Goal: Submit feedback/report problem: Submit feedback/report problem

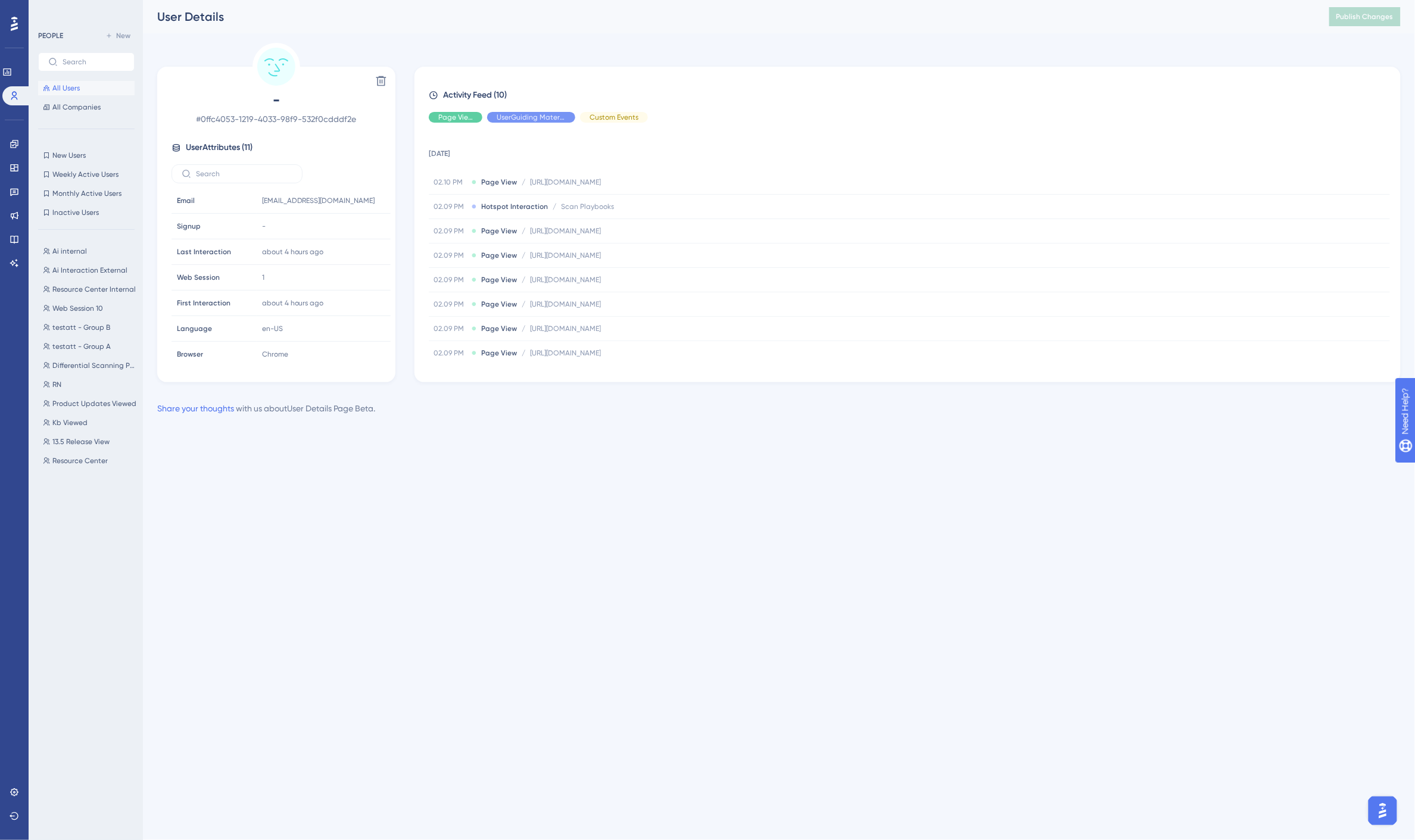
click at [69, 88] on span "All Users" at bounding box center [66, 88] width 28 height 9
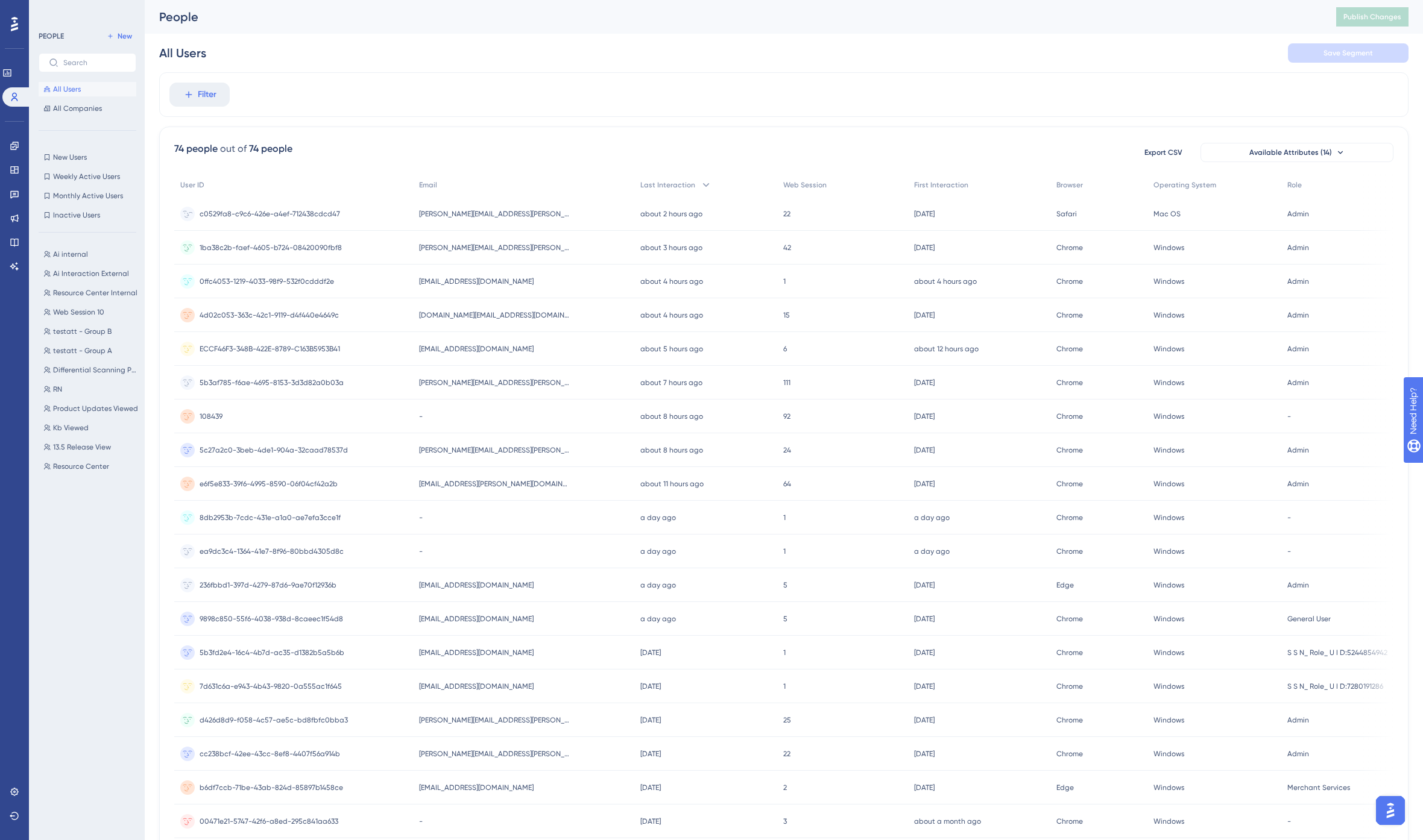
click at [328, 210] on span "c0529fa8-c9c6-426e-a4ef-712438cdcd47" at bounding box center [270, 214] width 140 height 9
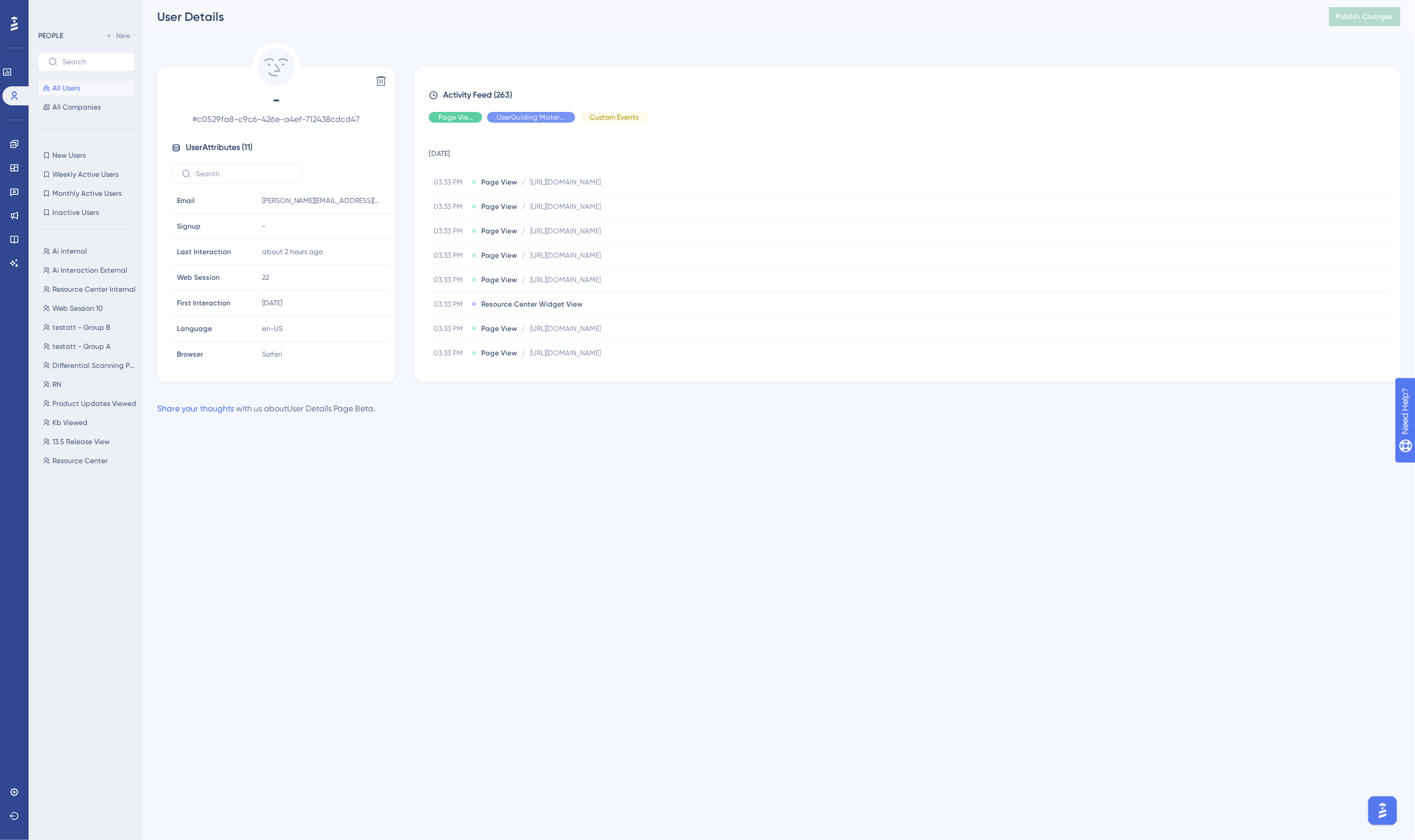
click at [80, 84] on button "All Users" at bounding box center [86, 88] width 96 height 15
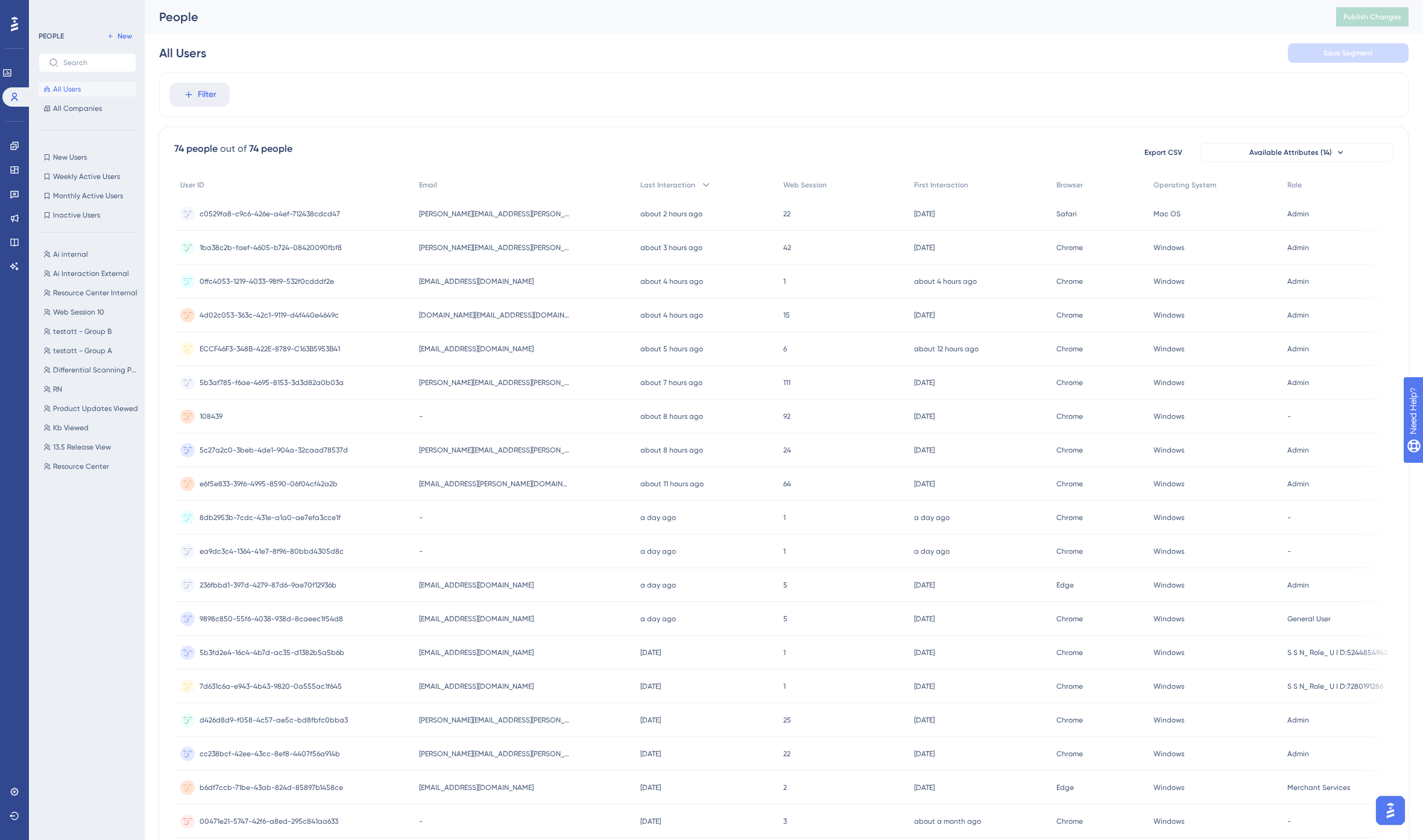
click at [527, 652] on span "[EMAIL_ADDRESS][DOMAIN_NAME]" at bounding box center [476, 652] width 115 height 9
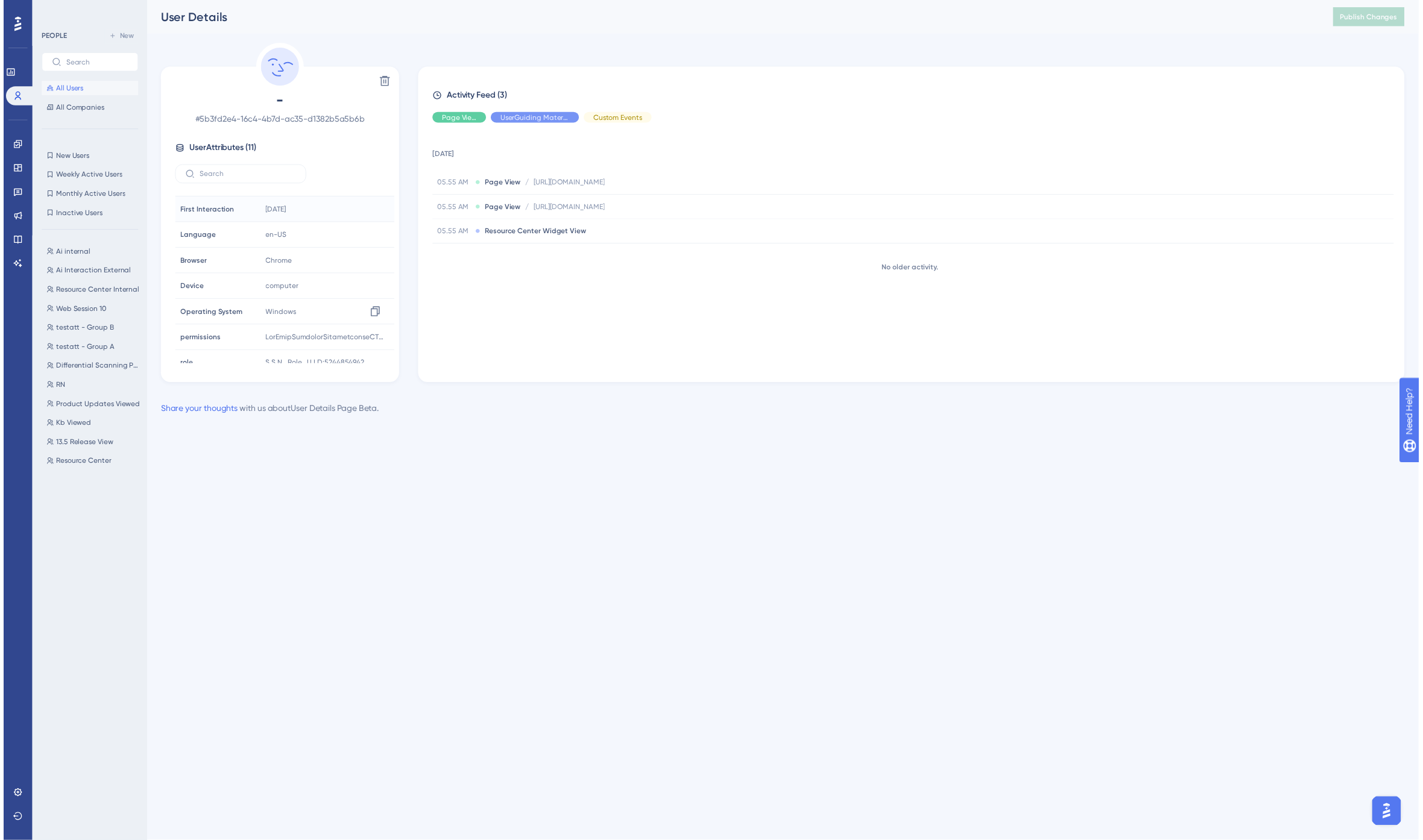
scroll to position [108, 0]
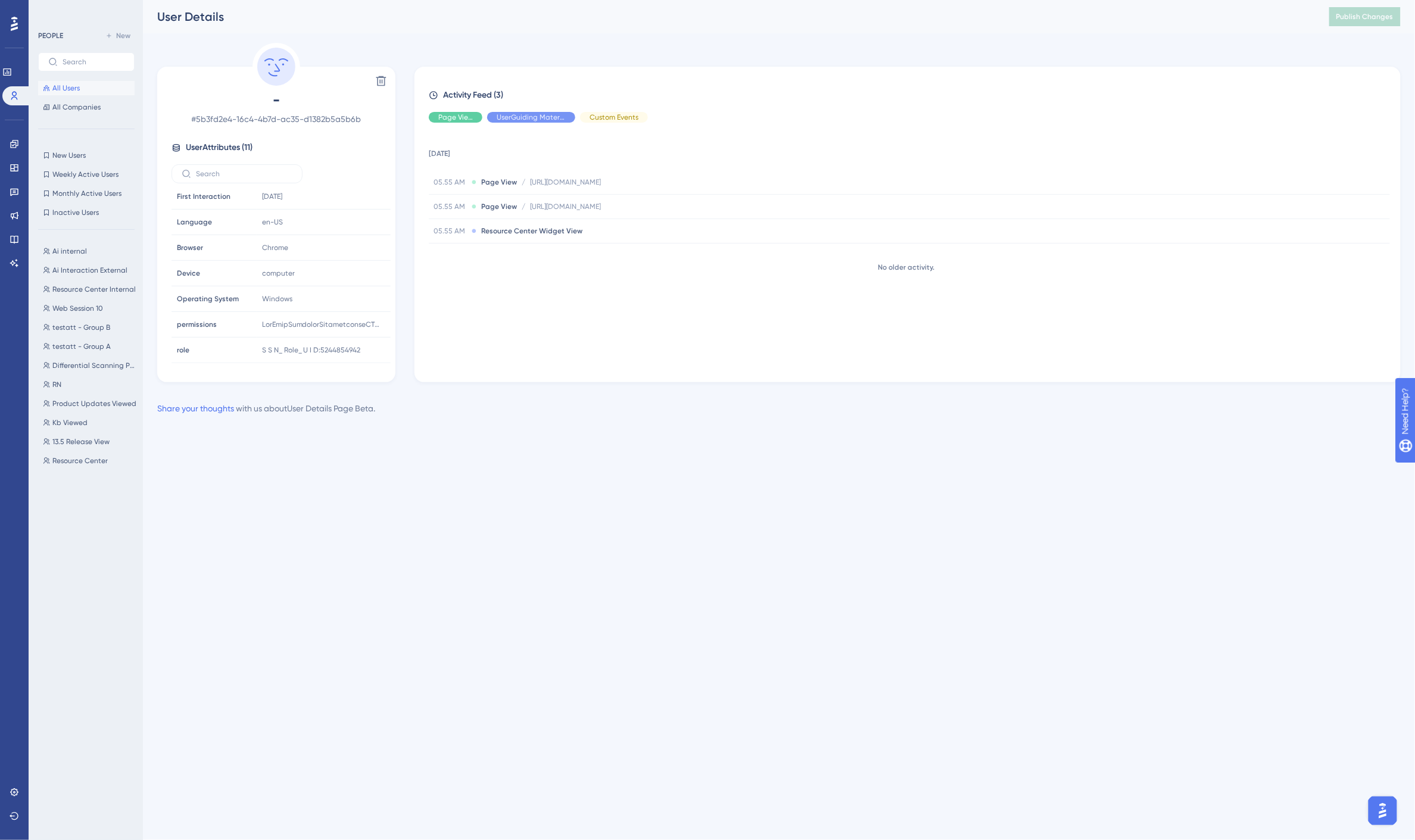
click at [555, 348] on div "18 September 2025 05.55 AM Page View / https://console-web.qa-spirion.com/data-…" at bounding box center [912, 247] width 967 height 231
click at [73, 83] on span "All Users" at bounding box center [66, 88] width 28 height 9
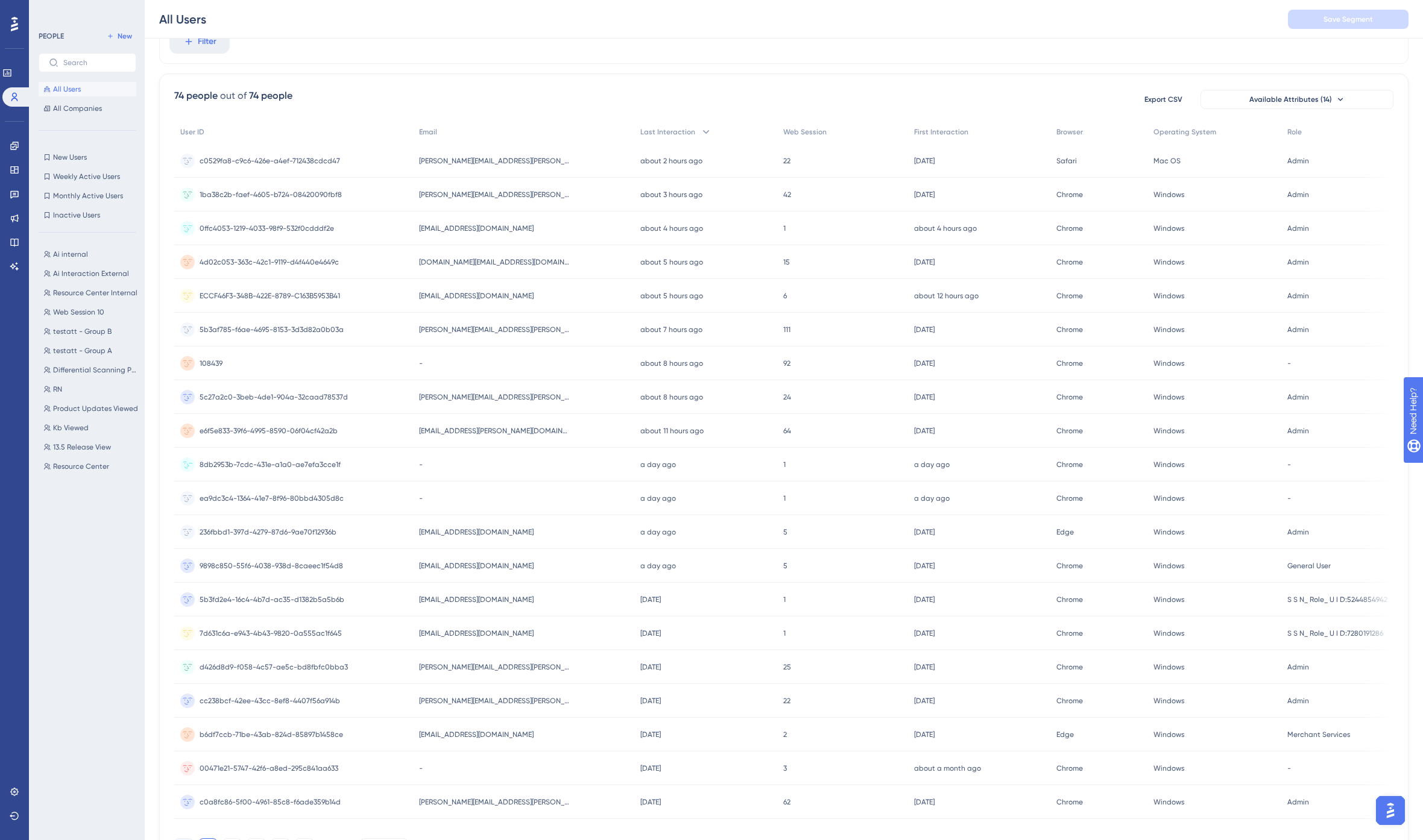
scroll to position [128, 0]
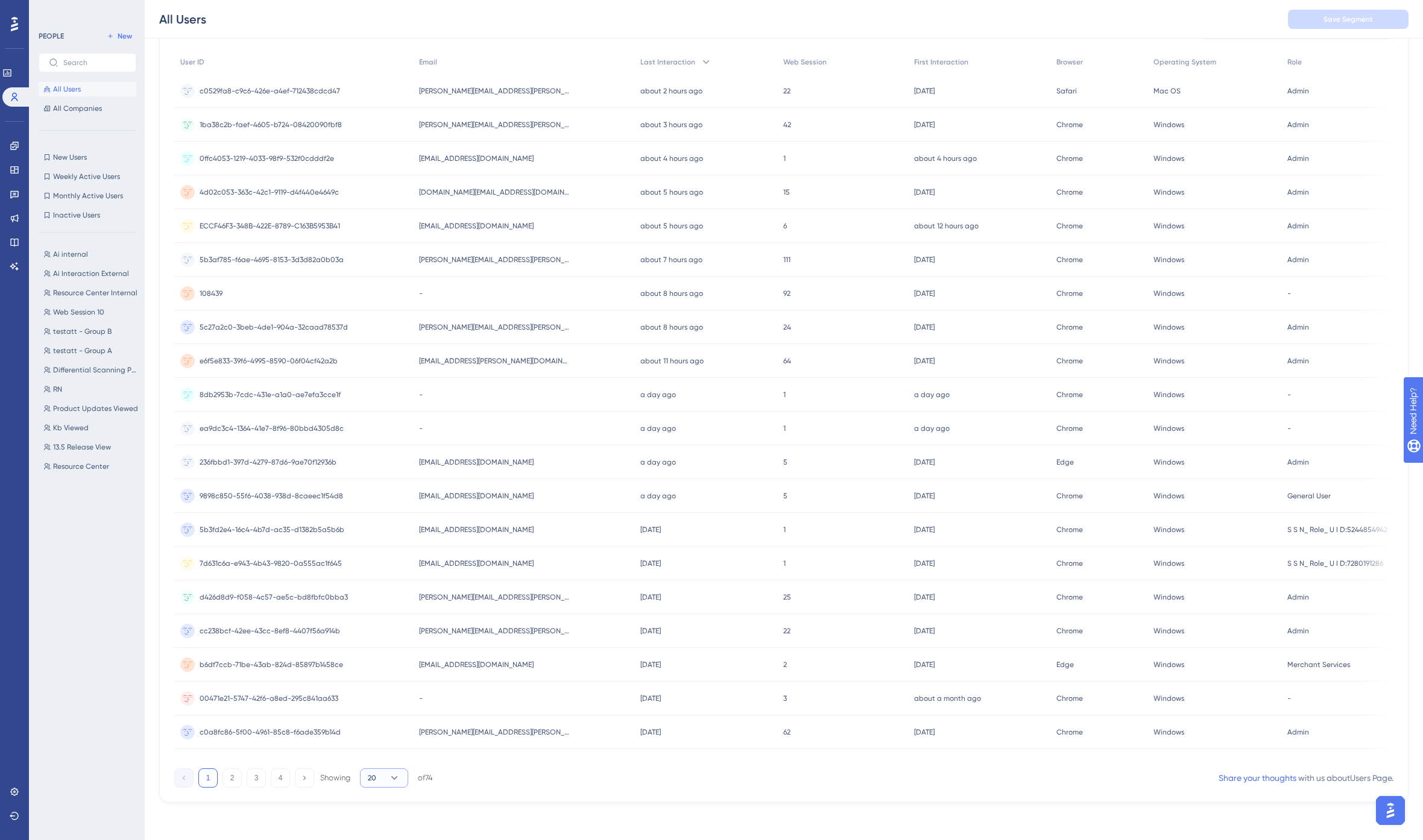
click at [380, 783] on button "20" at bounding box center [384, 778] width 48 height 19
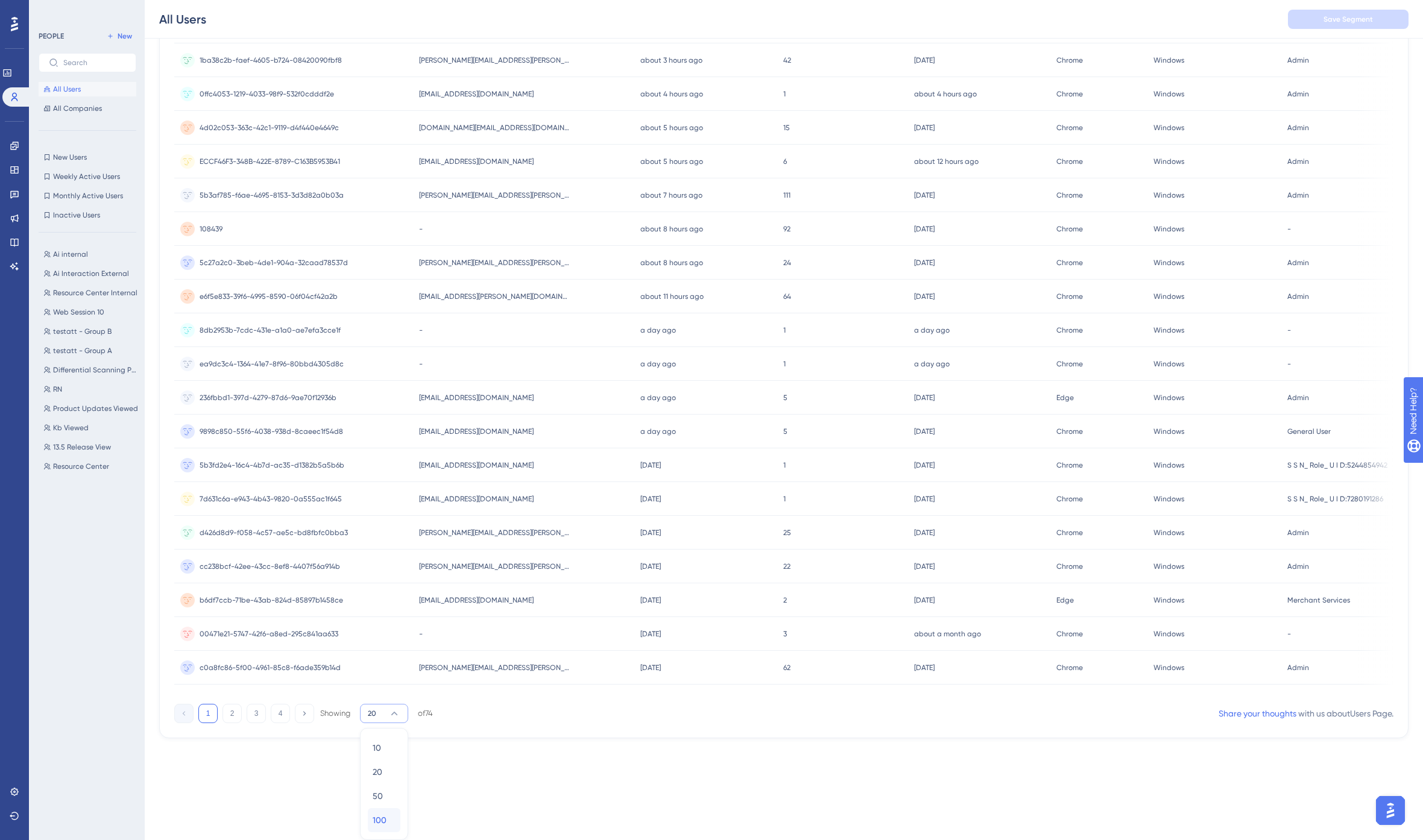
click at [382, 818] on span "100" at bounding box center [379, 821] width 14 height 15
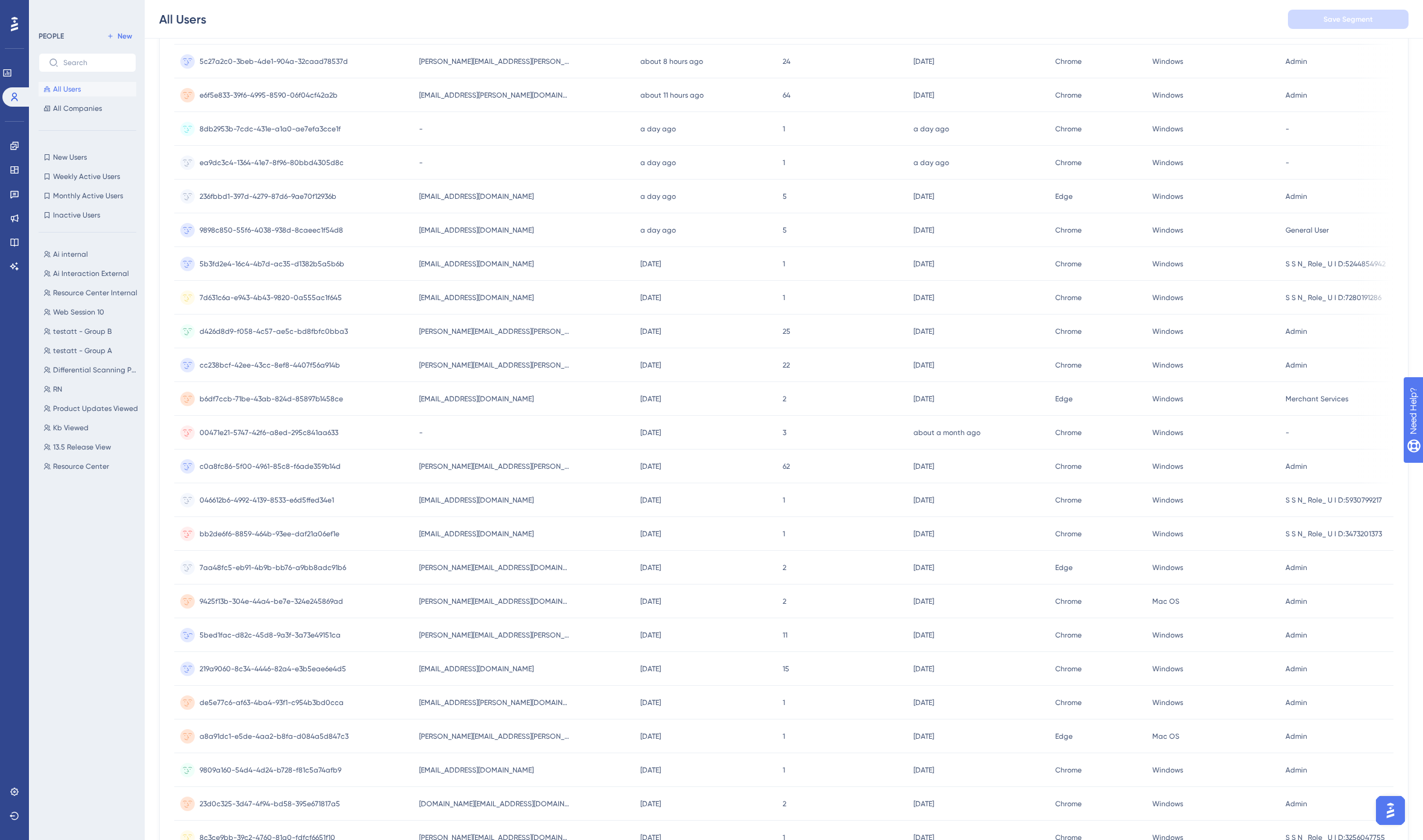
scroll to position [397, 0]
click at [360, 567] on div "7aa48fc5-eb91-4b9b-bb76-a9bb8adc91b6 7aa48fc5-eb91-4b9b-bb76-a9bb8adc91b6" at bounding box center [293, 565] width 239 height 34
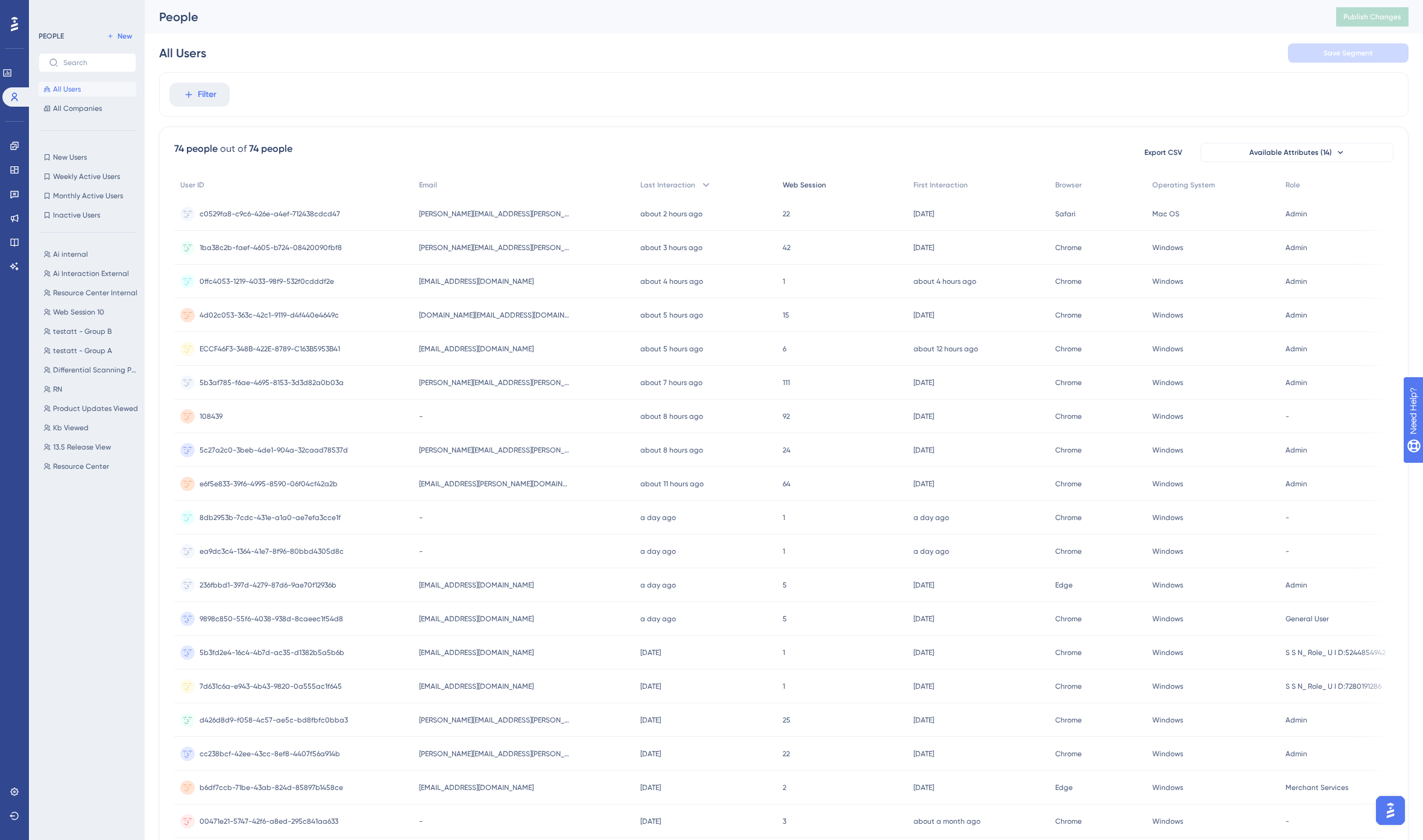
click at [803, 192] on div "Web Session" at bounding box center [842, 185] width 131 height 25
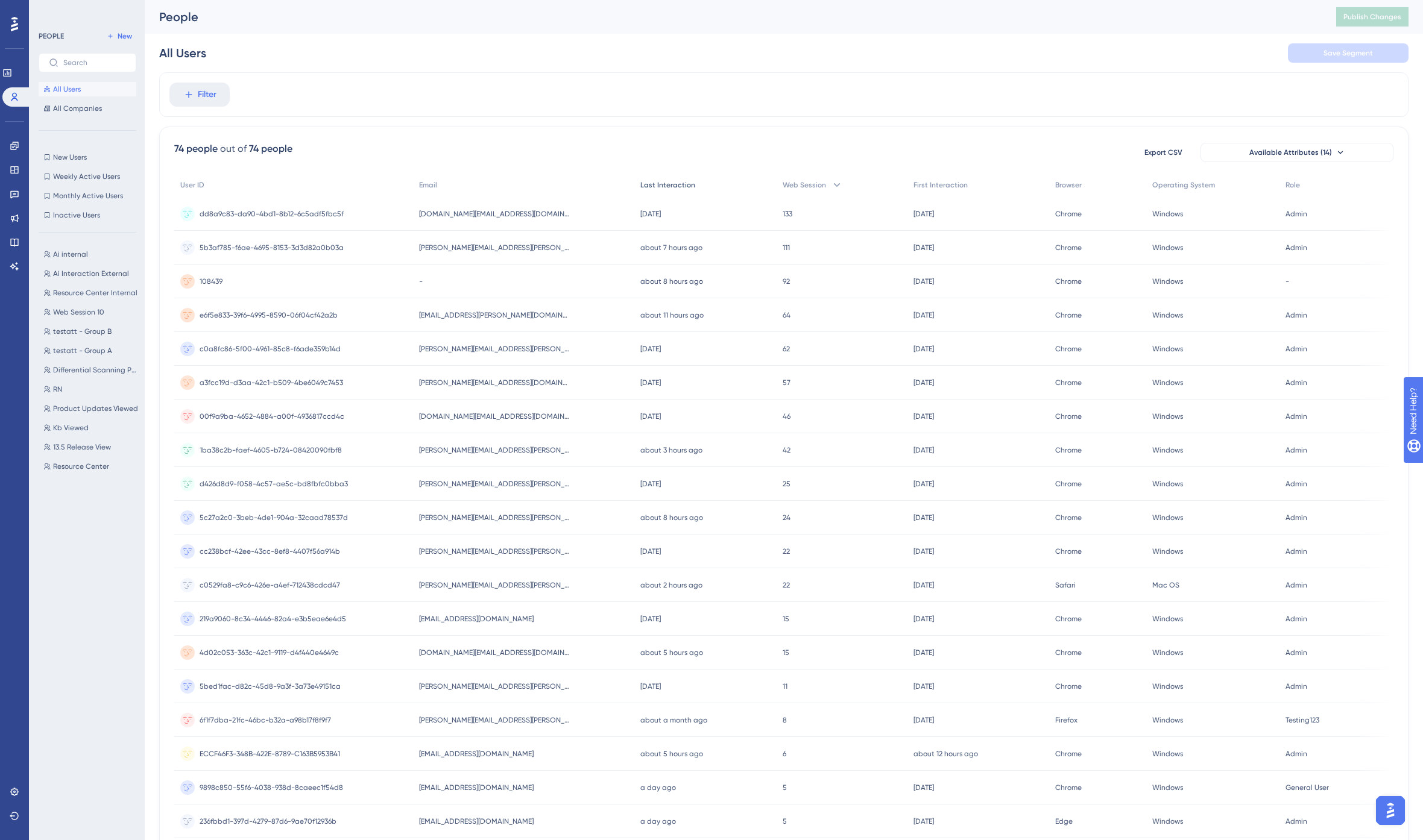
click at [660, 181] on span "Last Interaction" at bounding box center [668, 185] width 55 height 9
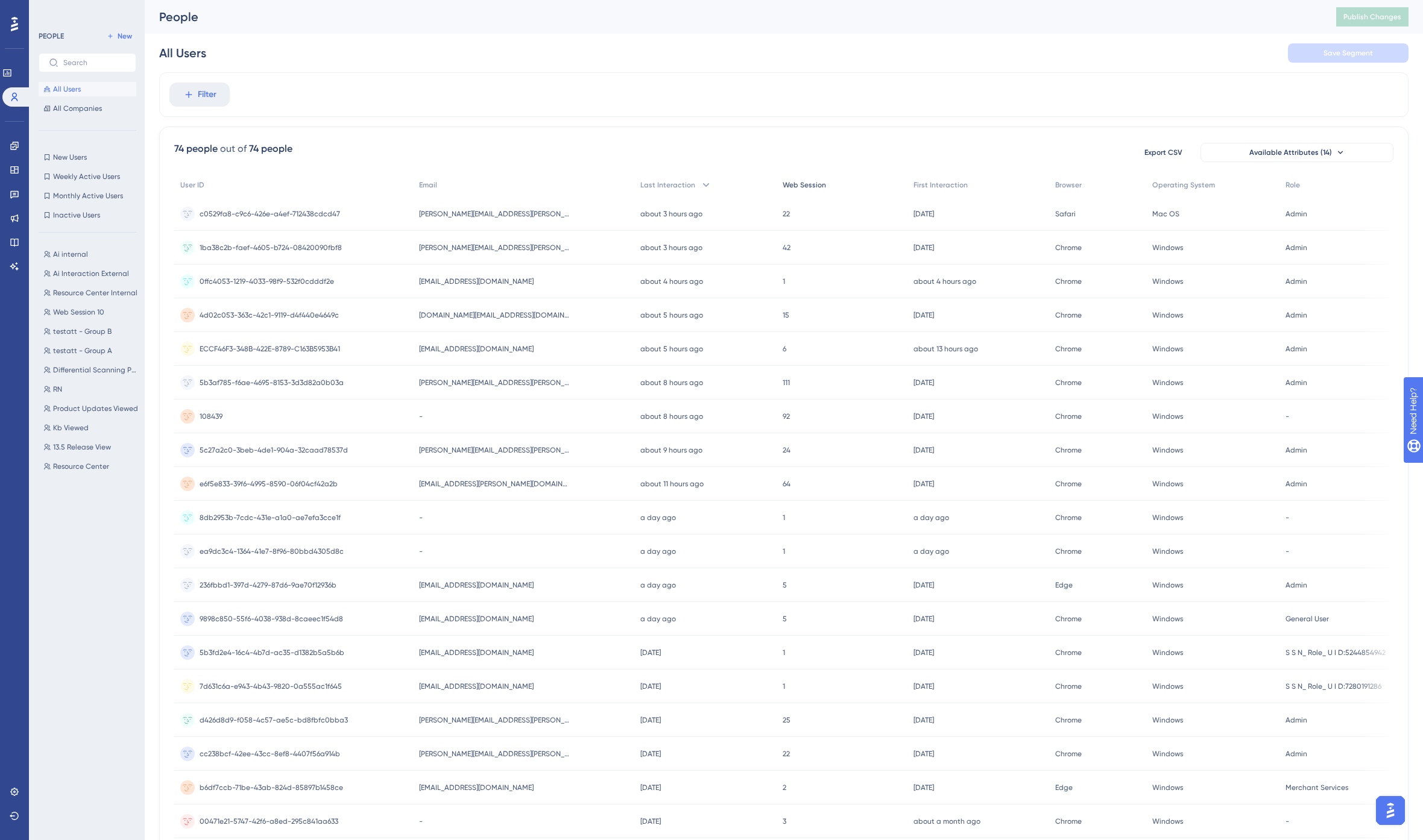
click at [804, 184] on span "Web Session" at bounding box center [804, 185] width 43 height 9
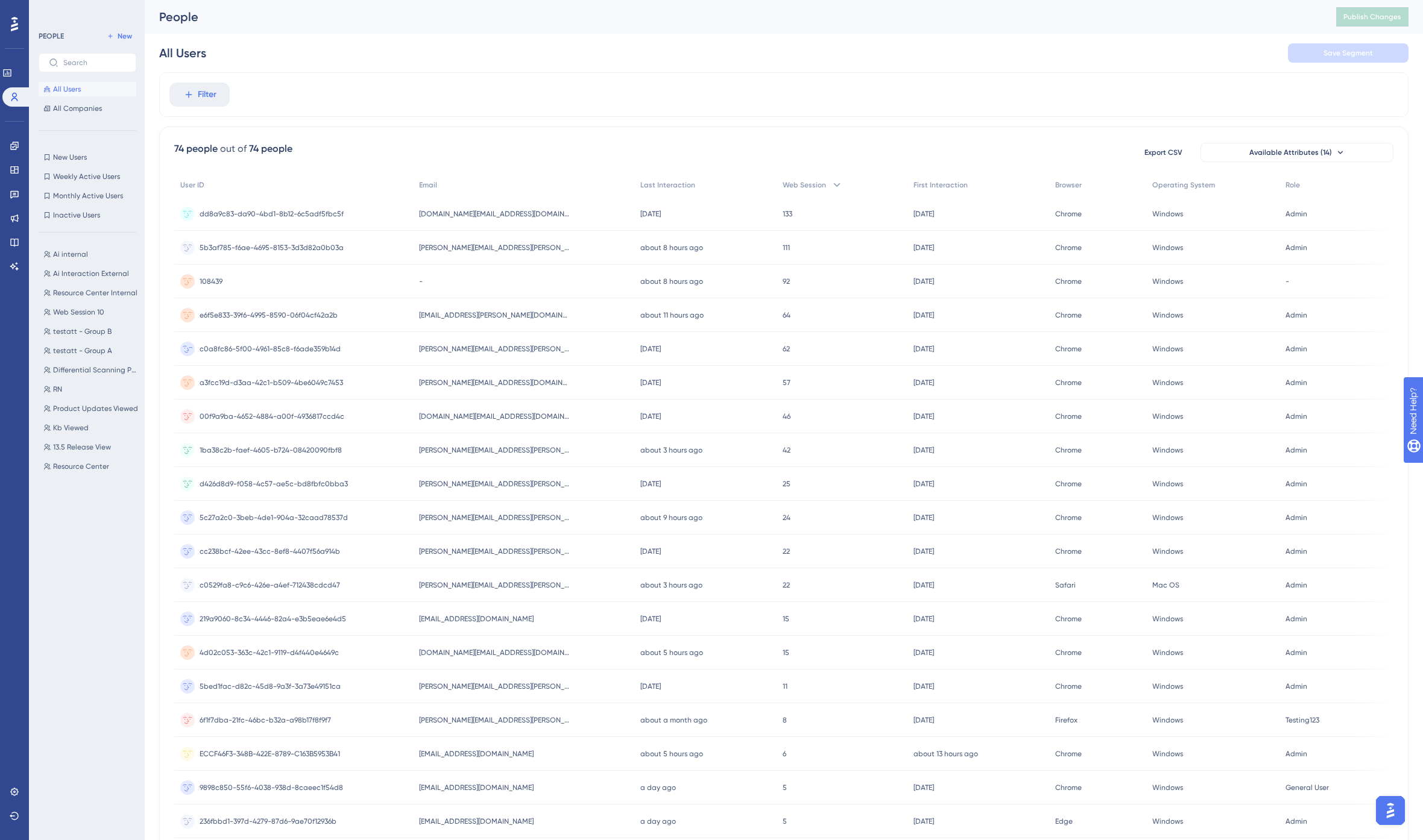
click at [279, 352] on span "c0a8fc86-5f00-4961-85c8-f6ade359b14d" at bounding box center [270, 349] width 141 height 9
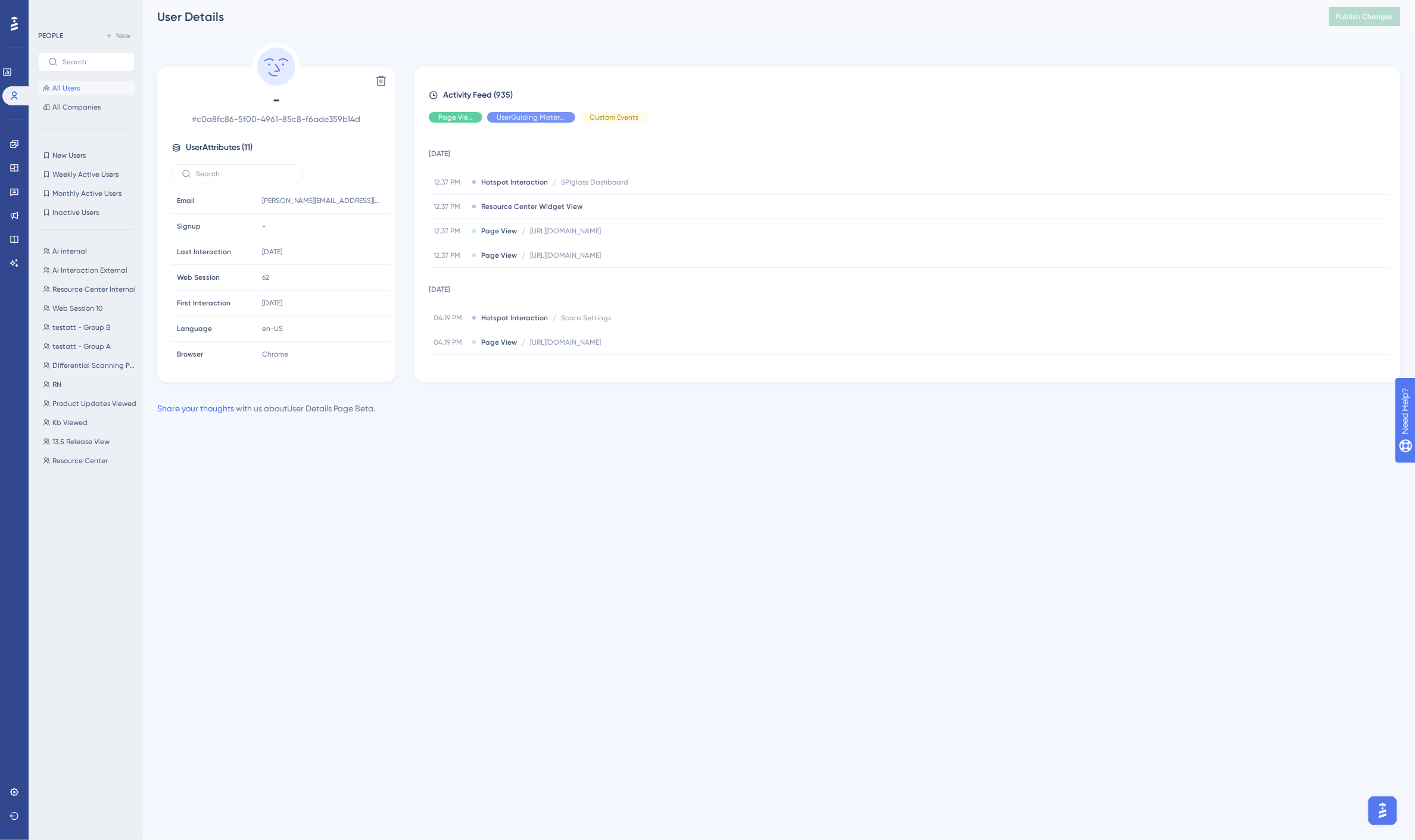
drag, startPoint x: 812, startPoint y: 443, endPoint x: 817, endPoint y: 452, distance: 10.3
click at [812, 443] on div "Performance Users Engagement Widgets Feedback Product Updates Knowledge Base AI…" at bounding box center [707, 227] width 1415 height 454
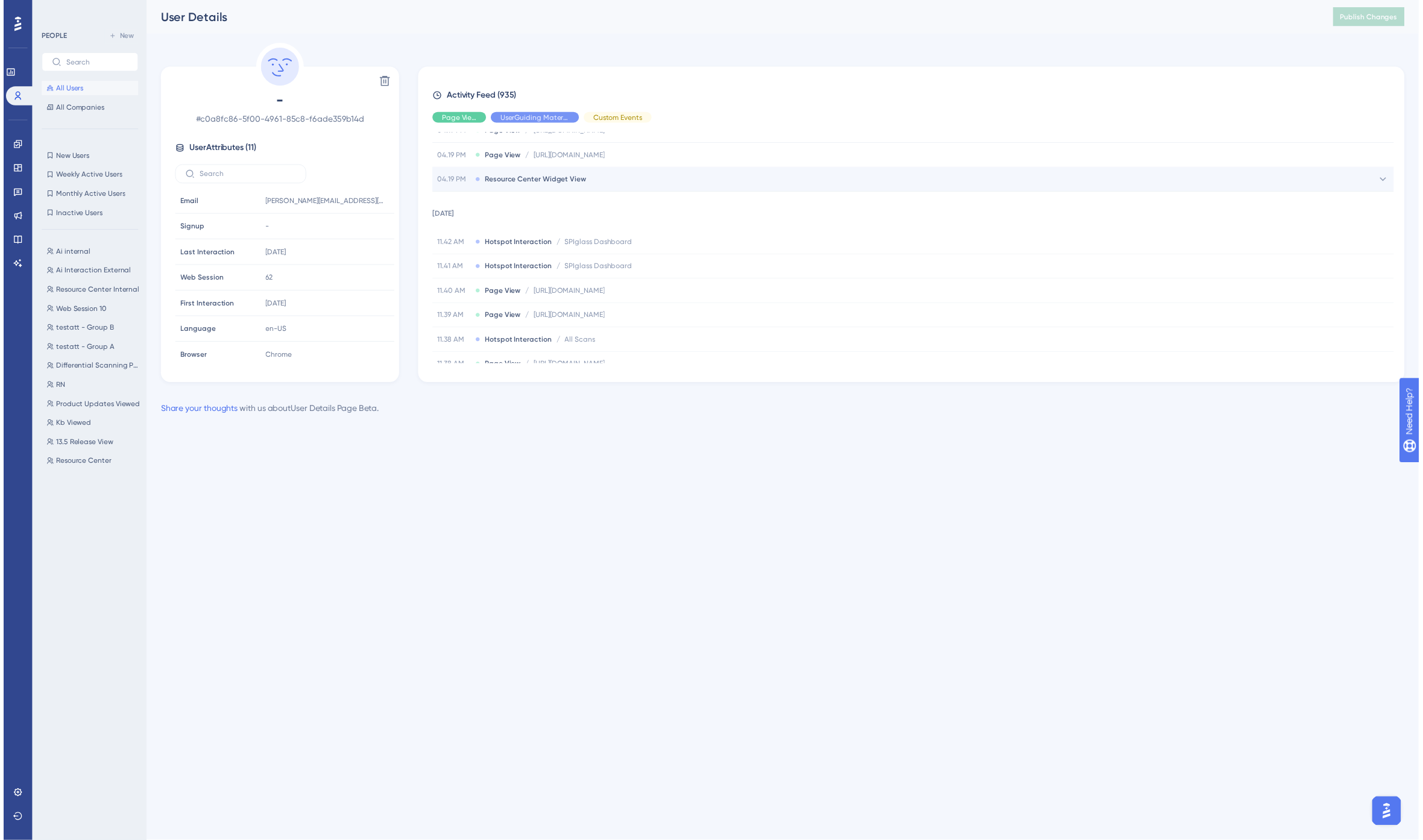
scroll to position [268, 0]
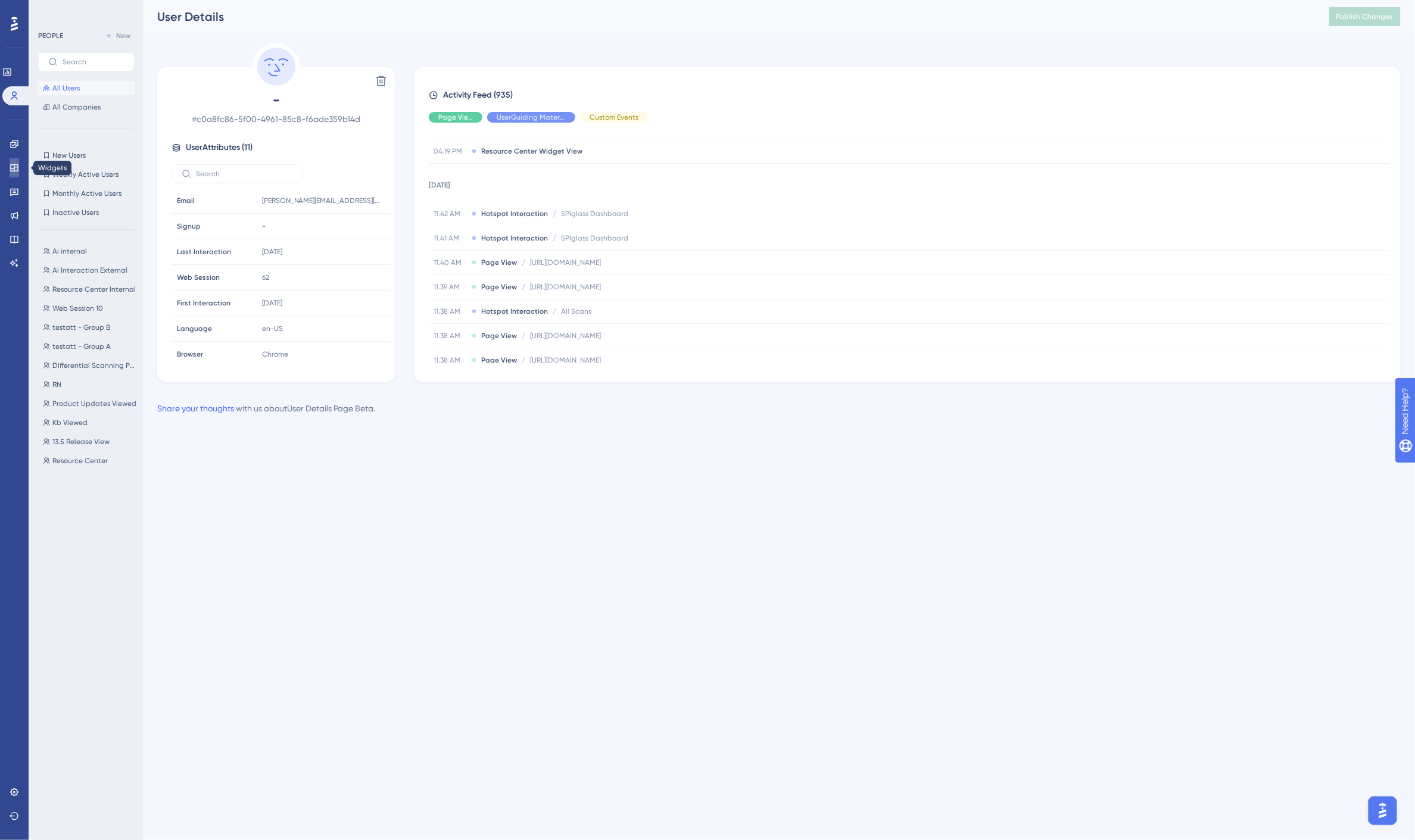
click at [10, 165] on icon at bounding box center [14, 167] width 8 height 7
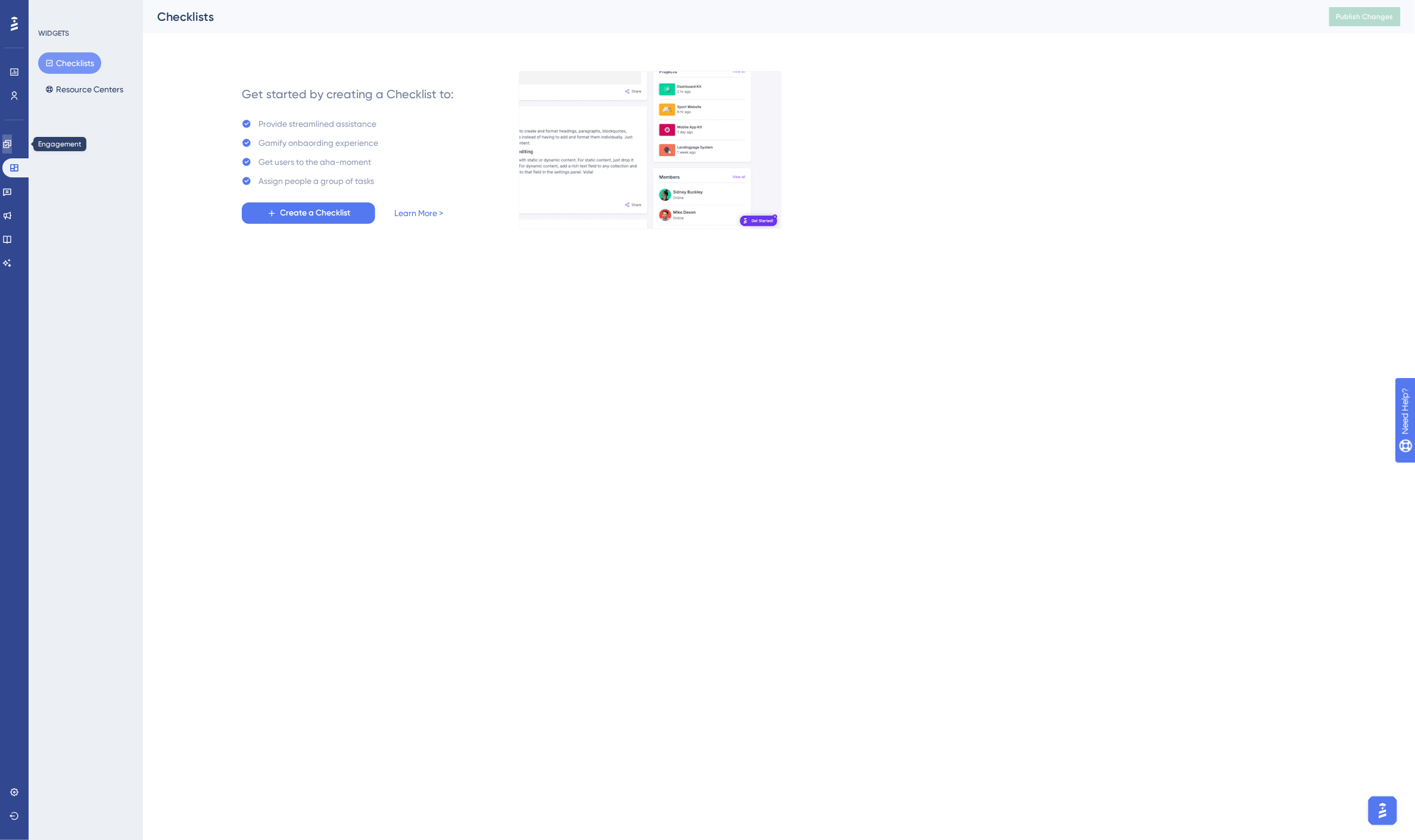
click at [10, 138] on link at bounding box center [7, 144] width 9 height 19
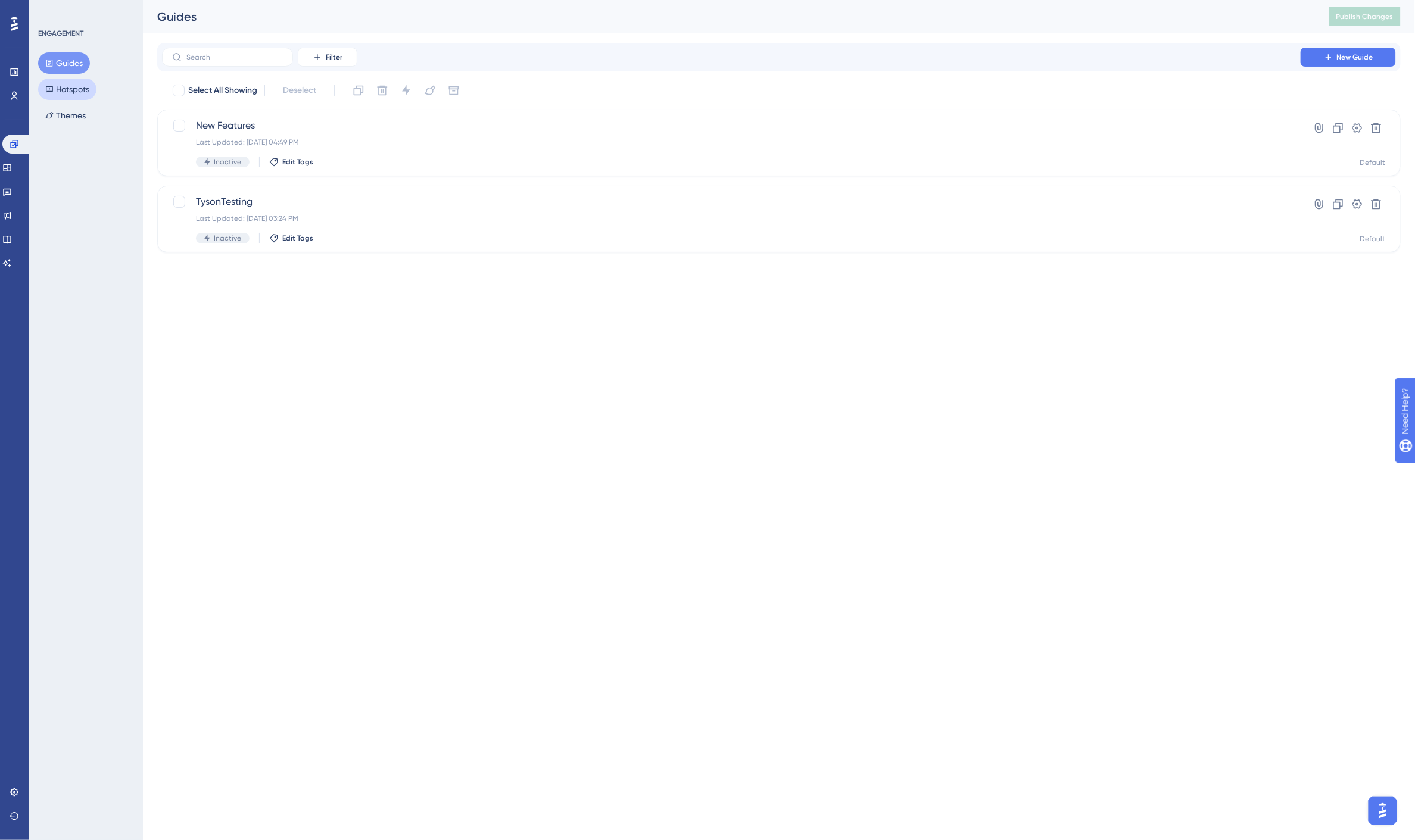
click at [84, 83] on button "Hotspots" at bounding box center [67, 89] width 58 height 21
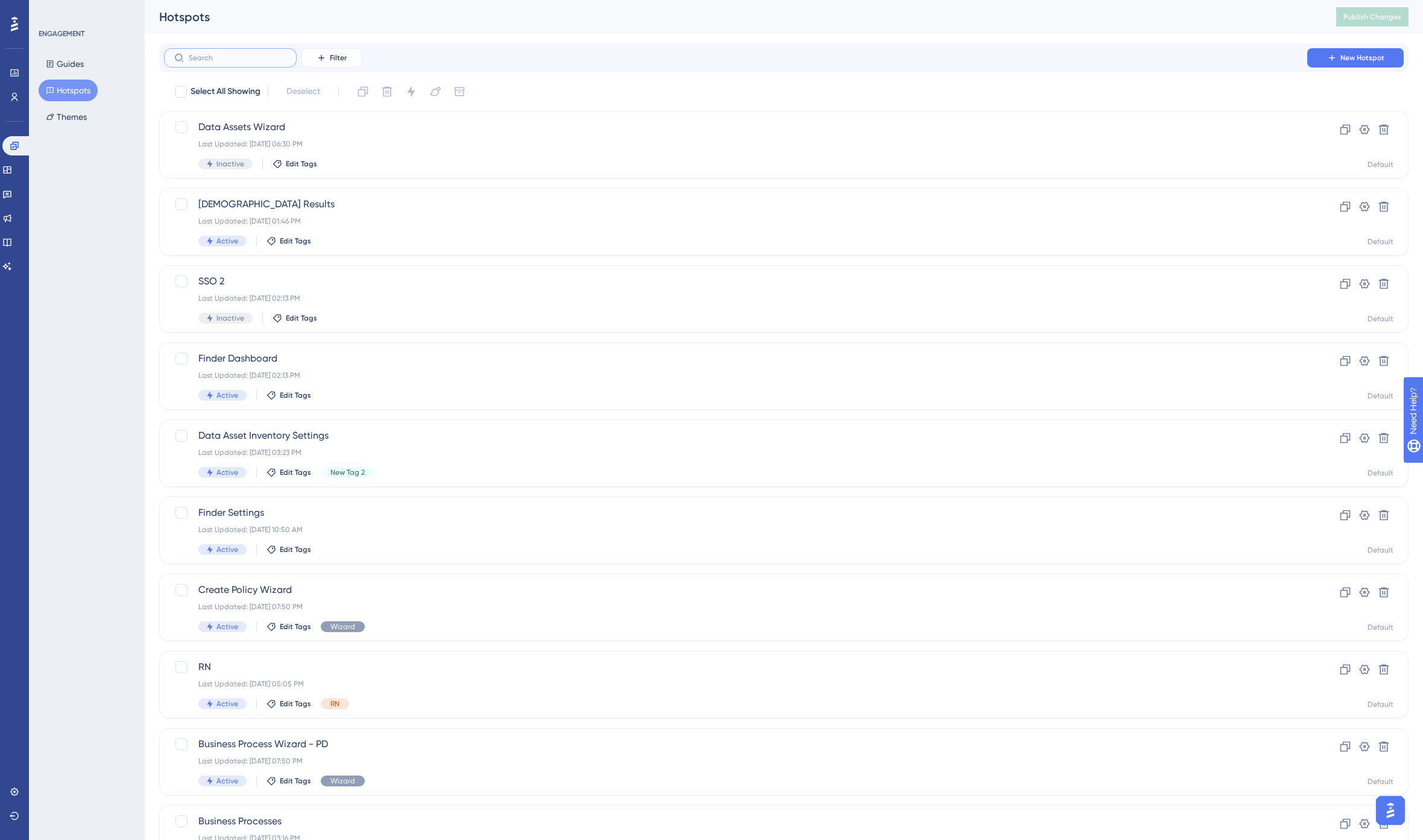
click at [268, 59] on input "text" at bounding box center [238, 57] width 98 height 9
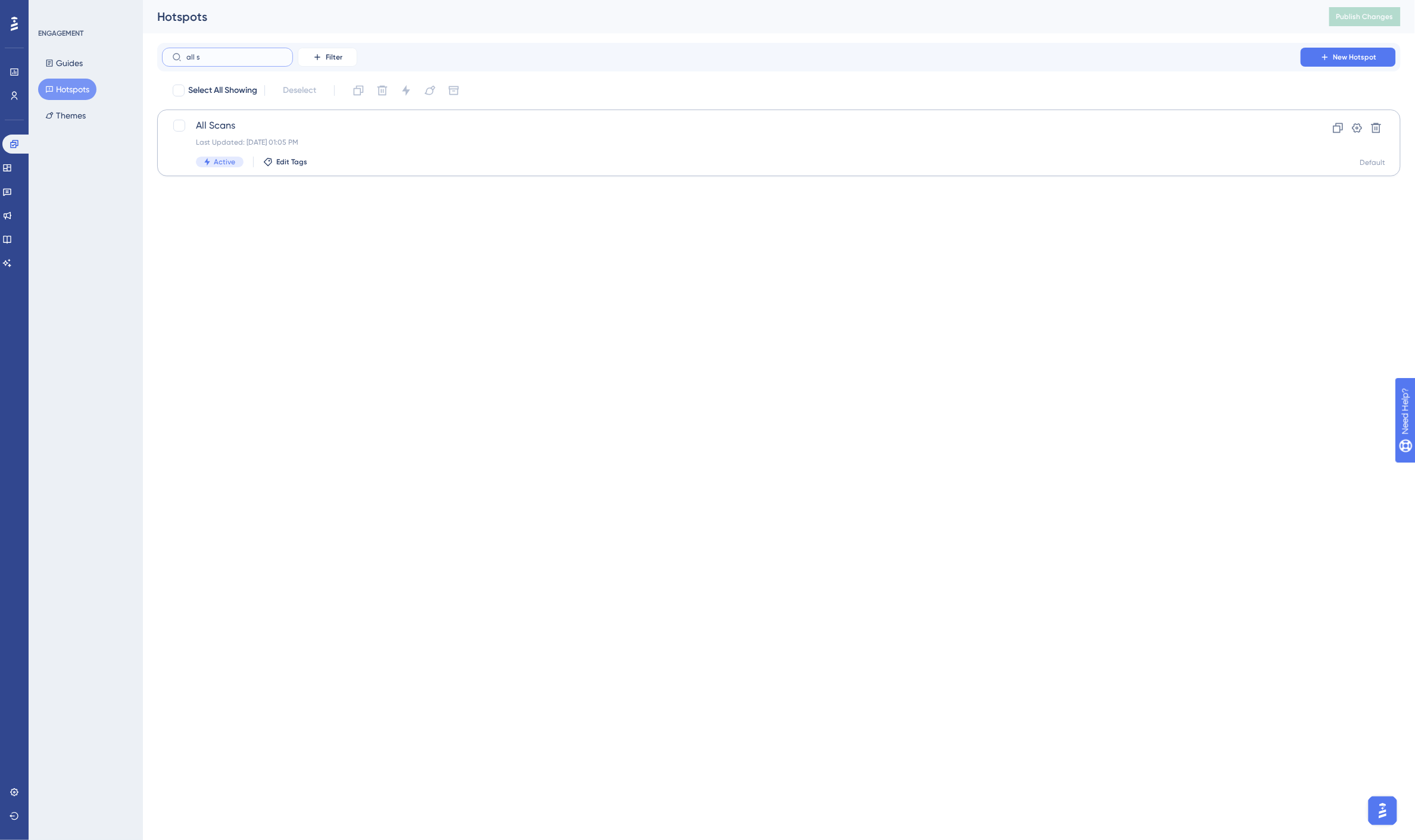
type input "all s"
click at [259, 128] on span "All Scans" at bounding box center [731, 126] width 1071 height 15
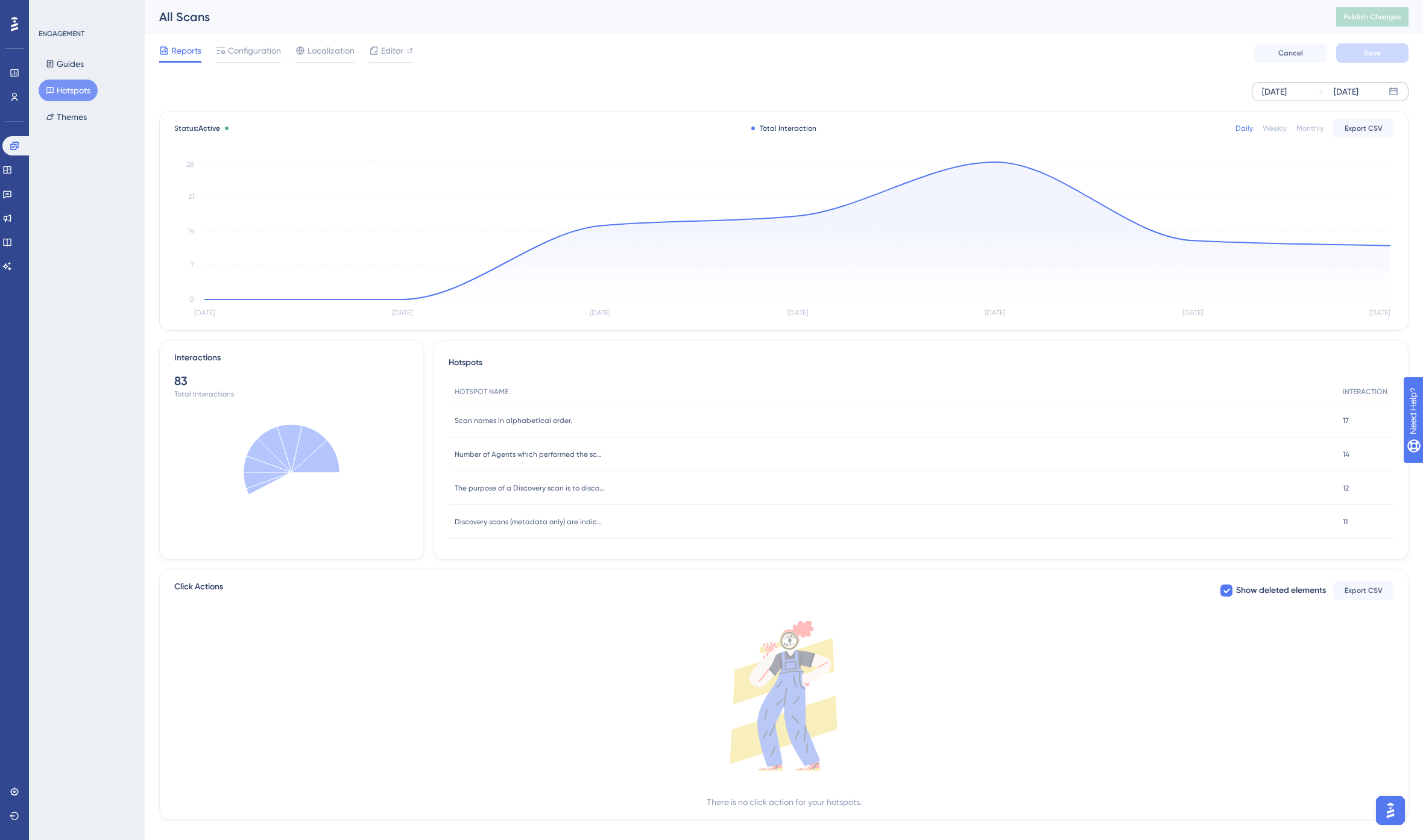
click at [1287, 91] on div "Sep 13 2025" at bounding box center [1274, 91] width 25 height 15
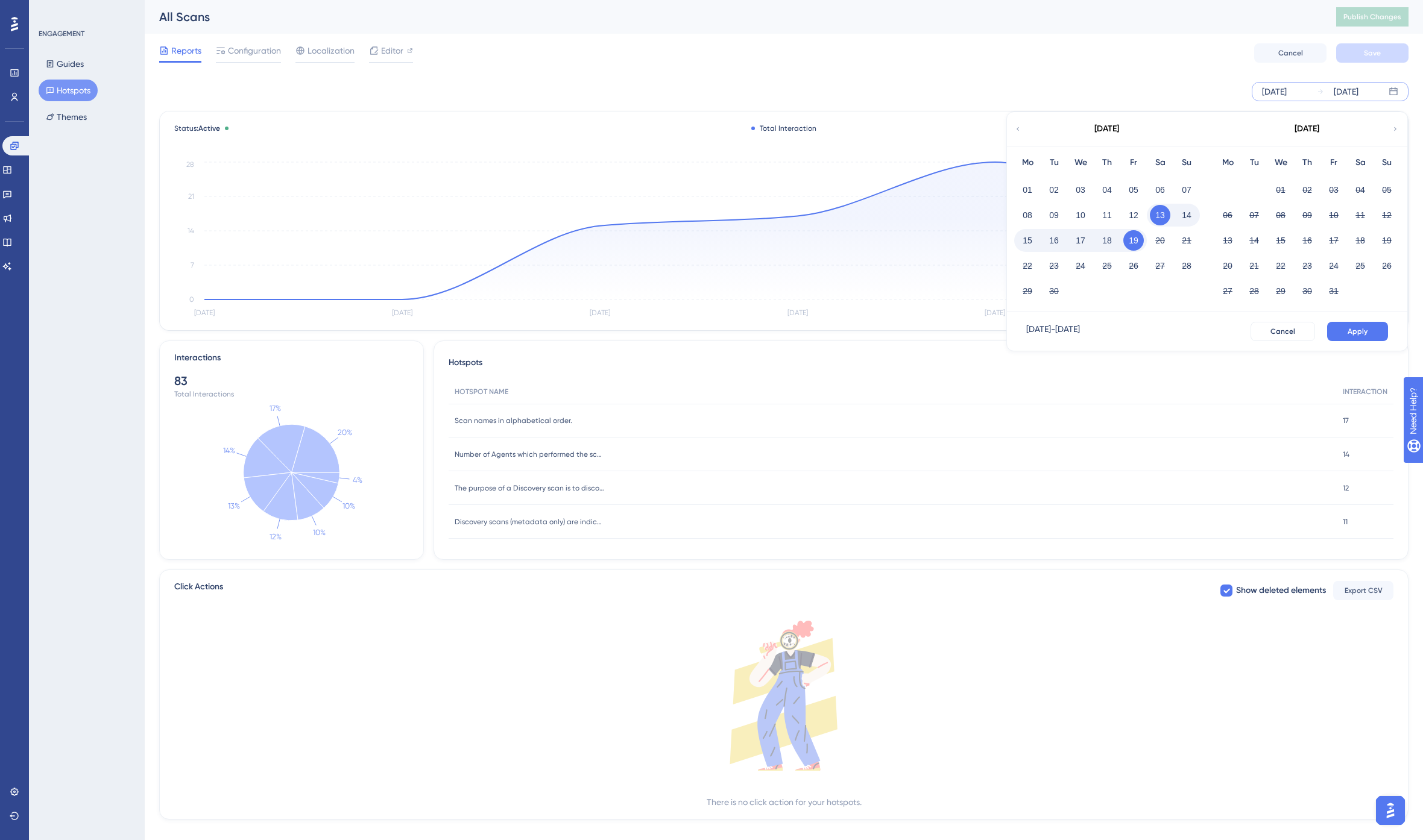
click at [1017, 128] on icon at bounding box center [1017, 129] width 7 height 11
click at [1159, 188] on button "01" at bounding box center [1160, 190] width 21 height 21
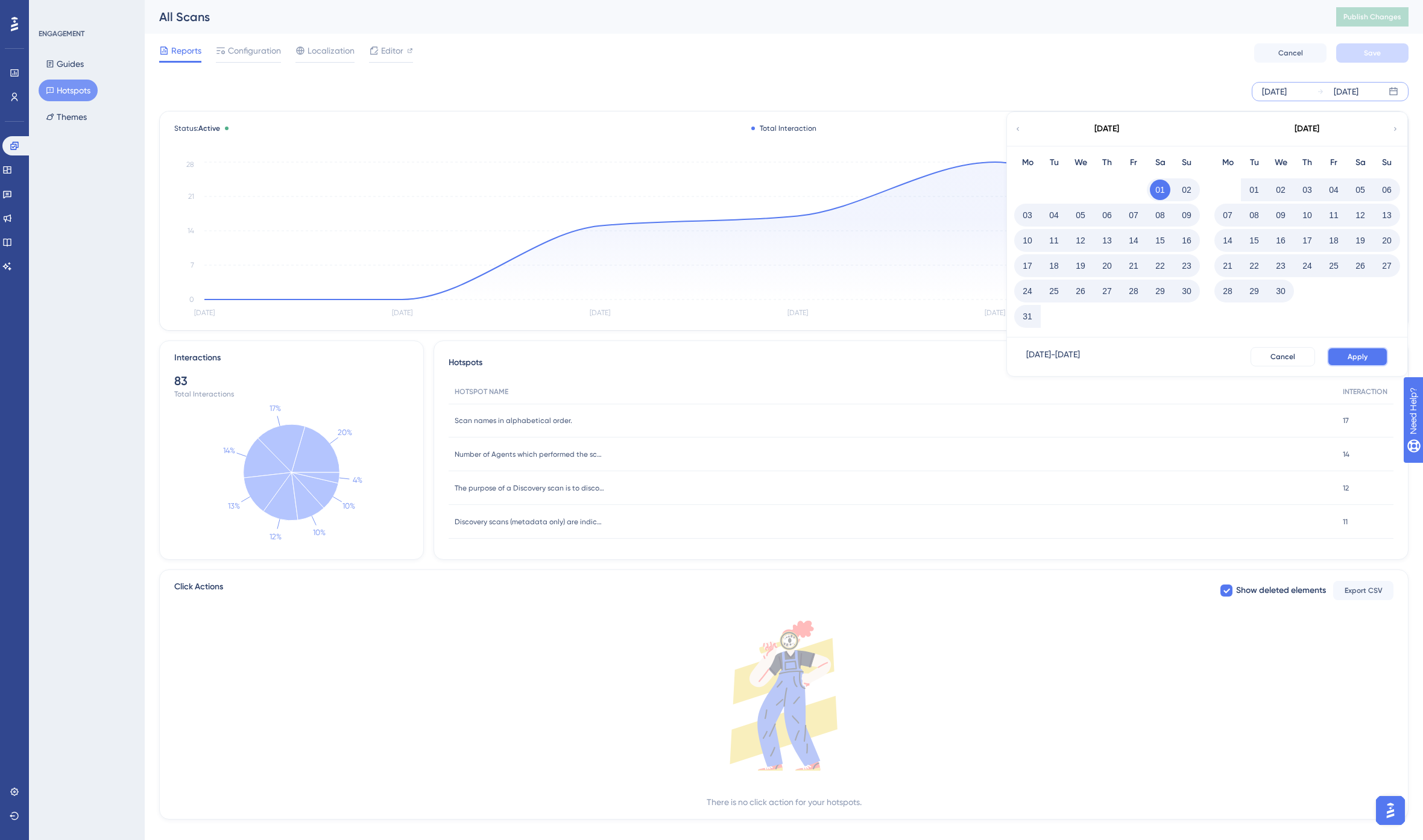
click at [1351, 358] on span "Apply" at bounding box center [1358, 357] width 20 height 9
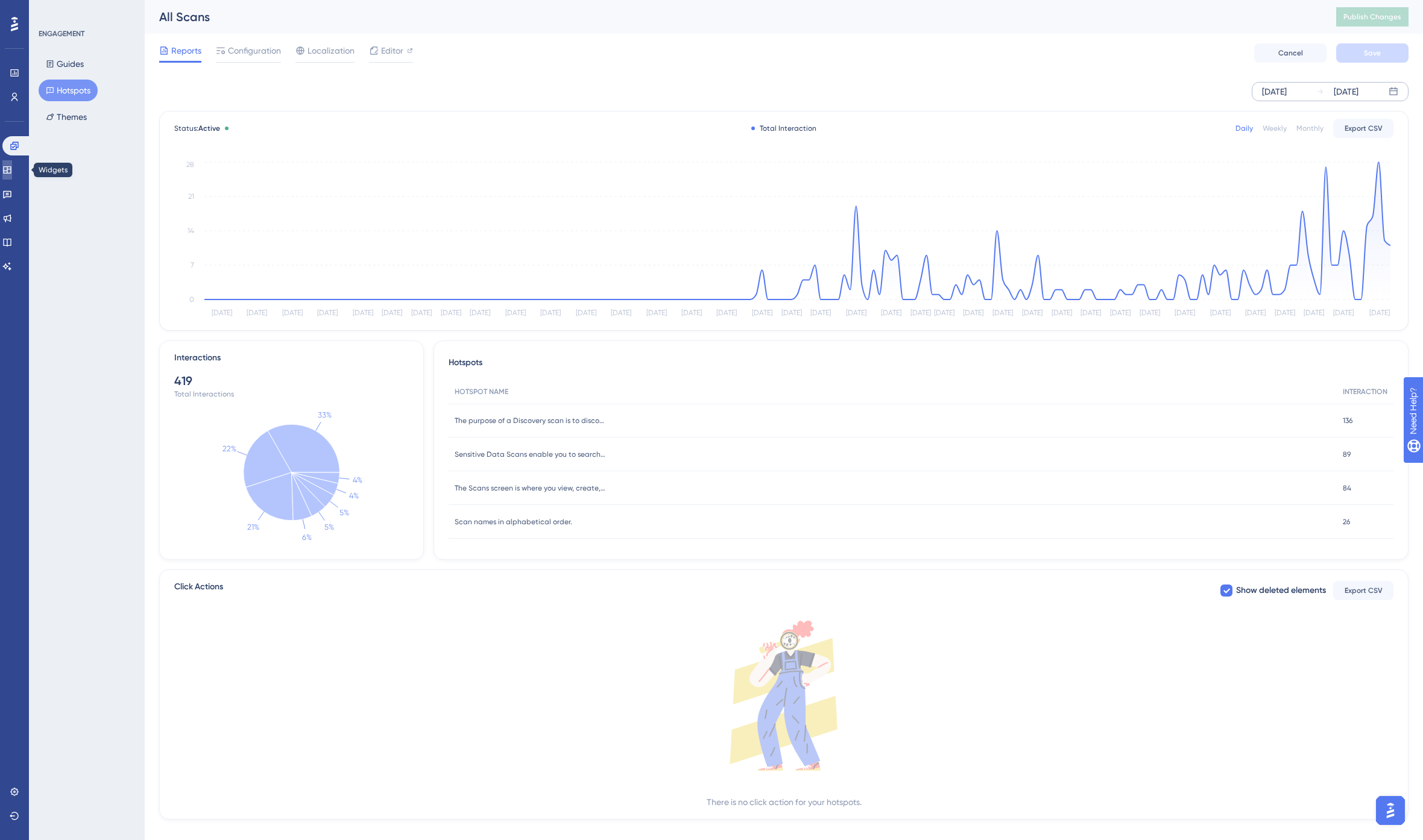
click at [12, 167] on icon at bounding box center [7, 170] width 9 height 9
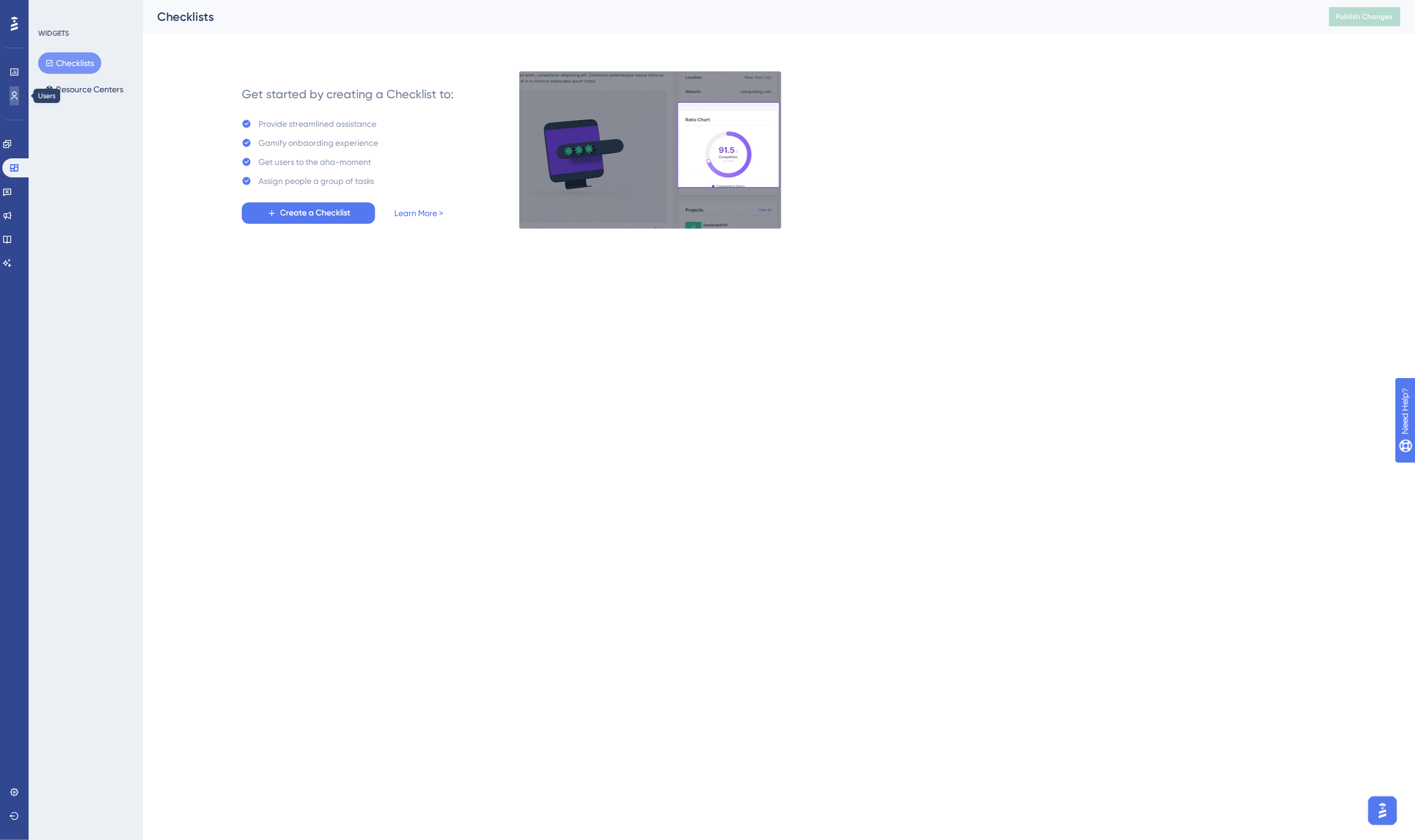
click at [13, 95] on icon at bounding box center [15, 96] width 7 height 9
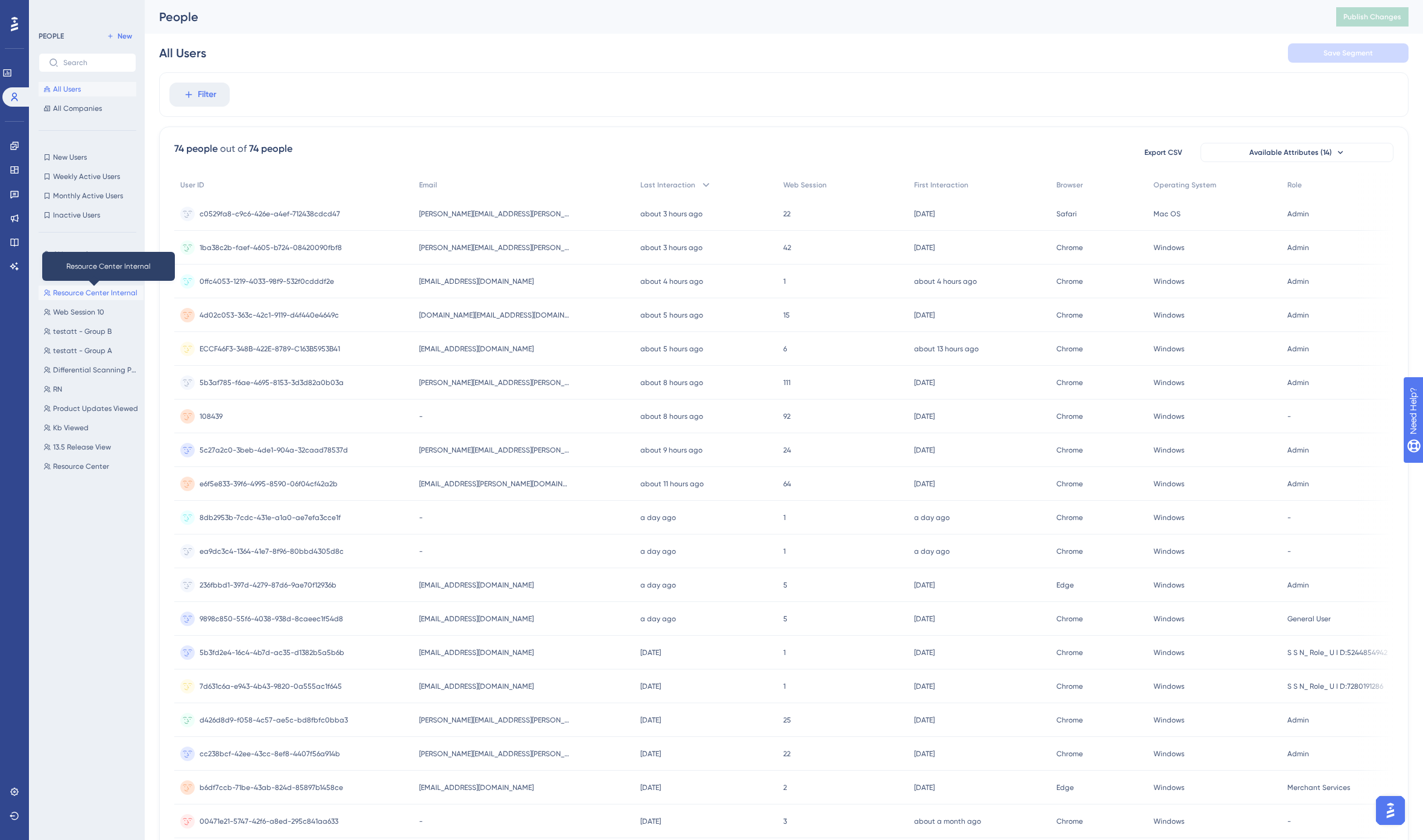
click at [89, 293] on span "Resource Center Internal" at bounding box center [95, 292] width 84 height 9
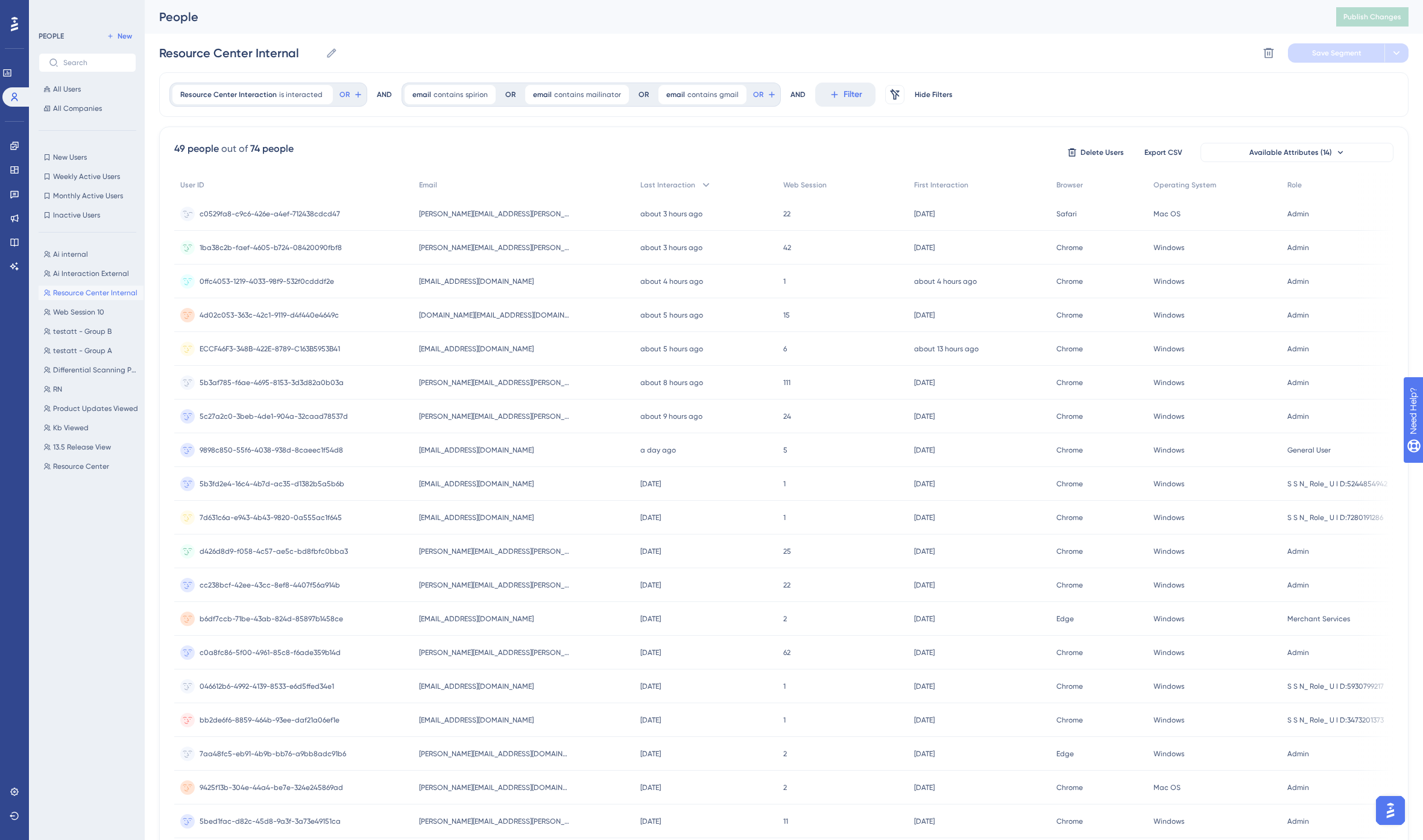
click at [303, 214] on span "c0529fa8-c9c6-426e-a4ef-712438cdcd47" at bounding box center [270, 214] width 140 height 9
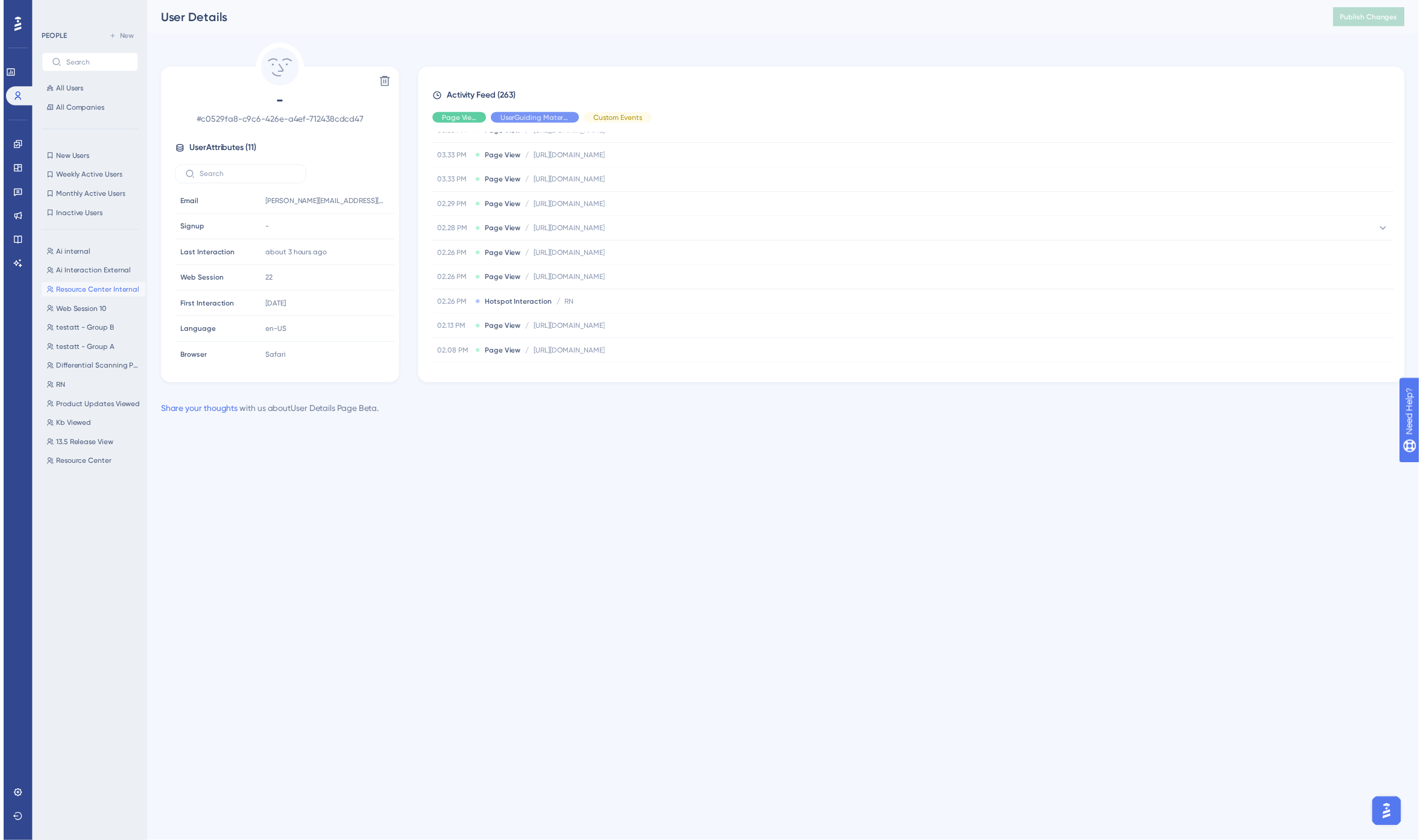
scroll to position [268, 0]
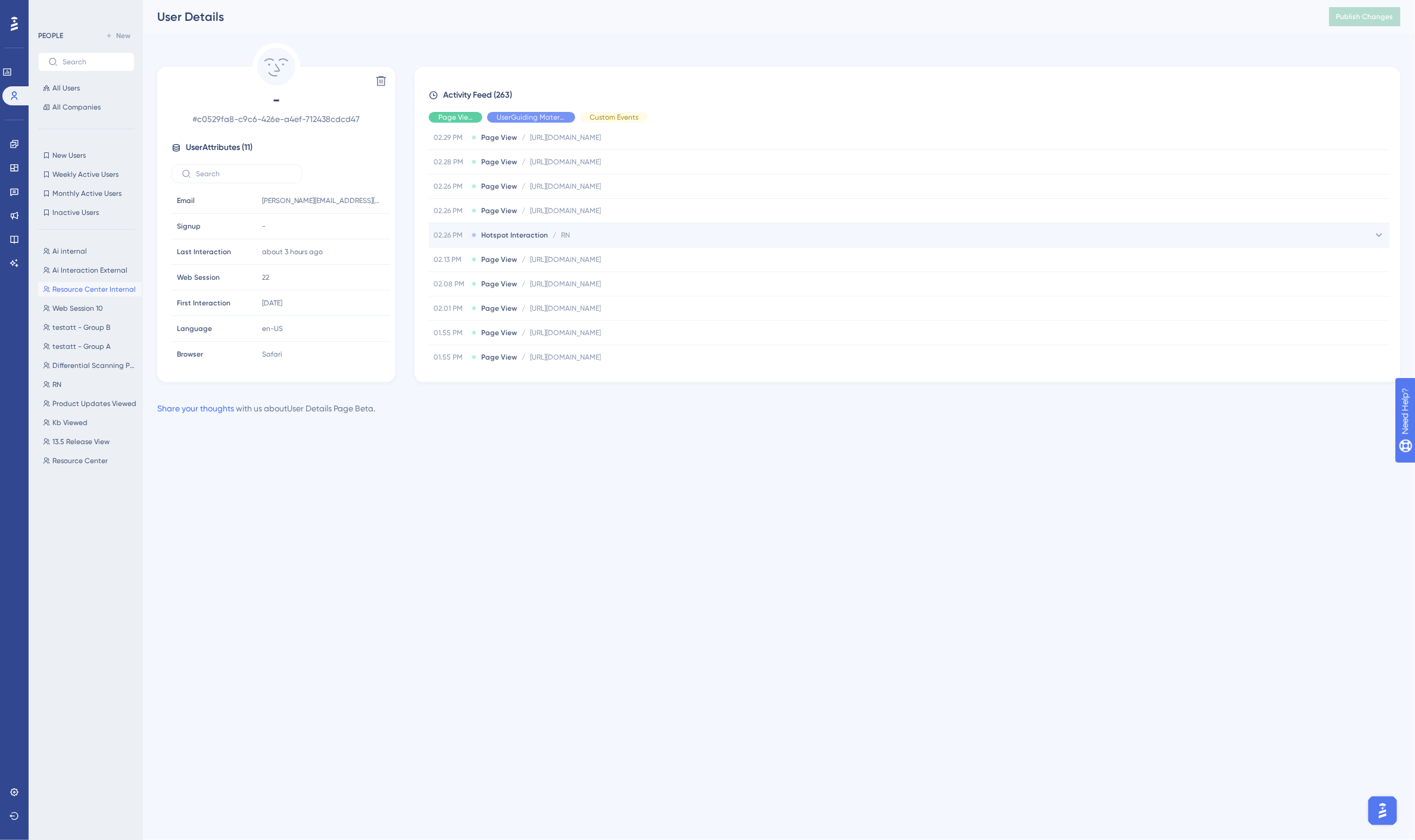
click at [536, 230] on span "Hotspot Interaction" at bounding box center [514, 235] width 67 height 9
click at [58, 384] on span "RN" at bounding box center [57, 384] width 9 height 9
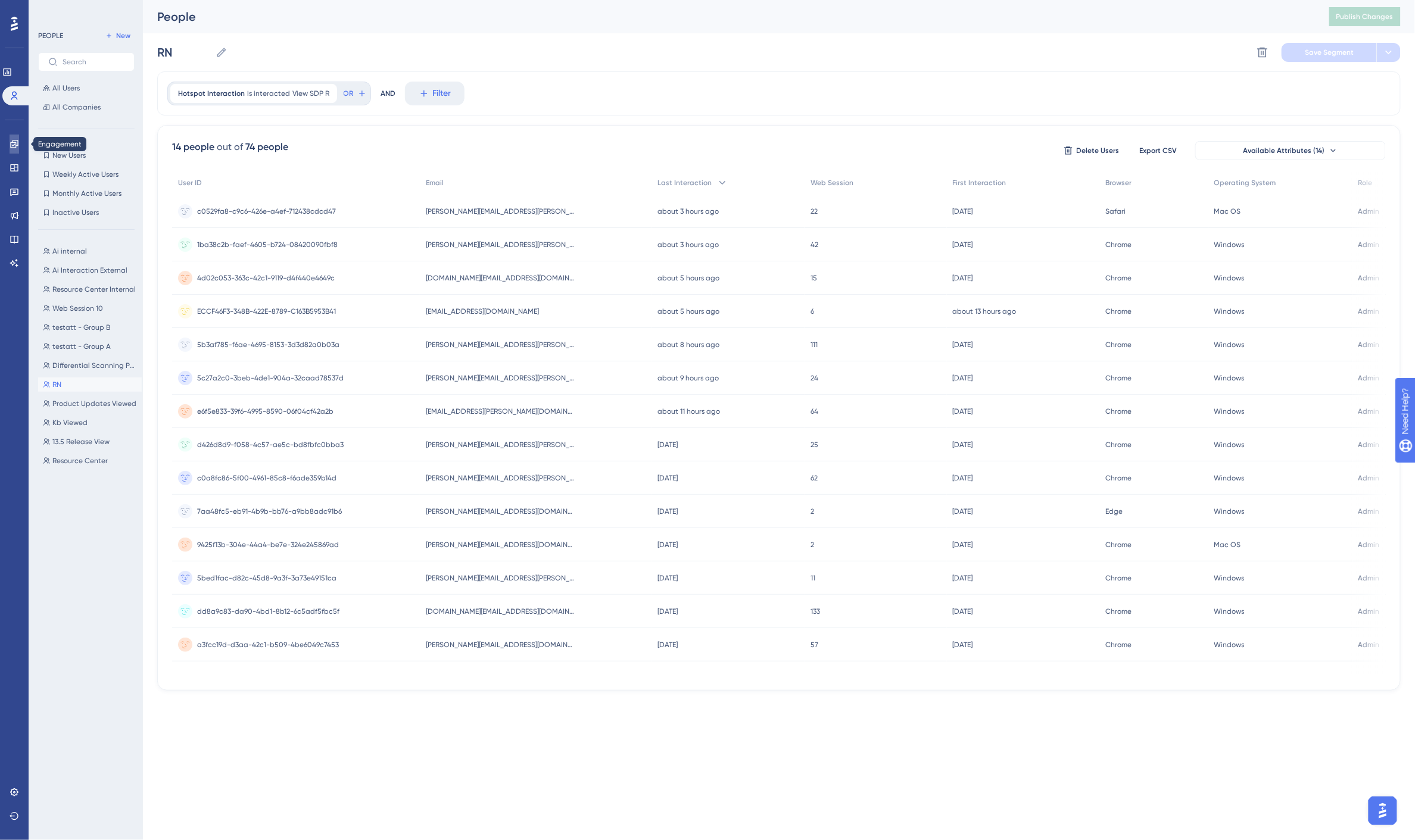
click at [19, 144] on link at bounding box center [14, 144] width 9 height 19
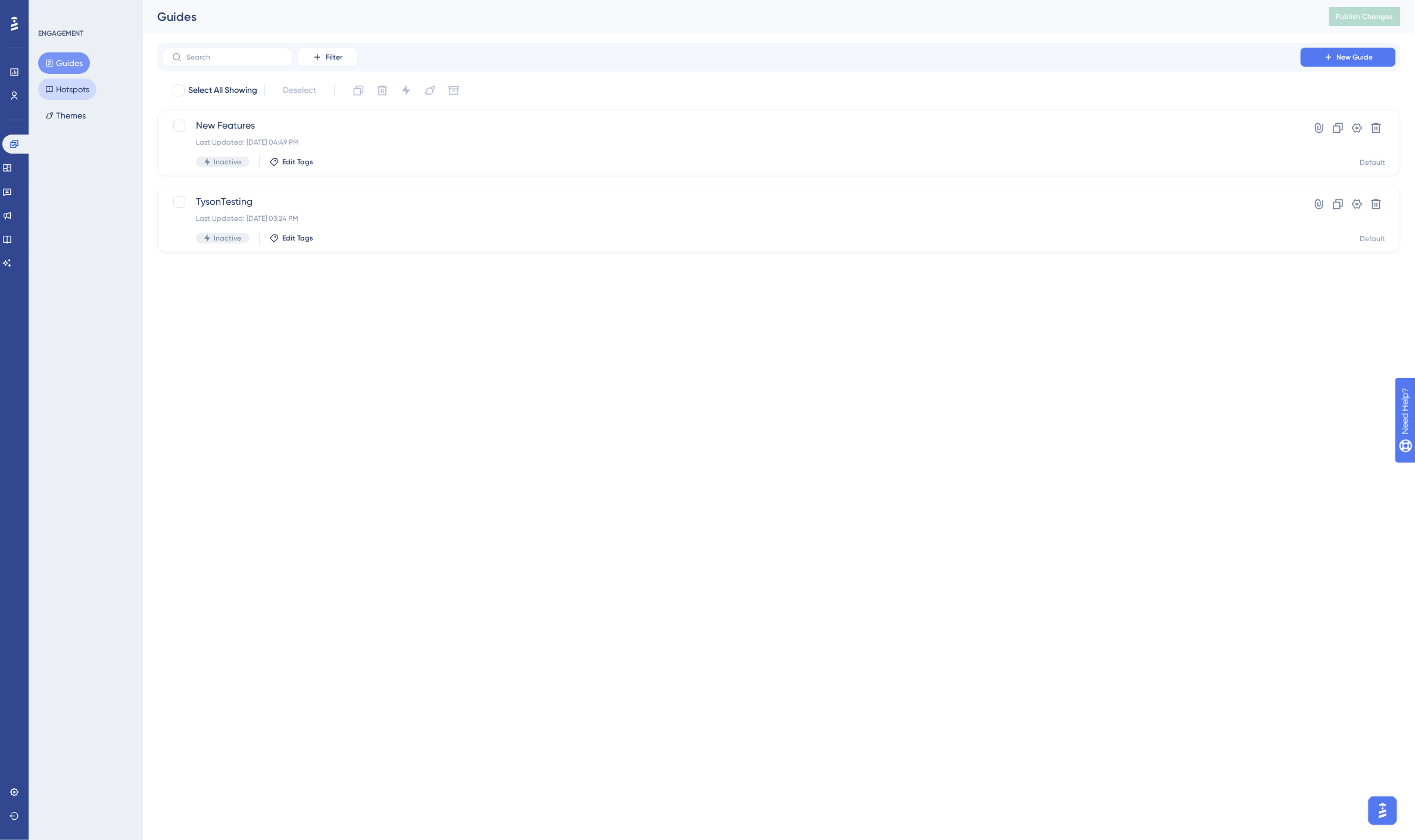
click at [82, 90] on button "Hotspots" at bounding box center [67, 89] width 58 height 21
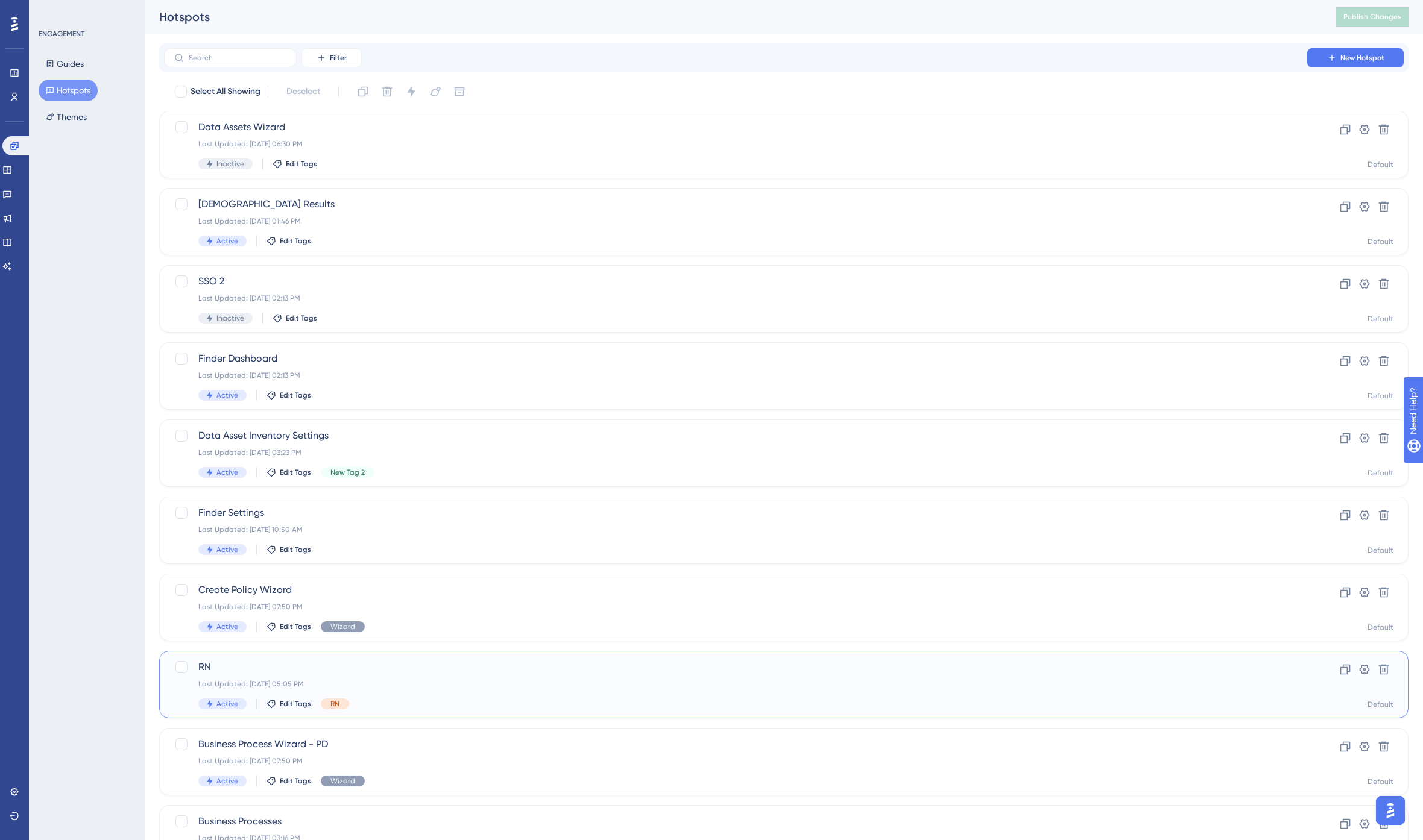
click at [239, 667] on span "RN" at bounding box center [736, 667] width 1075 height 15
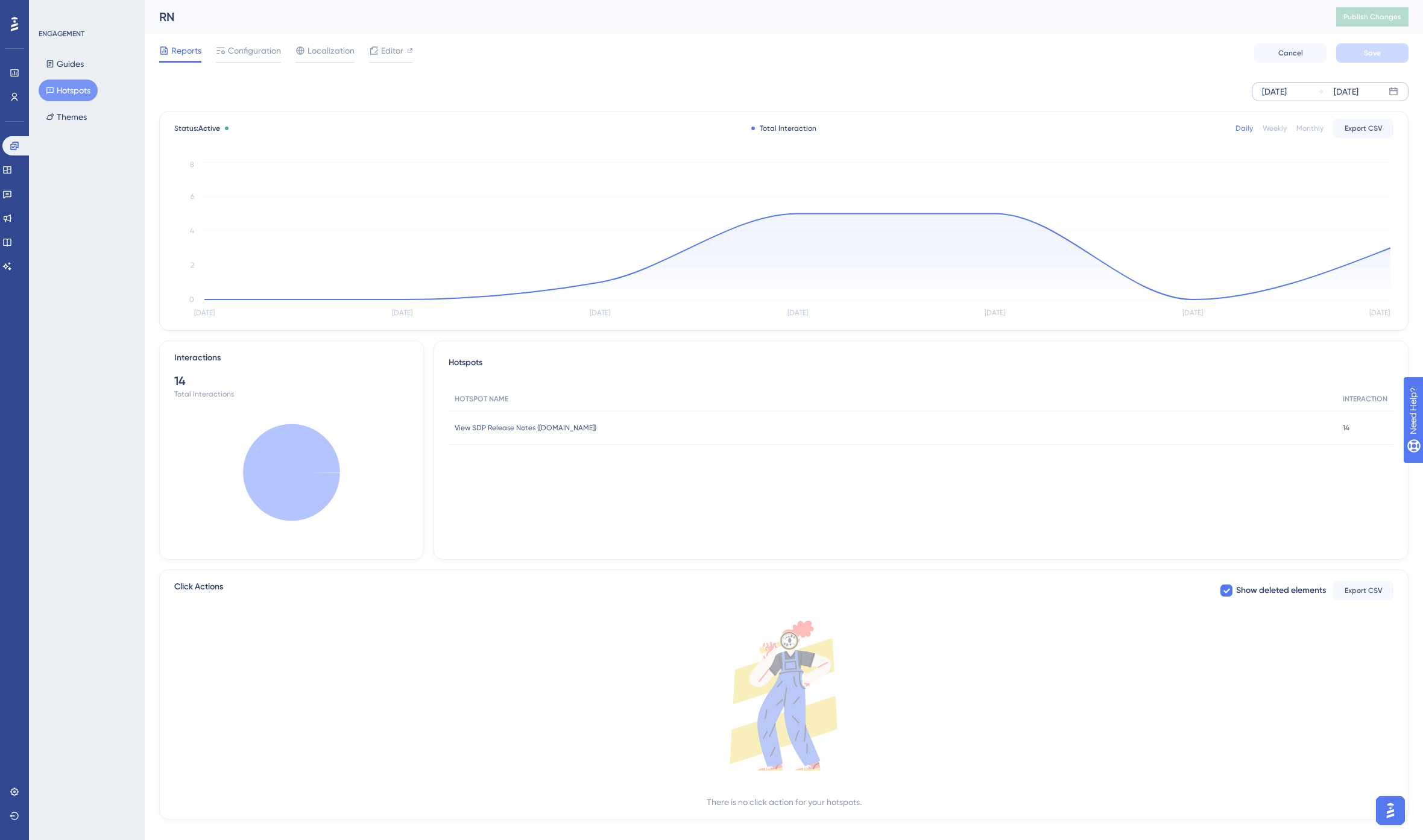
click at [1287, 89] on div "Sep 13 2025" at bounding box center [1274, 91] width 25 height 15
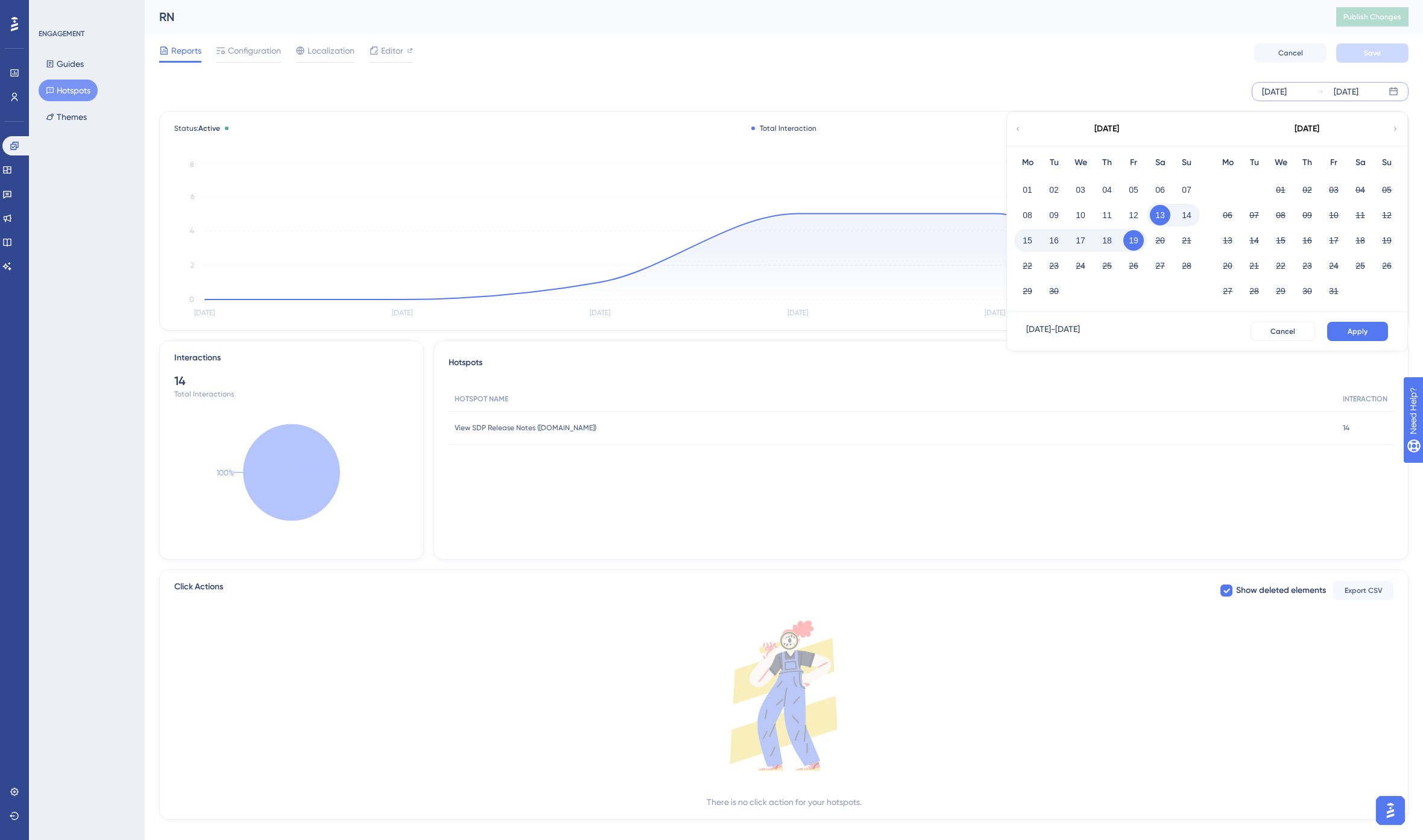
click at [1015, 127] on icon at bounding box center [1017, 129] width 7 height 11
click at [1021, 128] on icon at bounding box center [1017, 129] width 7 height 11
click at [1017, 128] on icon at bounding box center [1017, 129] width 7 height 11
click at [1165, 185] on button "01" at bounding box center [1160, 190] width 21 height 21
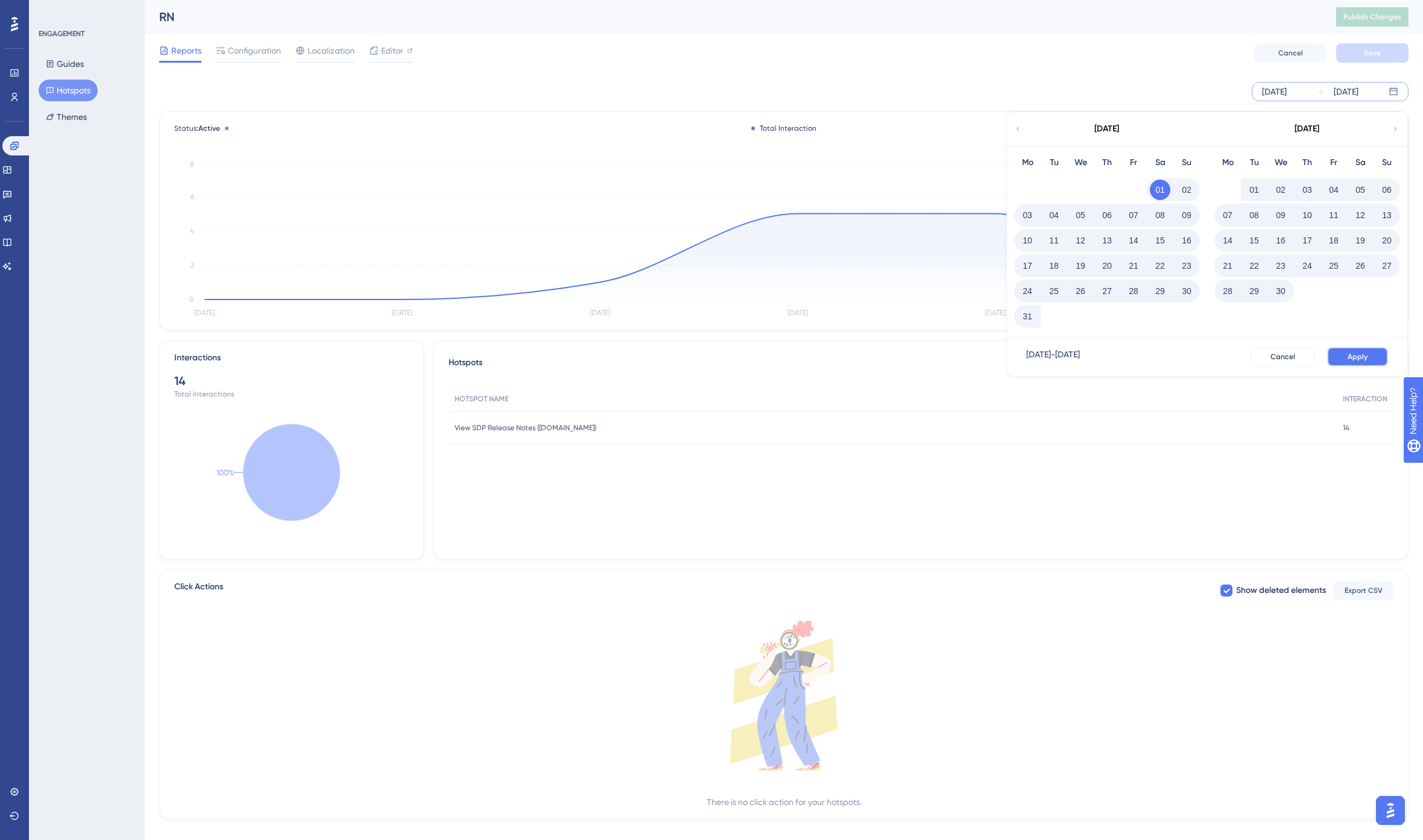
click at [1367, 359] on span "Apply" at bounding box center [1358, 357] width 20 height 9
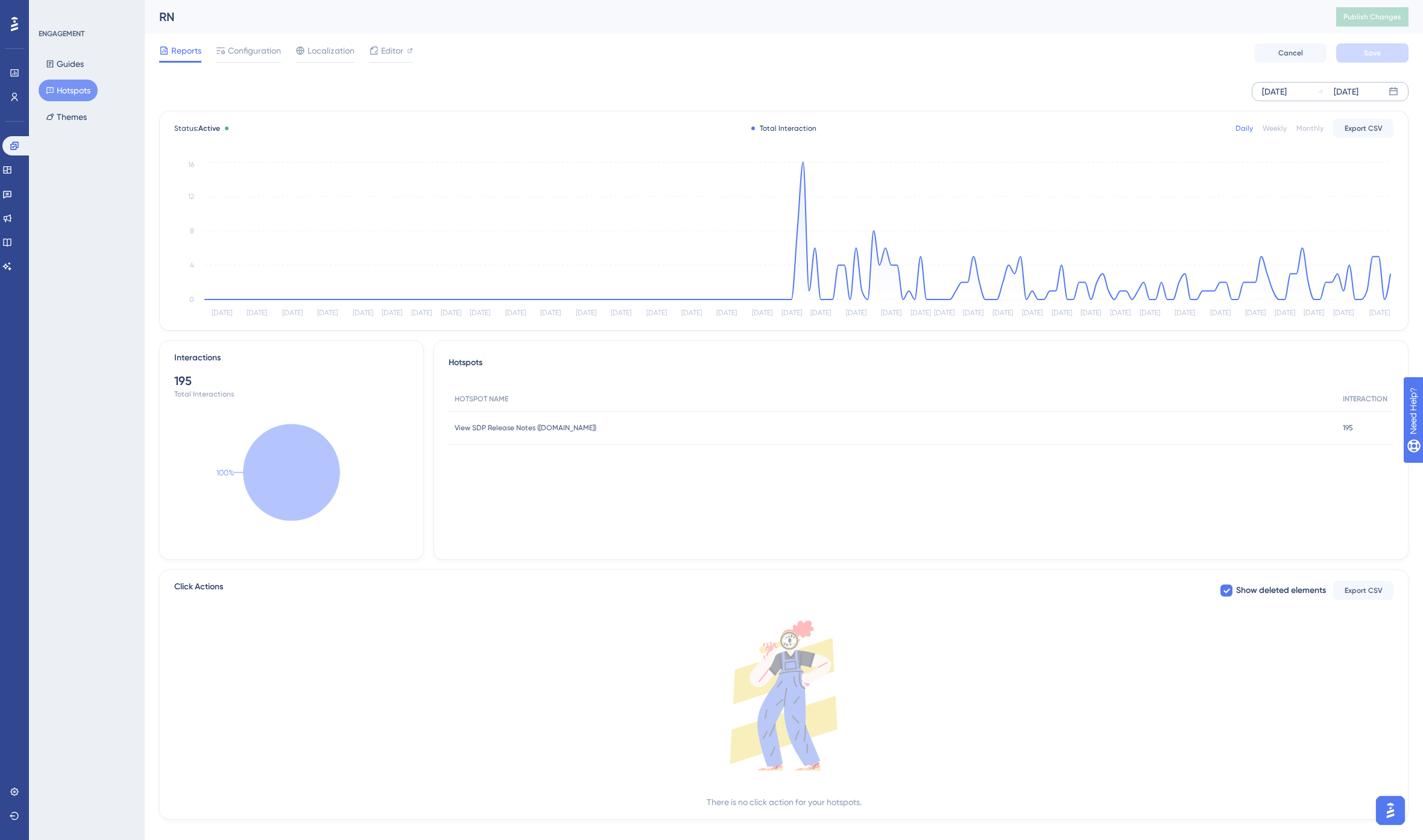
click at [1276, 125] on div "Weekly" at bounding box center [1275, 128] width 24 height 9
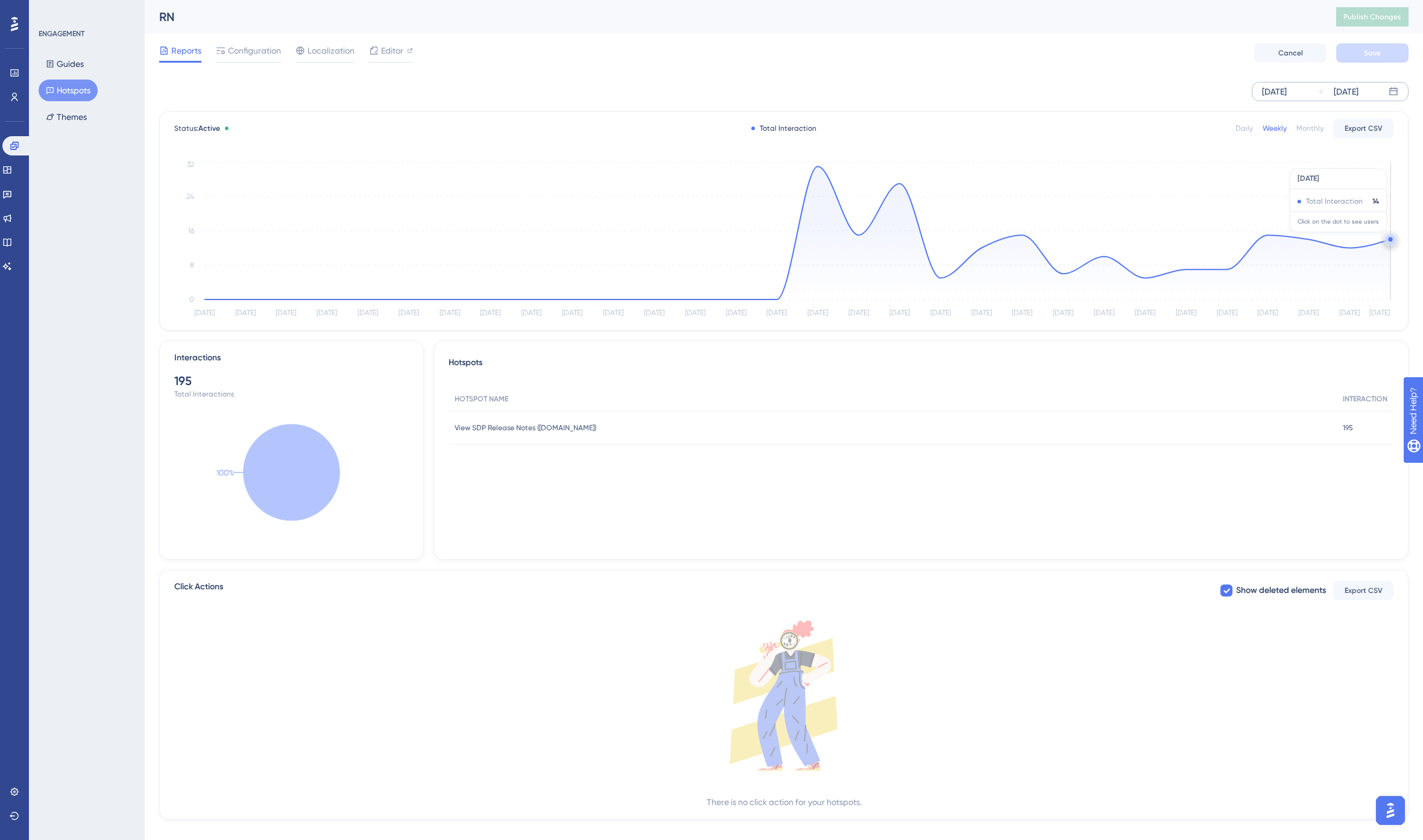
click at [1389, 238] on circle at bounding box center [1390, 240] width 4 height 4
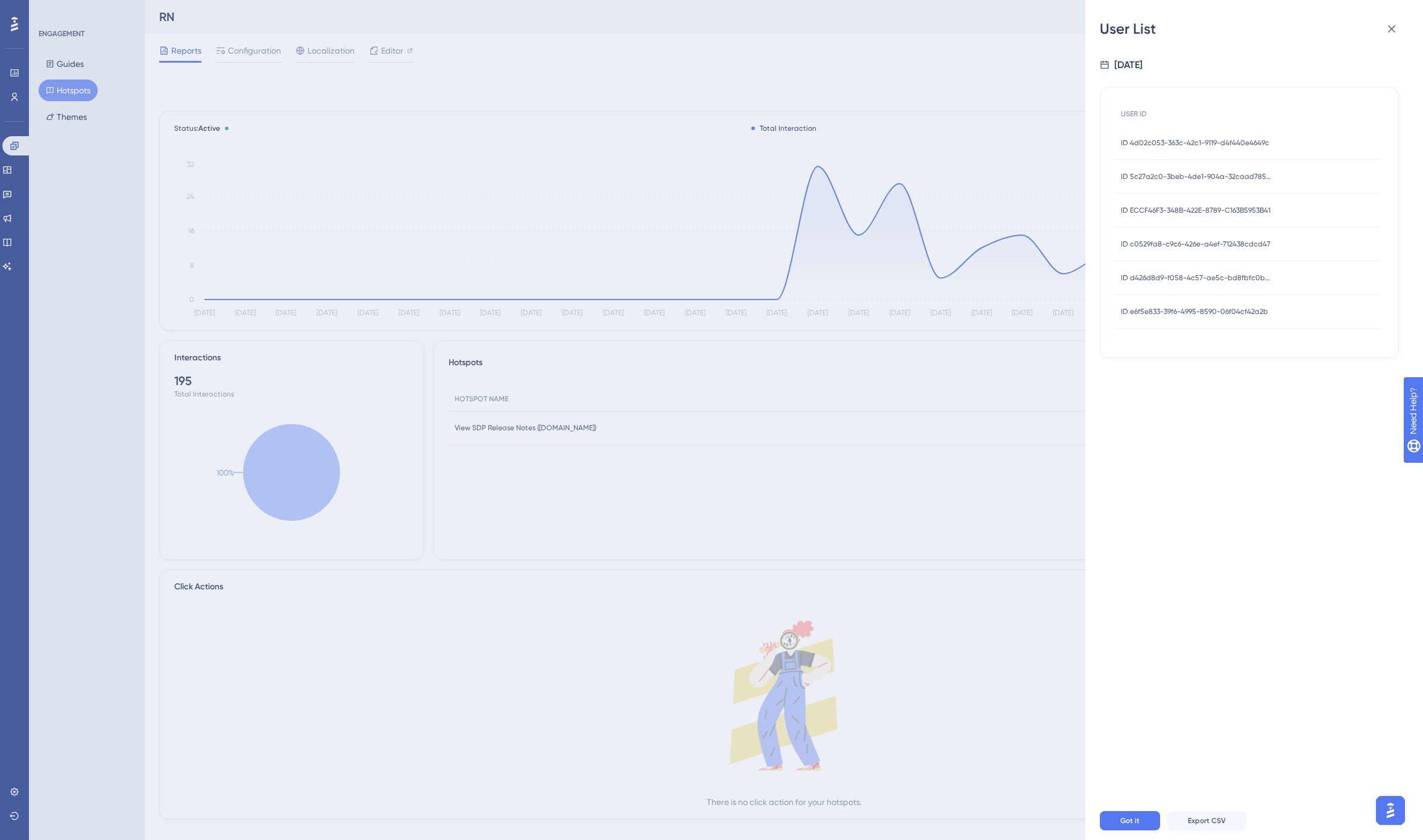
click at [1200, 144] on span "ID 4d02c053-363c-42c1-9119-d4f440e4649c" at bounding box center [1195, 143] width 148 height 9
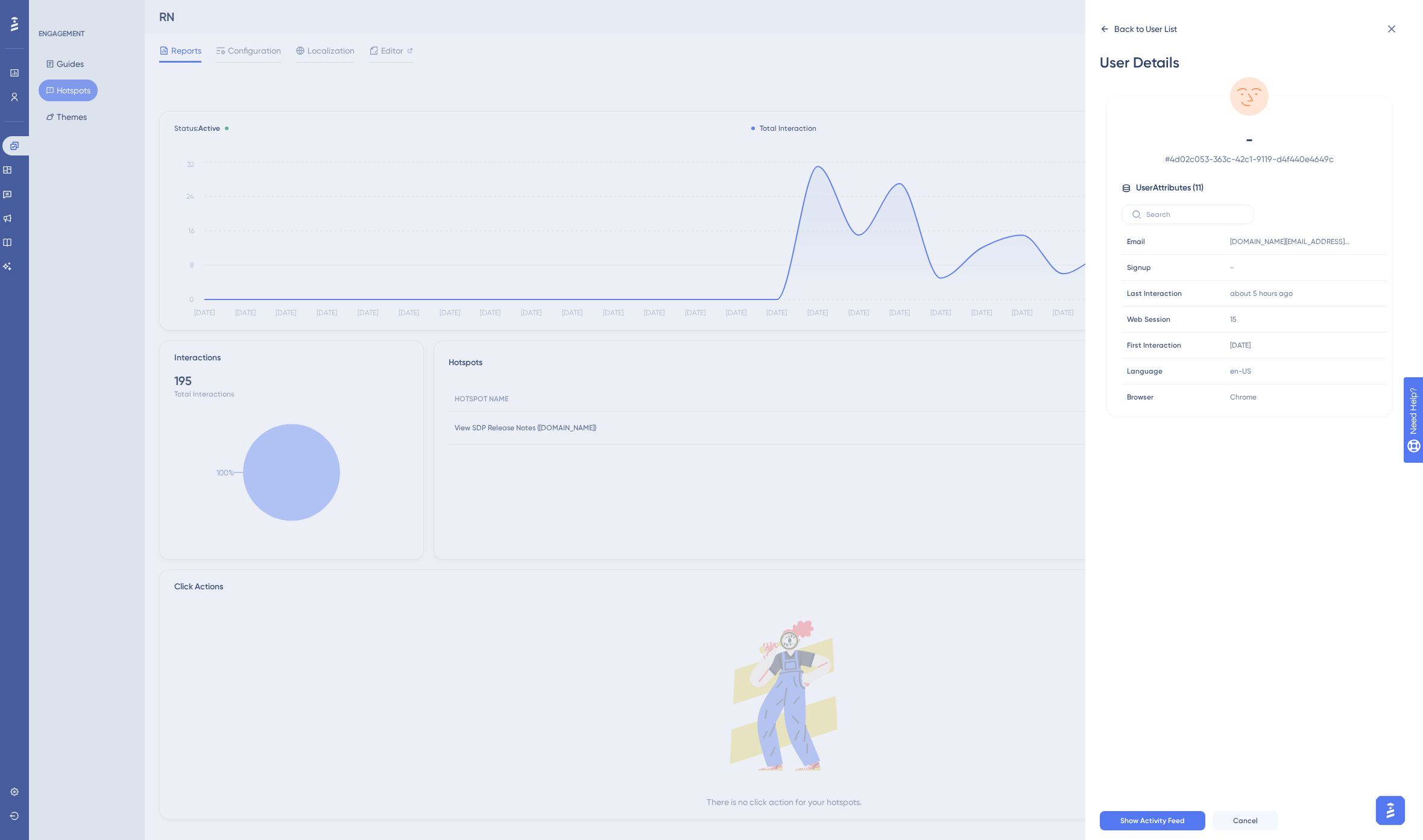
click at [1102, 28] on icon at bounding box center [1105, 29] width 7 height 6
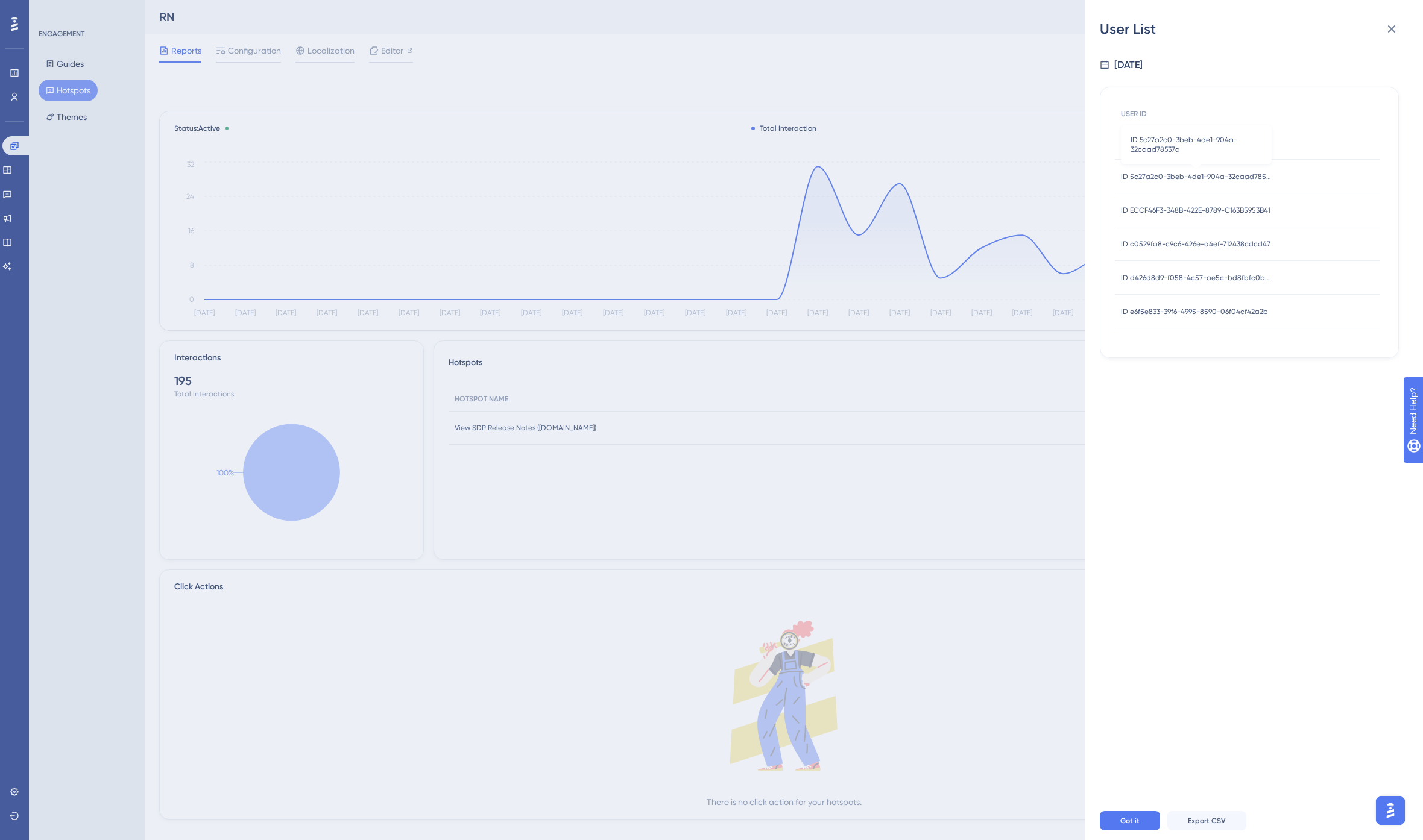
click at [1223, 172] on span "ID 5c27a2c0-3beb-4de1-904a-32caad78537d" at bounding box center [1197, 176] width 151 height 9
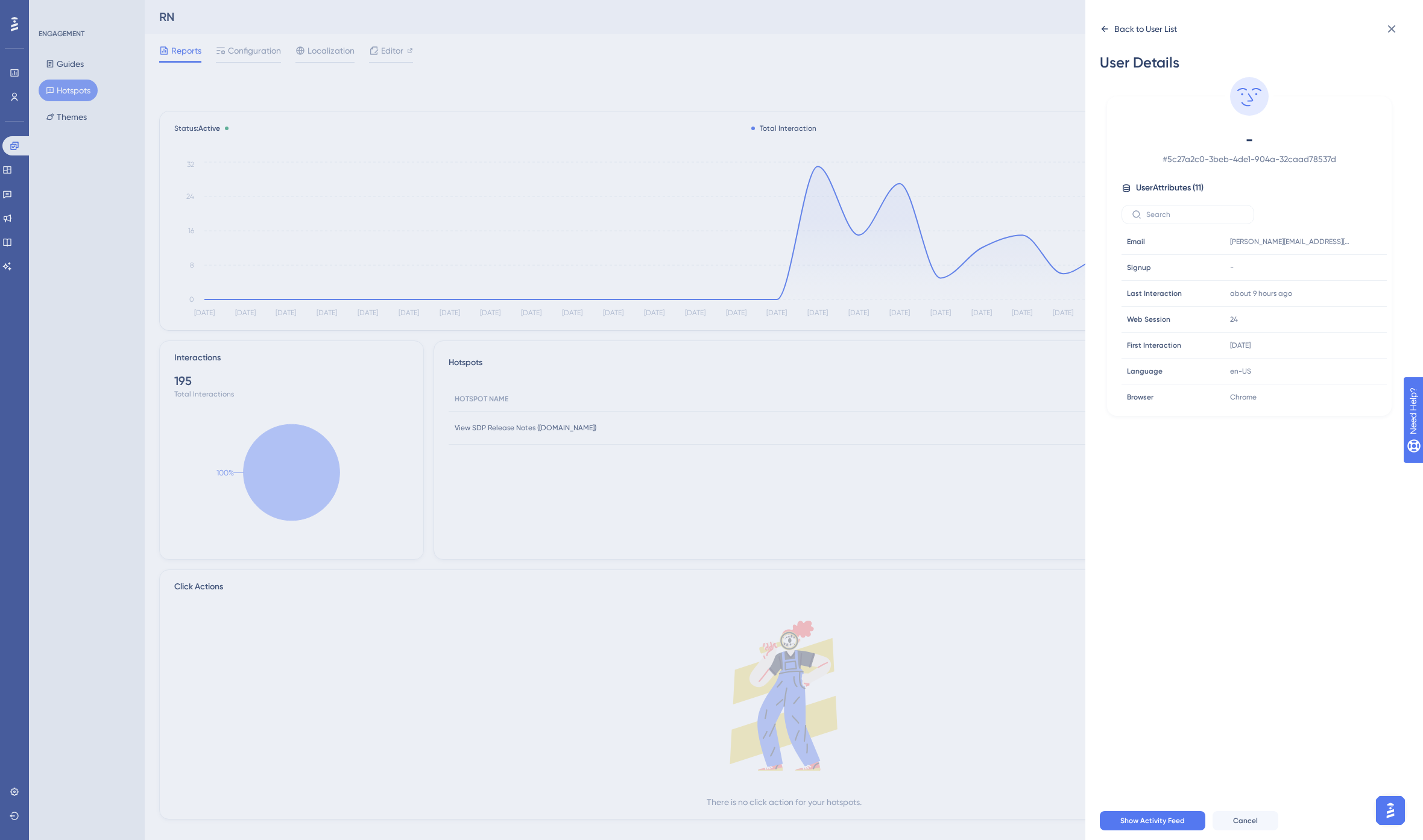
click at [1102, 25] on icon at bounding box center [1104, 29] width 9 height 9
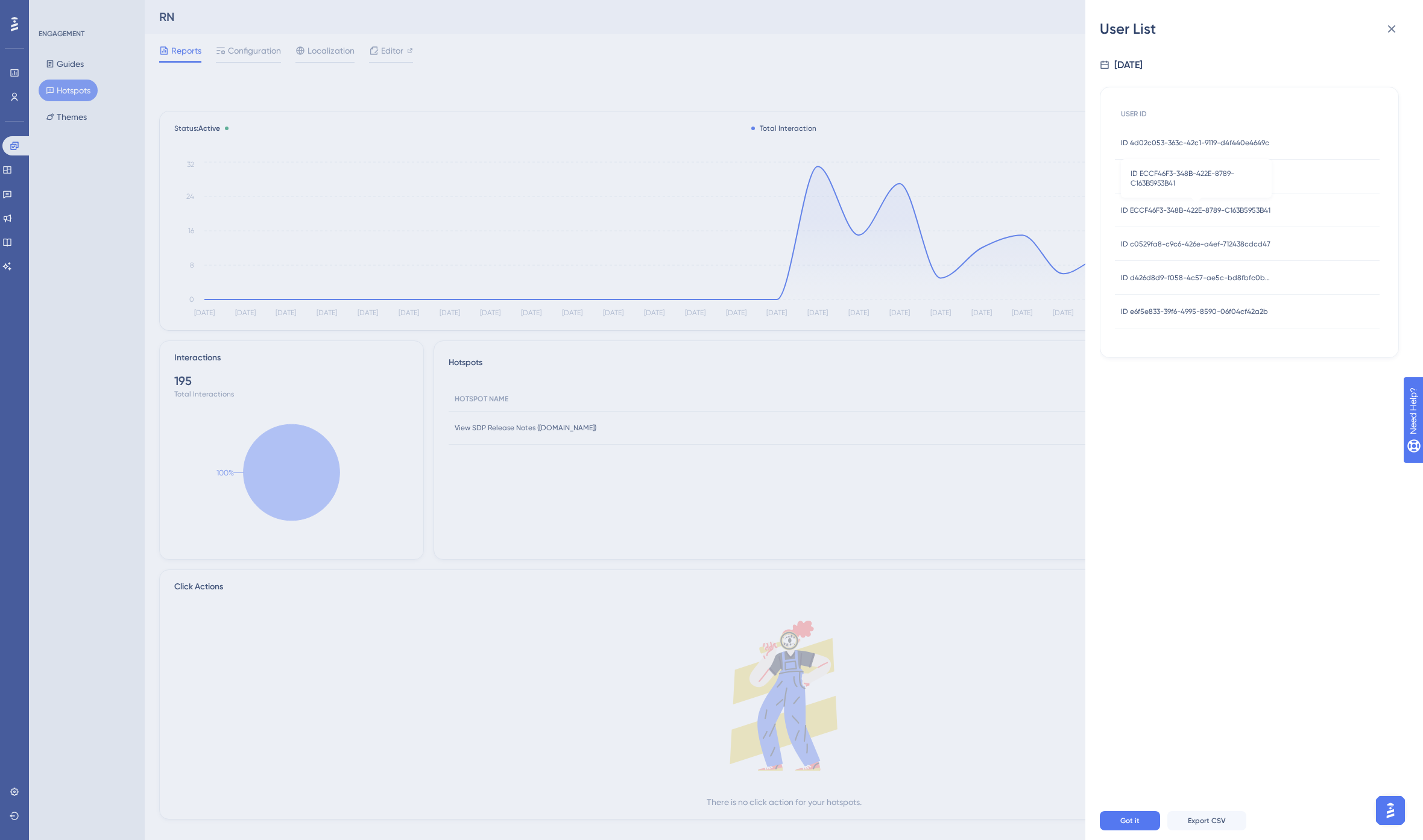
click at [1205, 206] on span "ID ECCF46F3-348B-422E-8789-C163B5953B41" at bounding box center [1196, 210] width 150 height 9
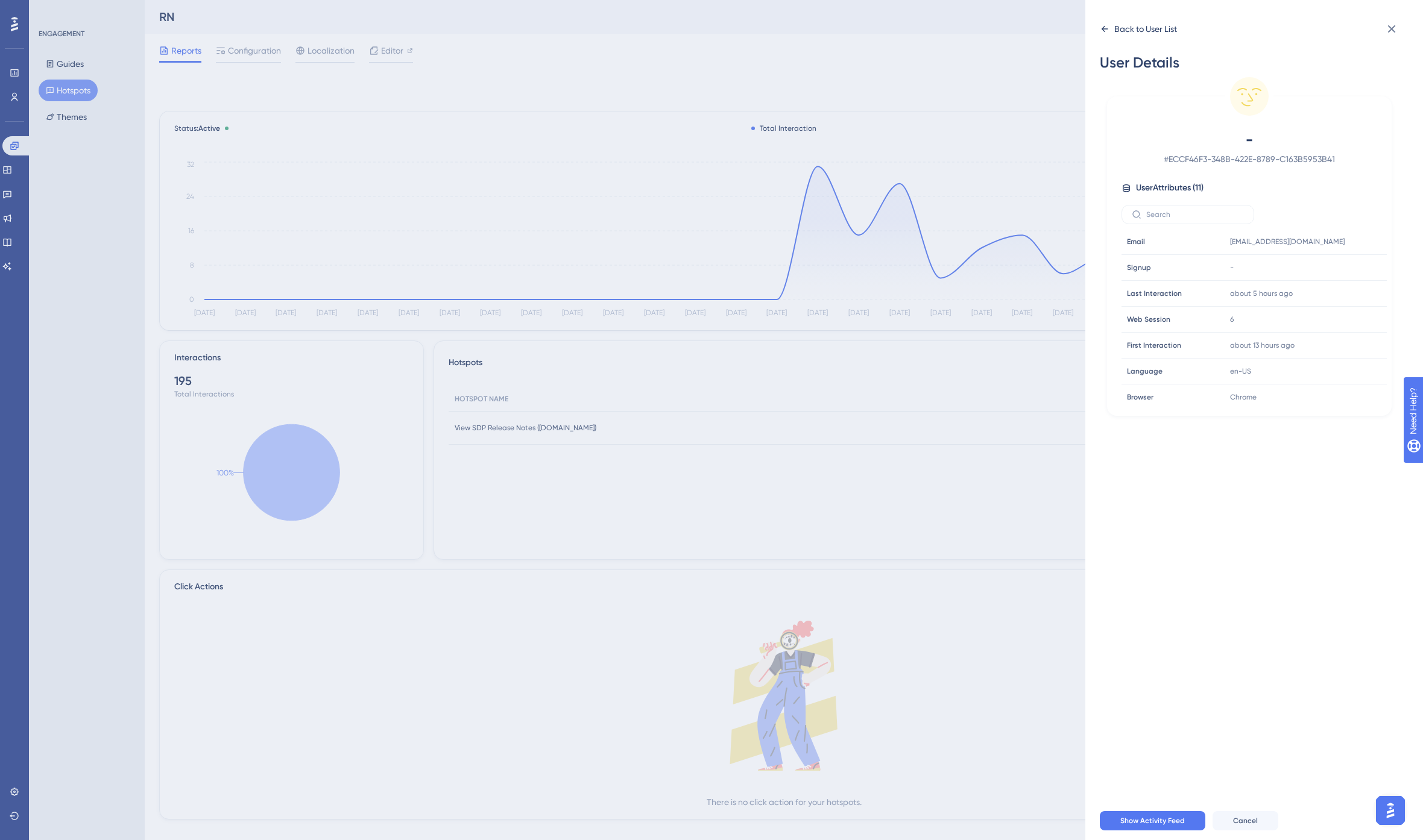
click at [1104, 27] on icon at bounding box center [1104, 29] width 9 height 9
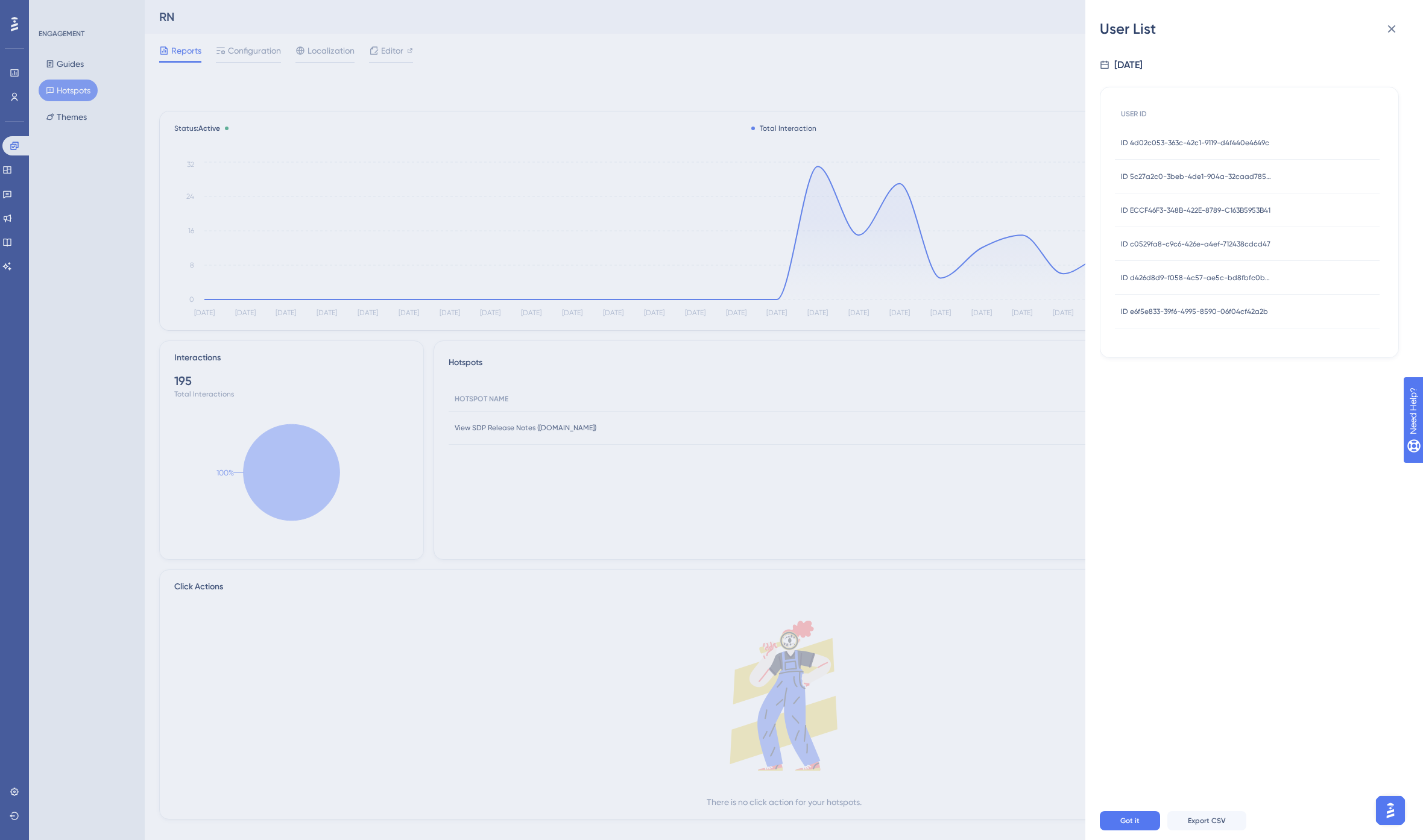
click at [1209, 241] on span "ID c0529fa8-c9c6-426e-a4ef-712438cdcd47" at bounding box center [1196, 244] width 150 height 9
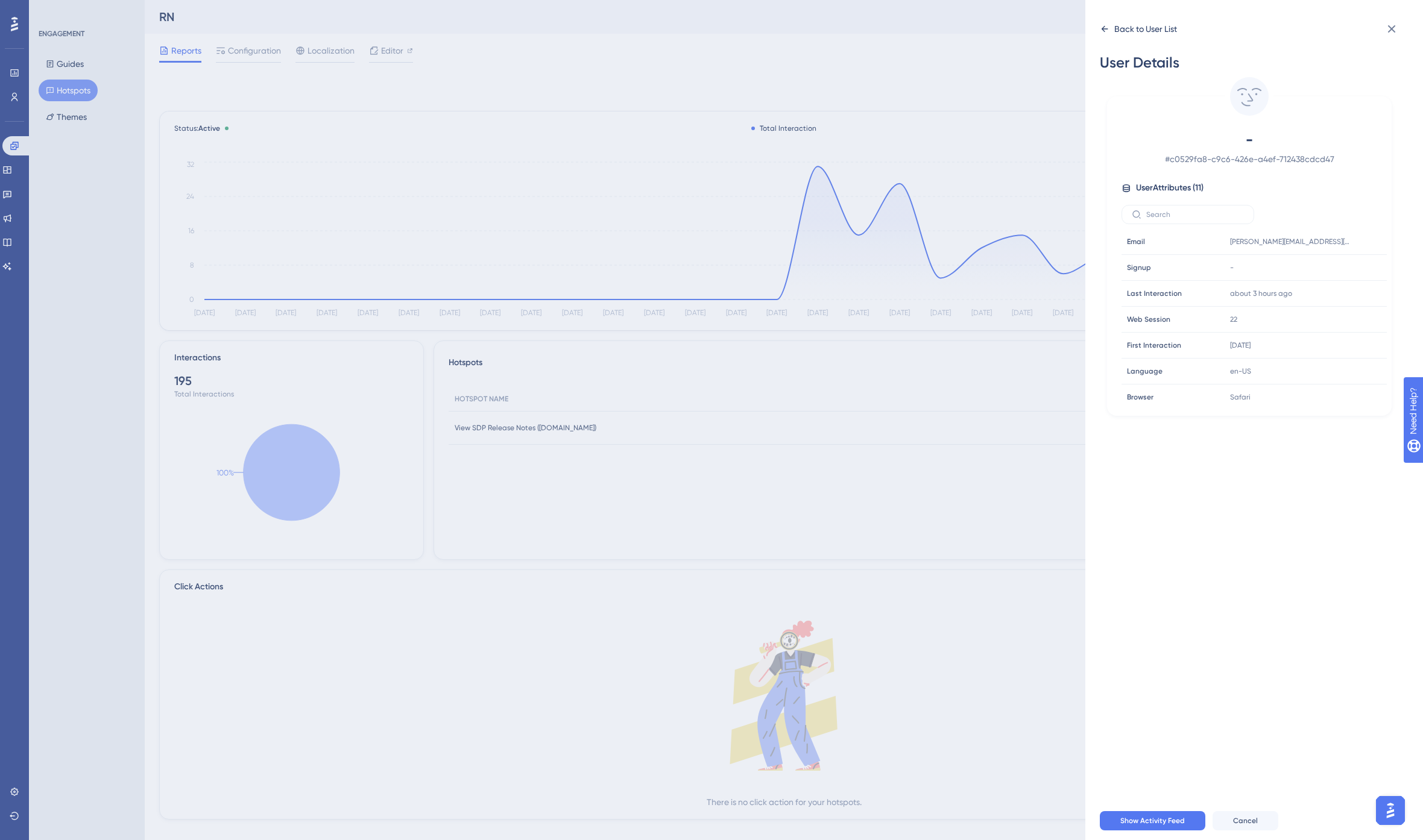
click at [1105, 27] on icon at bounding box center [1104, 29] width 9 height 9
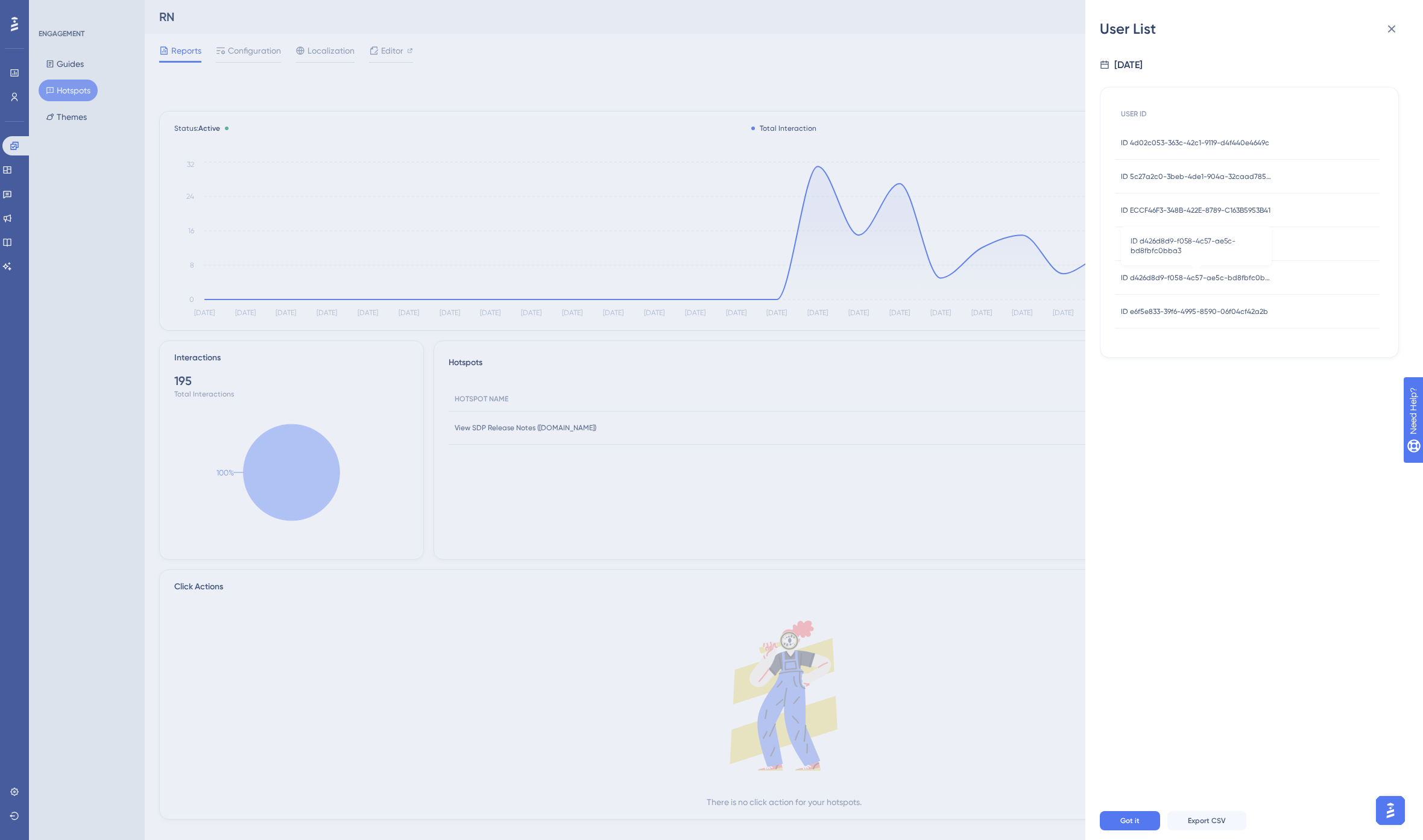
click at [1223, 277] on span "ID d426d8d9-f058-4c57-ae5c-bd8fbfc0bba3" at bounding box center [1197, 278] width 151 height 9
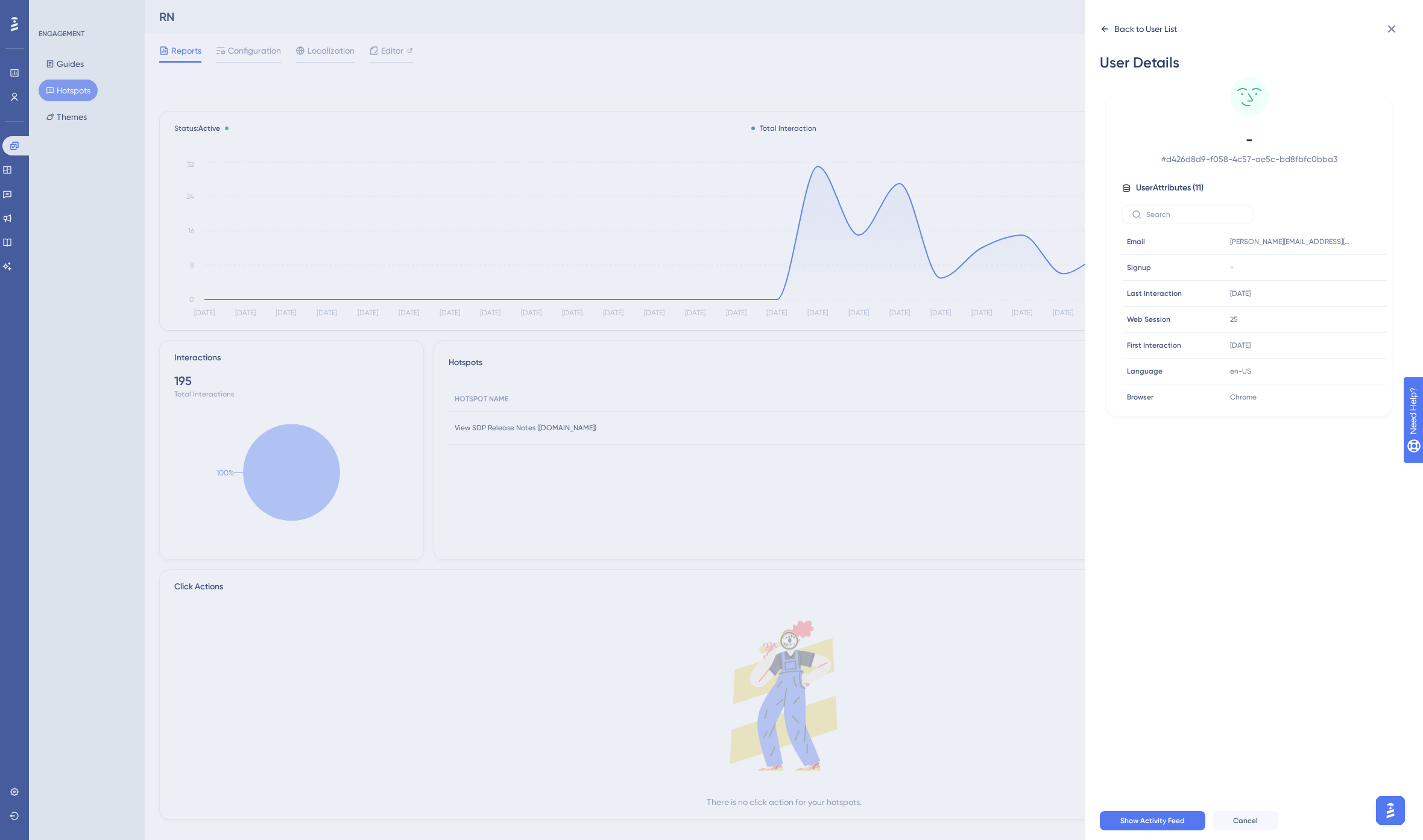
click at [1102, 23] on div "Back to User List" at bounding box center [1138, 29] width 77 height 19
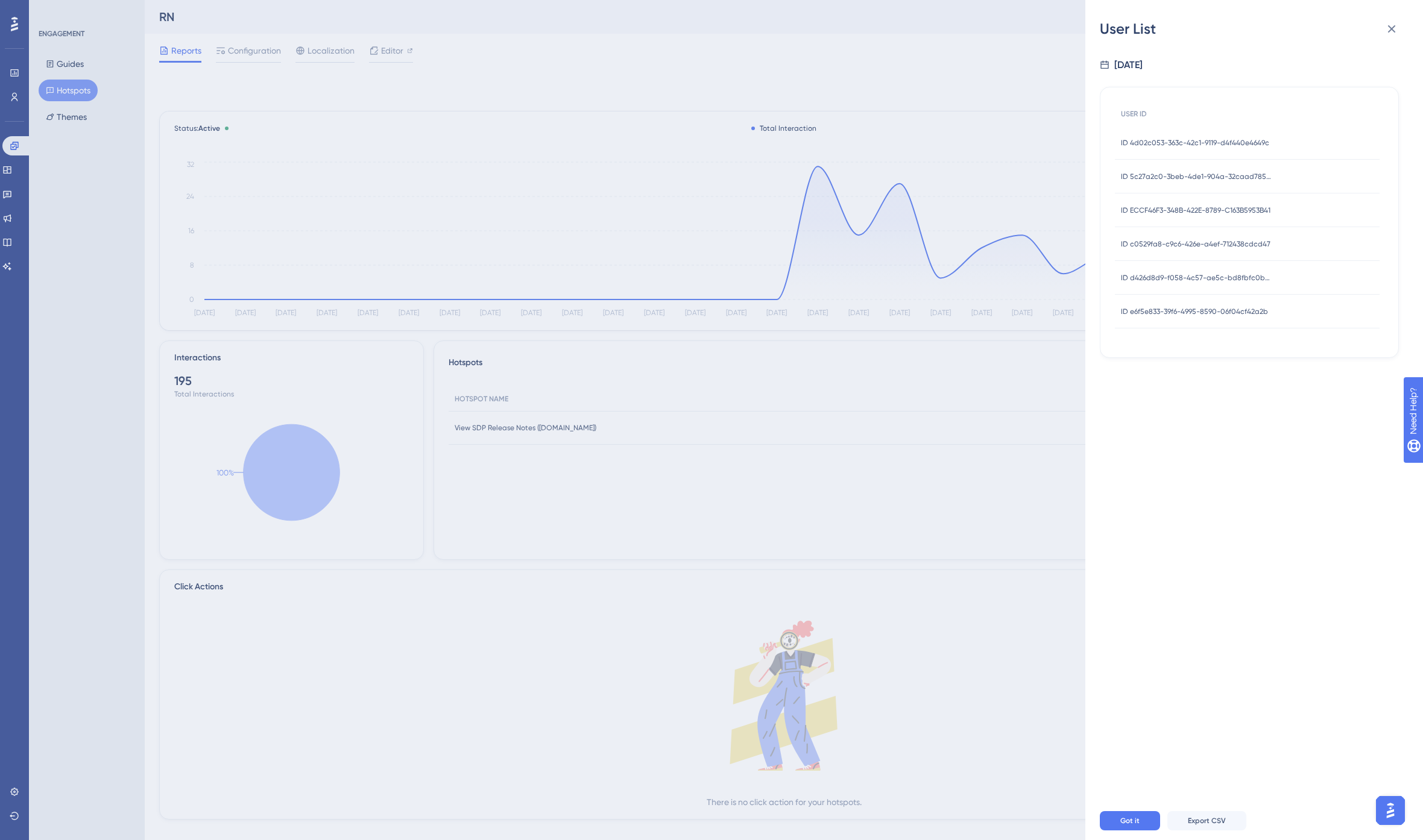
click at [1210, 317] on div "ID e6f5e833-39f6-4995-8590-06f04cf42a2b ID e6f5e833-39f6-4995-8590-06f04cf42a2b" at bounding box center [1195, 311] width 147 height 34
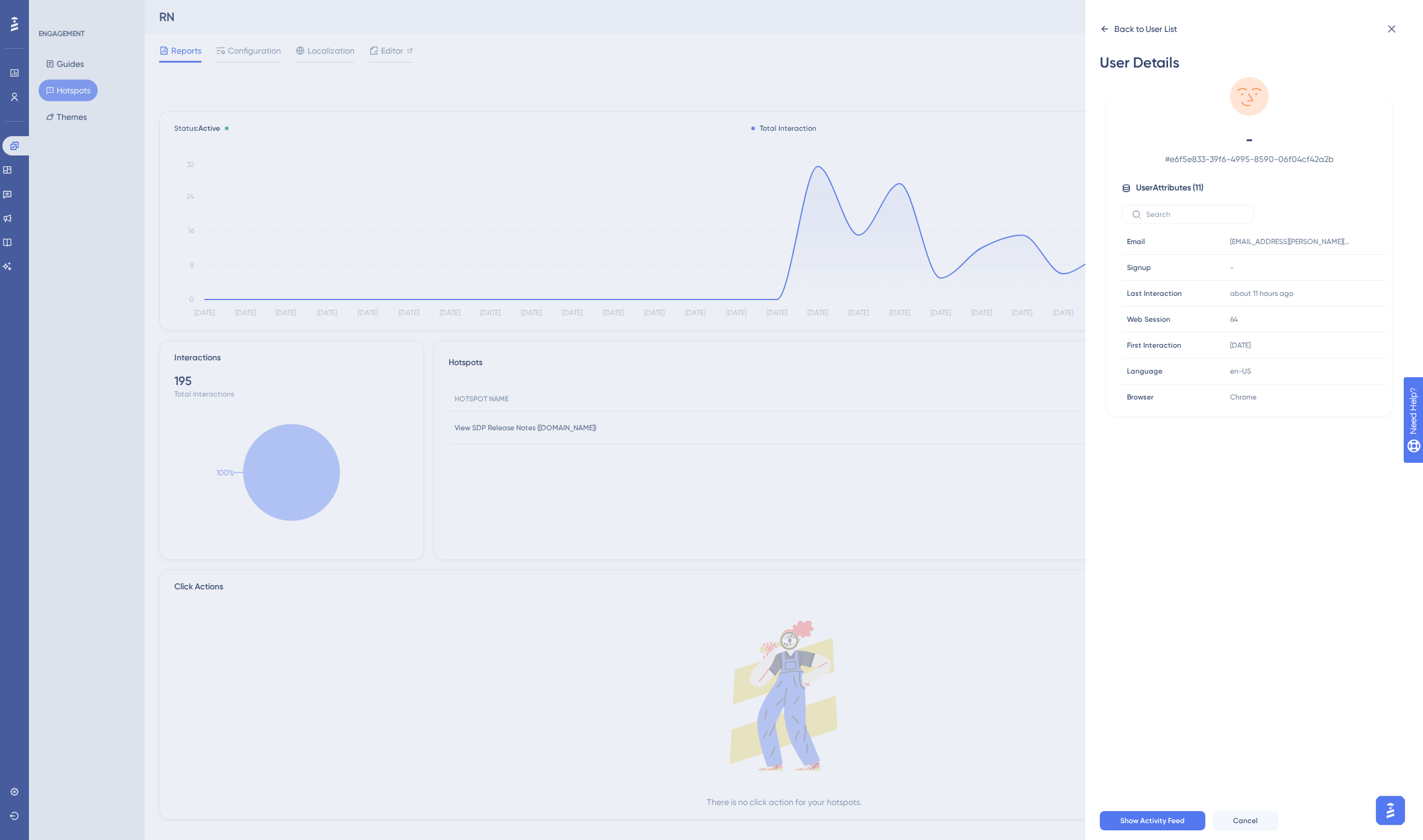
click at [1101, 23] on div "Back to User List" at bounding box center [1138, 29] width 77 height 19
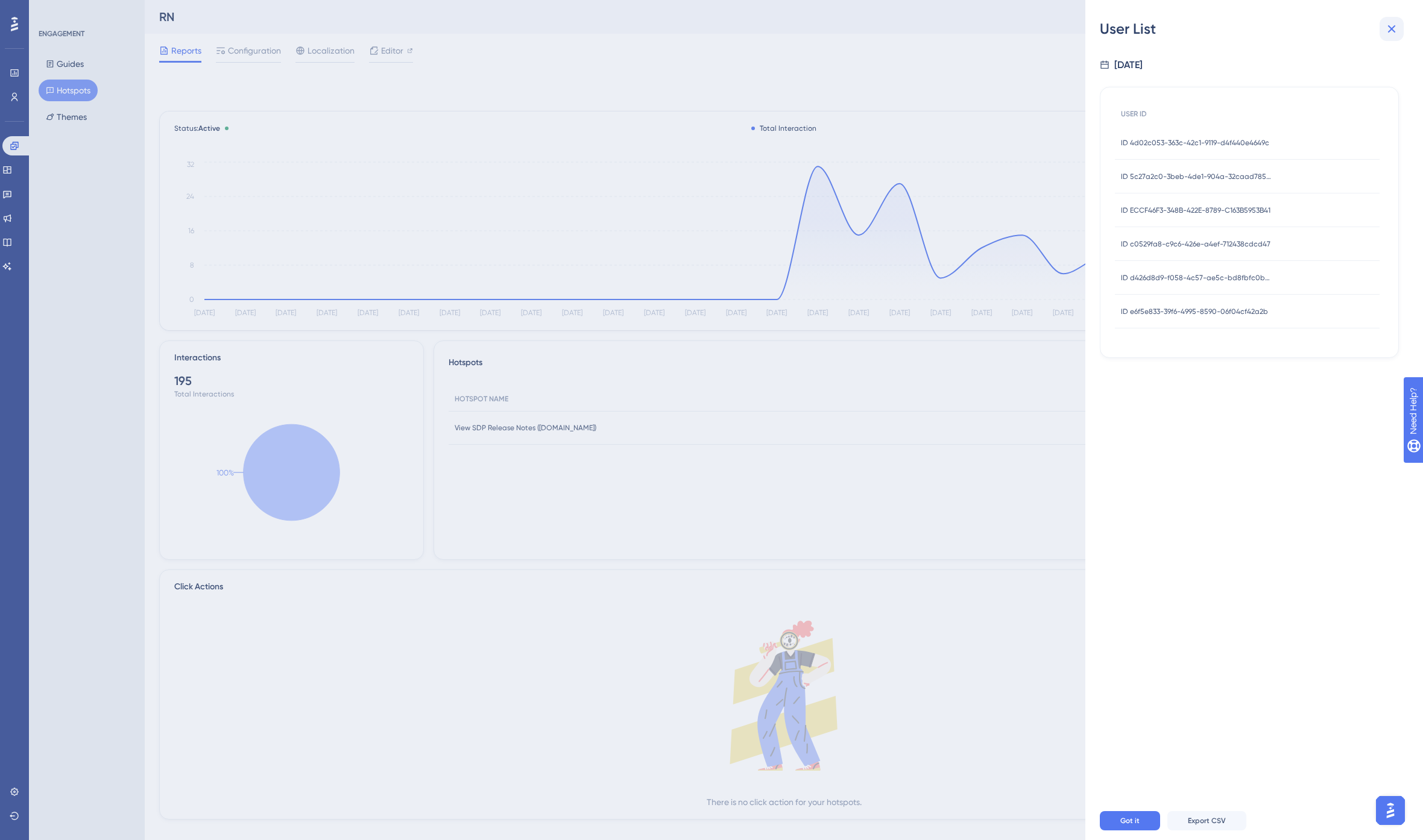
click at [1394, 27] on icon at bounding box center [1392, 29] width 8 height 8
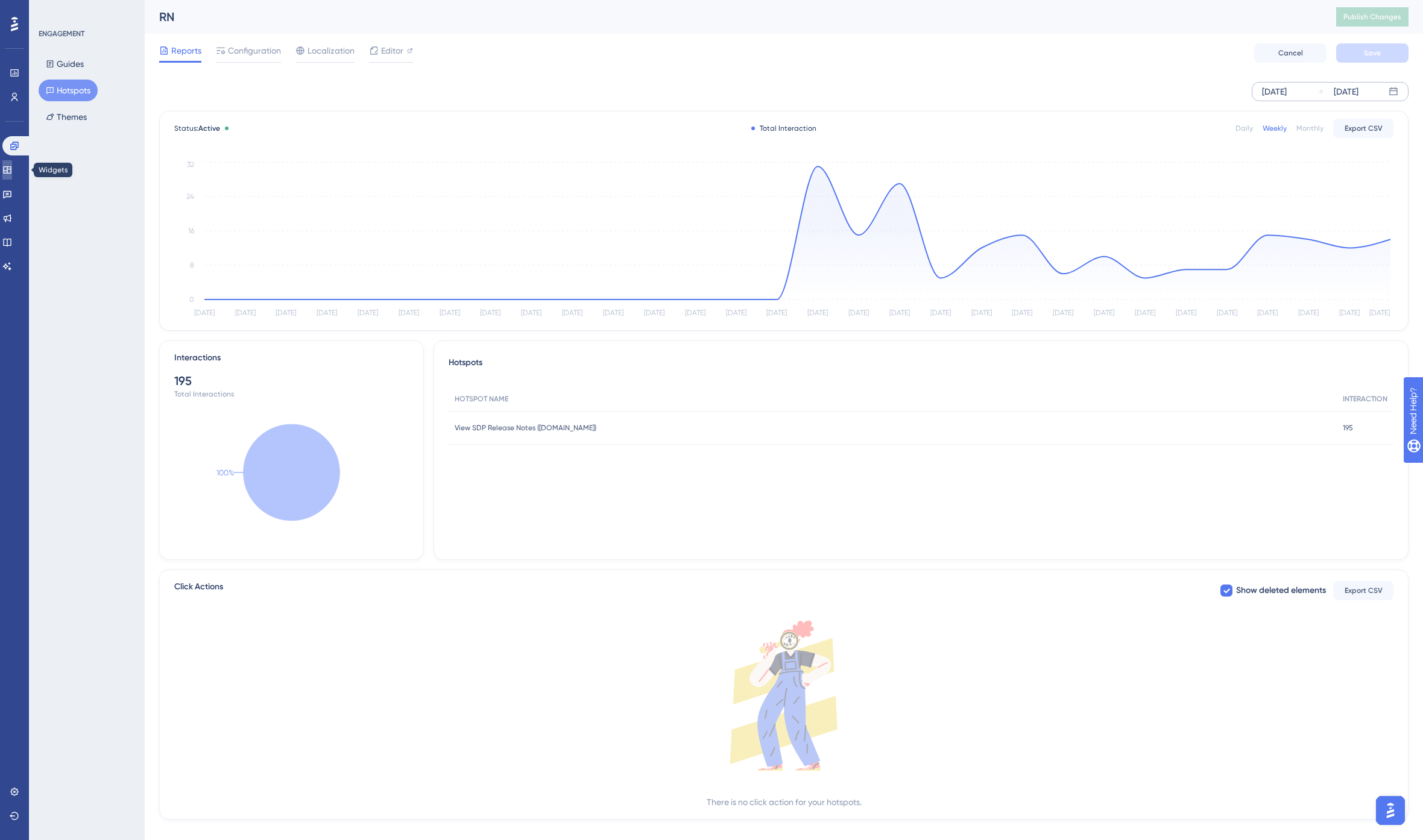
click at [12, 165] on icon at bounding box center [7, 170] width 9 height 9
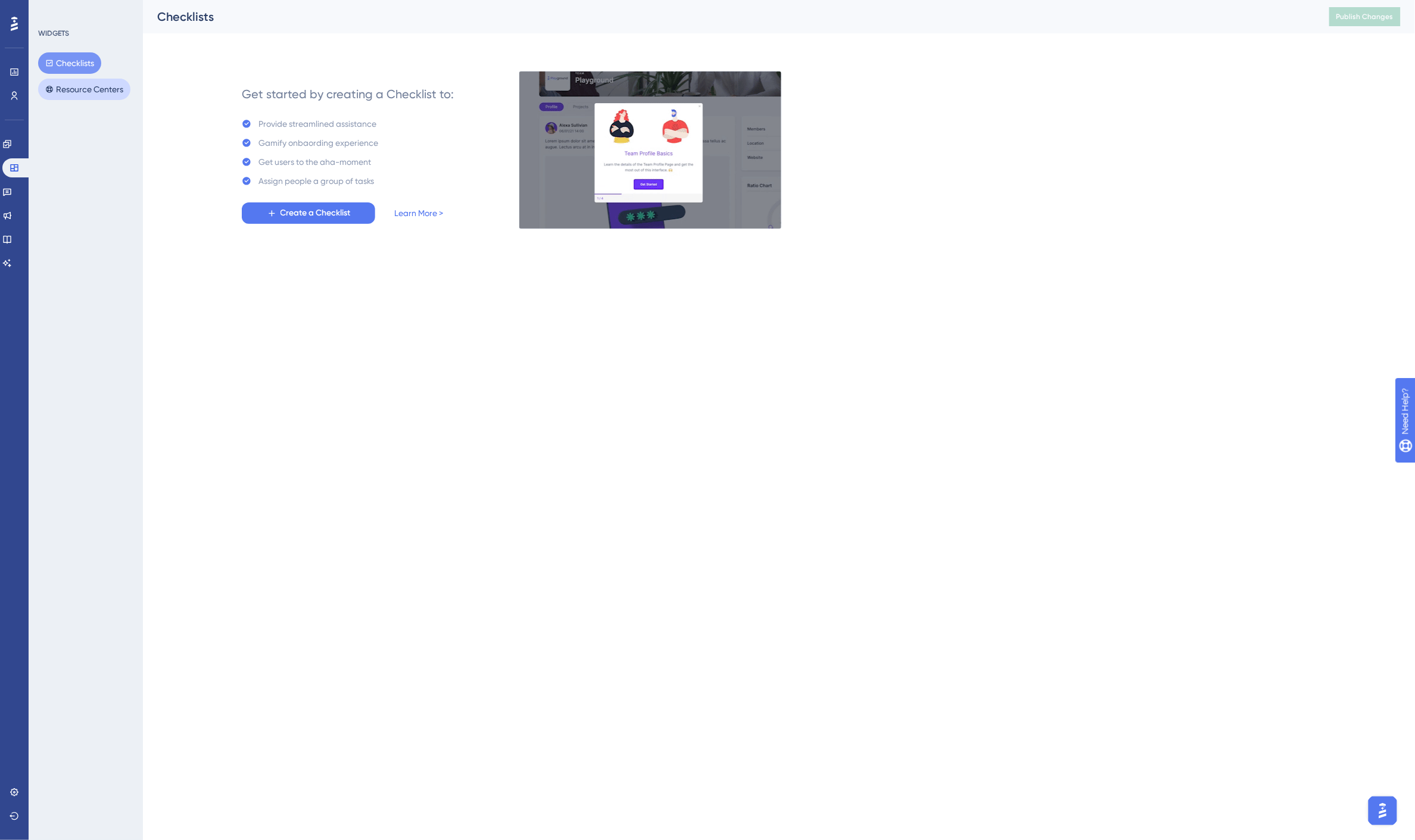
click at [76, 87] on button "Resource Centers" at bounding box center [84, 89] width 92 height 21
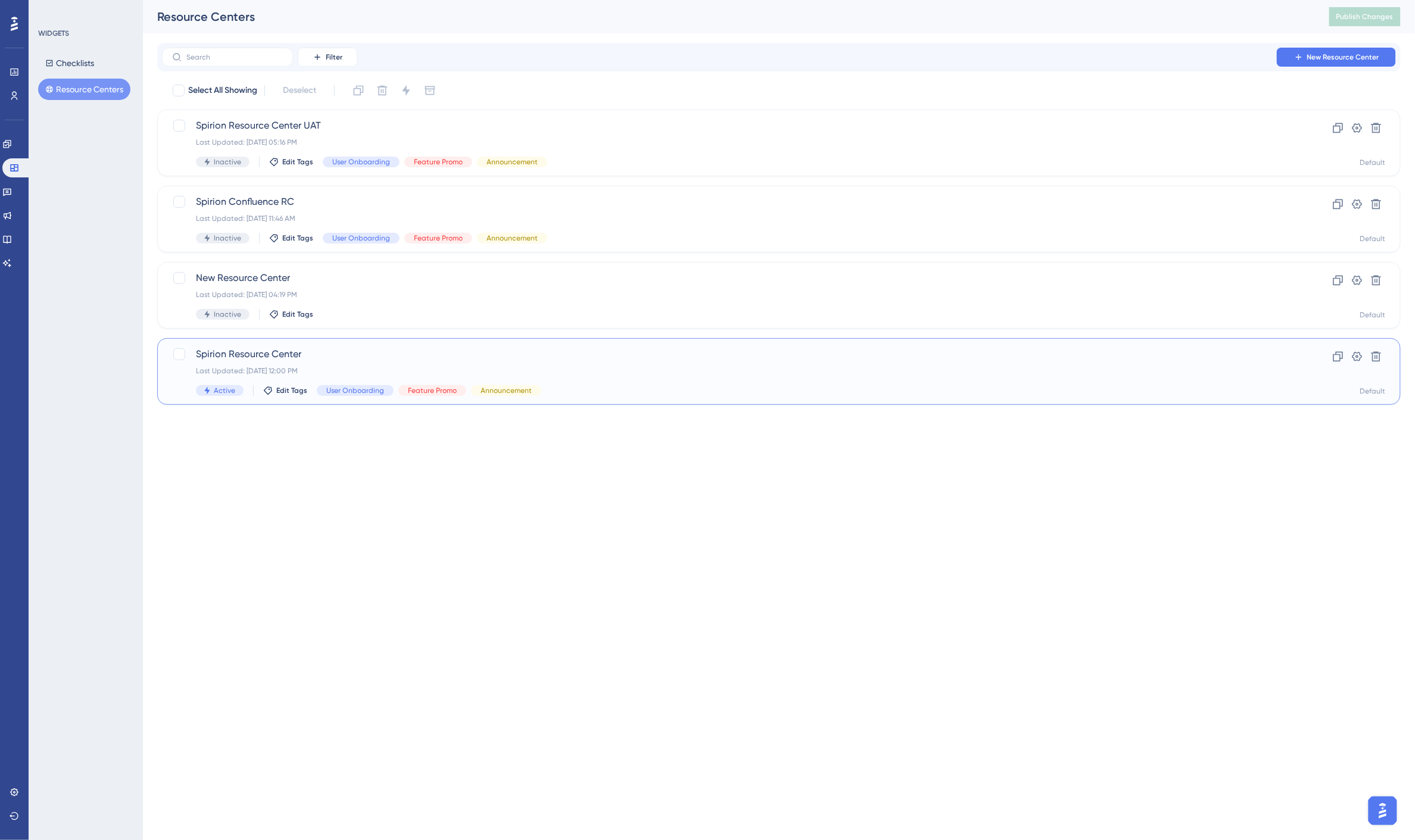
click at [259, 354] on span "Spirion Resource Center" at bounding box center [731, 354] width 1071 height 15
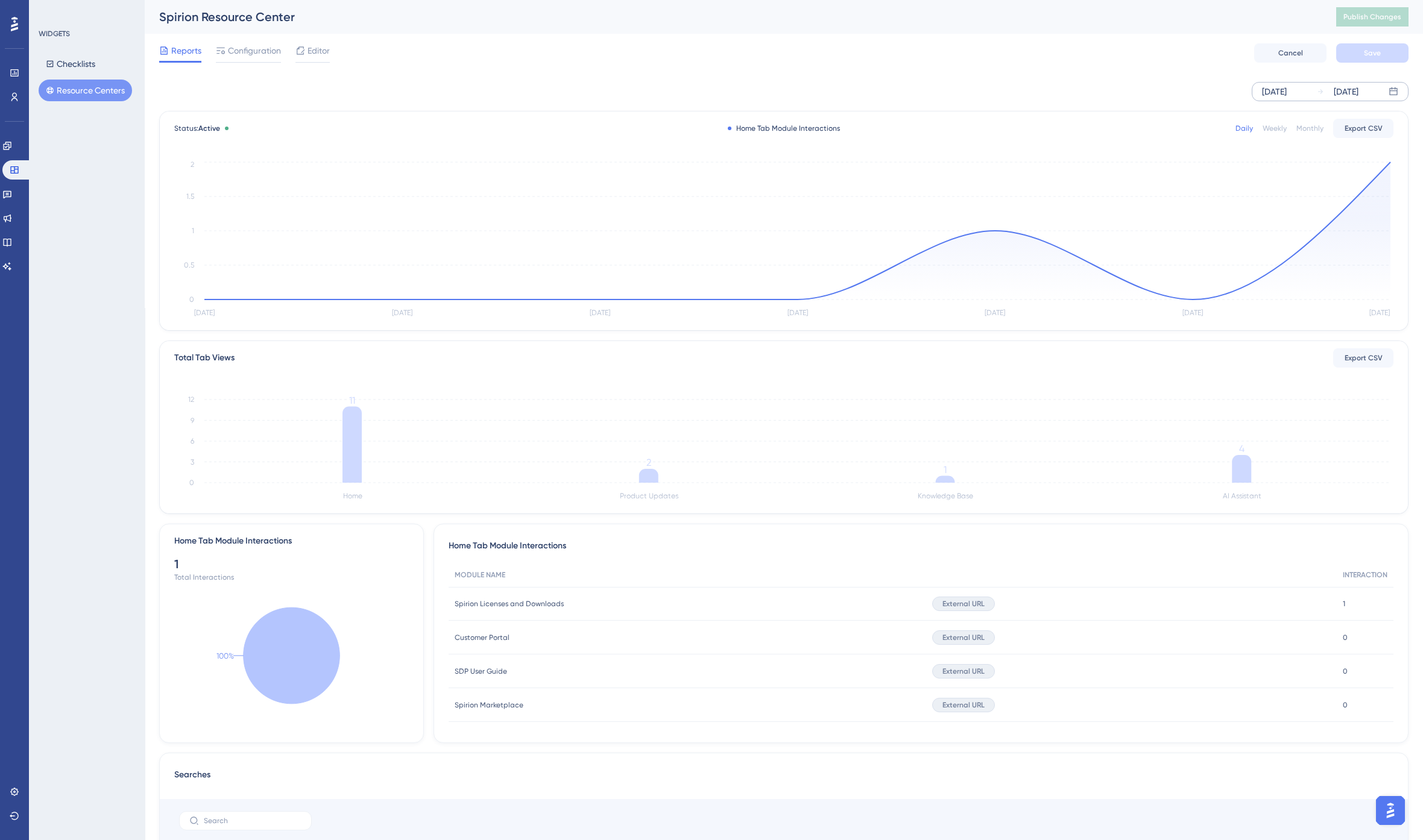
click at [1286, 90] on div "Sep 13 2025" at bounding box center [1274, 91] width 25 height 15
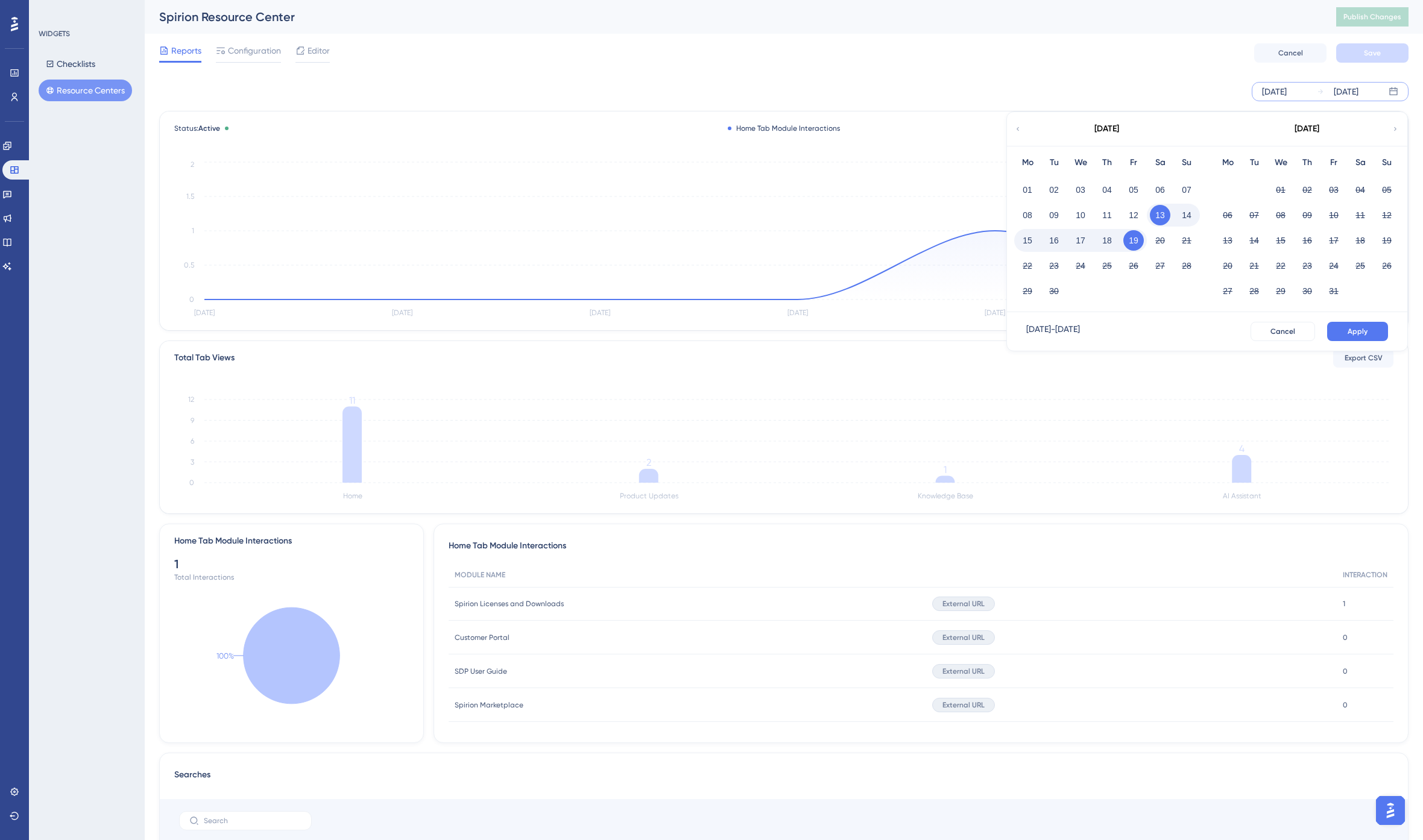
click at [1022, 128] on div "September 2025" at bounding box center [1106, 129] width 199 height 34
click at [1017, 127] on icon at bounding box center [1017, 129] width 7 height 11
click at [1021, 129] on icon at bounding box center [1017, 129] width 7 height 11
click at [1105, 186] on button "01" at bounding box center [1107, 190] width 21 height 21
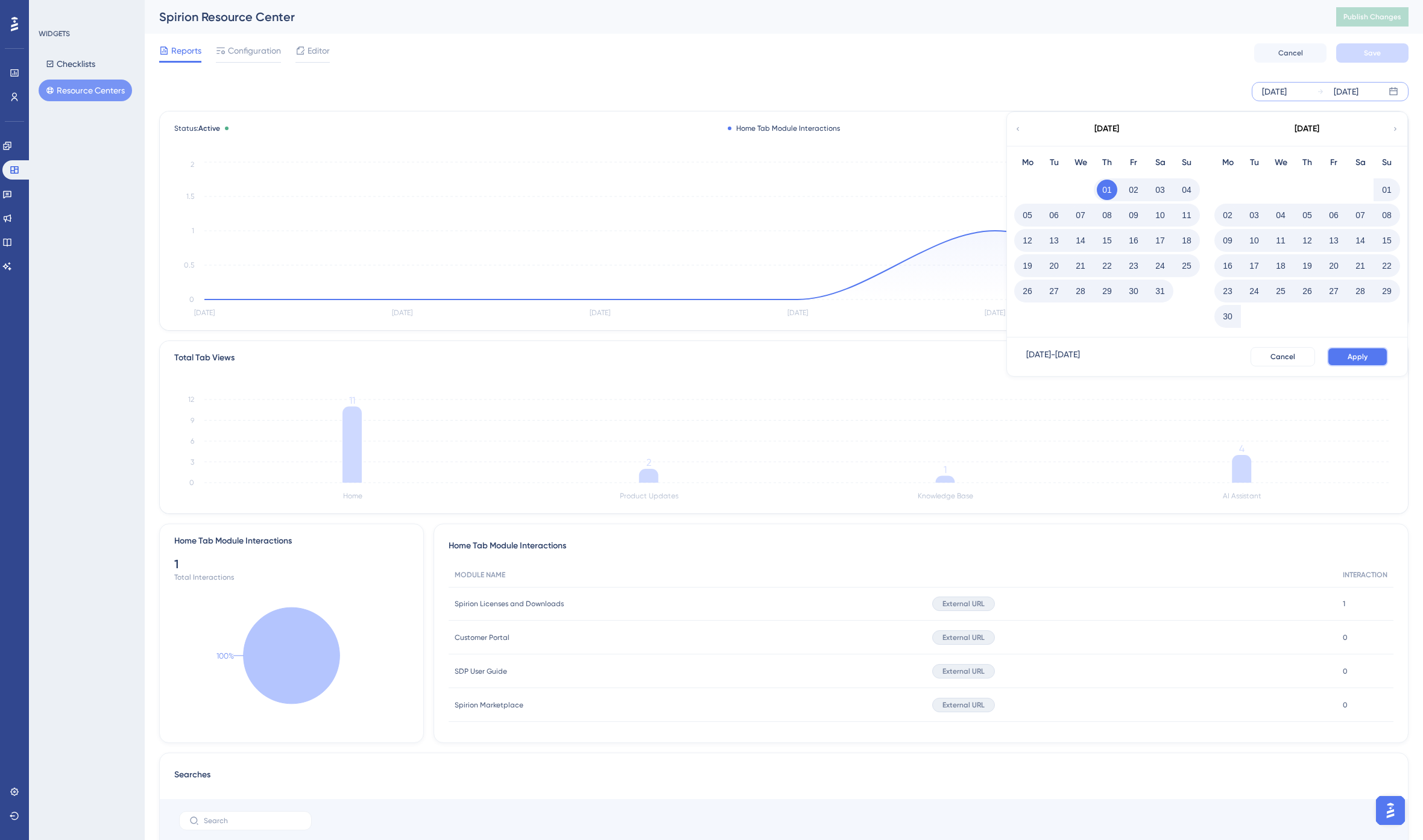
click at [1352, 356] on span "Apply" at bounding box center [1358, 357] width 20 height 9
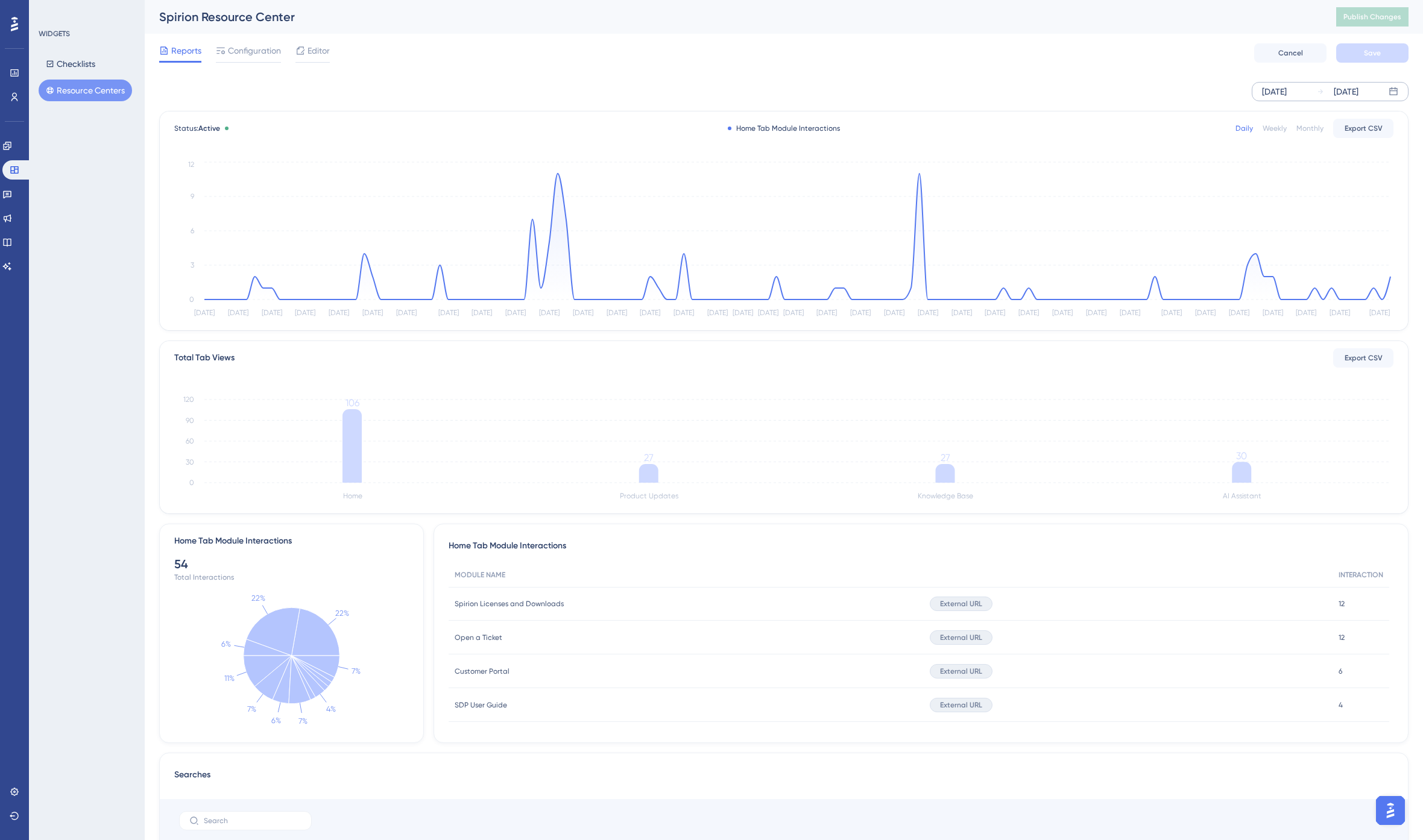
click at [818, 19] on div "Spirion Resource Center" at bounding box center [732, 17] width 1147 height 17
click at [800, 27] on div "Spirion Resource Center Publish Changes" at bounding box center [784, 17] width 1279 height 34
click at [80, 61] on button "Checklists" at bounding box center [71, 63] width 64 height 21
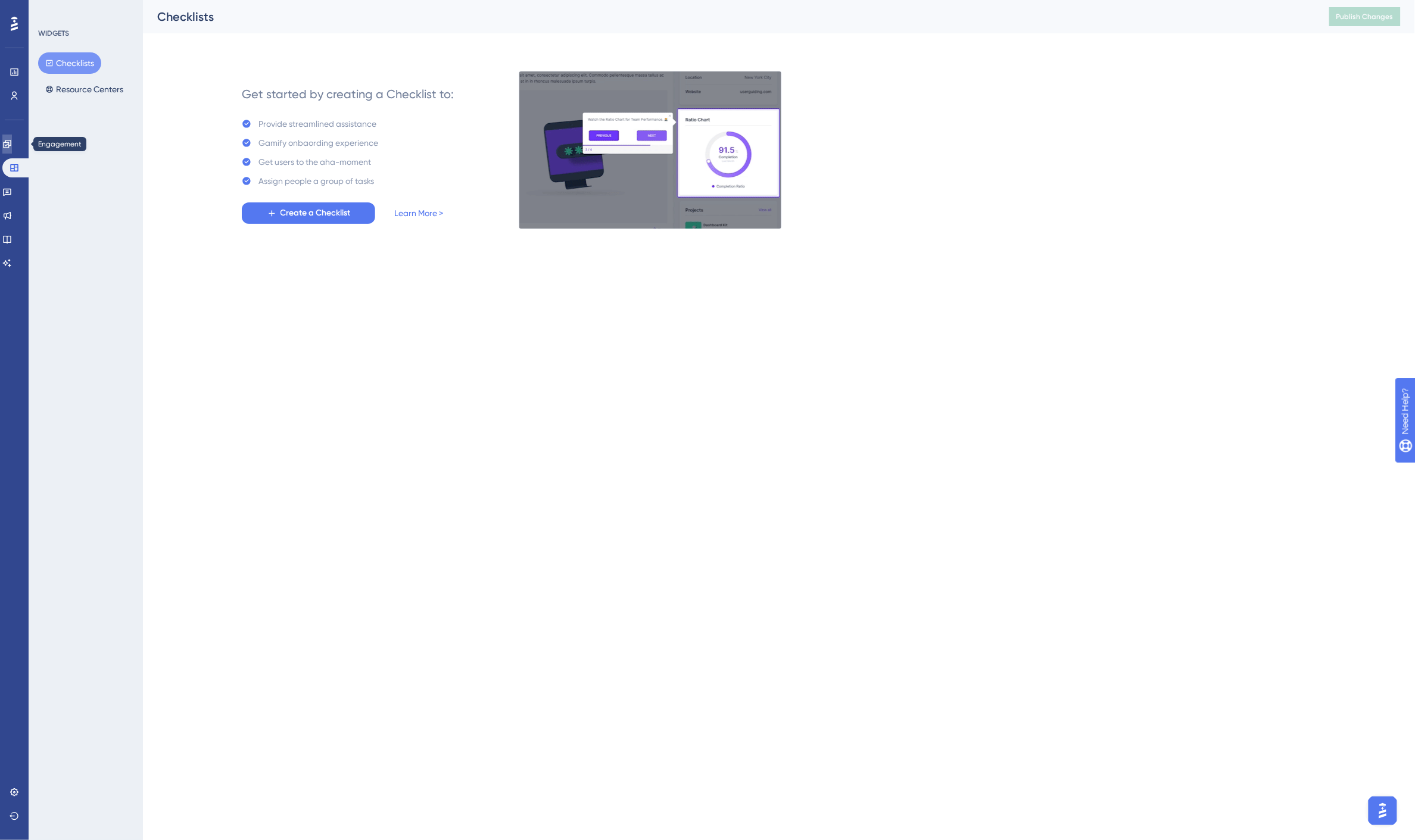
click at [12, 144] on icon at bounding box center [7, 144] width 9 height 9
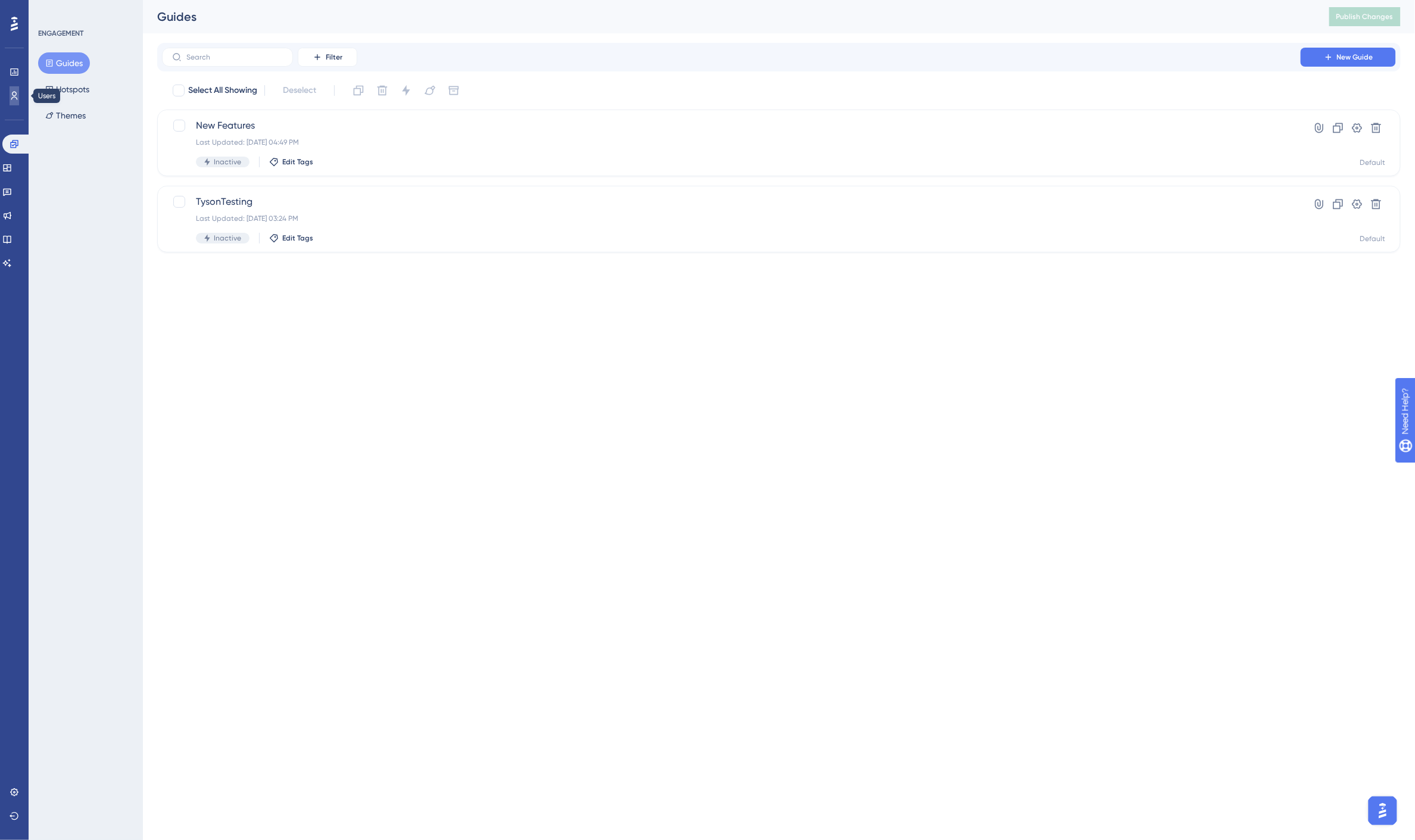
click at [19, 98] on link at bounding box center [14, 96] width 9 height 19
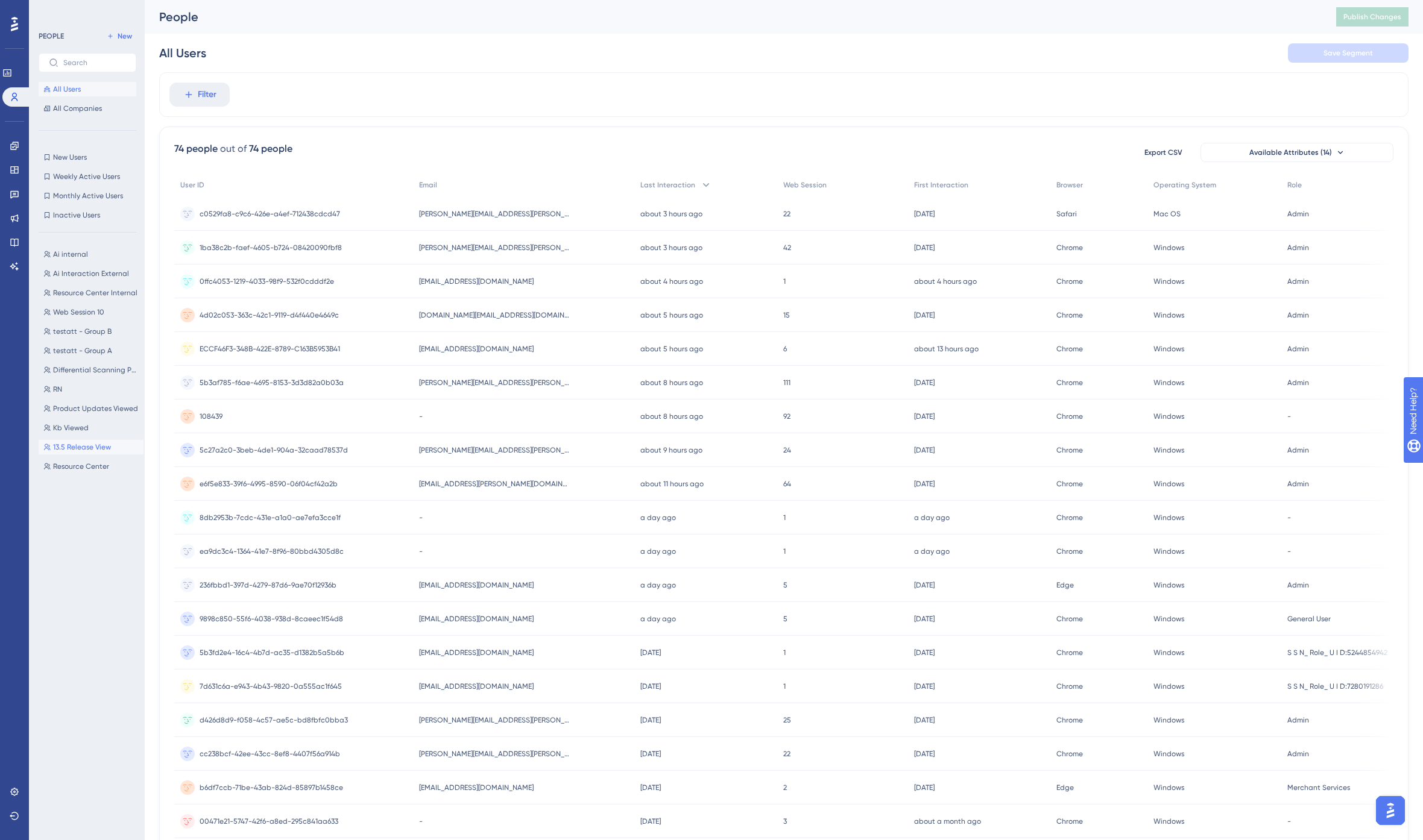
click at [83, 444] on span "13.5 Release View" at bounding box center [82, 447] width 58 height 9
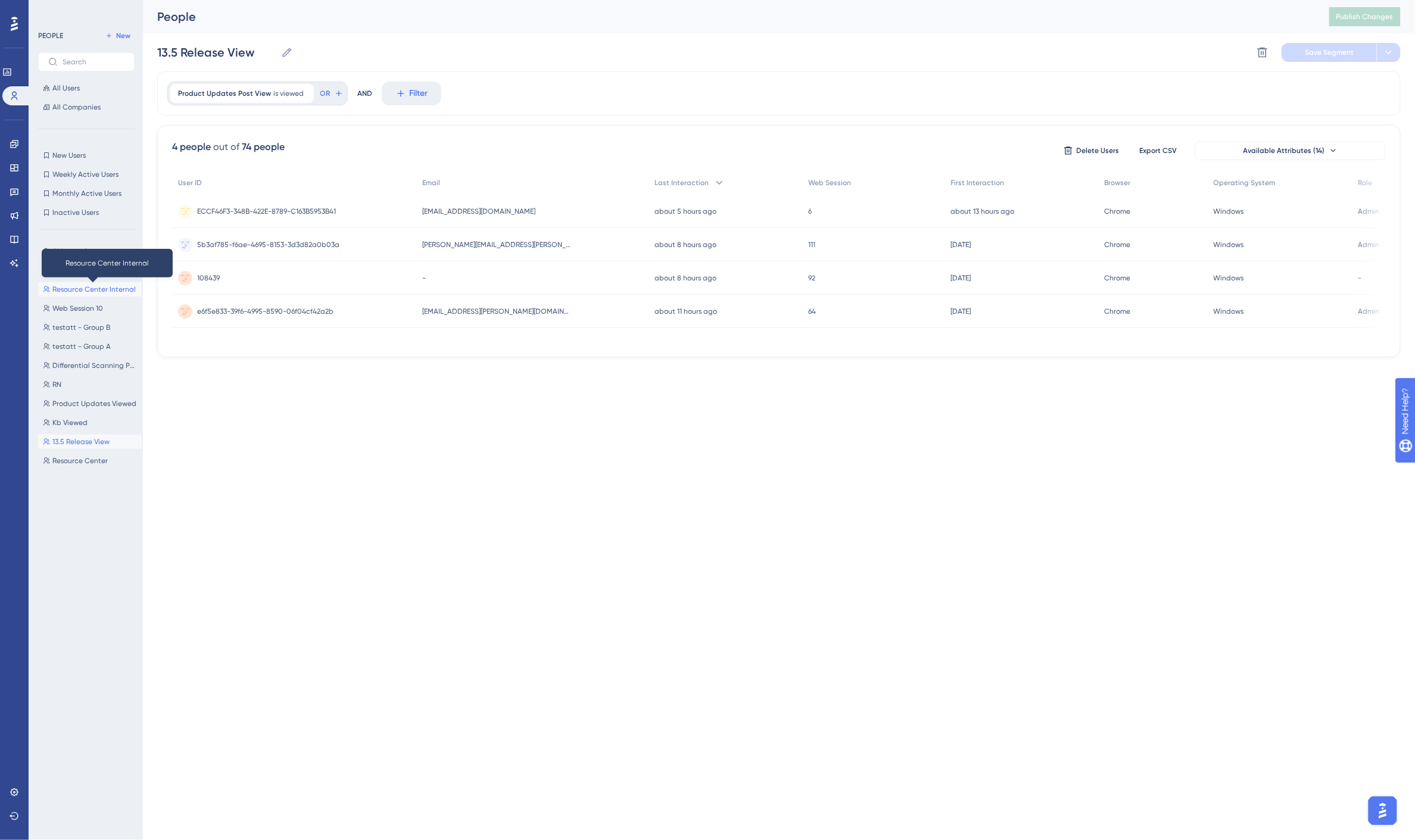
click at [74, 290] on span "Resource Center Internal" at bounding box center [94, 289] width 83 height 9
type input "Resource Center Internal"
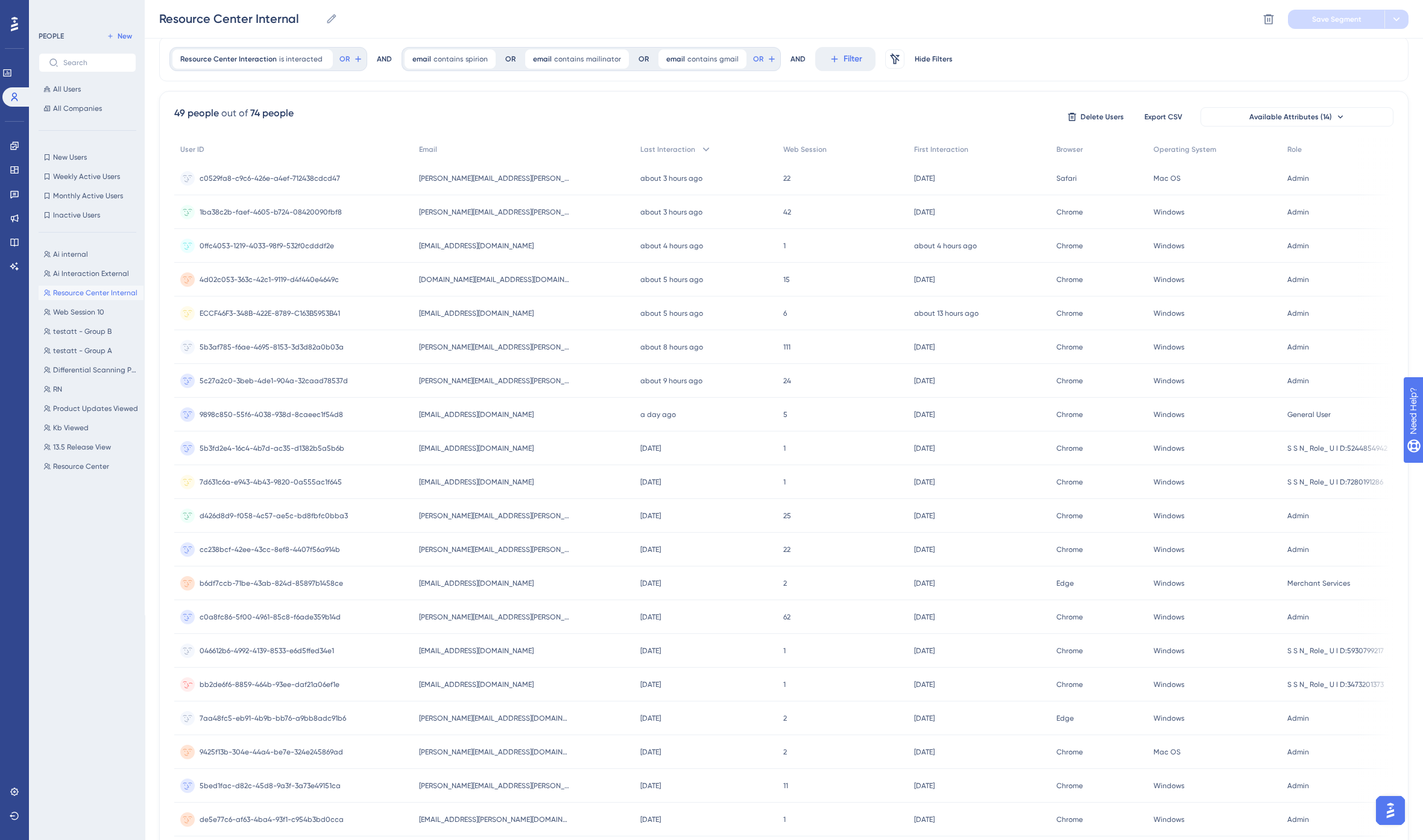
scroll to position [133, 0]
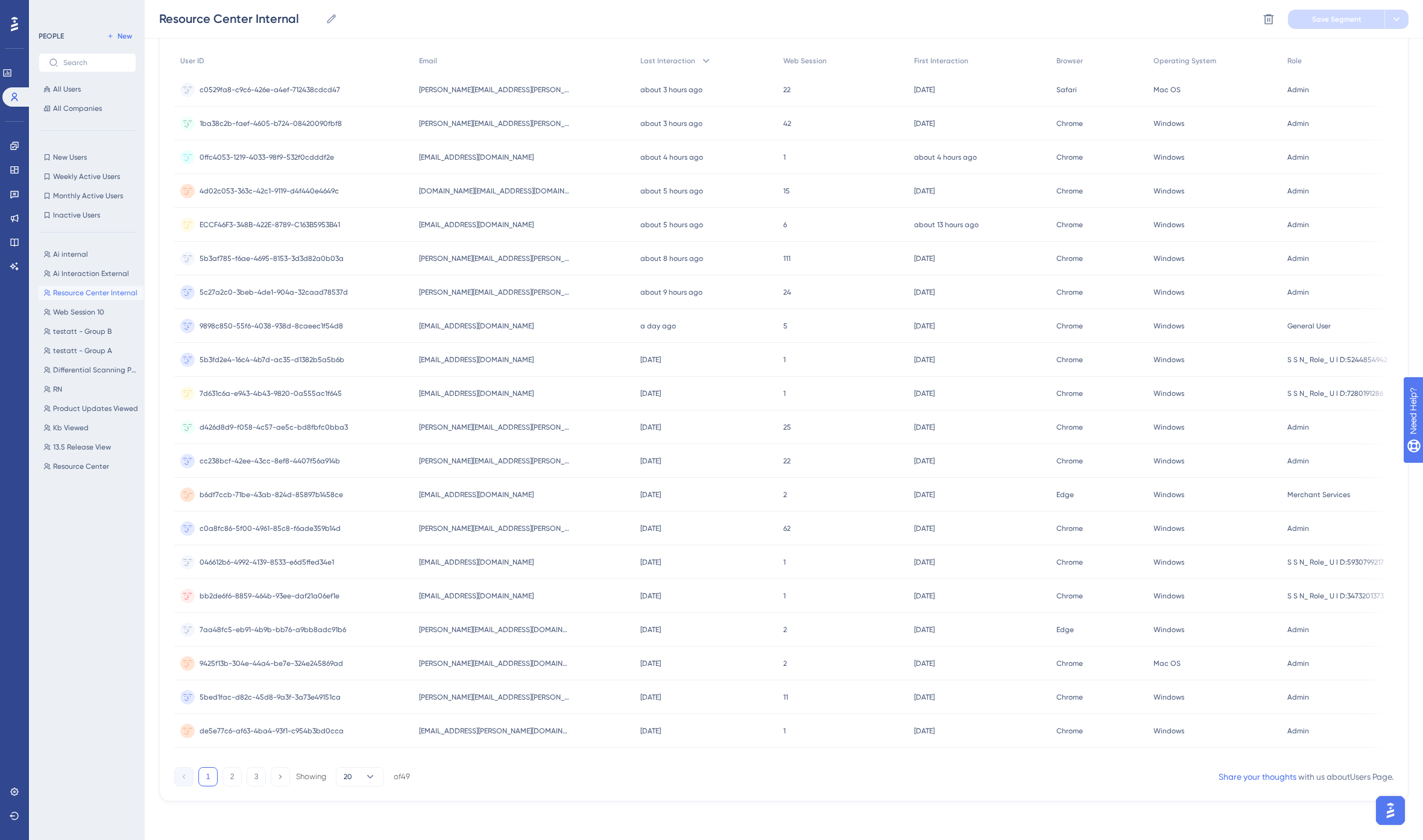
click at [311, 491] on span "b6df7ccb-71be-43ab-824d-85897b1458ce" at bounding box center [271, 495] width 144 height 9
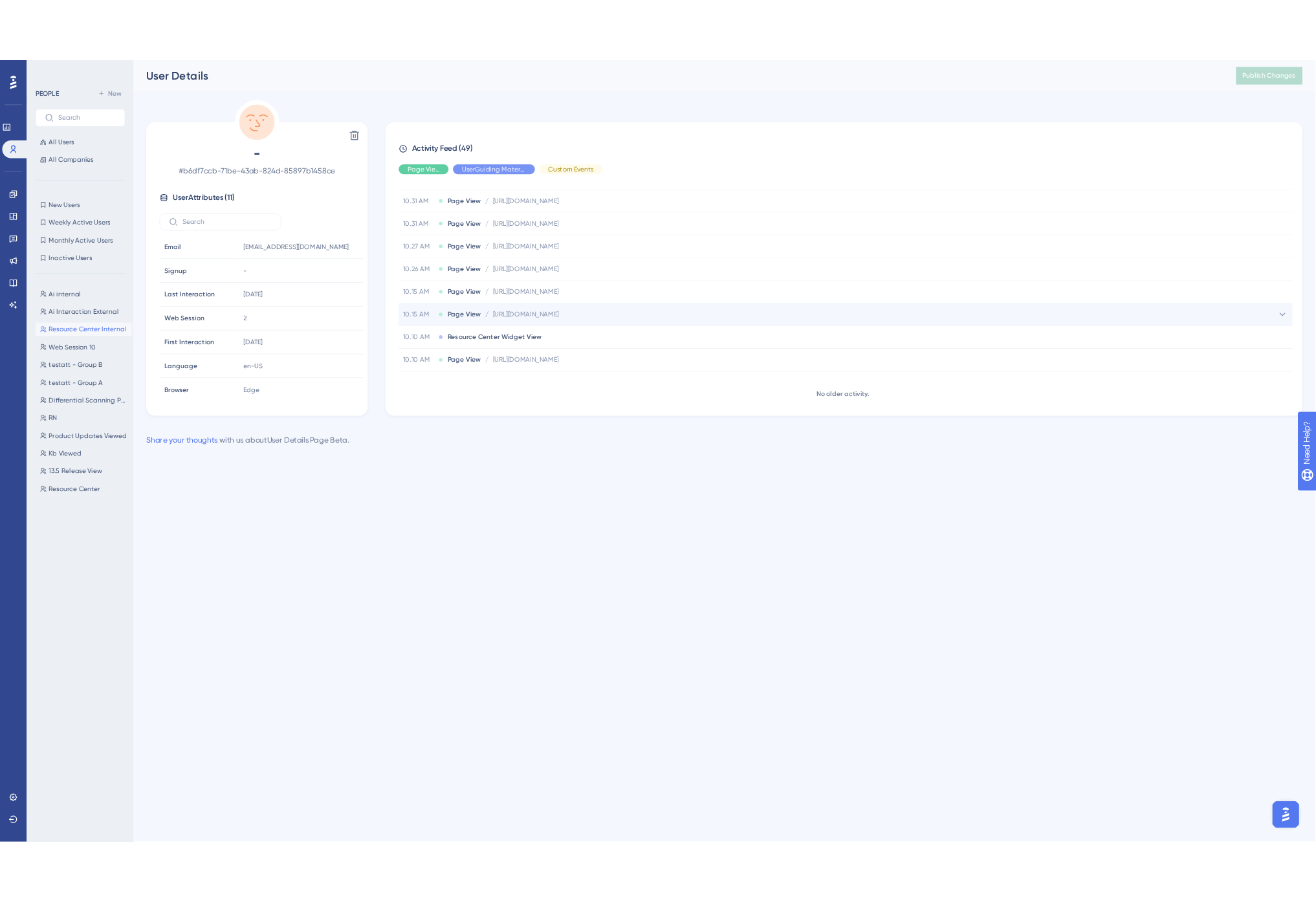
scroll to position [1125, 0]
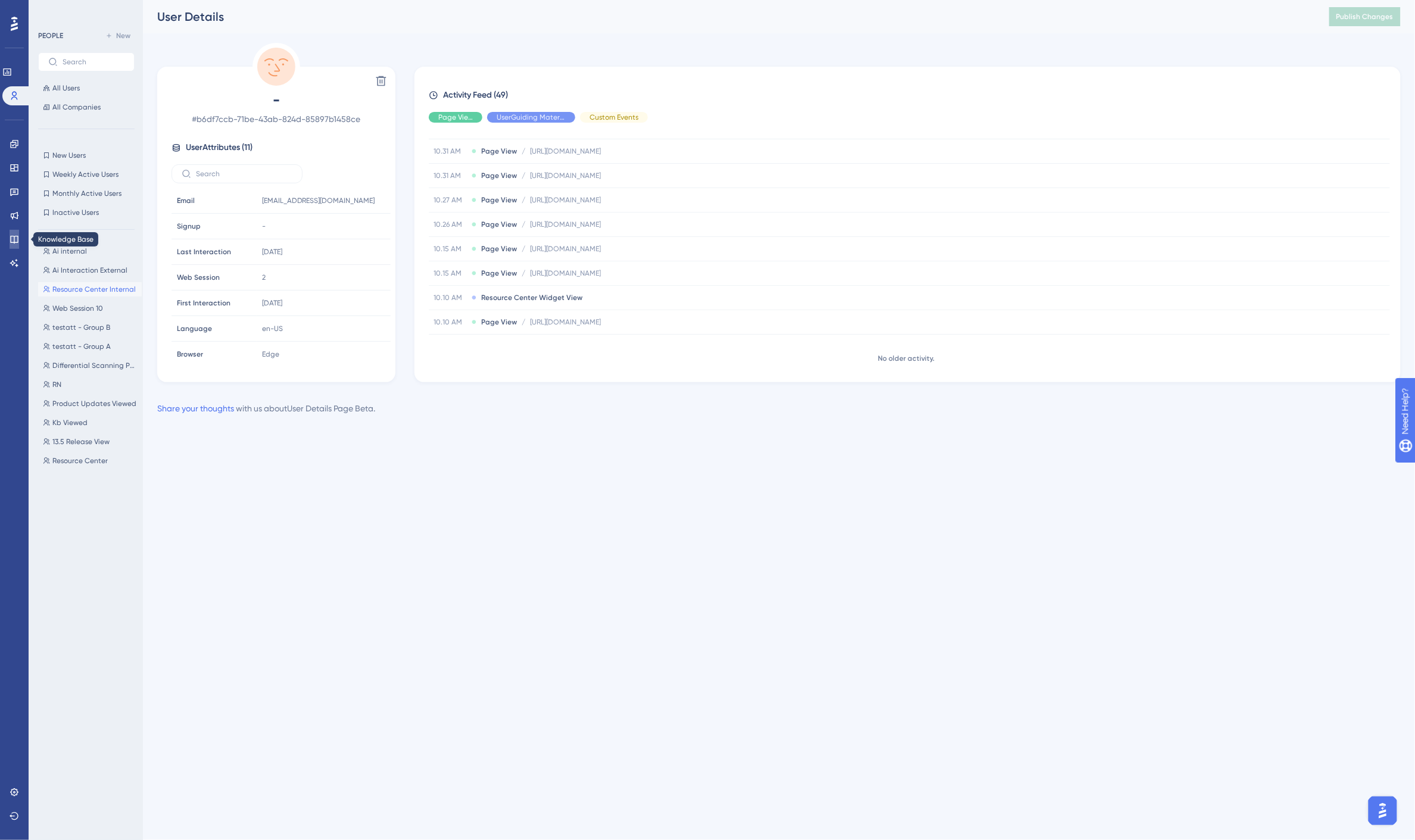
click at [12, 239] on icon at bounding box center [14, 239] width 9 height 9
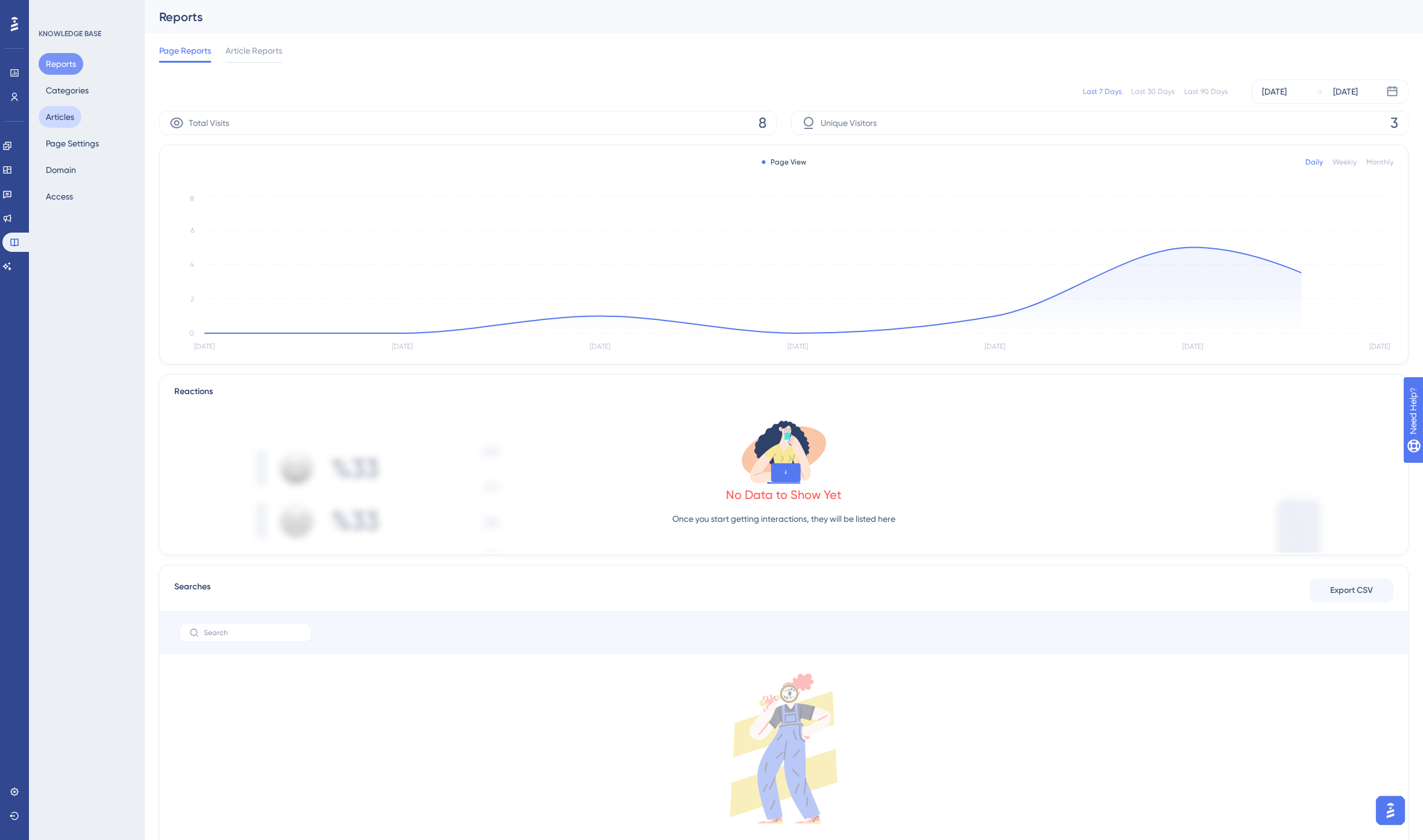
click at [61, 116] on button "Articles" at bounding box center [60, 117] width 43 height 21
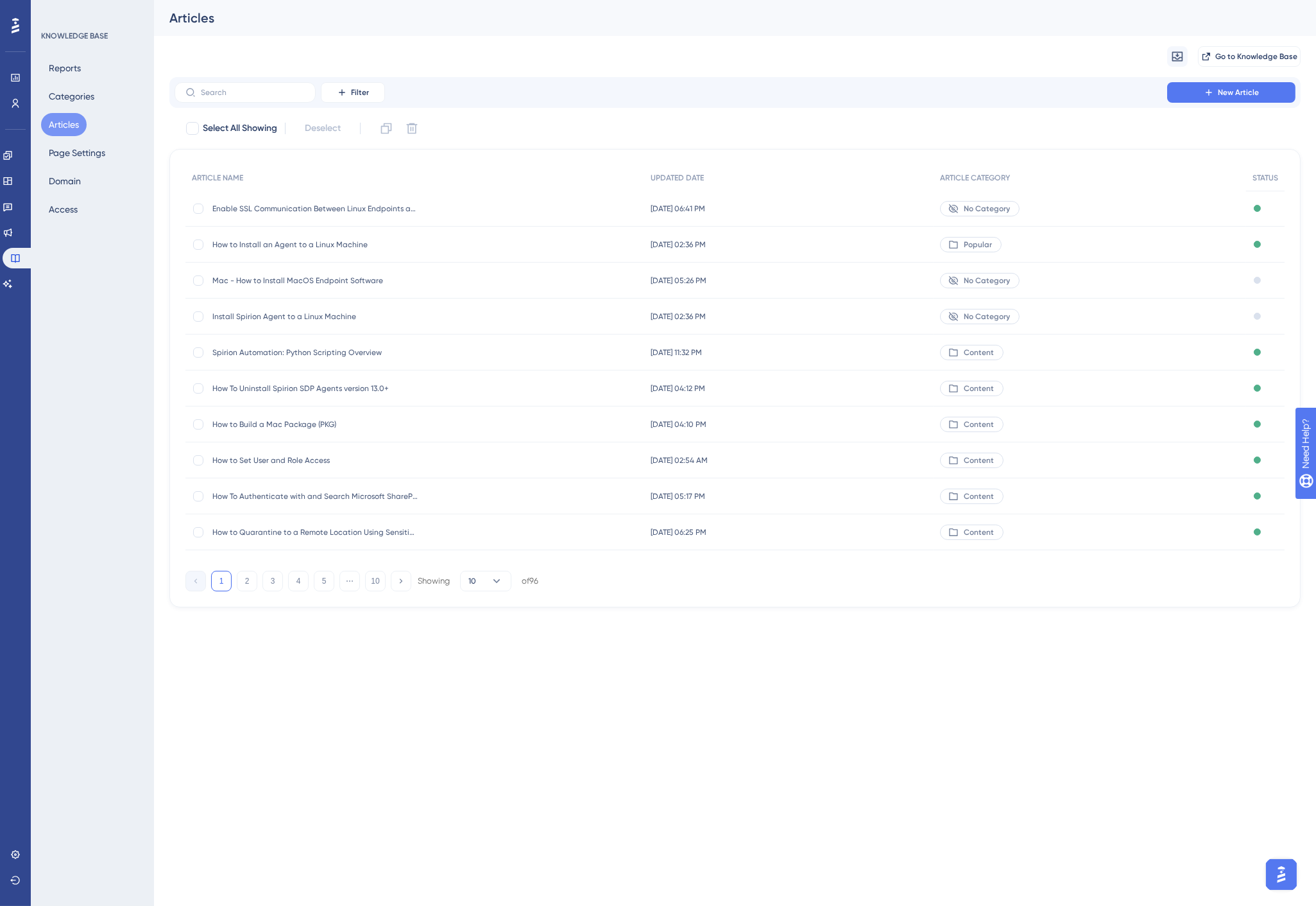
click at [564, 53] on div "Migrate from Go to Knowledge Base" at bounding box center [734, 57] width 1131 height 41
click at [156, 334] on div "Performance Users Engagement Widgets Feedback Product Updates Knowledge Base AI…" at bounding box center [735, 314] width 1162 height 628
click at [272, 425] on span "How to Build a Mac Package (PKG)" at bounding box center [315, 424] width 205 height 10
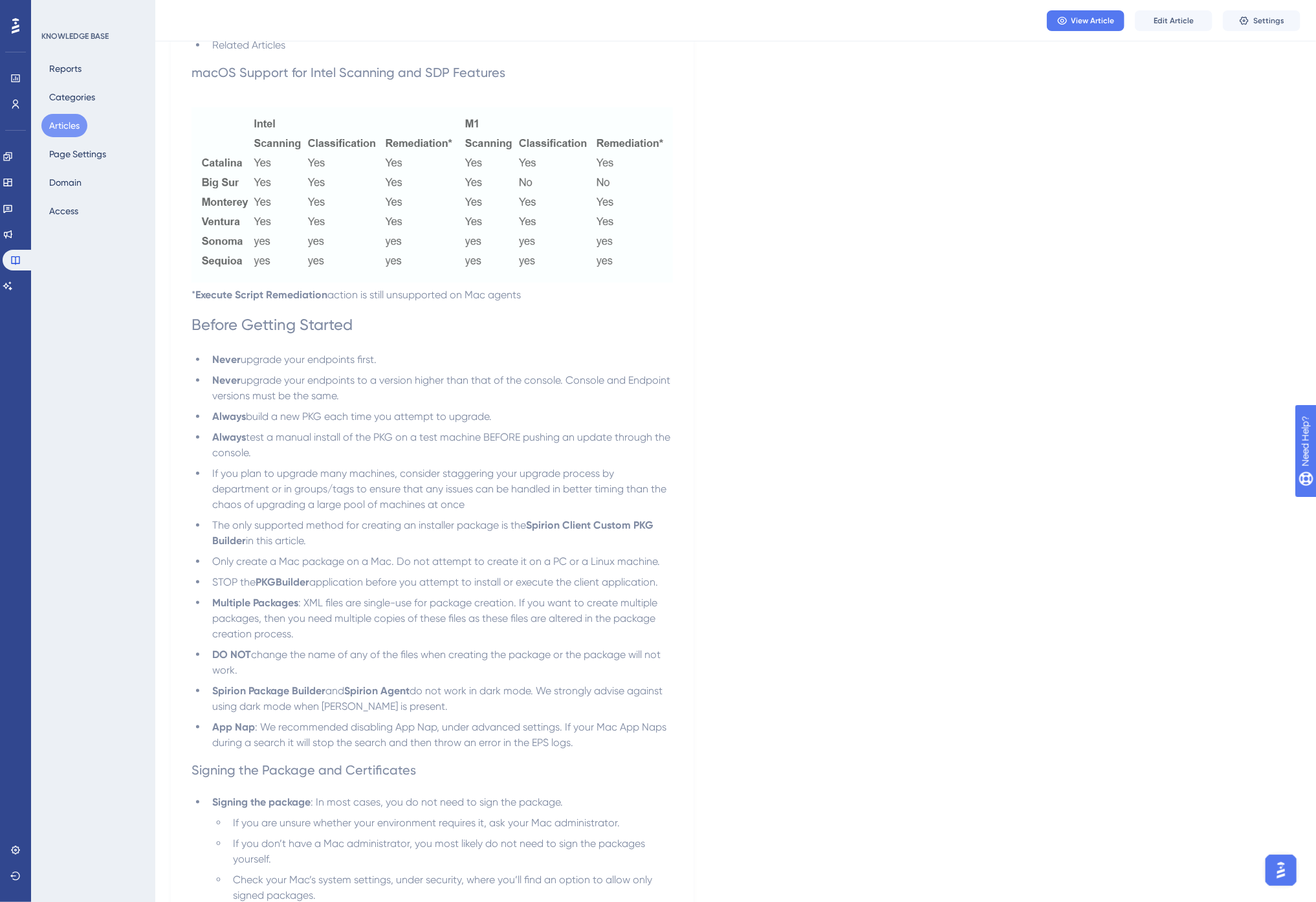
scroll to position [791, 0]
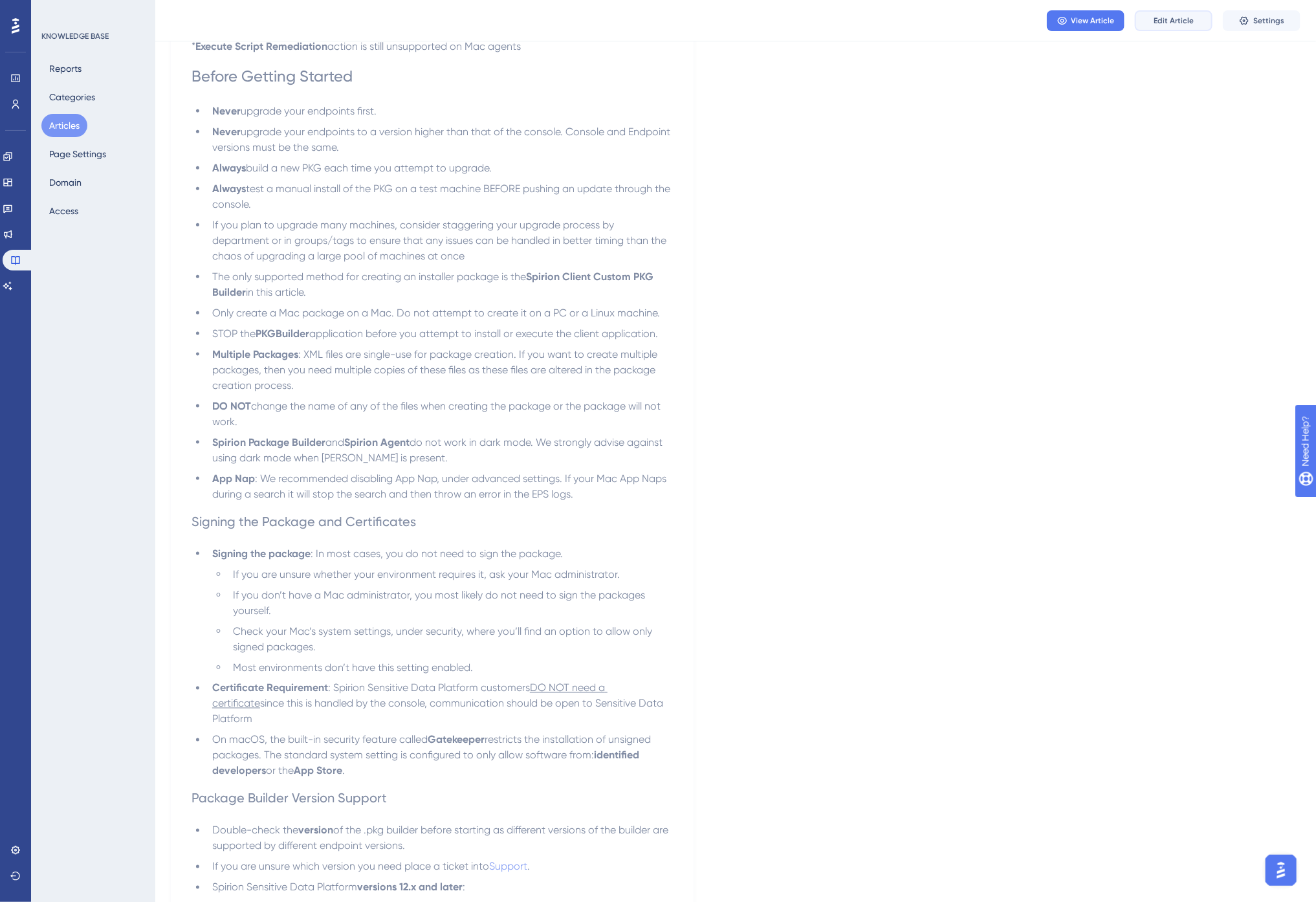
click at [1175, 21] on span "Edit Article" at bounding box center [1173, 21] width 40 height 10
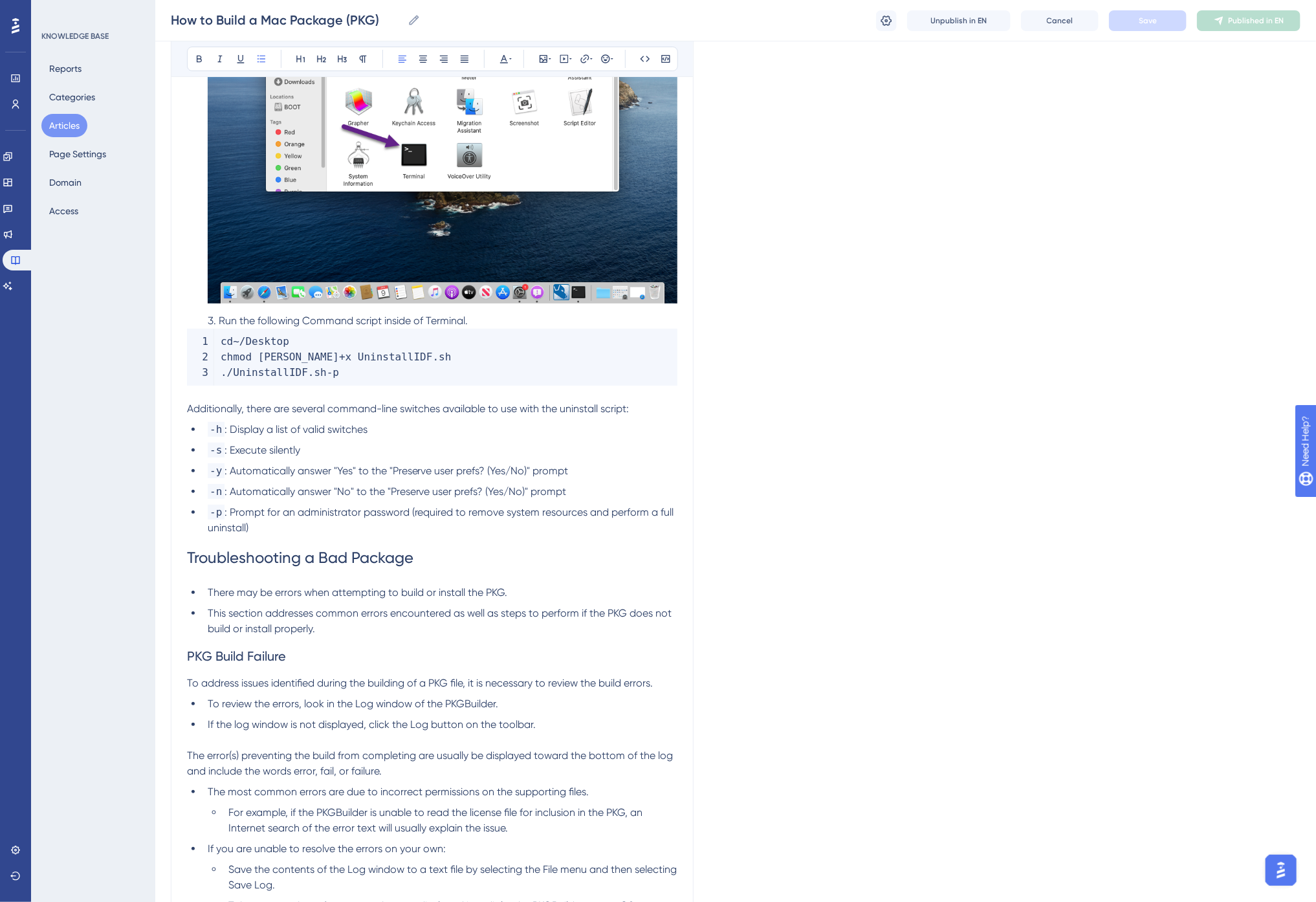
scroll to position [0, 0]
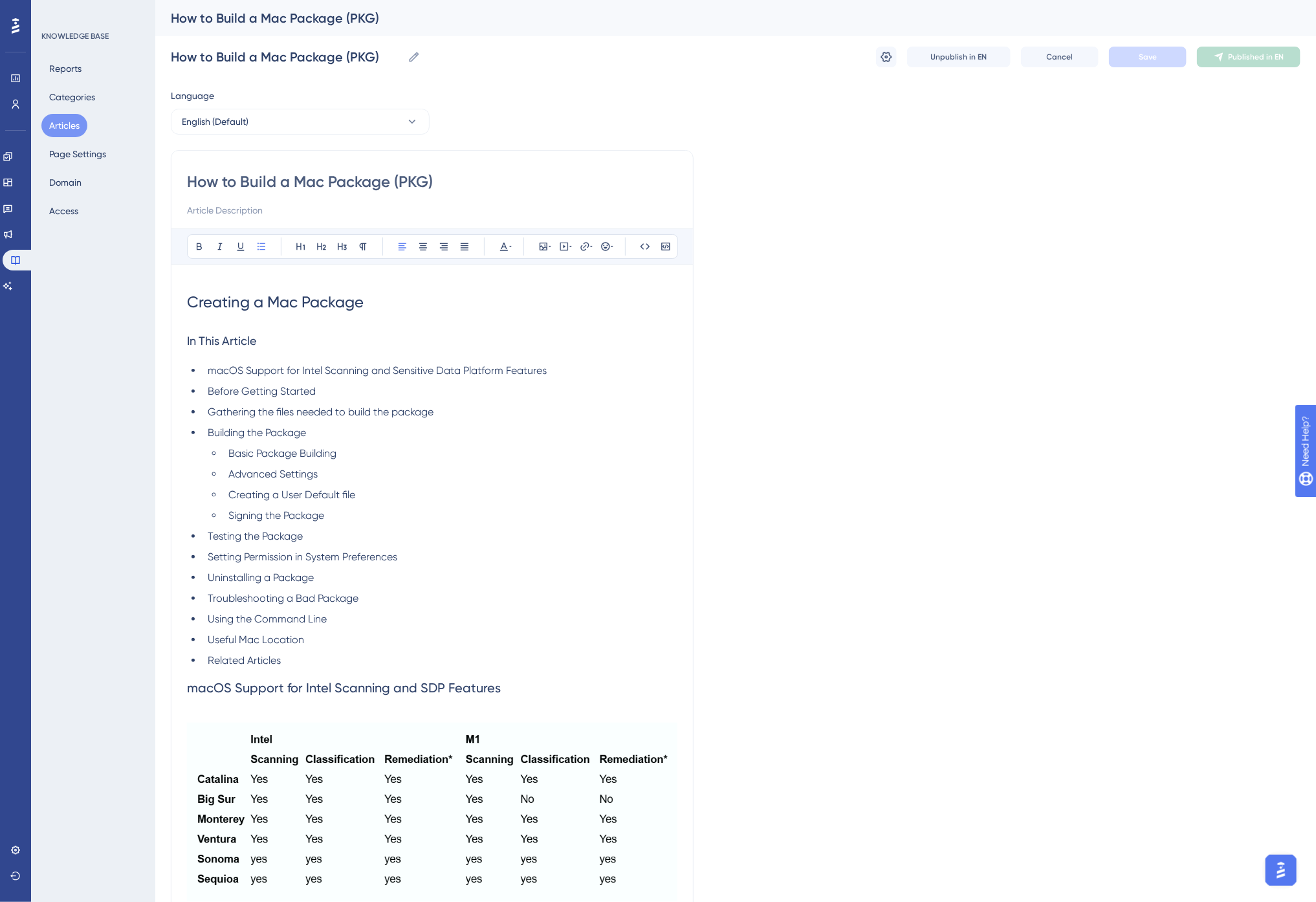
click at [391, 470] on li "Advanced Settings" at bounding box center [450, 475] width 454 height 16
drag, startPoint x: 287, startPoint y: 661, endPoint x: 203, endPoint y: 655, distance: 84.2
click at [203, 655] on li "Related Articles" at bounding box center [440, 661] width 475 height 16
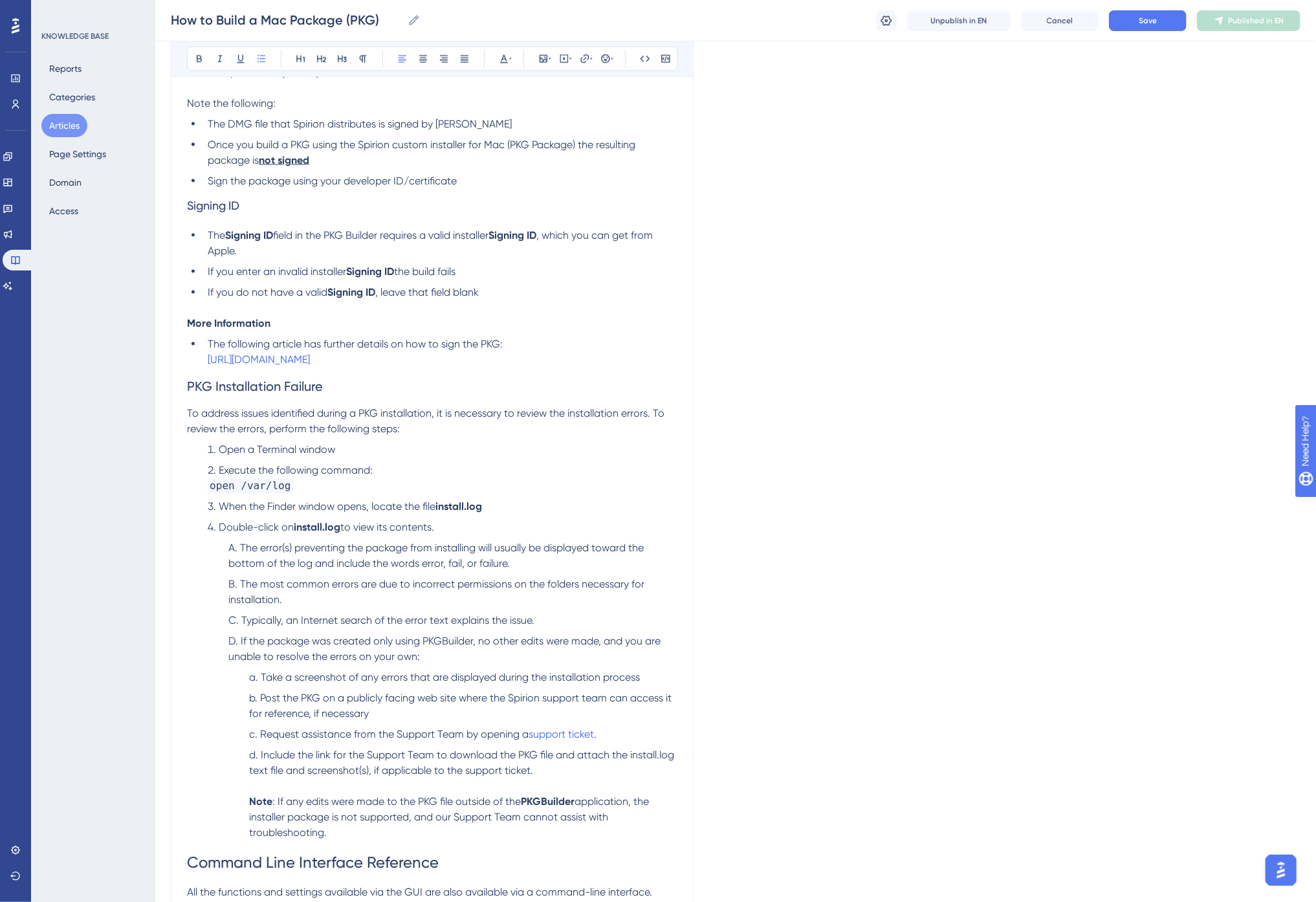
scroll to position [15070, 0]
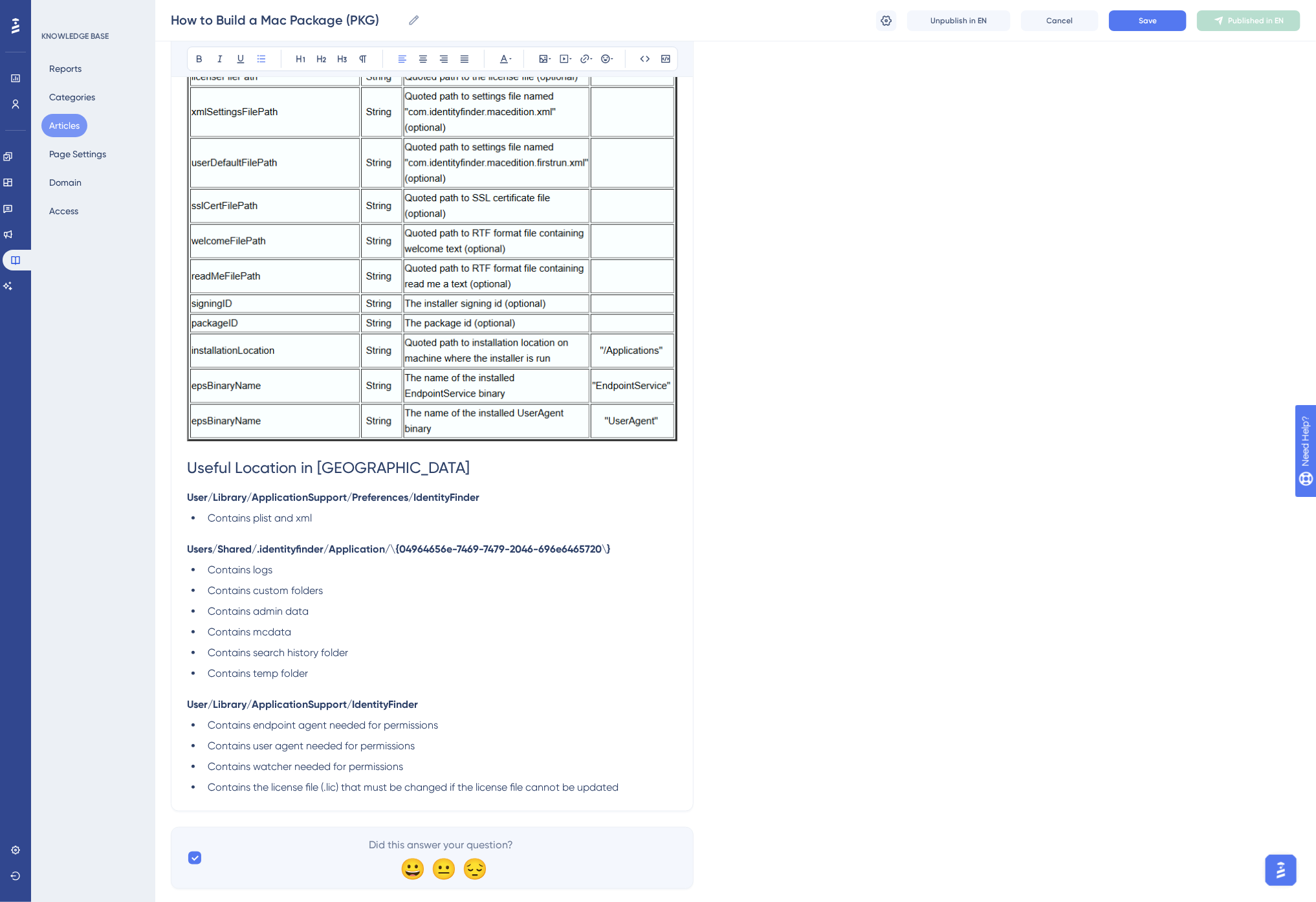
click at [291, 459] on span "Useful Location in Mac" at bounding box center [328, 467] width 282 height 18
click at [296, 459] on span "Useful Location in Mac" at bounding box center [328, 467] width 282 height 18
click at [371, 446] on h1 "Useful Locations in Mac" at bounding box center [432, 467] width 490 height 44
click at [302, 512] on span "Contains plist and xml" at bounding box center [259, 518] width 104 height 12
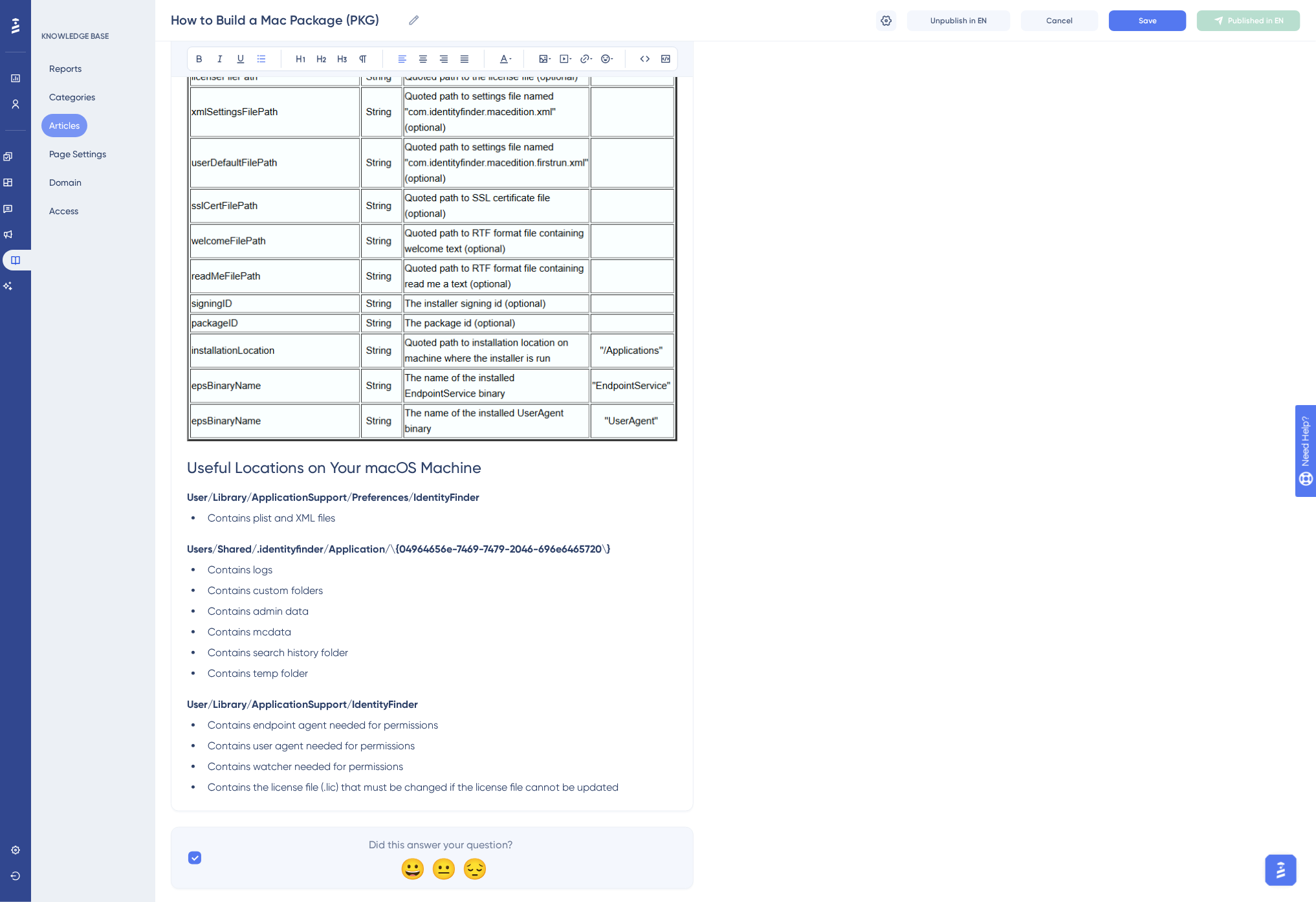
click at [340, 604] on li "Contains admin data" at bounding box center [440, 612] width 475 height 16
click at [339, 625] on li "Contains mcdata" at bounding box center [440, 632] width 475 height 16
click at [360, 645] on li "Contains search history folder" at bounding box center [440, 653] width 475 height 16
click at [365, 635] on ul "Contains logs Contains custom folders Contains admin data Contains mcdata Conta…" at bounding box center [432, 630] width 490 height 135
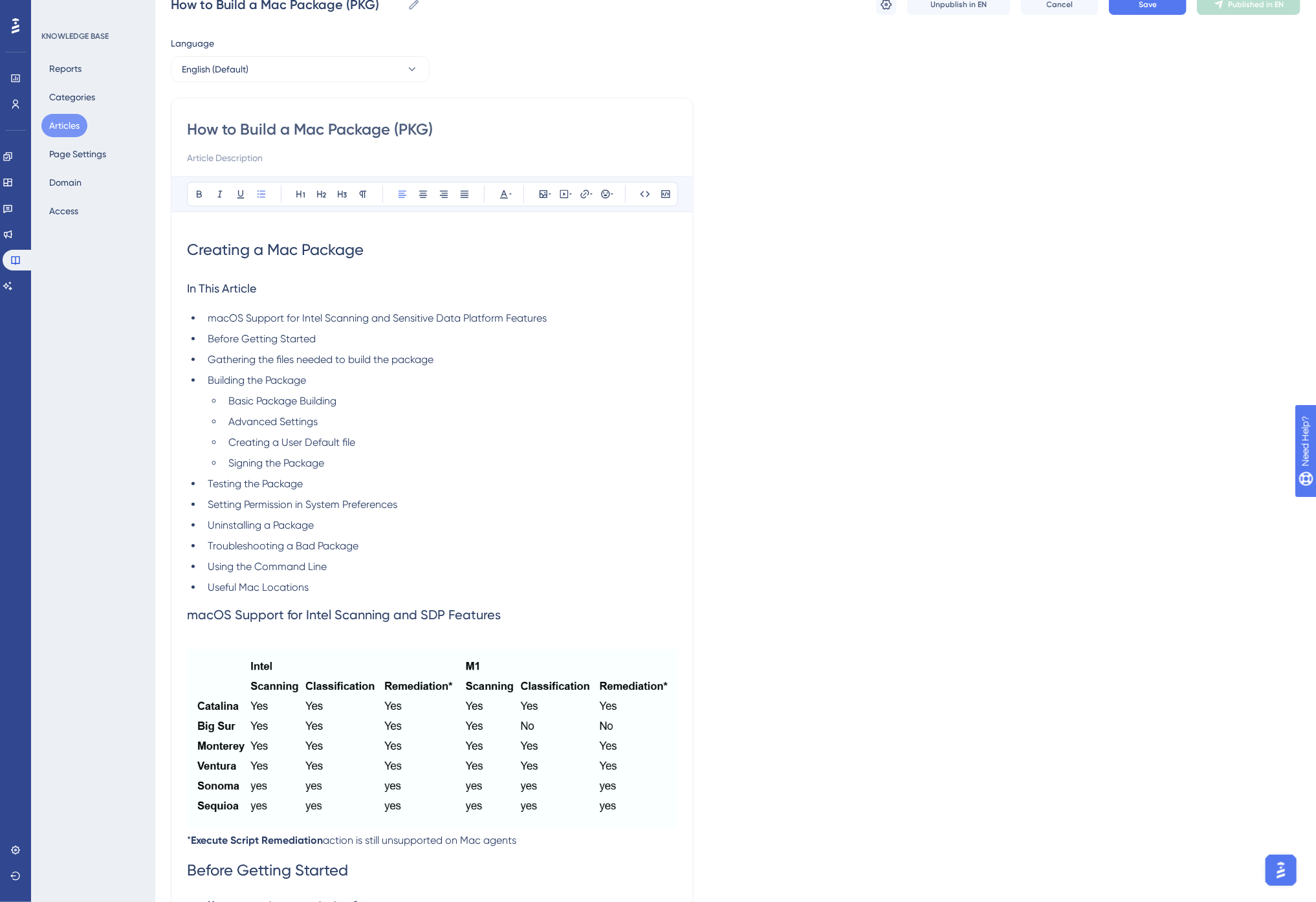
scroll to position [0, 0]
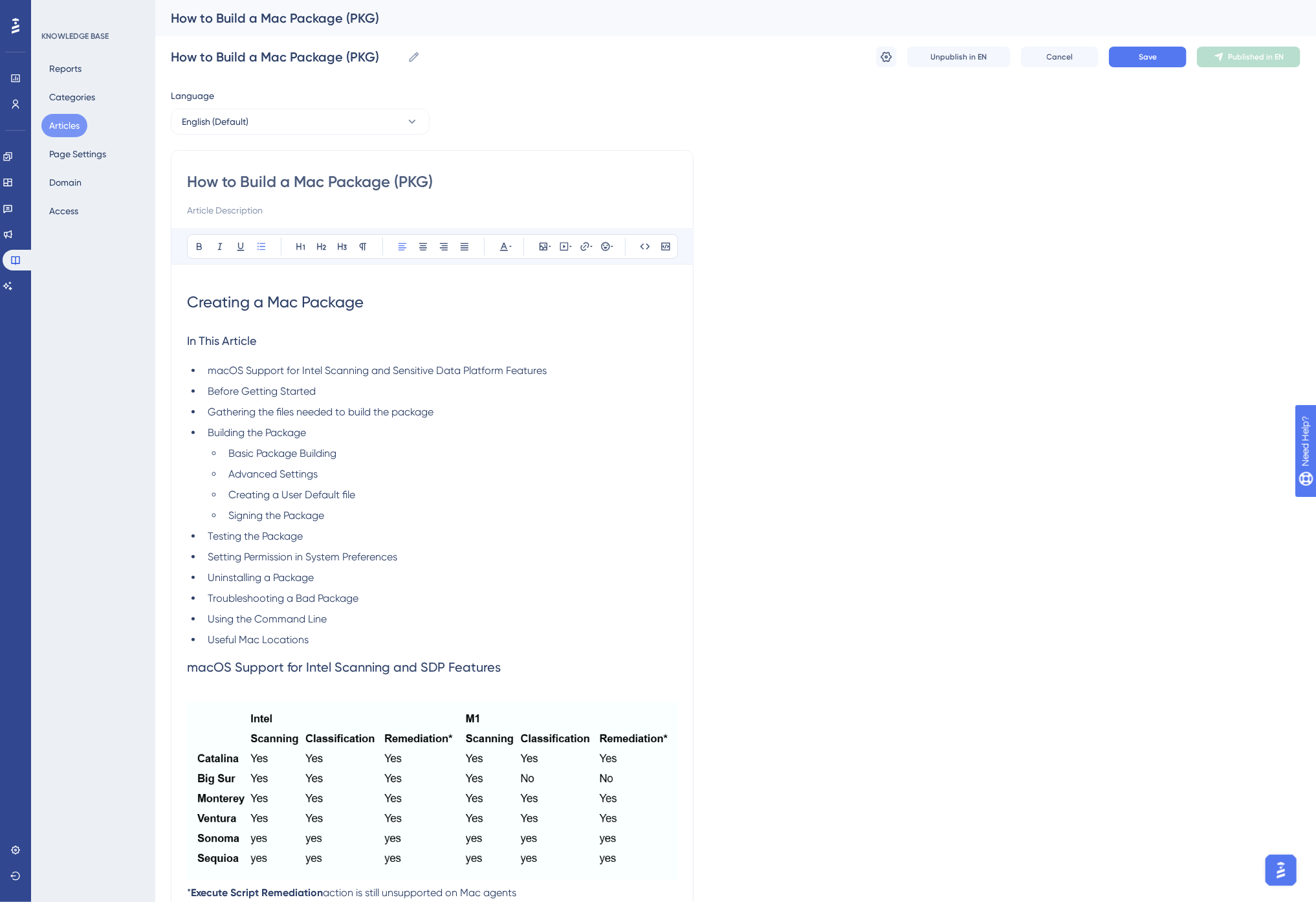
click at [335, 635] on li "Useful Mac Locations" at bounding box center [440, 640] width 475 height 16
click at [1140, 62] on span "Save" at bounding box center [1148, 57] width 18 height 10
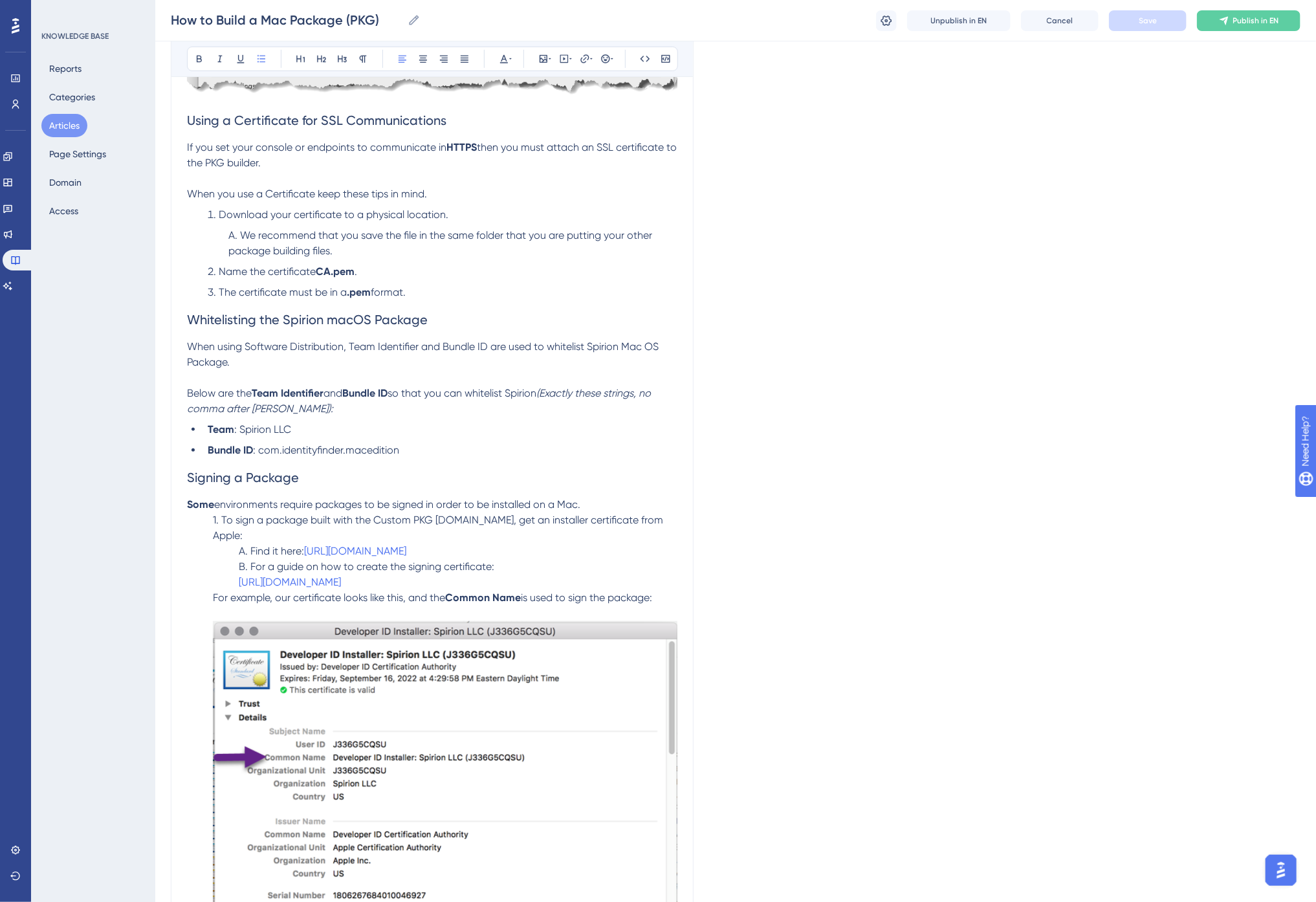
scroll to position [6328, 0]
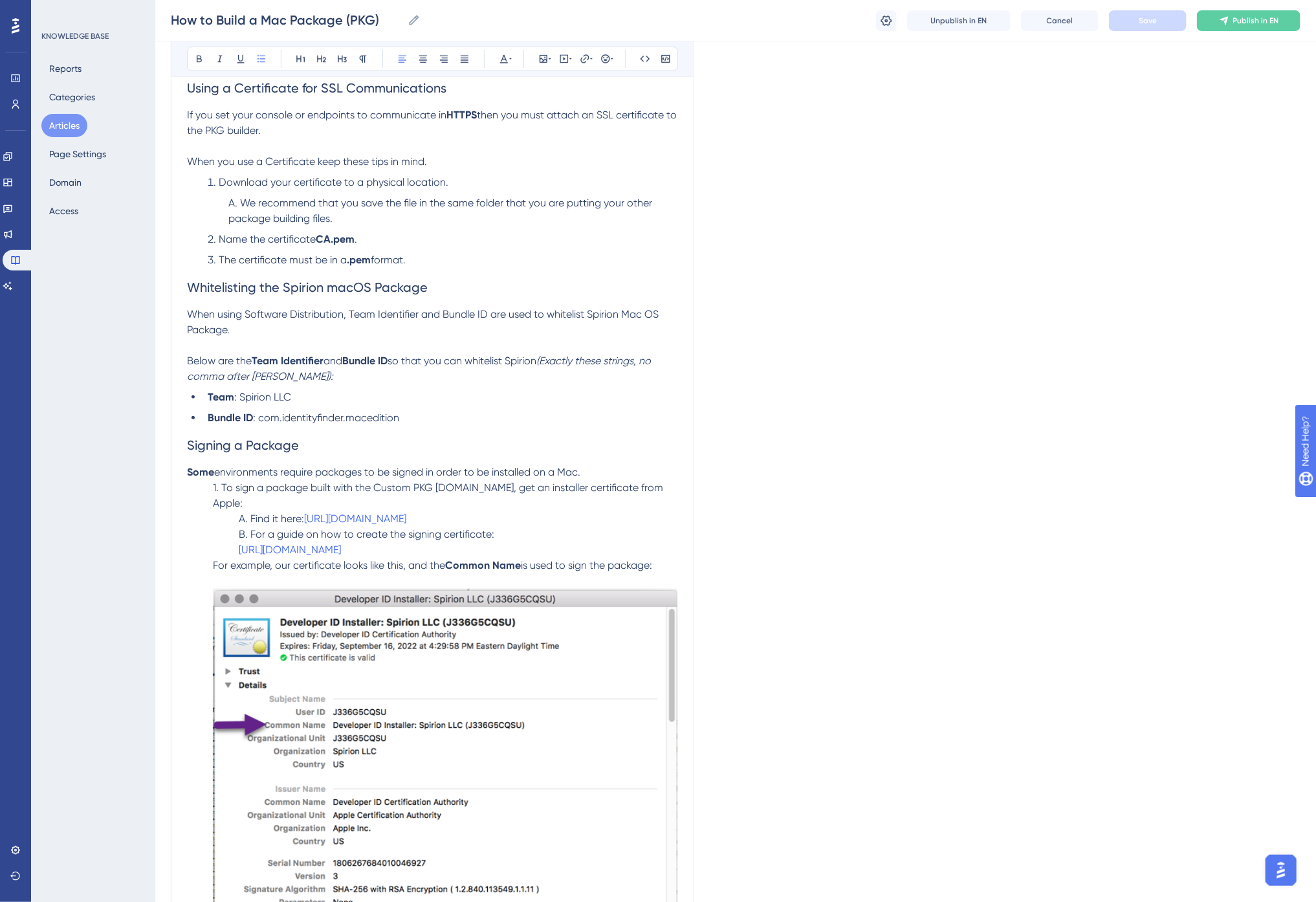
click at [466, 364] on span "so that you can whitelist Spirion" at bounding box center [462, 361] width 149 height 12
click at [515, 361] on span "used to whitelist Spirion. **IMPORTANT** Use" at bounding box center [491, 361] width 207 height 12
click at [1143, 16] on span "Save" at bounding box center [1148, 21] width 18 height 10
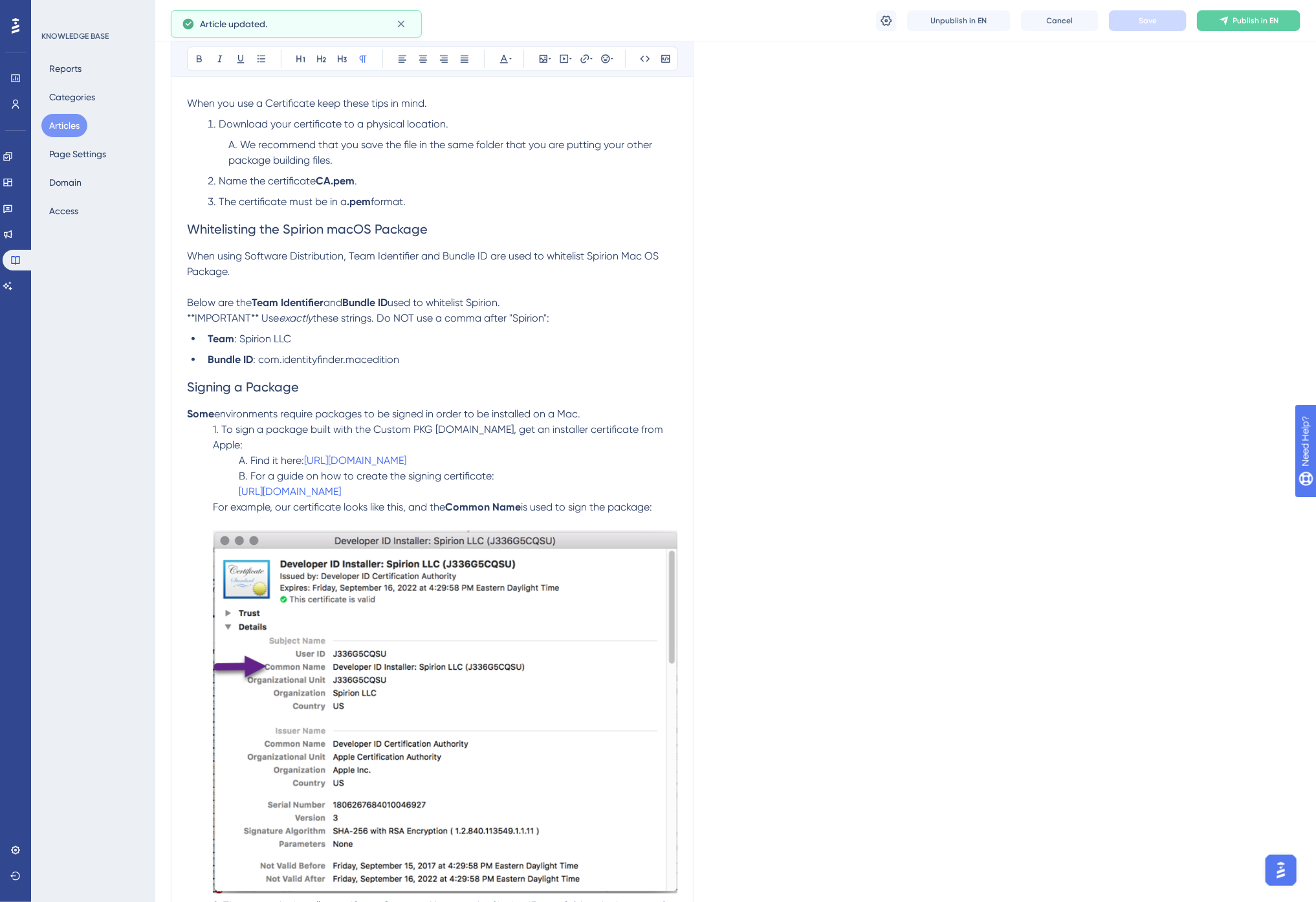
scroll to position [6472, 0]
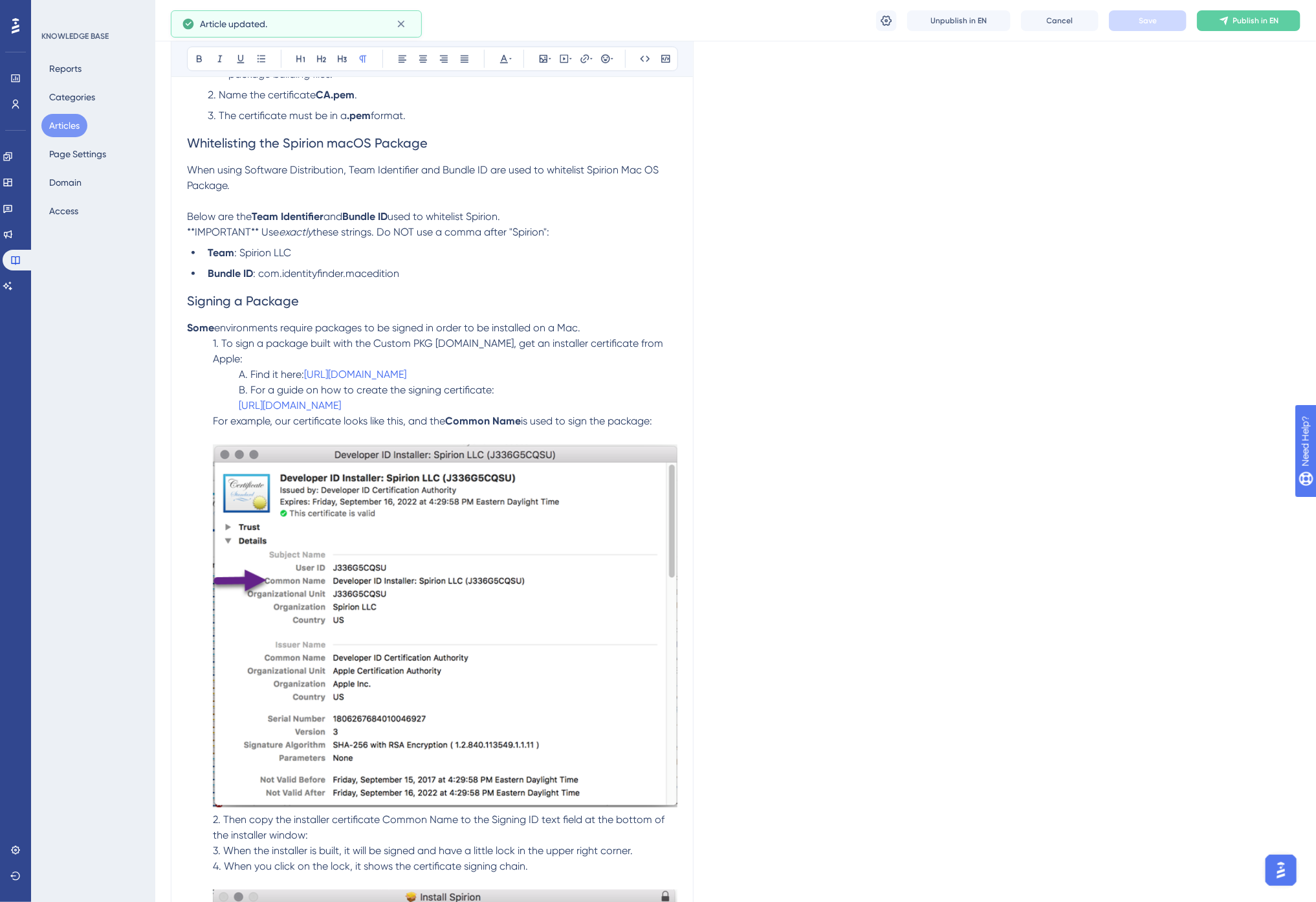
click at [533, 367] on p "A. Find it here: https://developer.apple.com/developer-id/" at bounding box center [432, 375] width 490 height 16
click at [543, 389] on p "B. For a guide on how to create the signing certificate: https://help.apple.com…" at bounding box center [432, 397] width 490 height 31
click at [582, 57] on icon at bounding box center [585, 59] width 10 height 10
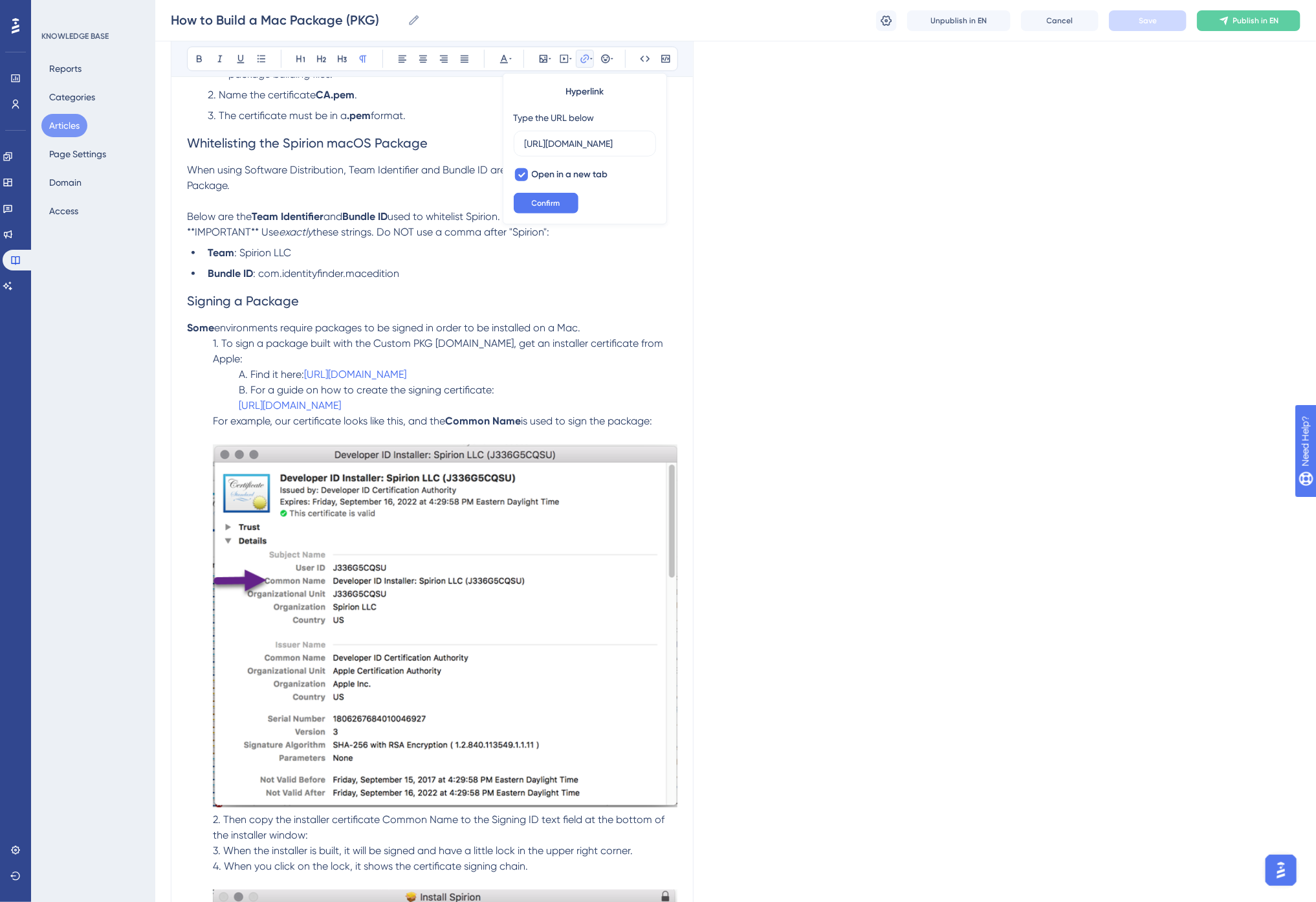
scroll to position [0, 137]
click at [620, 319] on h2 "Signing a Package" at bounding box center [432, 301] width 490 height 39
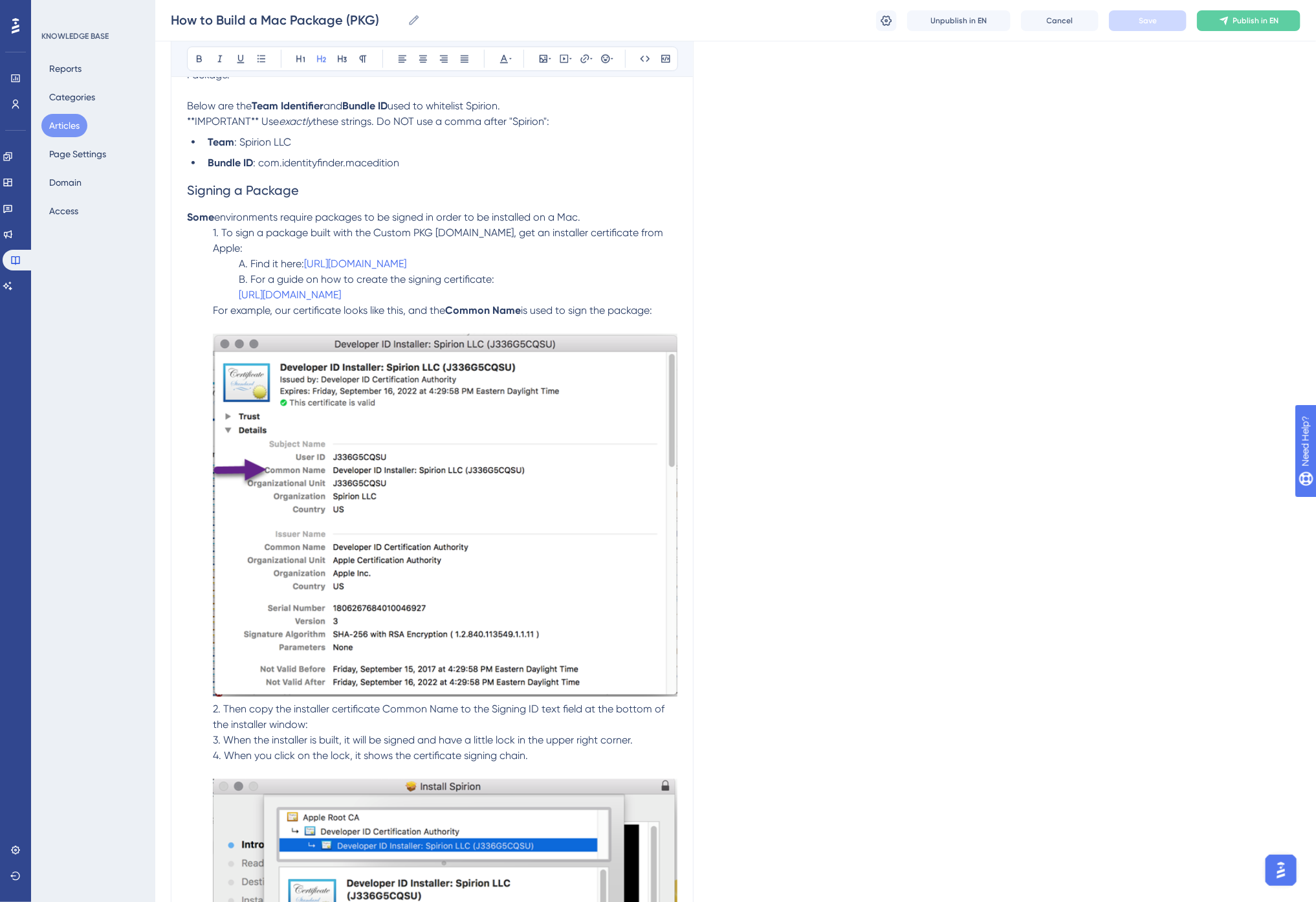
scroll to position [6616, 0]
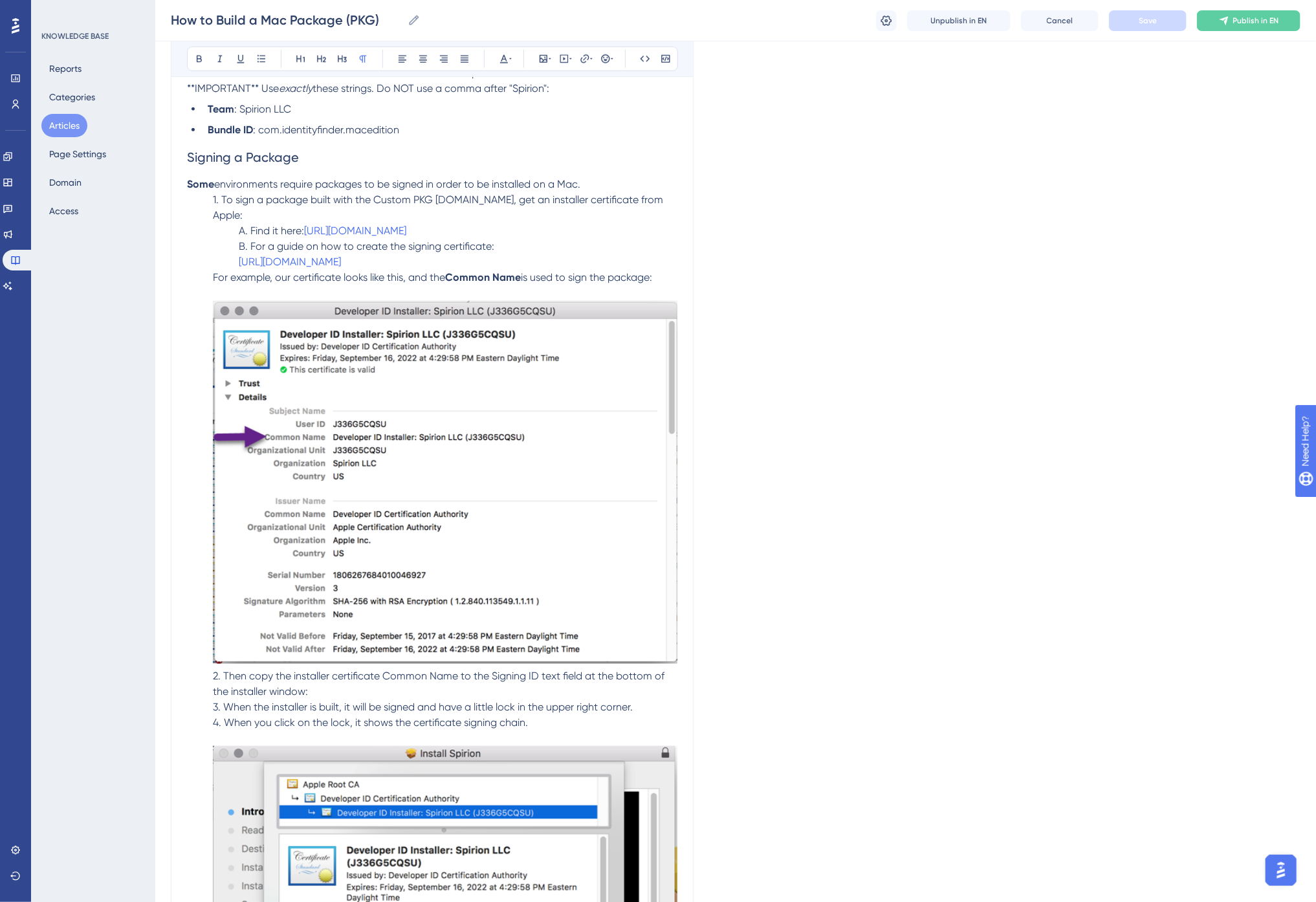
click at [216, 186] on span "environments require packages to be signed in order to be installed on a Mac." at bounding box center [397, 184] width 366 height 12
click at [282, 186] on span "environments require packages to be signed in order to be installed on a Mac." at bounding box center [397, 184] width 366 height 12
click at [452, 184] on span "environments require packages to be signed in order to be installed on a Mac." at bounding box center [397, 184] width 366 height 12
click at [1156, 14] on button "Save" at bounding box center [1148, 20] width 77 height 21
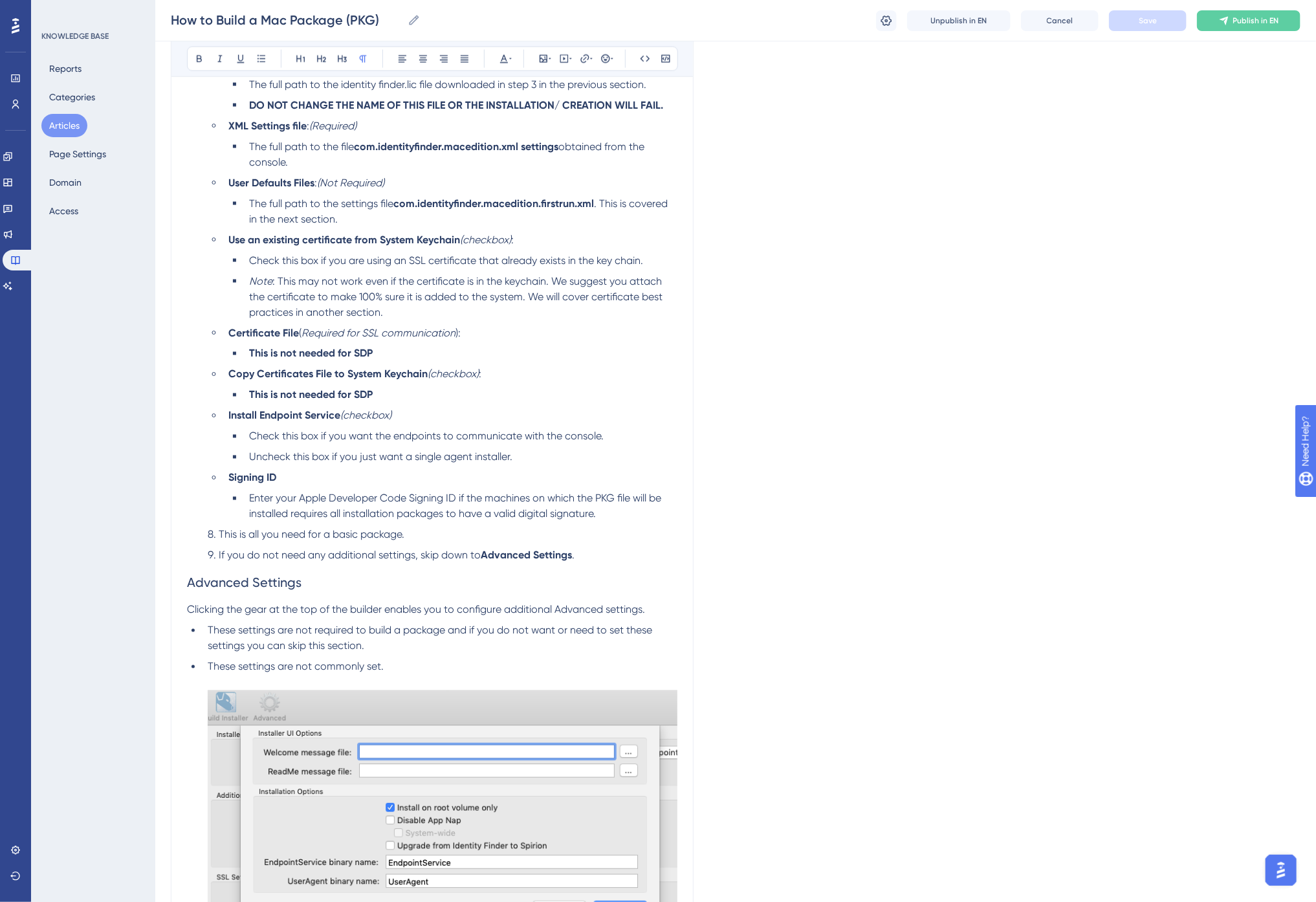
scroll to position [4099, 0]
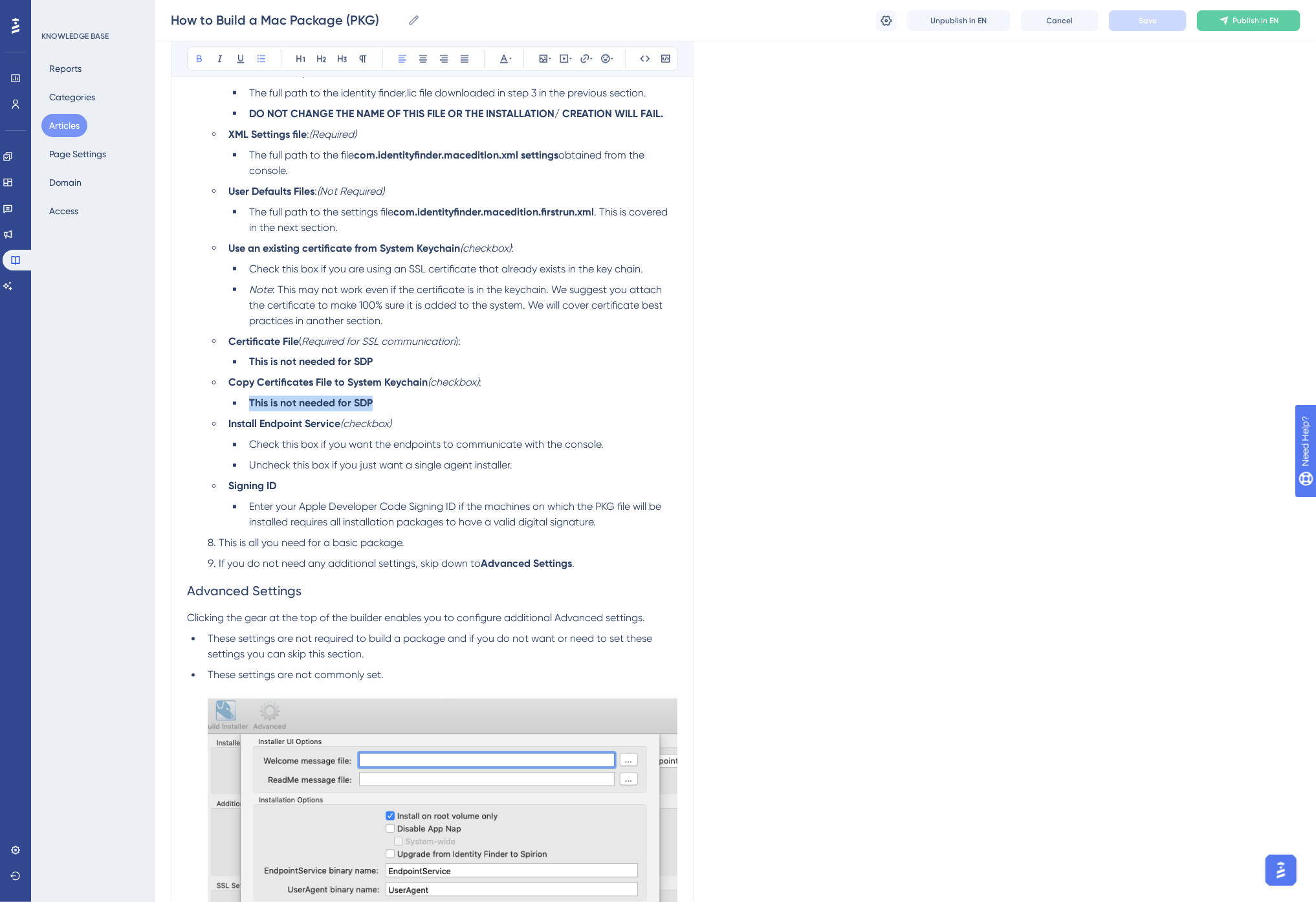
drag, startPoint x: 399, startPoint y: 406, endPoint x: 248, endPoint y: 405, distance: 151.0
click at [248, 405] on li "This is not needed for SDP" at bounding box center [460, 404] width 434 height 16
click at [391, 402] on li "This is not needed for SDP" at bounding box center [460, 404] width 434 height 16
click at [474, 406] on li "NOT needed for Sensitive Data Platform" at bounding box center [460, 404] width 434 height 16
drag, startPoint x: 425, startPoint y: 406, endPoint x: 242, endPoint y: 399, distance: 183.1
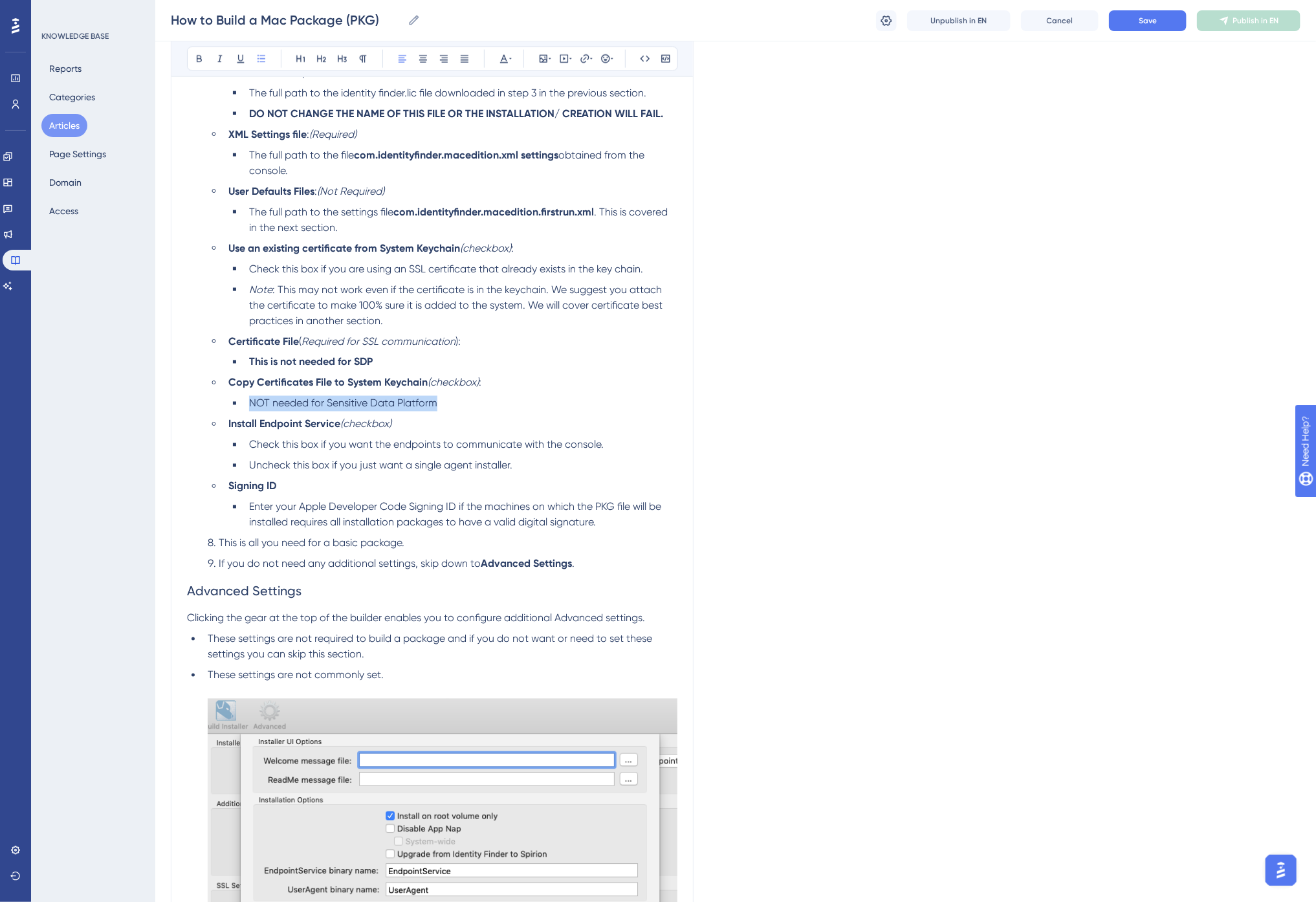
click at [242, 399] on ul "NOT needed for Sensitive Data Platform" at bounding box center [453, 404] width 449 height 16
copy span "NOT needed for Sensitive Data Platform"
drag, startPoint x: 383, startPoint y: 366, endPoint x: 241, endPoint y: 362, distance: 142.1
click at [241, 362] on ul "This is not needed for SDP" at bounding box center [453, 363] width 449 height 16
click at [307, 363] on span "NOT needed for Sensitive Data Platform" at bounding box center [363, 361] width 189 height 12
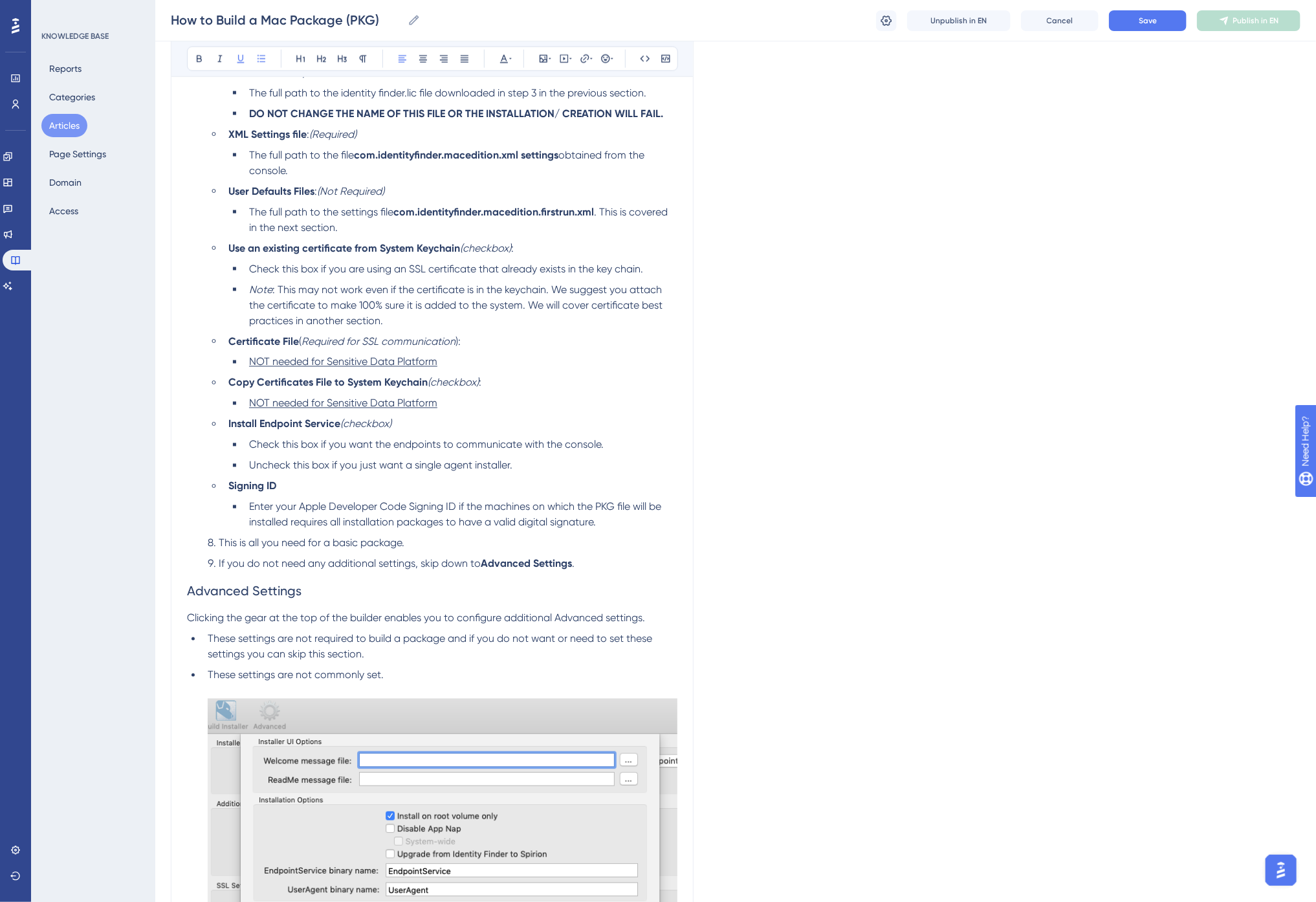
click at [563, 308] on span ": This may not work even if the certificate is in the keychain. We suggest you …" at bounding box center [457, 305] width 416 height 43
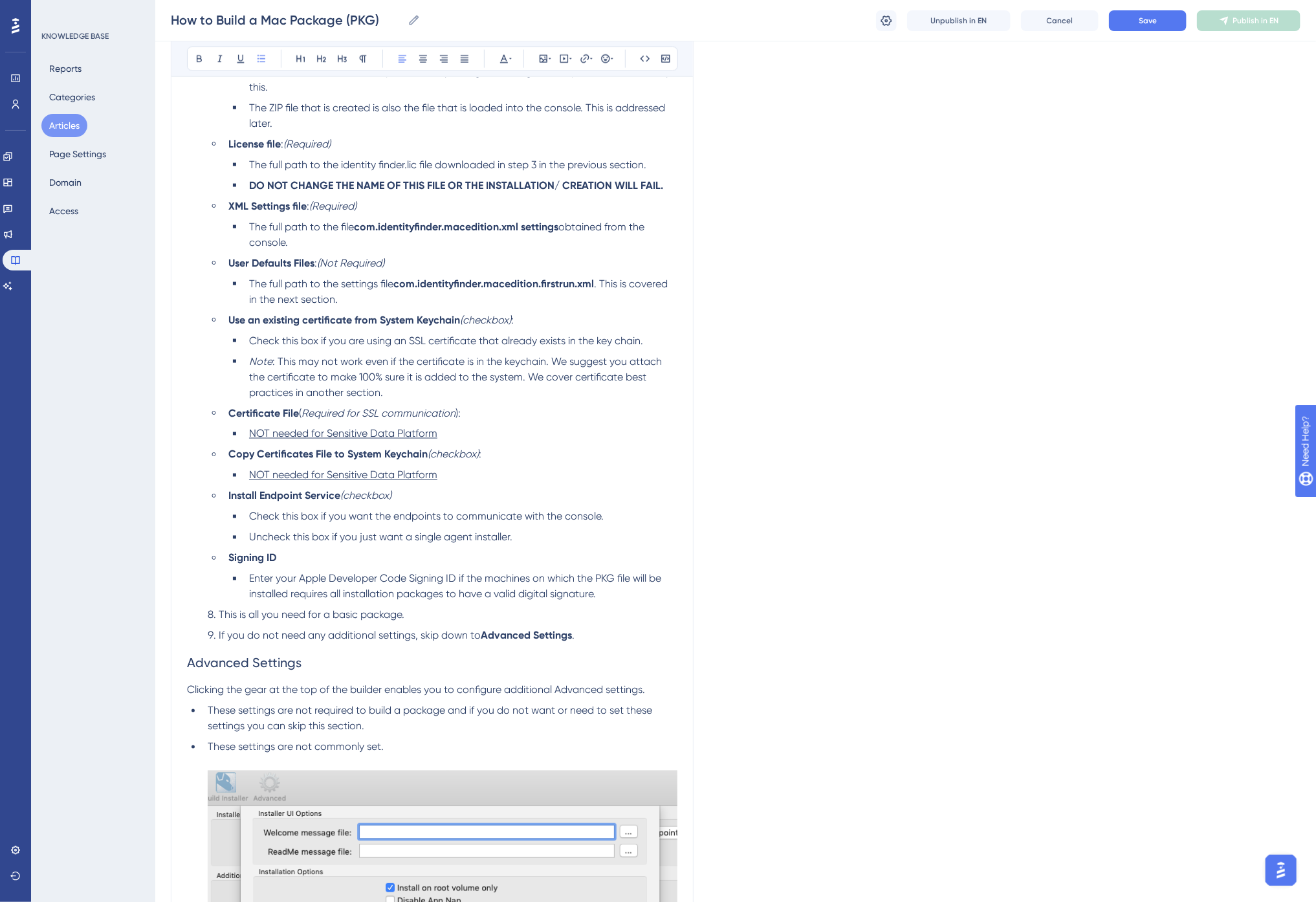
scroll to position [3955, 0]
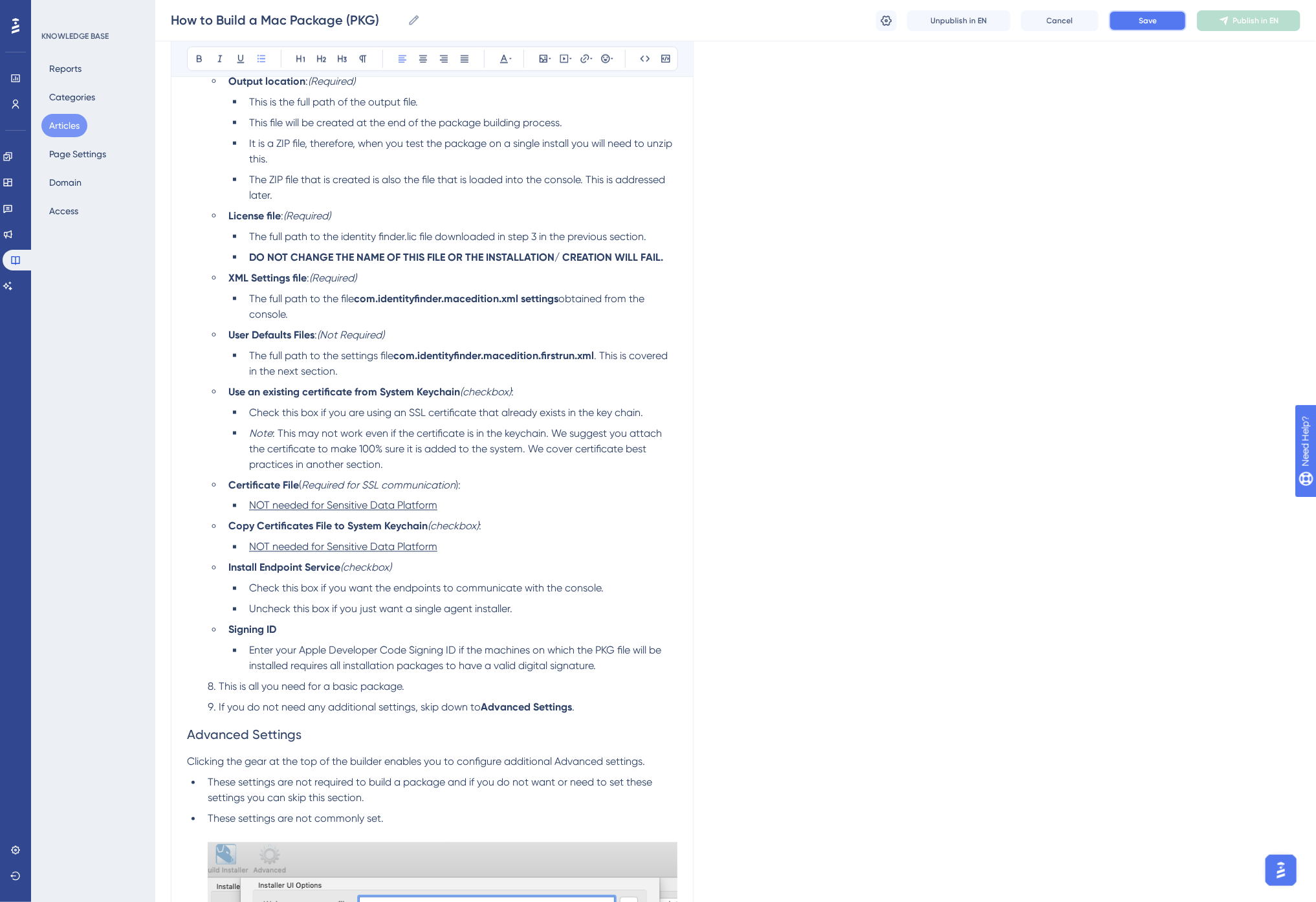
click at [1127, 22] on button "Save" at bounding box center [1148, 20] width 77 height 21
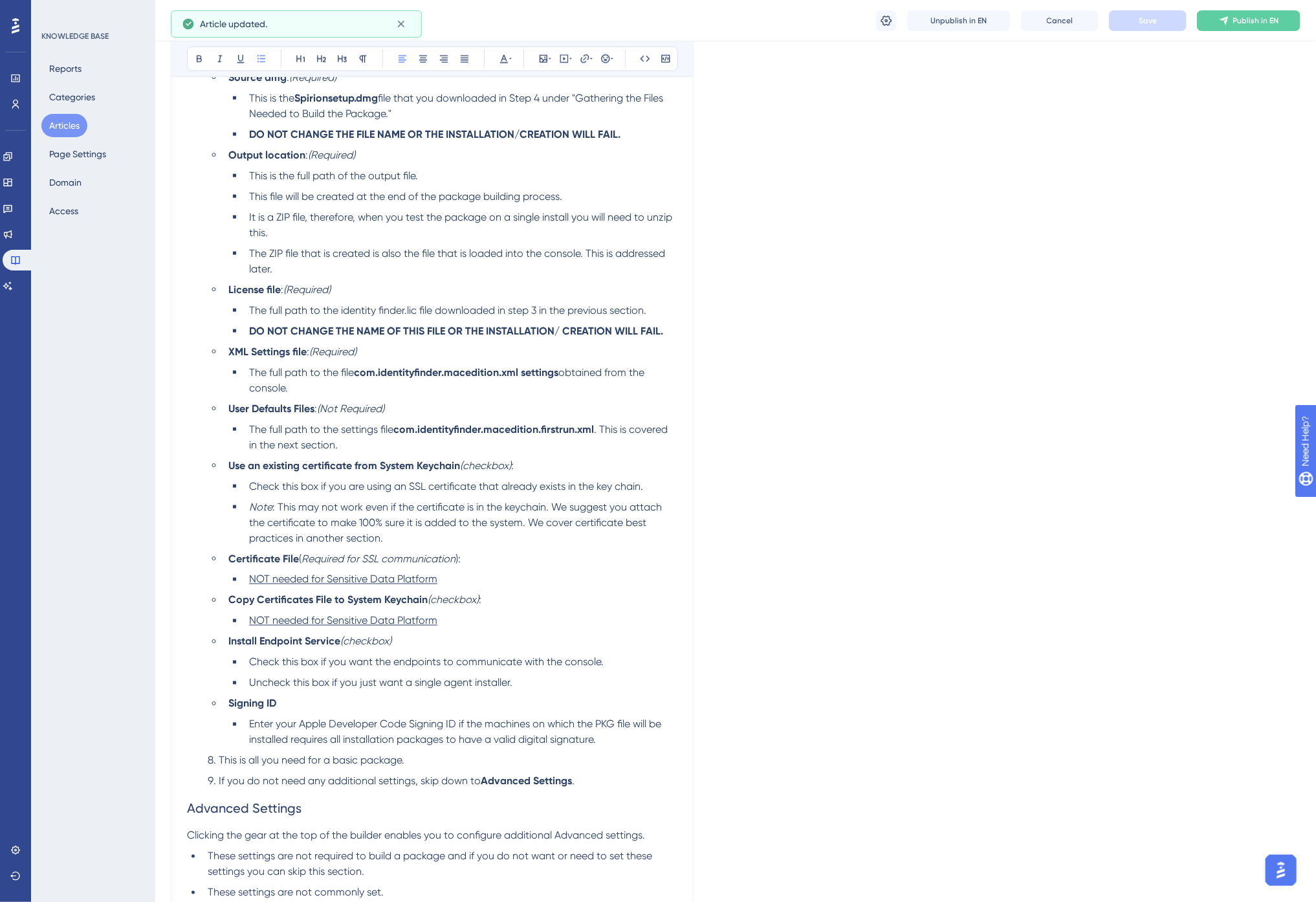
scroll to position [3811, 0]
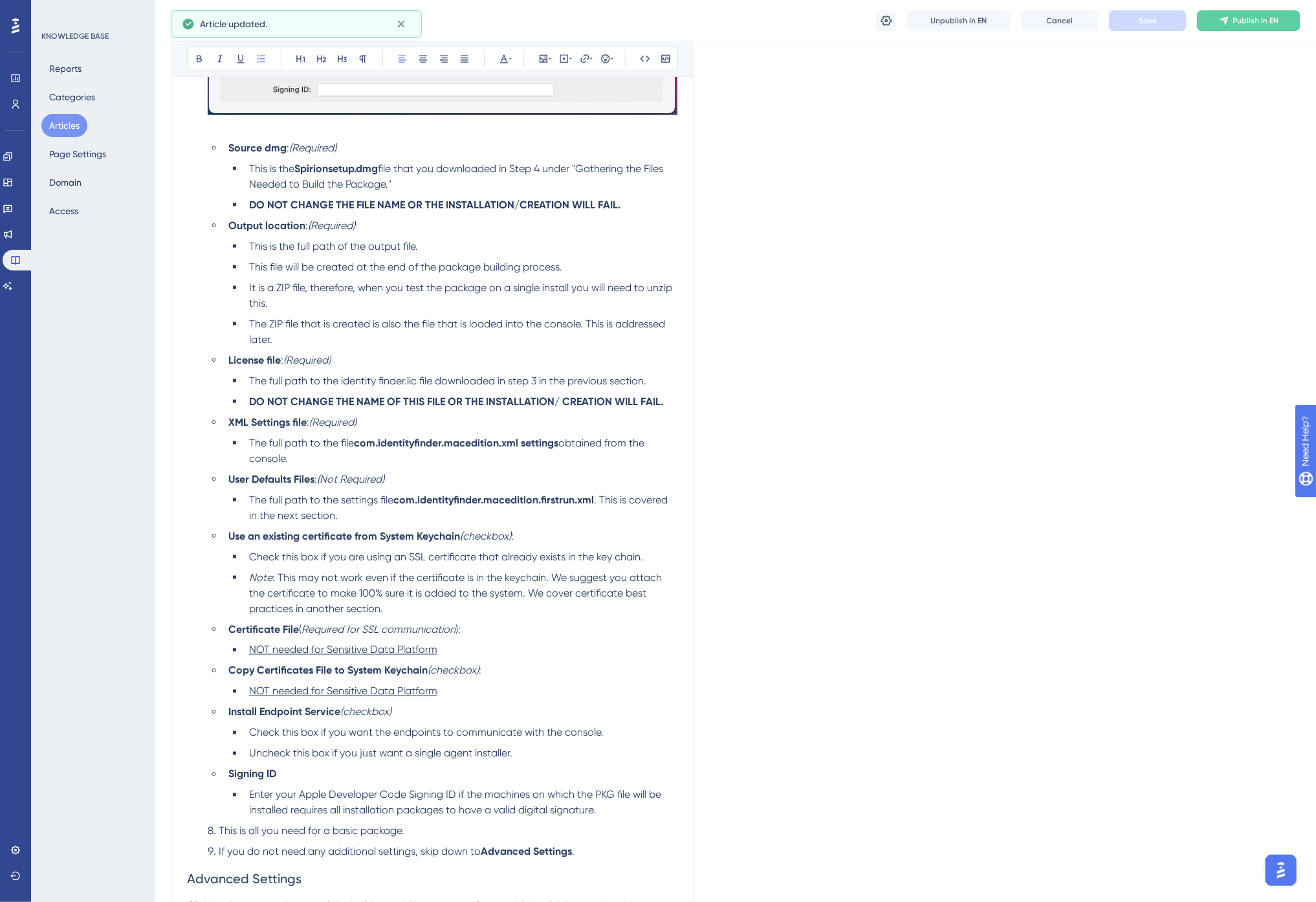
click at [377, 384] on span "The full path to the identity finder.lic file downloaded in step 3 in the previ…" at bounding box center [448, 381] width 397 height 12
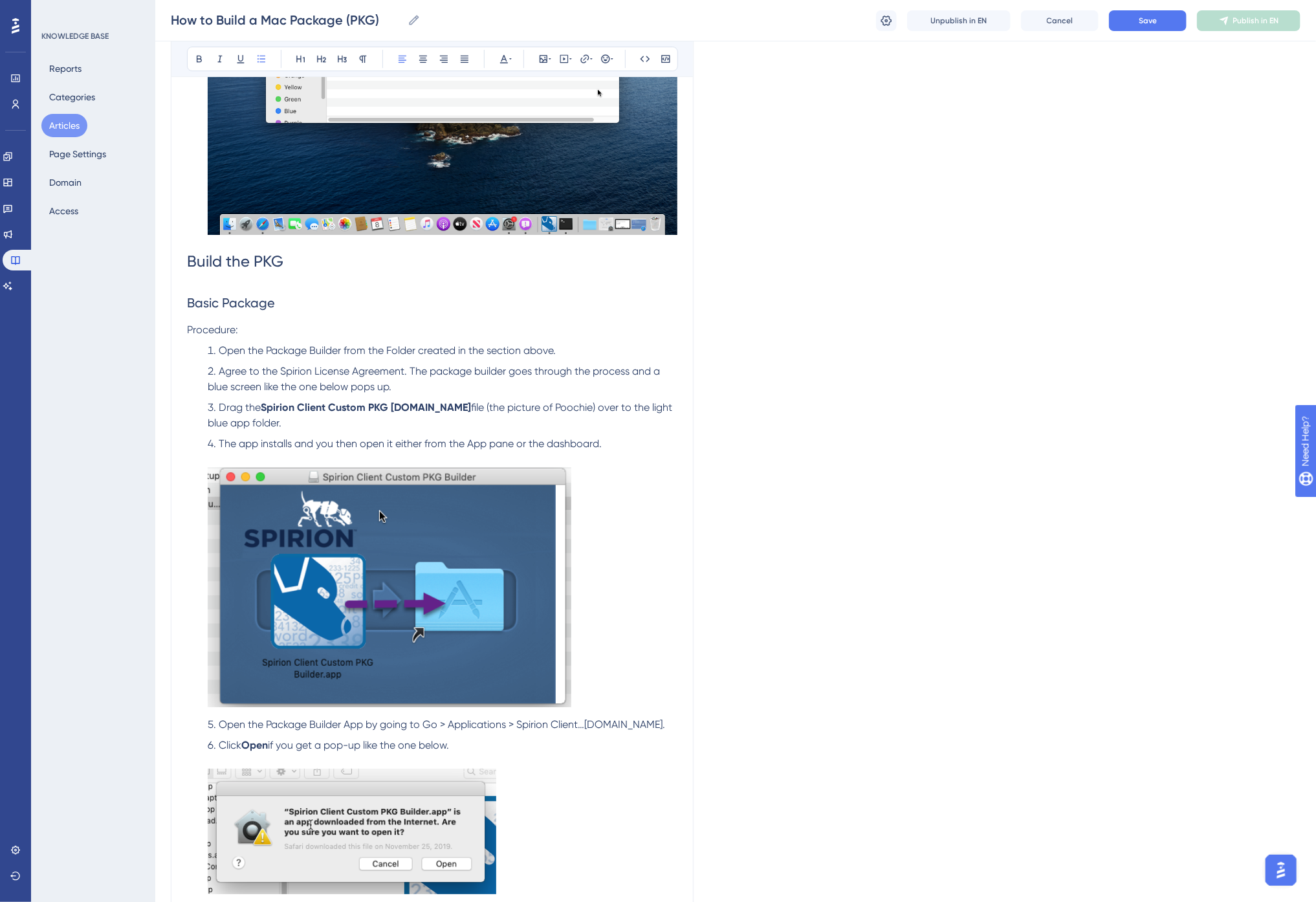
scroll to position [2229, 0]
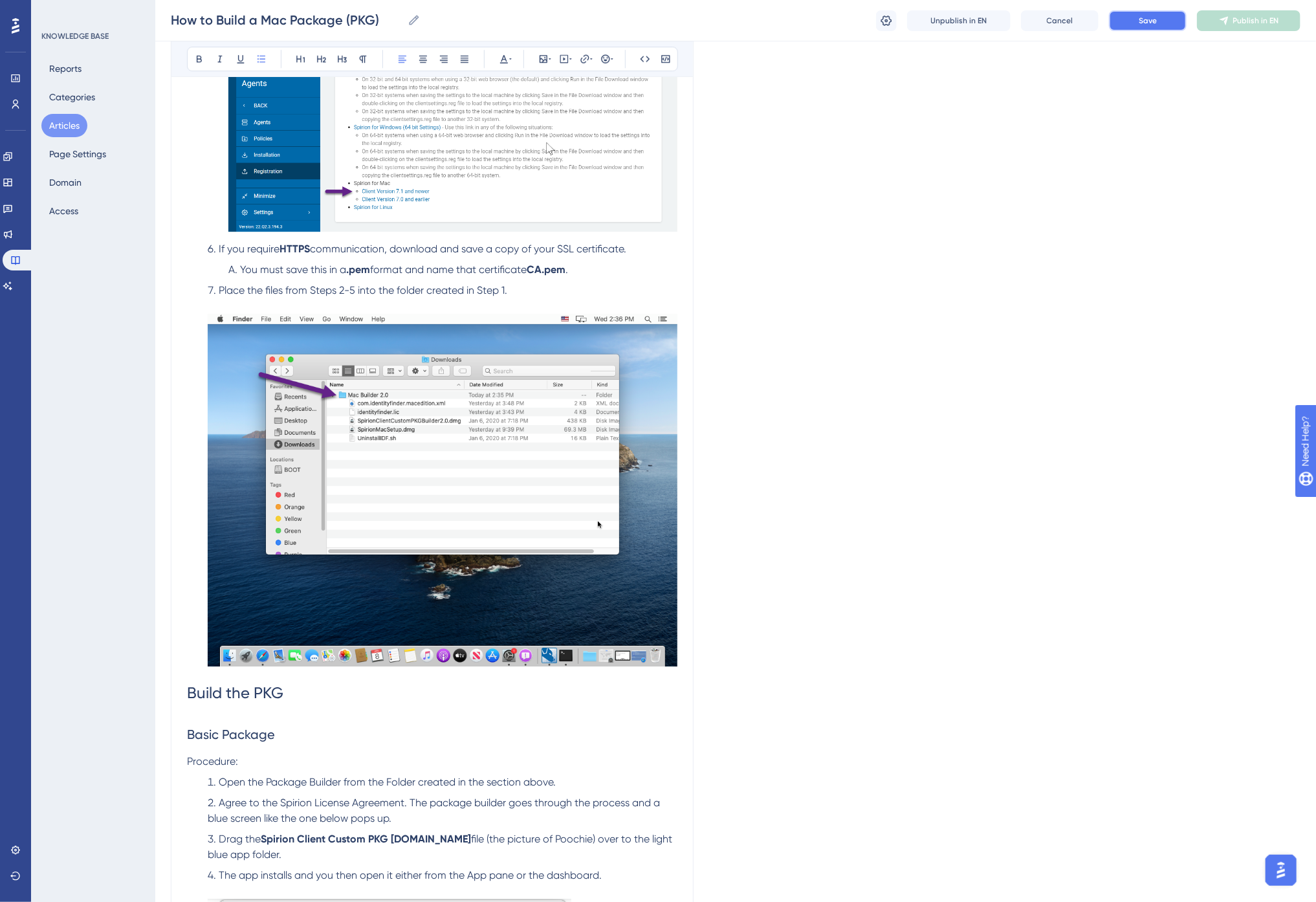
click at [1149, 23] on span "Save" at bounding box center [1148, 21] width 18 height 10
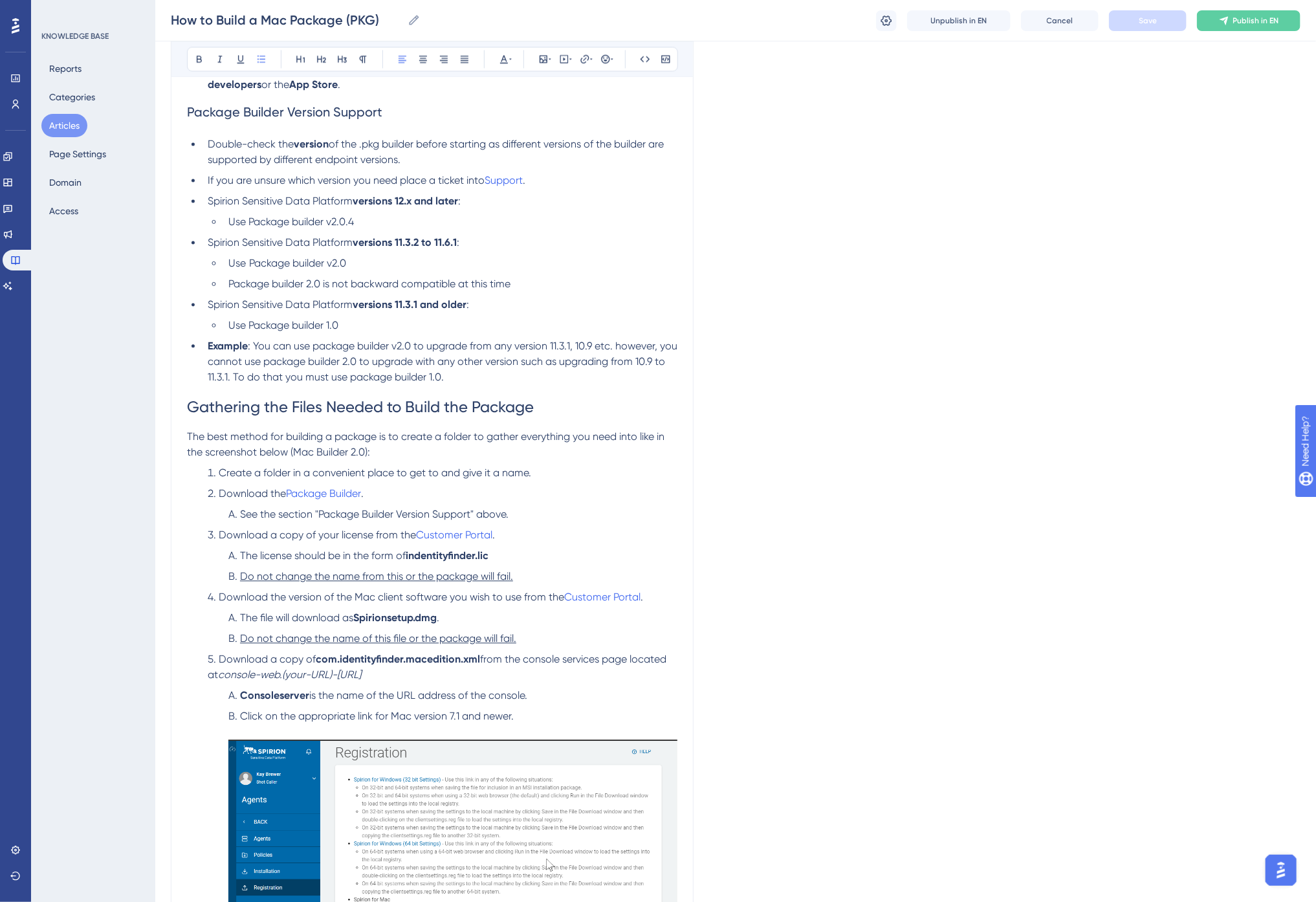
scroll to position [1510, 0]
click at [257, 411] on span "Gathering the Files Needed to Build the Package" at bounding box center [361, 409] width 347 height 18
click at [406, 471] on span "Create a folder in a convenient place to get to and give it a name." at bounding box center [375, 475] width 313 height 12
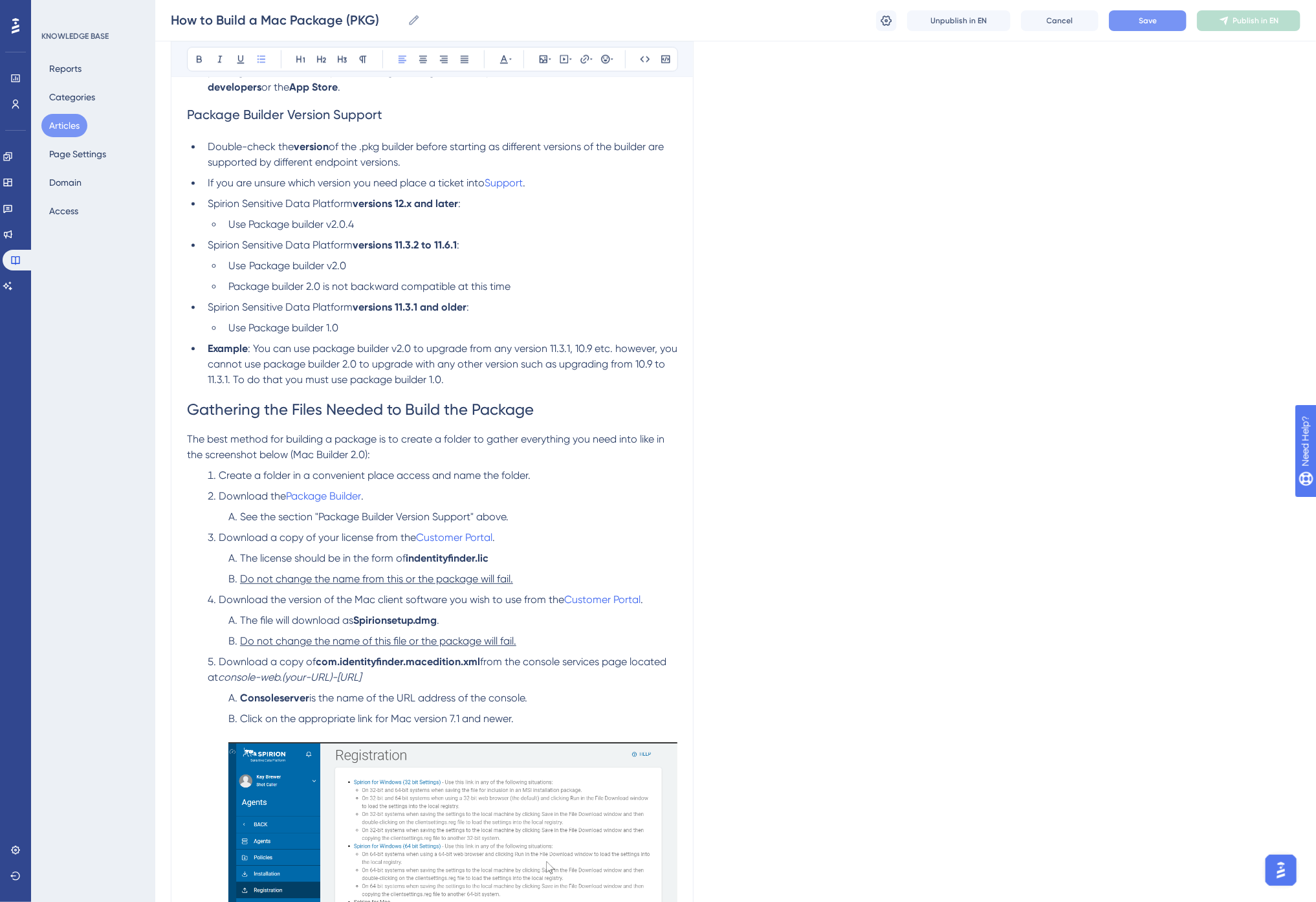
click at [393, 496] on li "Download the Package Builder ." at bounding box center [440, 497] width 475 height 16
click at [590, 55] on icon at bounding box center [591, 59] width 3 height 10
click at [568, 439] on span "The best method for building a package is to create a folder to gather everythi…" at bounding box center [427, 447] width 480 height 28
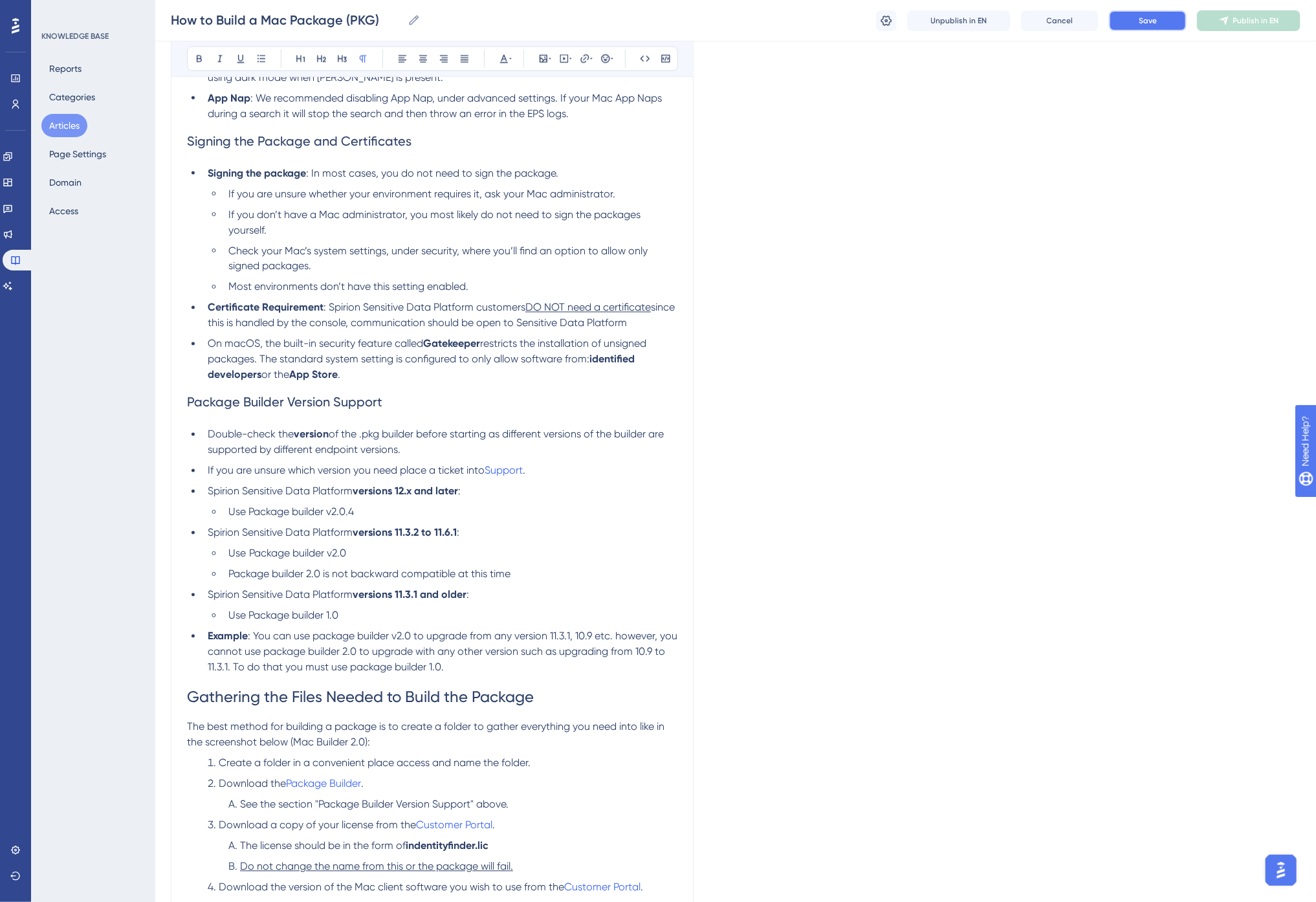
click at [1140, 22] on span "Save" at bounding box center [1148, 21] width 18 height 10
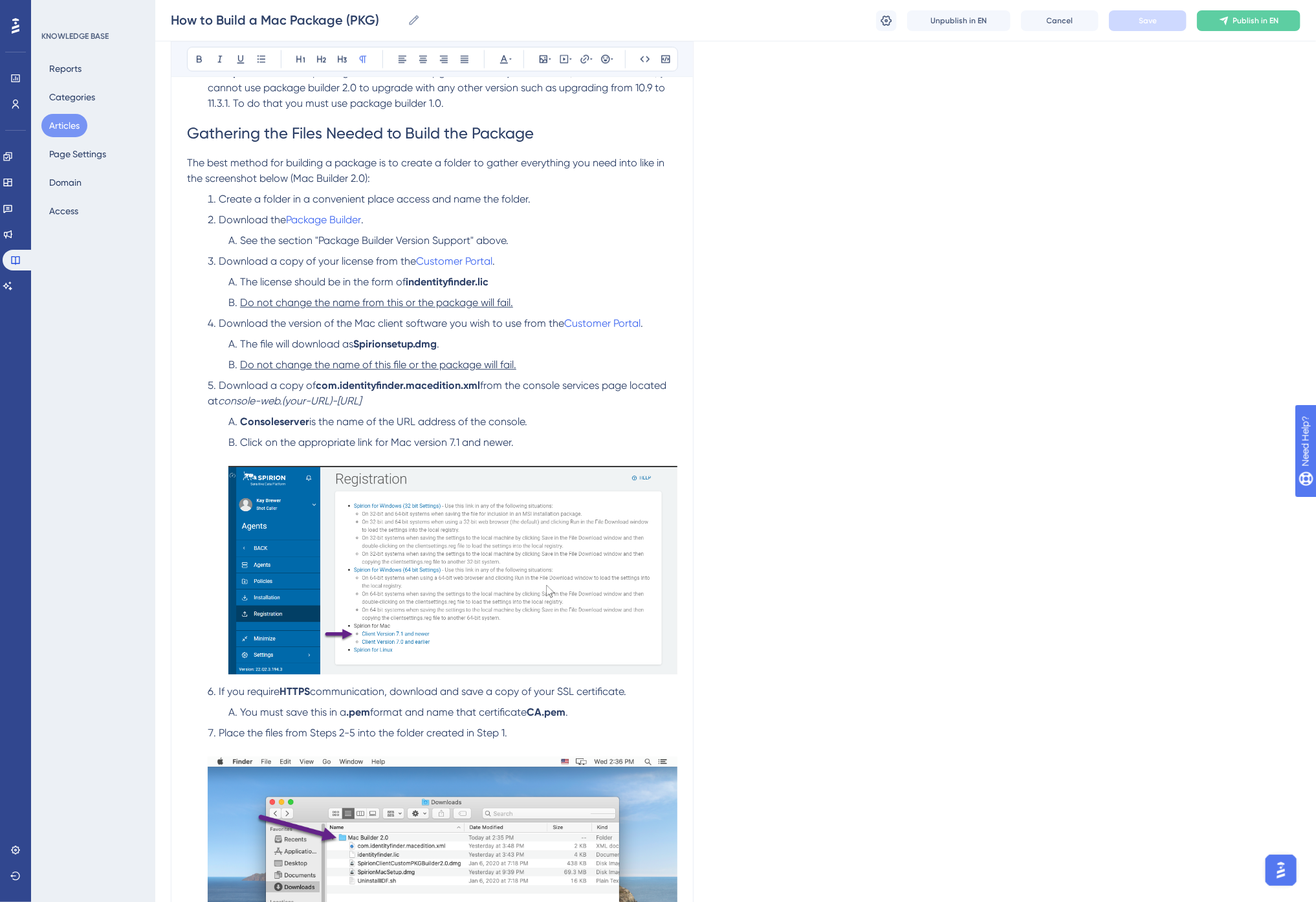
scroll to position [1719, 0]
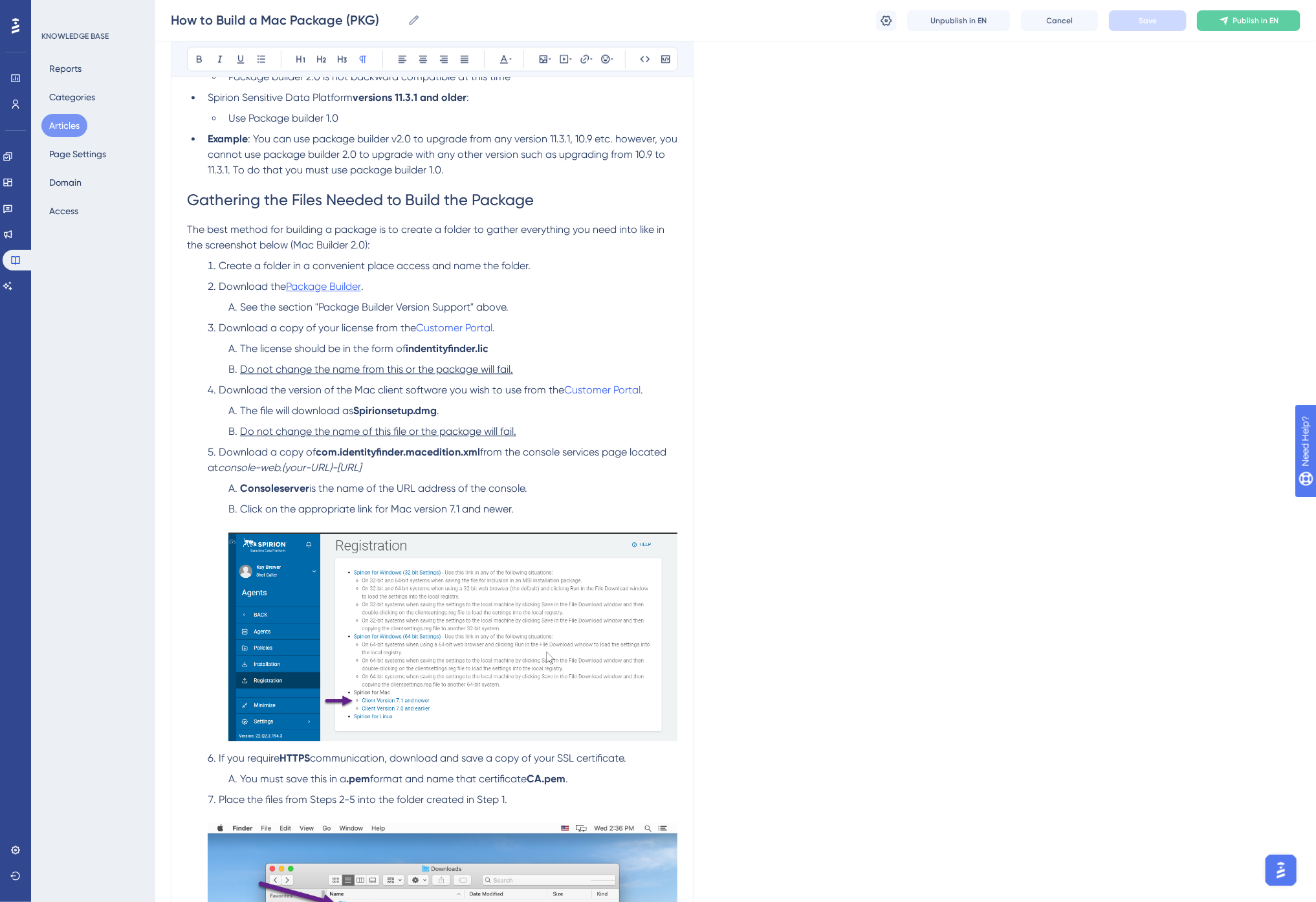
click at [308, 283] on span "Package Builder" at bounding box center [323, 286] width 75 height 12
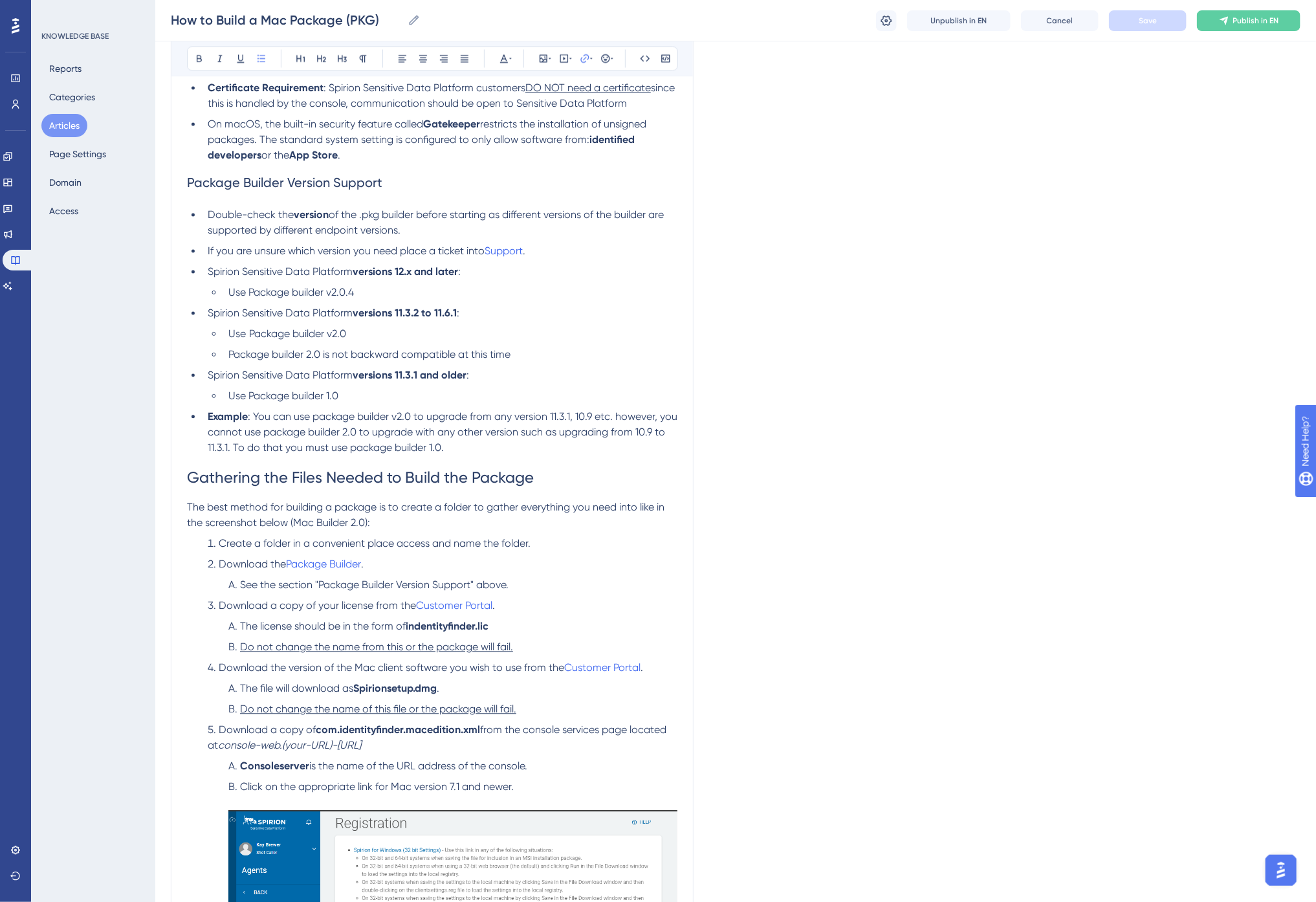
scroll to position [1433, 0]
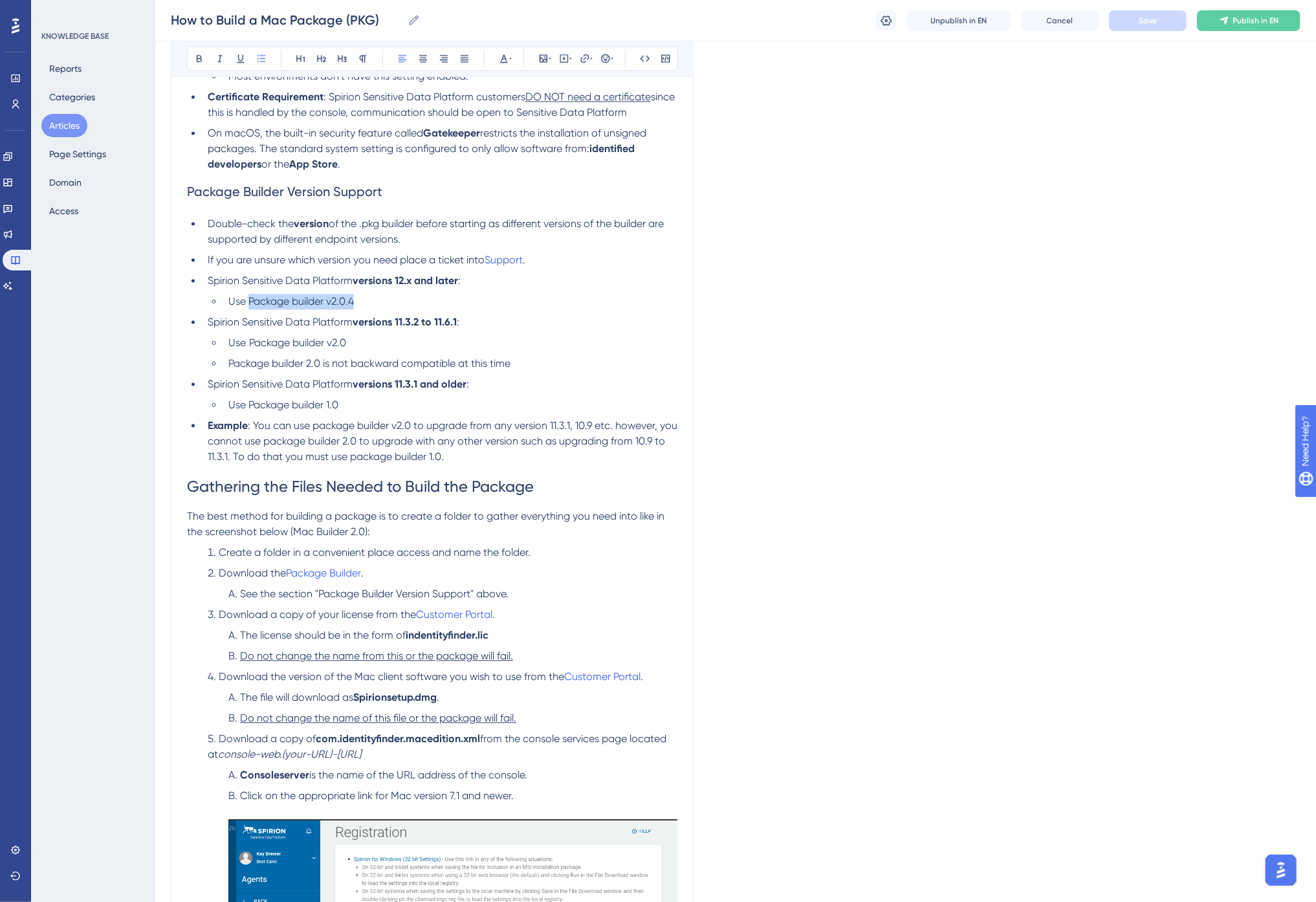
drag, startPoint x: 249, startPoint y: 300, endPoint x: 353, endPoint y: 298, distance: 104.0
click at [353, 298] on span "Use Package builder v2.0.4" at bounding box center [291, 302] width 125 height 12
click at [586, 55] on icon at bounding box center [585, 59] width 9 height 9
type input "https://spirionsdp.zendesk.com/hc/en-us/article_attachments/18127256186637"
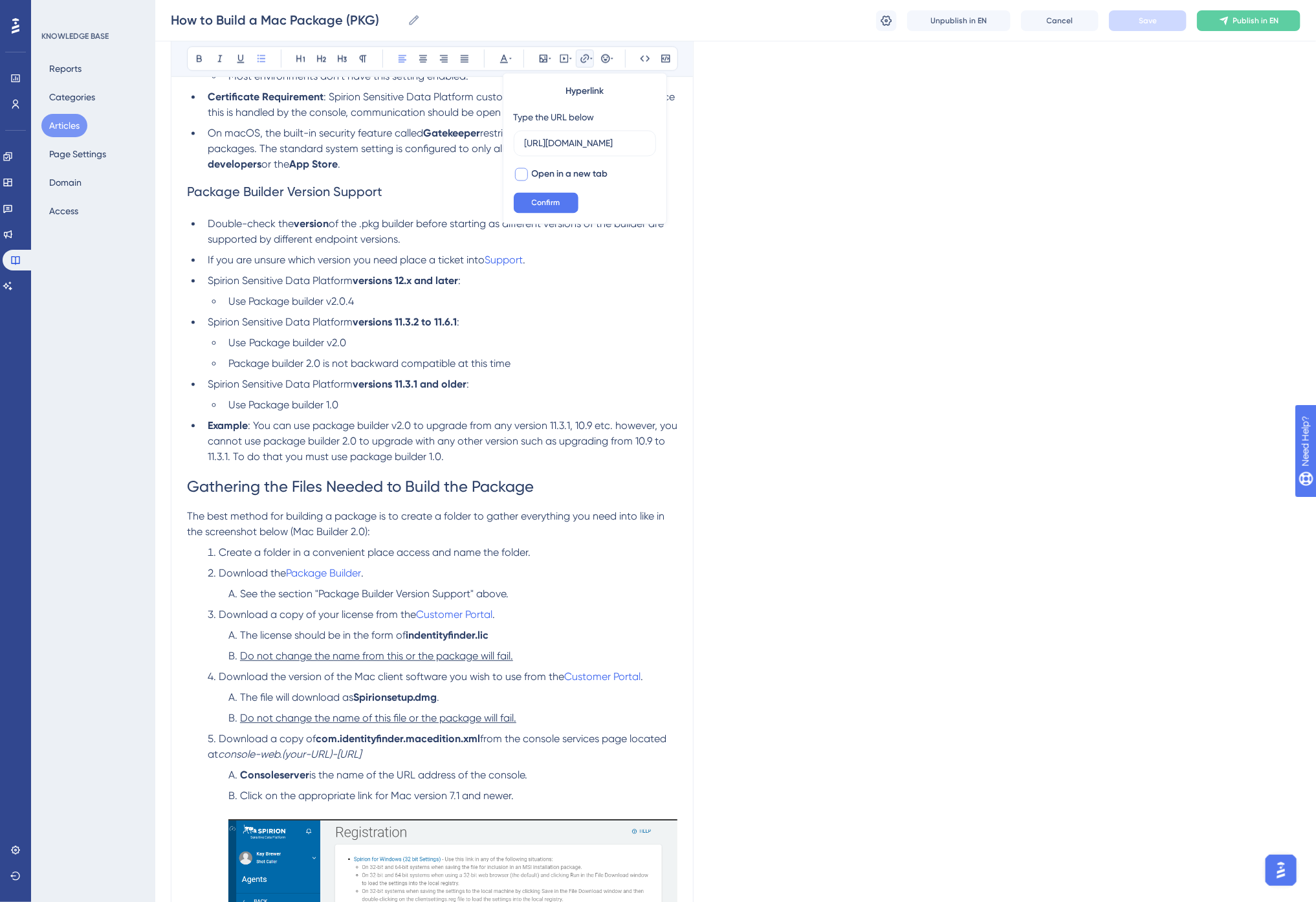
click at [577, 176] on span "Open in a new tab" at bounding box center [570, 175] width 77 height 16
checkbox input "true"
click at [562, 197] on button "Confirm" at bounding box center [546, 203] width 65 height 21
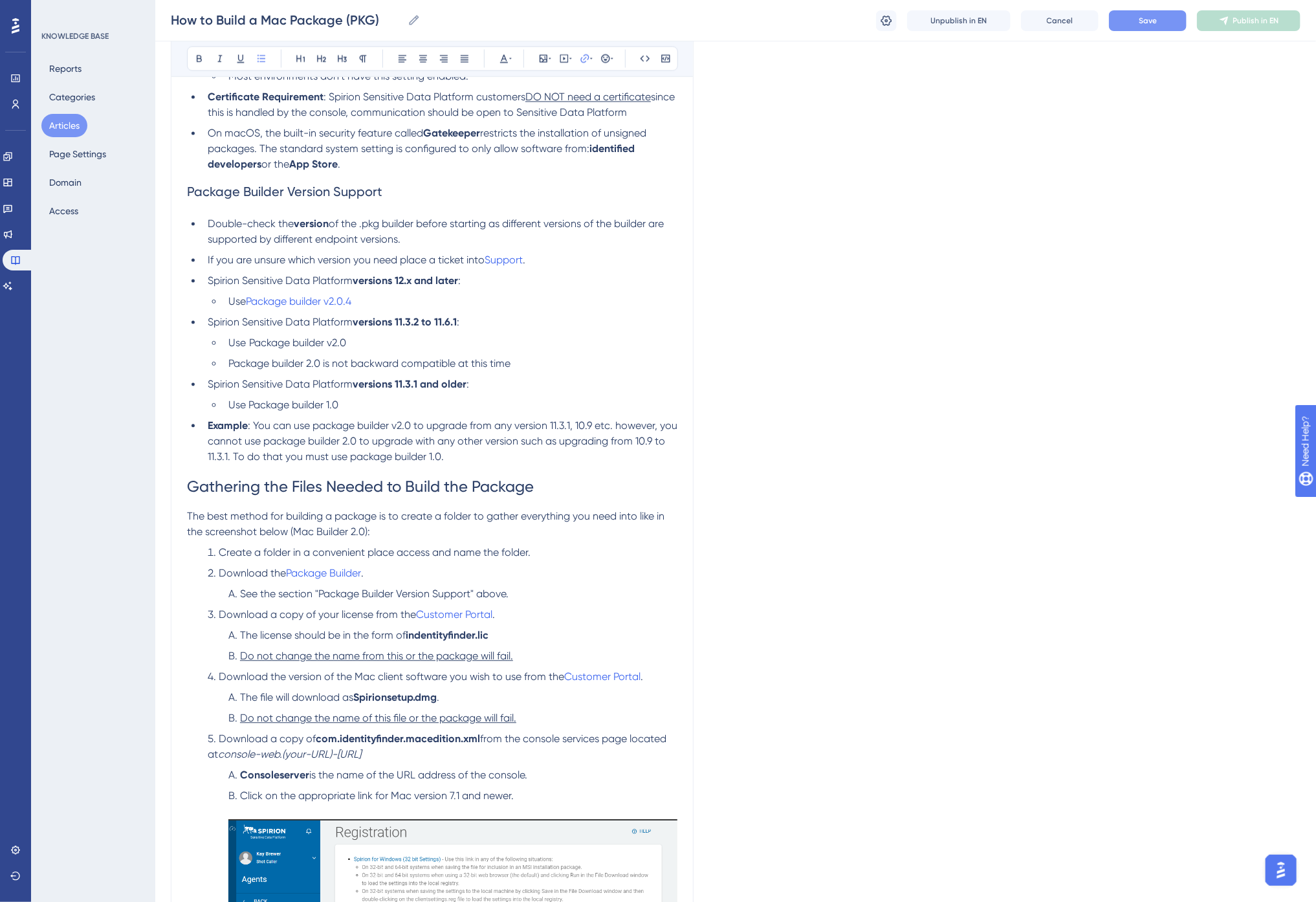
click at [411, 302] on li "Use Package builder v2.0.4" at bounding box center [450, 303] width 454 height 16
click at [391, 303] on li "Use Package builder v2.0.4" at bounding box center [450, 303] width 454 height 16
click at [382, 266] on li "If you are unsure which version you need place a ticket into Support ." at bounding box center [440, 261] width 475 height 16
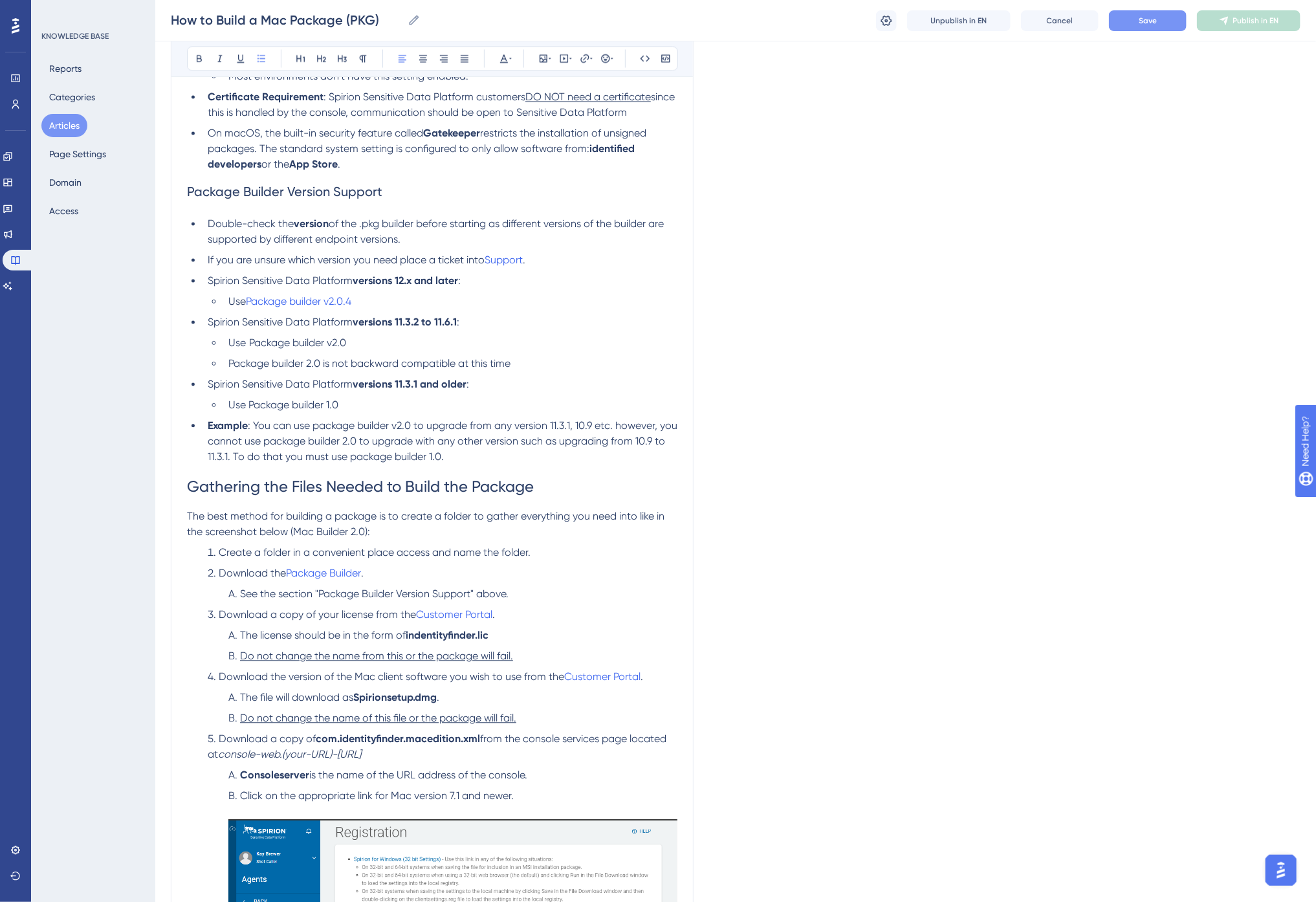
click at [237, 299] on span "Use" at bounding box center [237, 302] width 17 height 12
click at [292, 267] on li "If you are unsure which version you need place a ticket into Support ." at bounding box center [440, 261] width 475 height 16
click at [1160, 24] on button "Save" at bounding box center [1148, 20] width 77 height 21
click at [1241, 16] on span "Publish in EN" at bounding box center [1256, 21] width 46 height 10
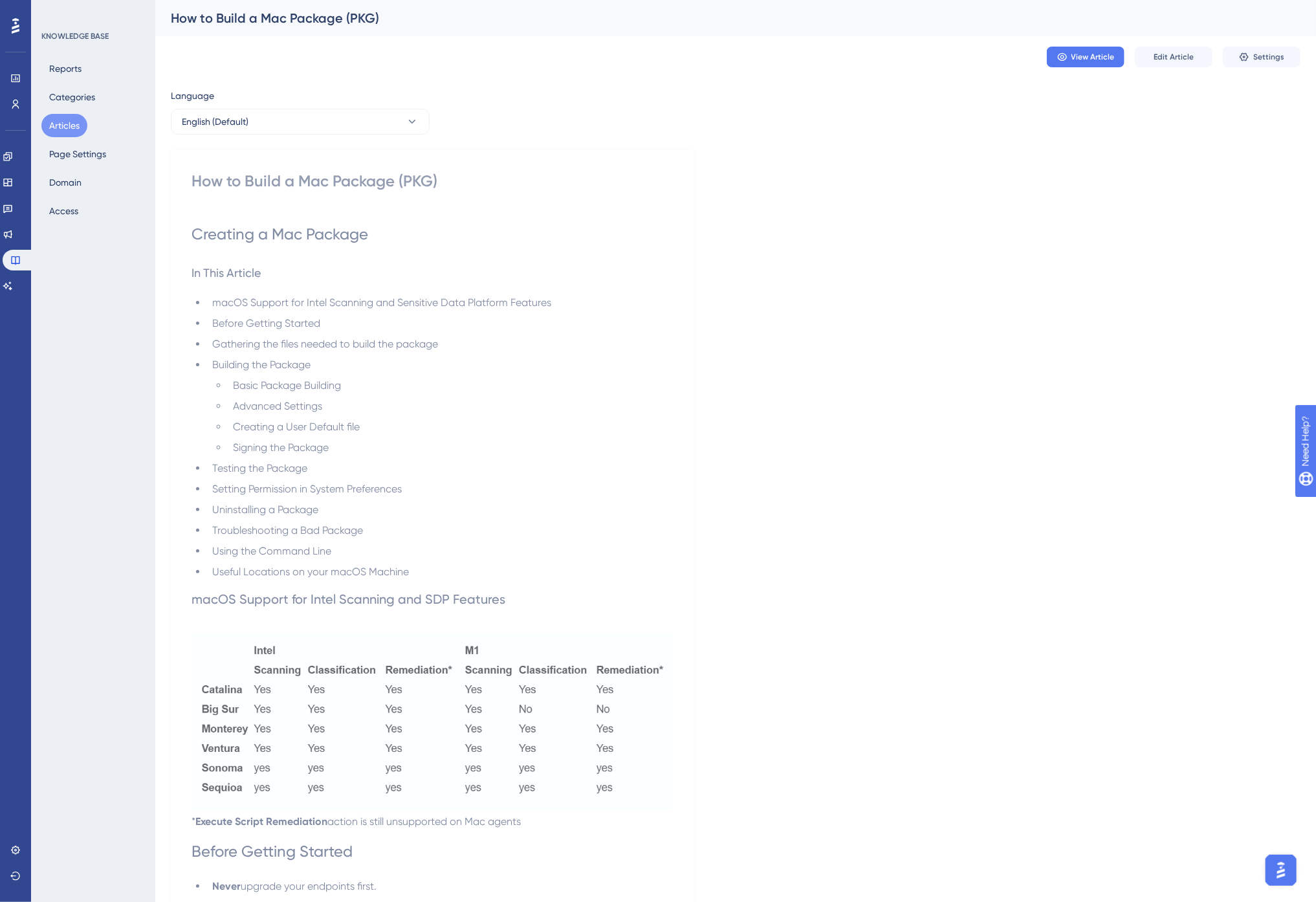
click at [371, 680] on img at bounding box center [432, 722] width 482 height 176
click at [381, 527] on li "Troubleshooting a Bad Package" at bounding box center [440, 531] width 466 height 16
click at [13, 283] on icon at bounding box center [8, 286] width 10 height 10
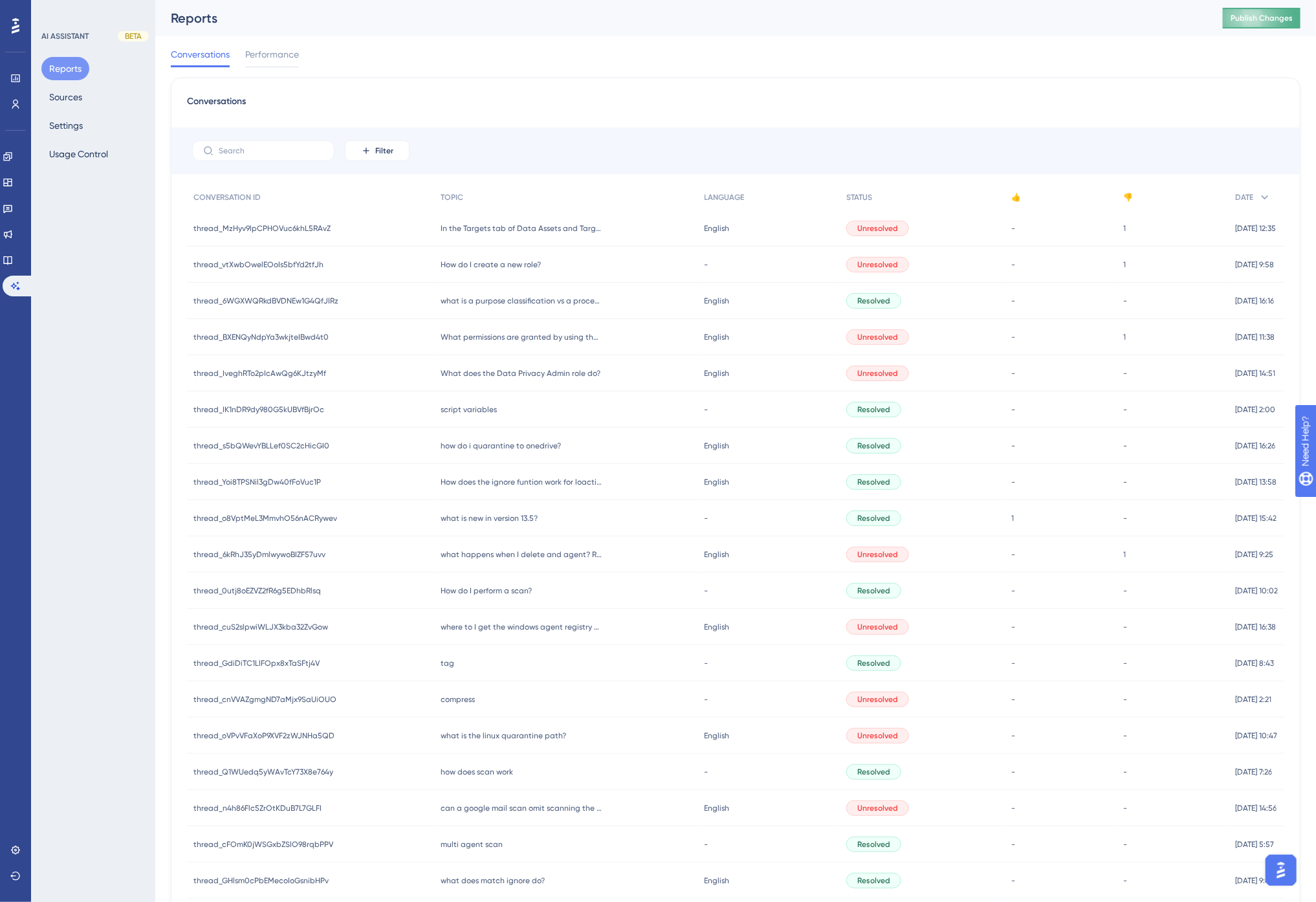
click at [1274, 21] on span "Publish Changes" at bounding box center [1262, 18] width 62 height 10
click at [601, 76] on div "Conversations Performance" at bounding box center [735, 57] width 1130 height 42
click at [456, 50] on div "Conversations Performance" at bounding box center [735, 57] width 1130 height 42
click at [14, 105] on icon at bounding box center [15, 104] width 10 height 10
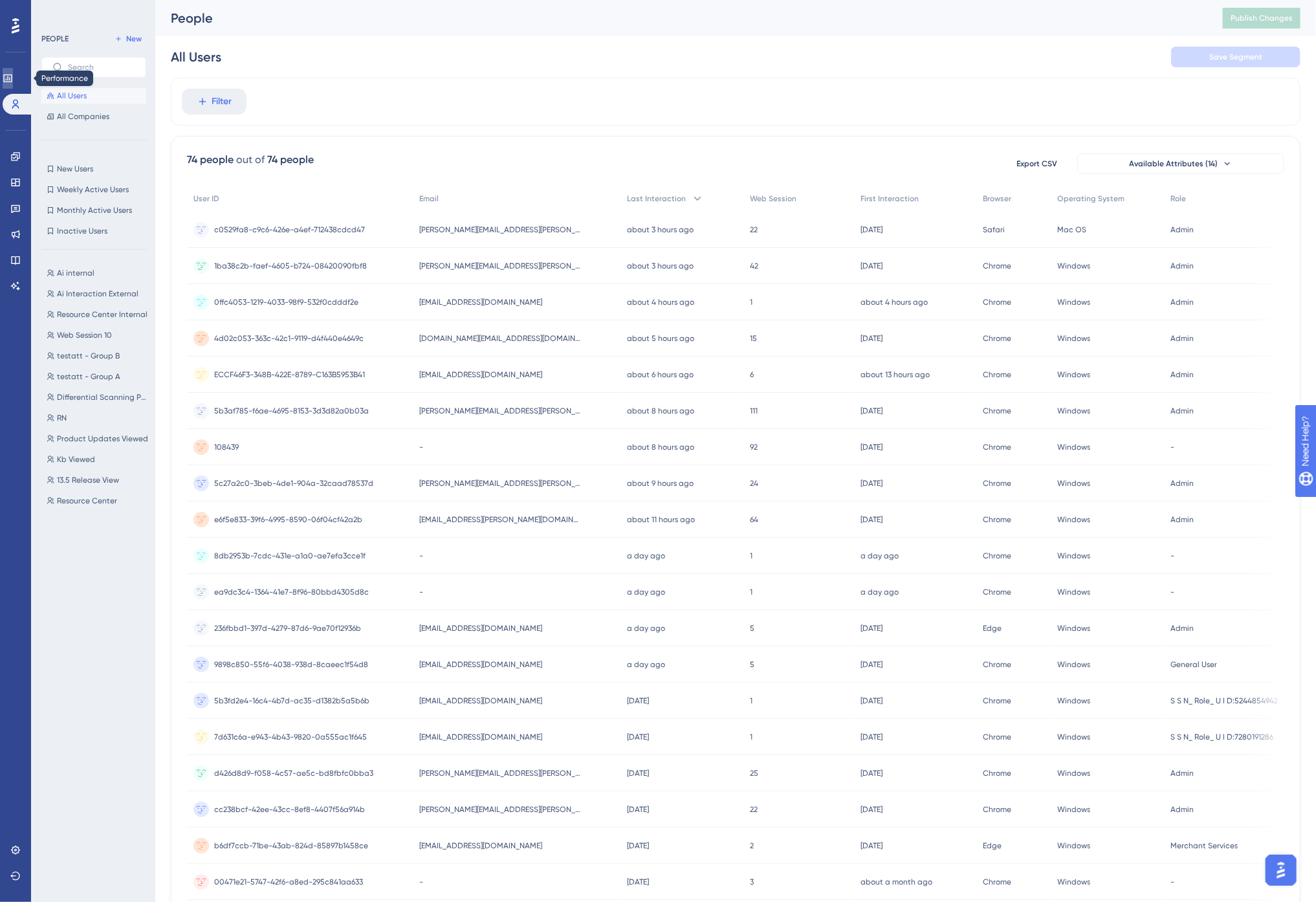
click at [13, 75] on icon at bounding box center [8, 78] width 10 height 10
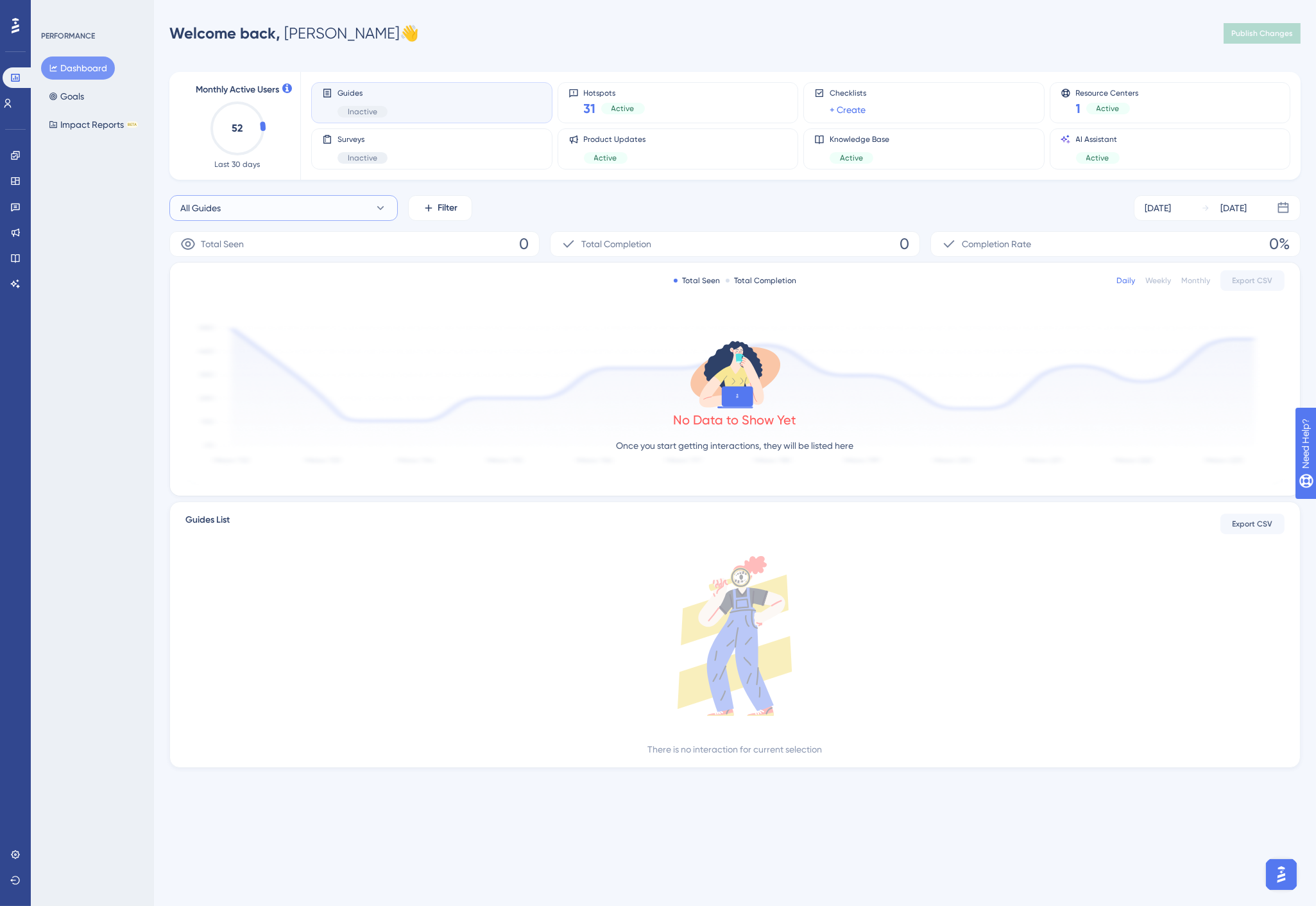
click at [358, 196] on button "All Guides" at bounding box center [283, 208] width 228 height 26
click at [123, 361] on div "PERFORMANCE Dashboard Goals Impact Reports BETA" at bounding box center [92, 453] width 123 height 906
click at [89, 124] on button "Impact Reports BETA" at bounding box center [93, 124] width 105 height 23
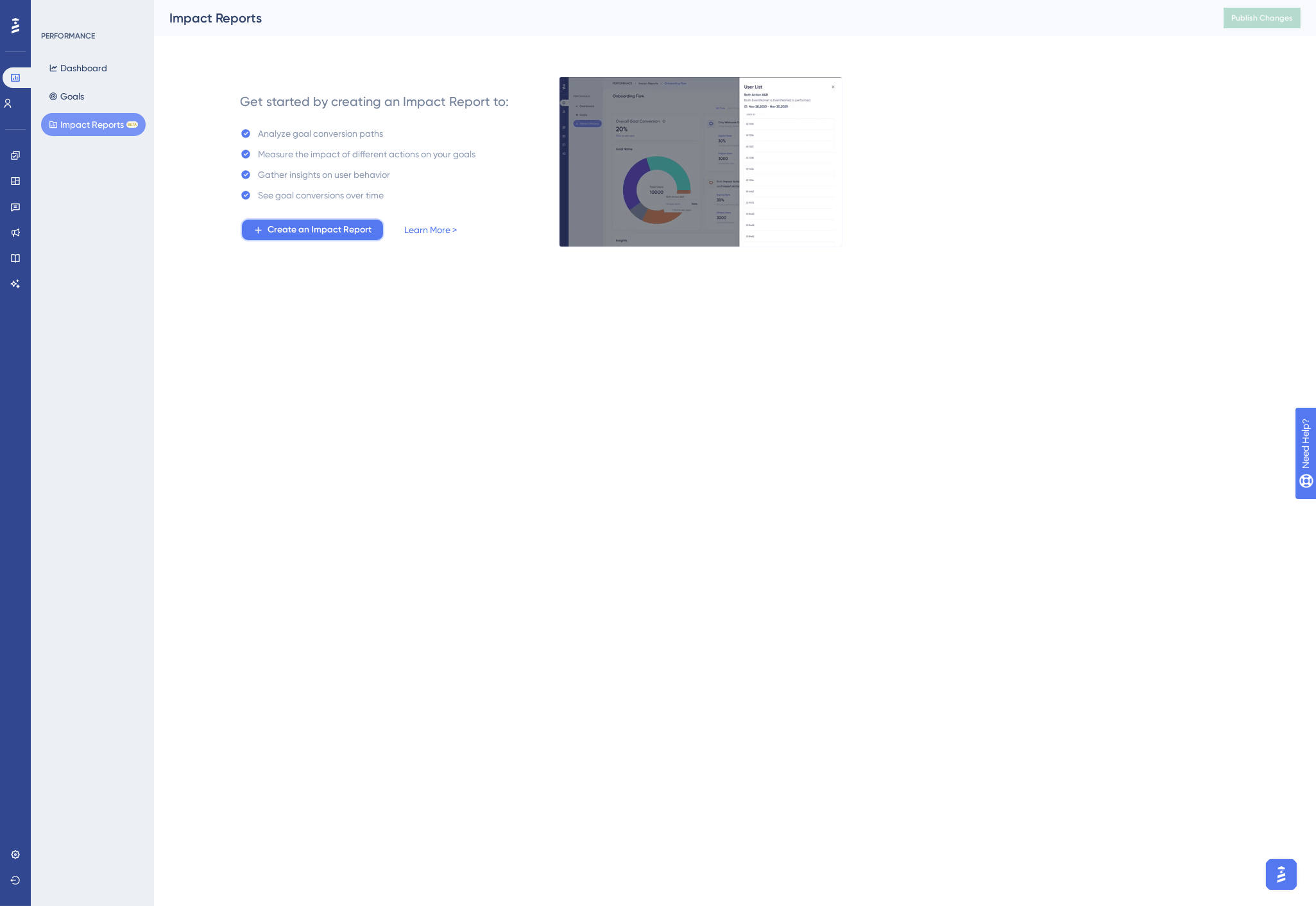
click at [326, 232] on span "Create an Impact Report" at bounding box center [319, 230] width 104 height 16
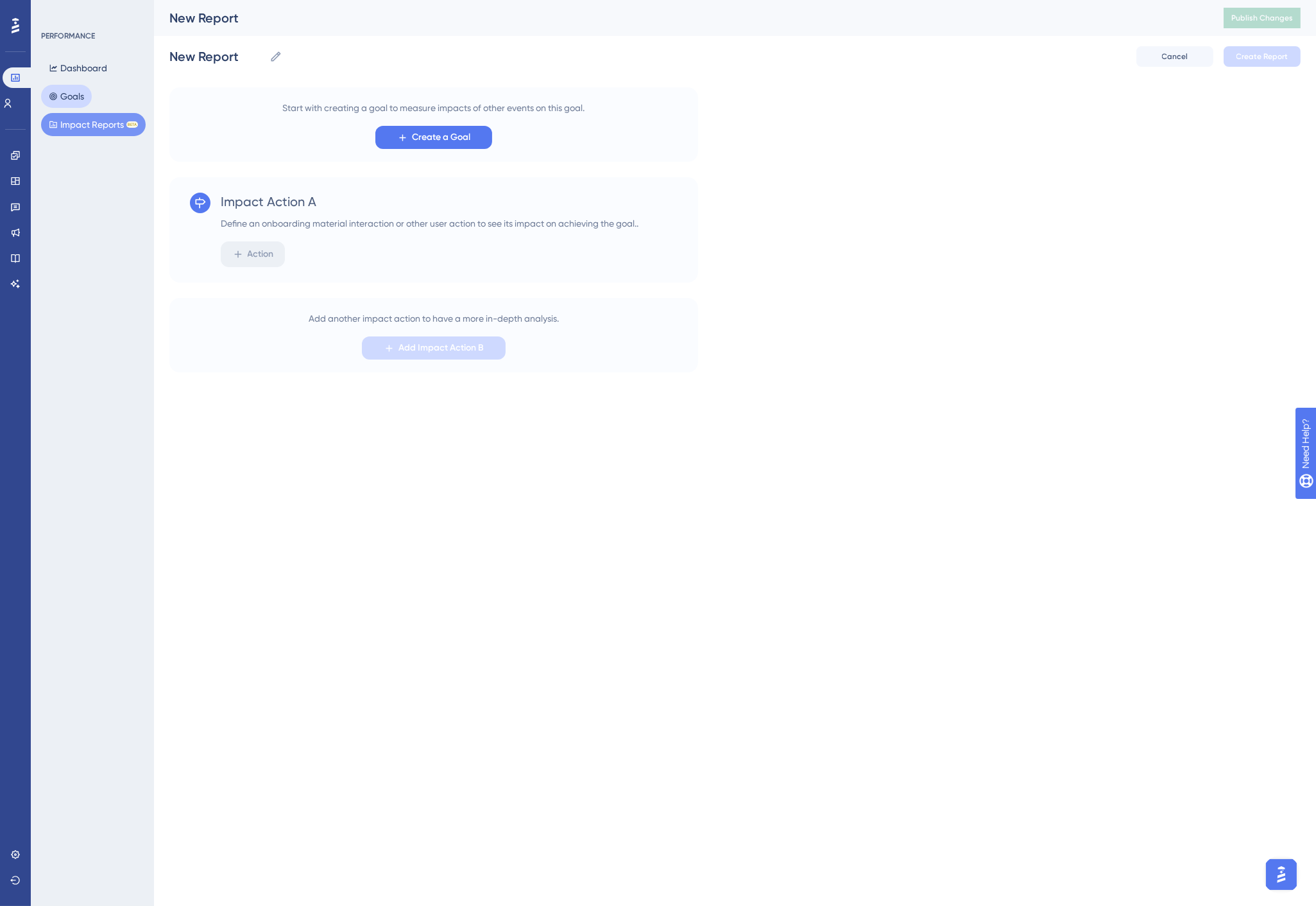
click at [68, 92] on button "Goals" at bounding box center [66, 96] width 50 height 23
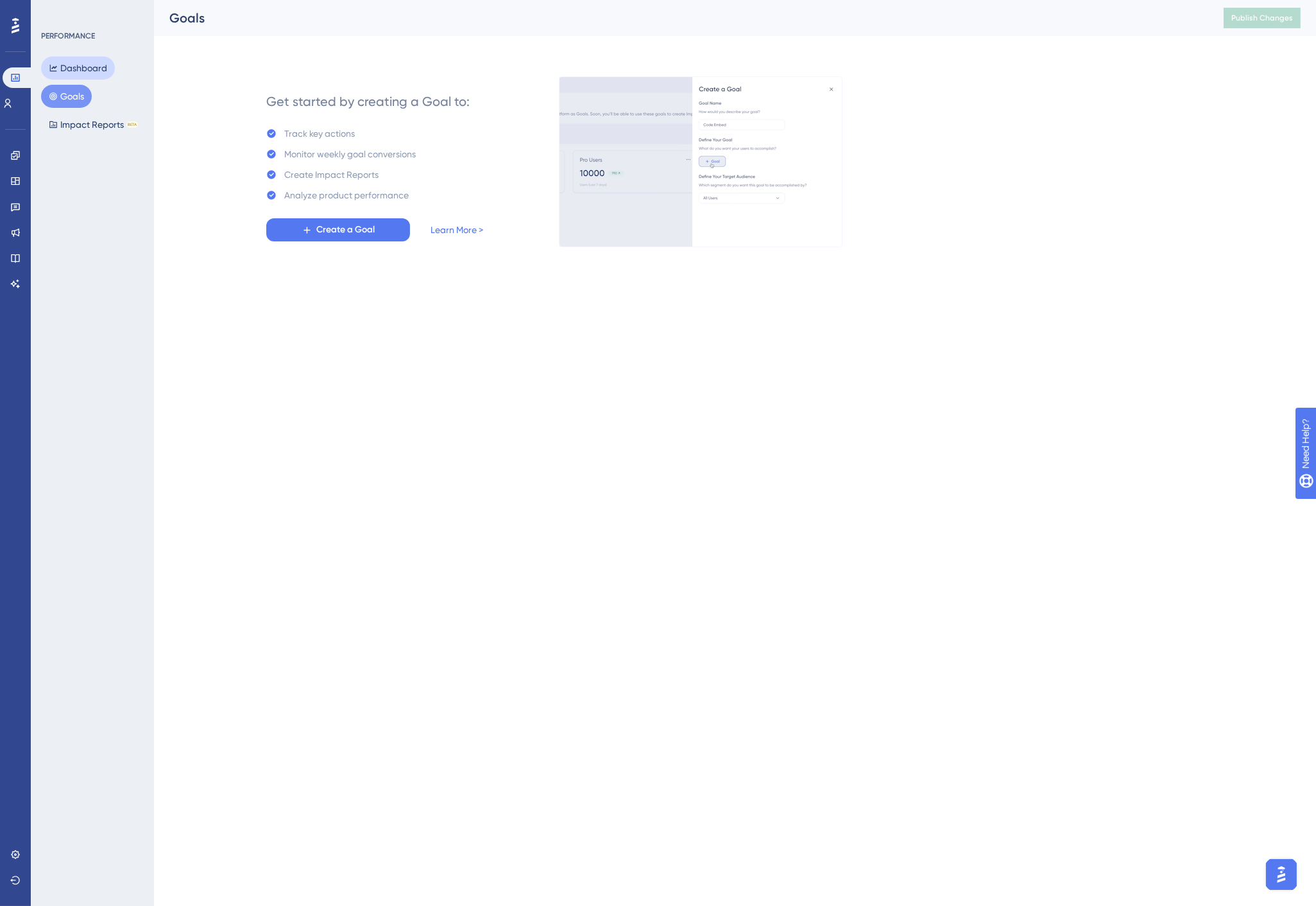
click at [91, 63] on button "Dashboard" at bounding box center [78, 68] width 74 height 23
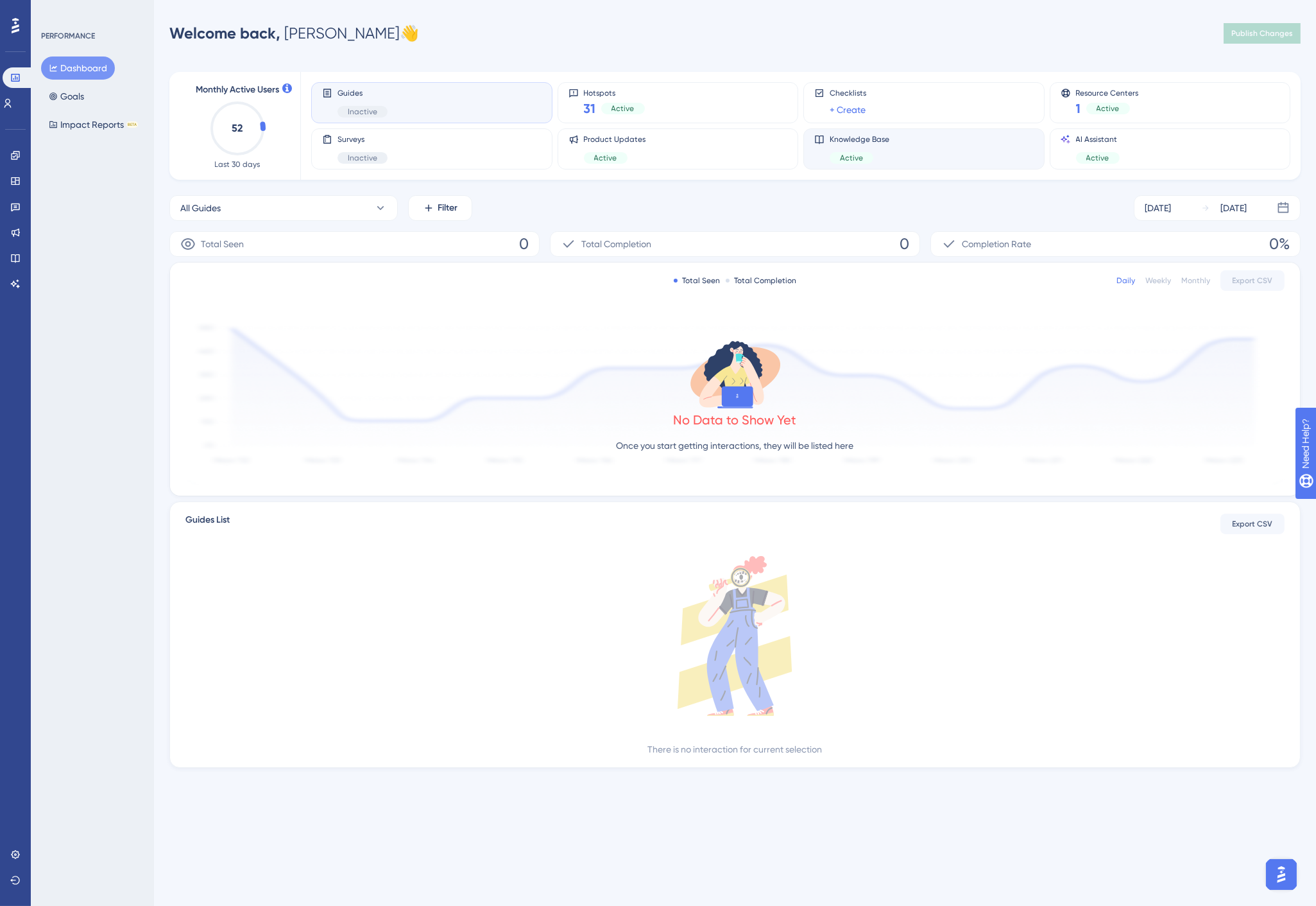
click at [905, 157] on div "Knowledge Base Active" at bounding box center [924, 149] width 220 height 30
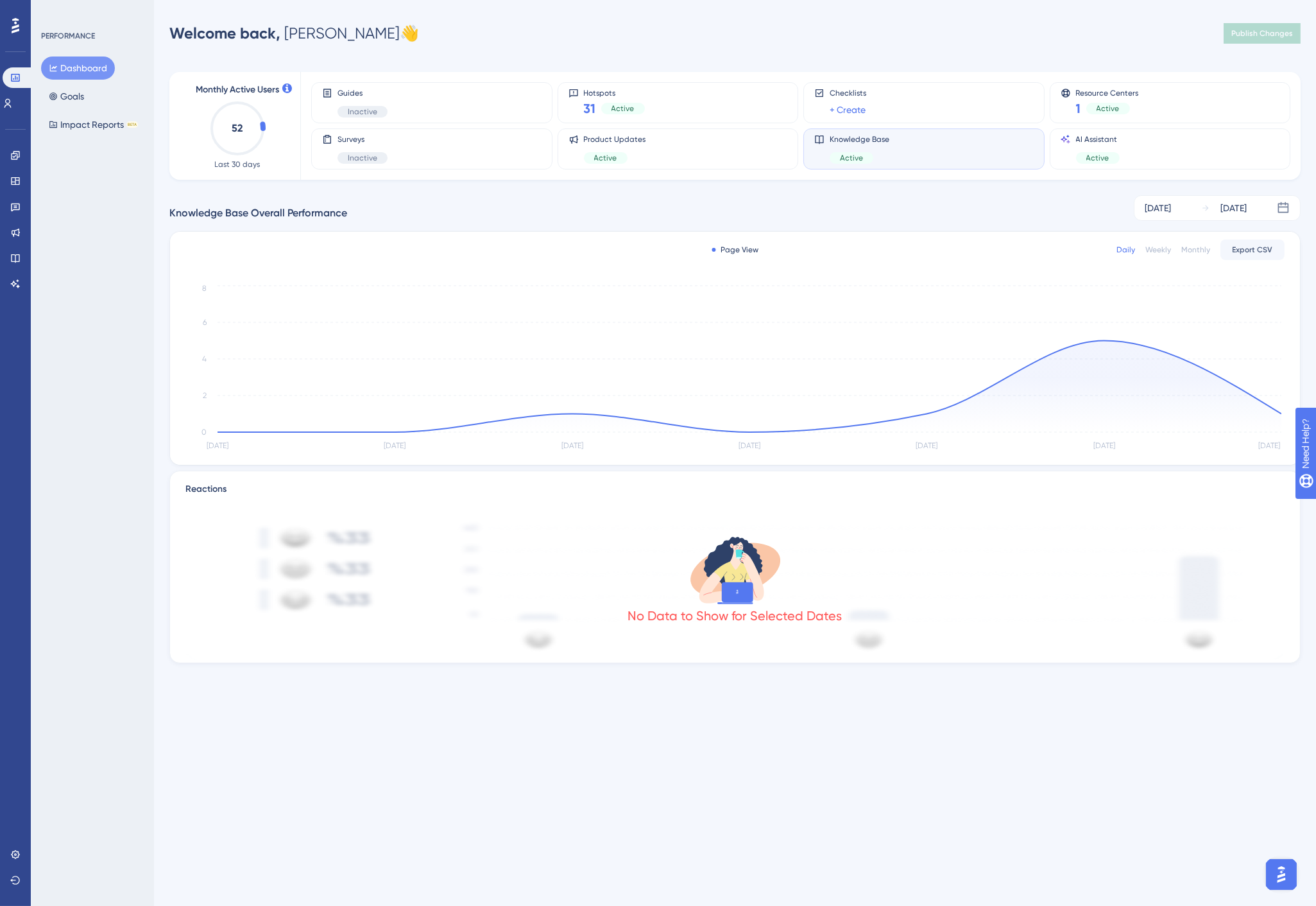
click at [1165, 247] on div "Weekly" at bounding box center [1158, 250] width 26 height 10
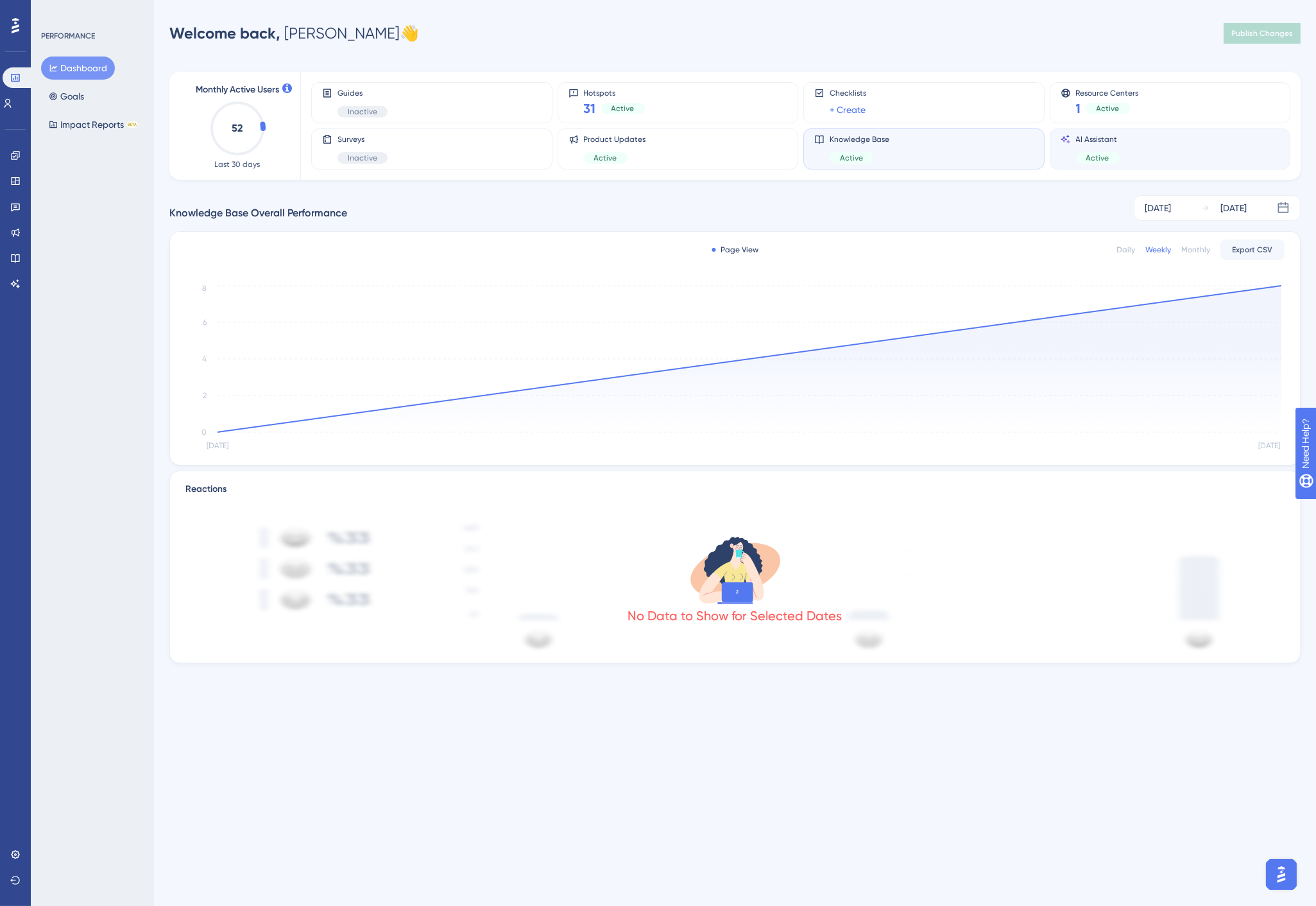
click at [1117, 148] on div "AI Assistant Active" at bounding box center [1098, 149] width 43 height 30
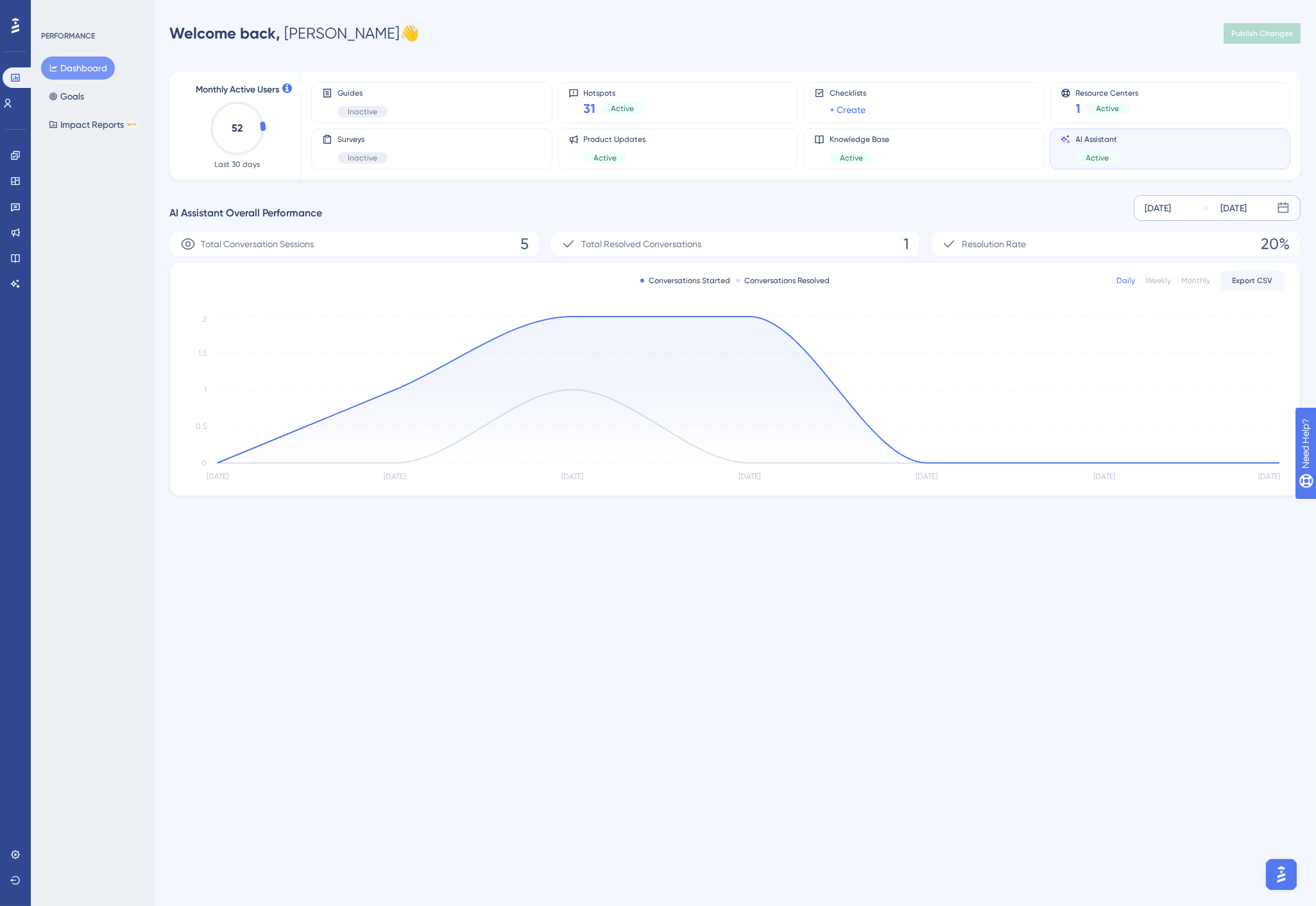
click at [1171, 210] on div "Sep 13 2025" at bounding box center [1157, 208] width 26 height 16
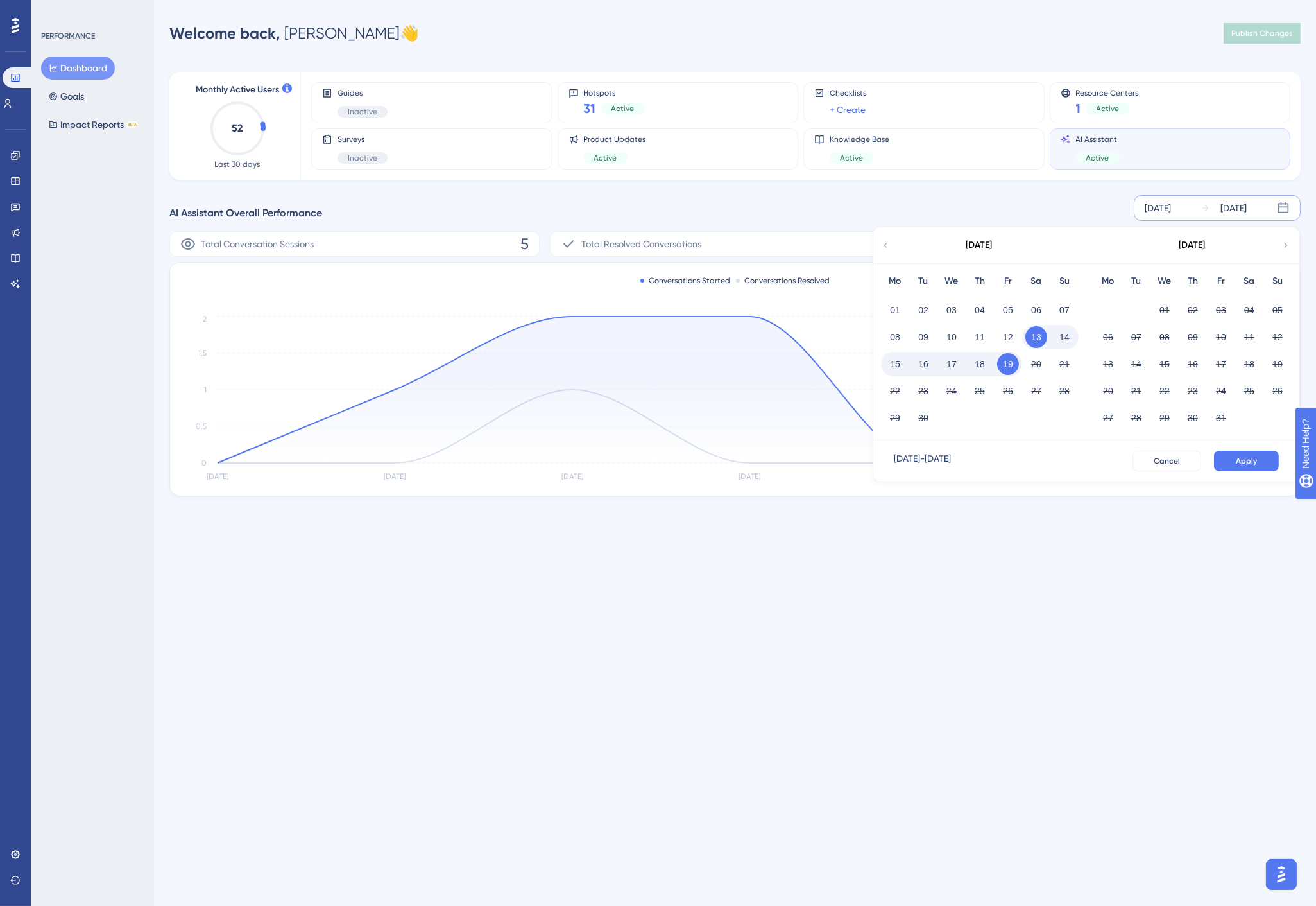
click at [893, 253] on div "September 2025" at bounding box center [980, 245] width 212 height 36
click at [884, 247] on icon at bounding box center [885, 245] width 9 height 11
click at [1037, 311] on button "01" at bounding box center [1036, 310] width 22 height 22
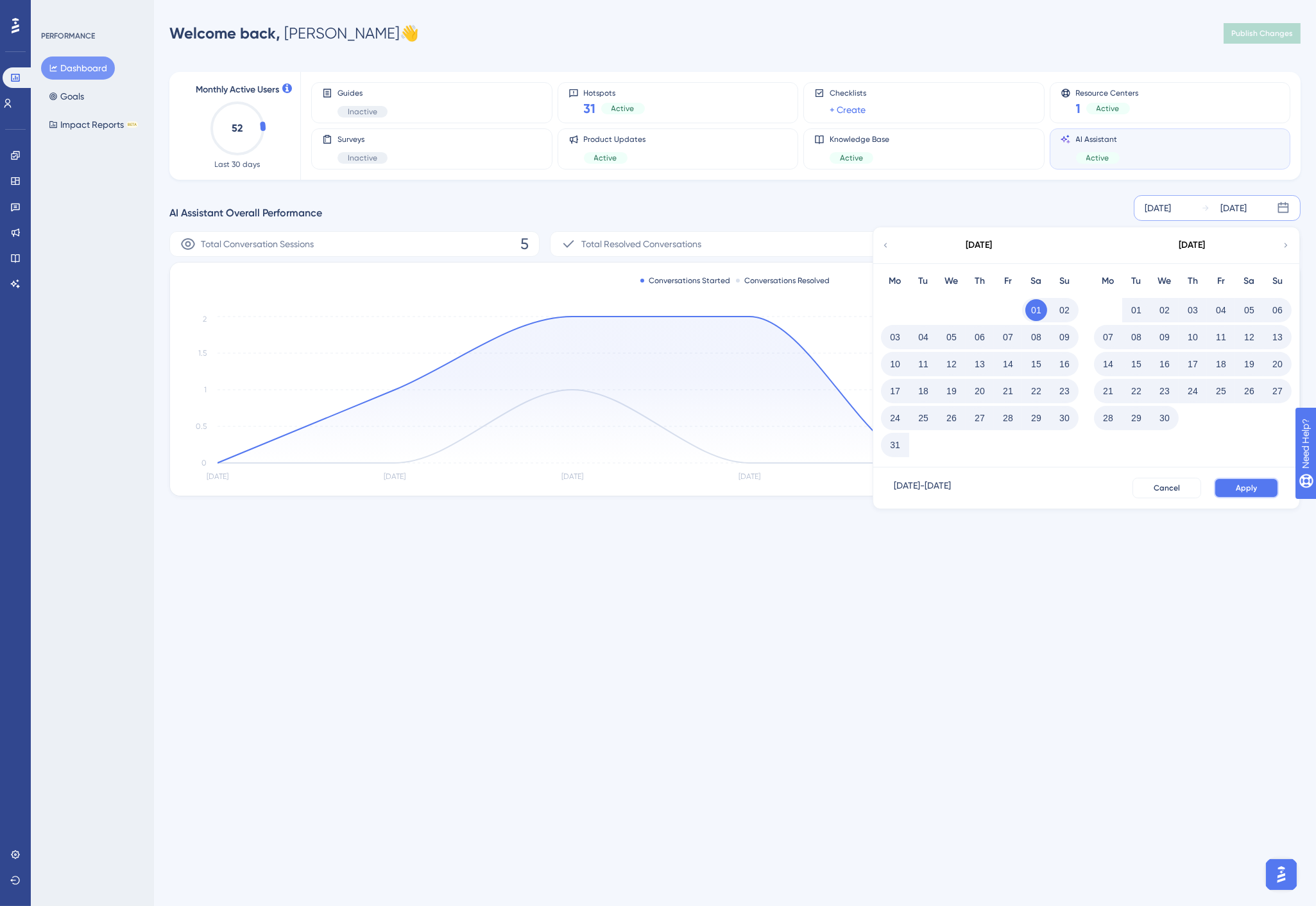
drag, startPoint x: 1261, startPoint y: 489, endPoint x: 1228, endPoint y: 486, distance: 33.1
click at [1261, 489] on button "Apply" at bounding box center [1246, 488] width 65 height 21
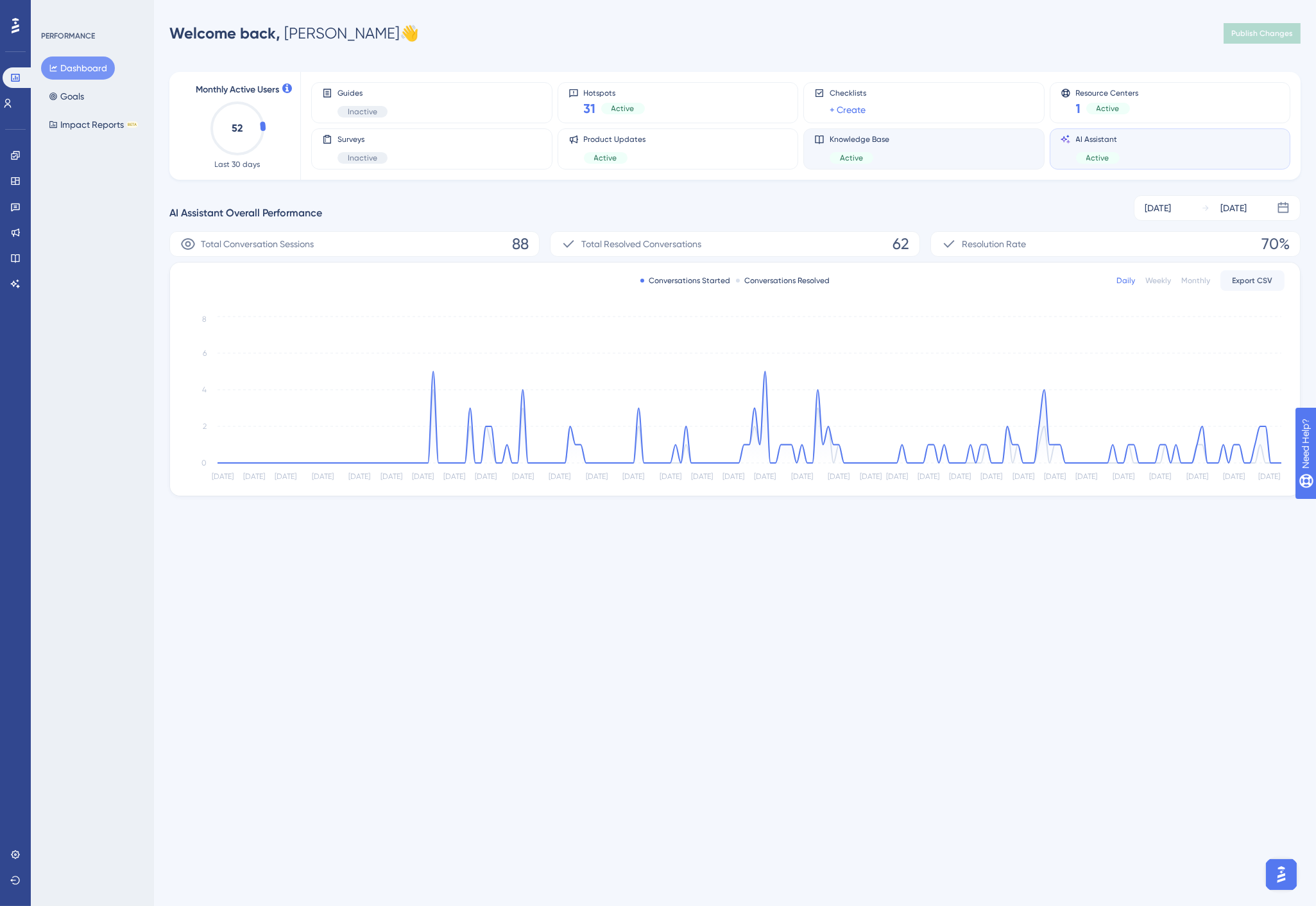
click at [915, 152] on div "Knowledge Base Active" at bounding box center [924, 149] width 220 height 30
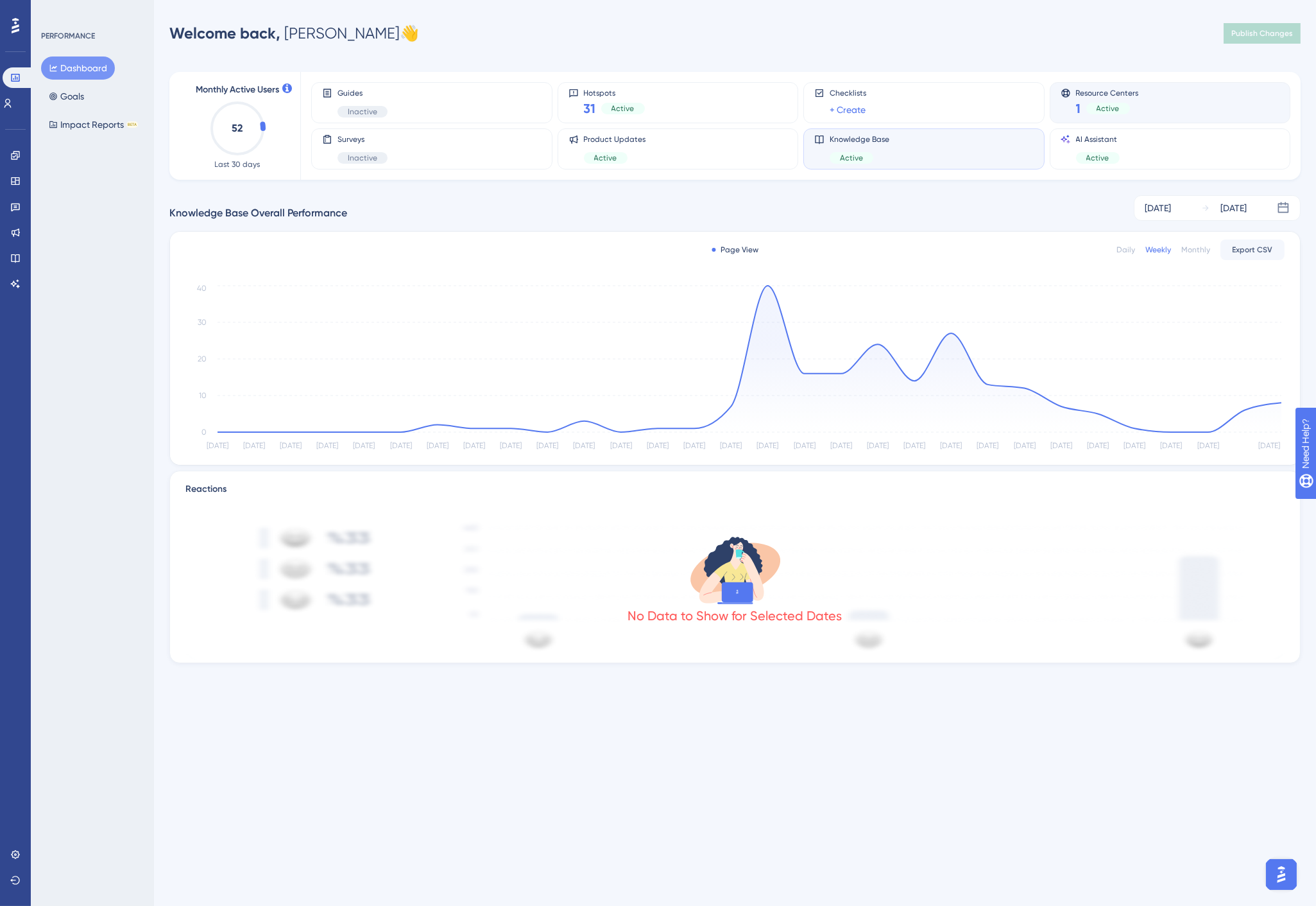
click at [1143, 100] on div "Resource Centers 1 Active" at bounding box center [1170, 103] width 220 height 30
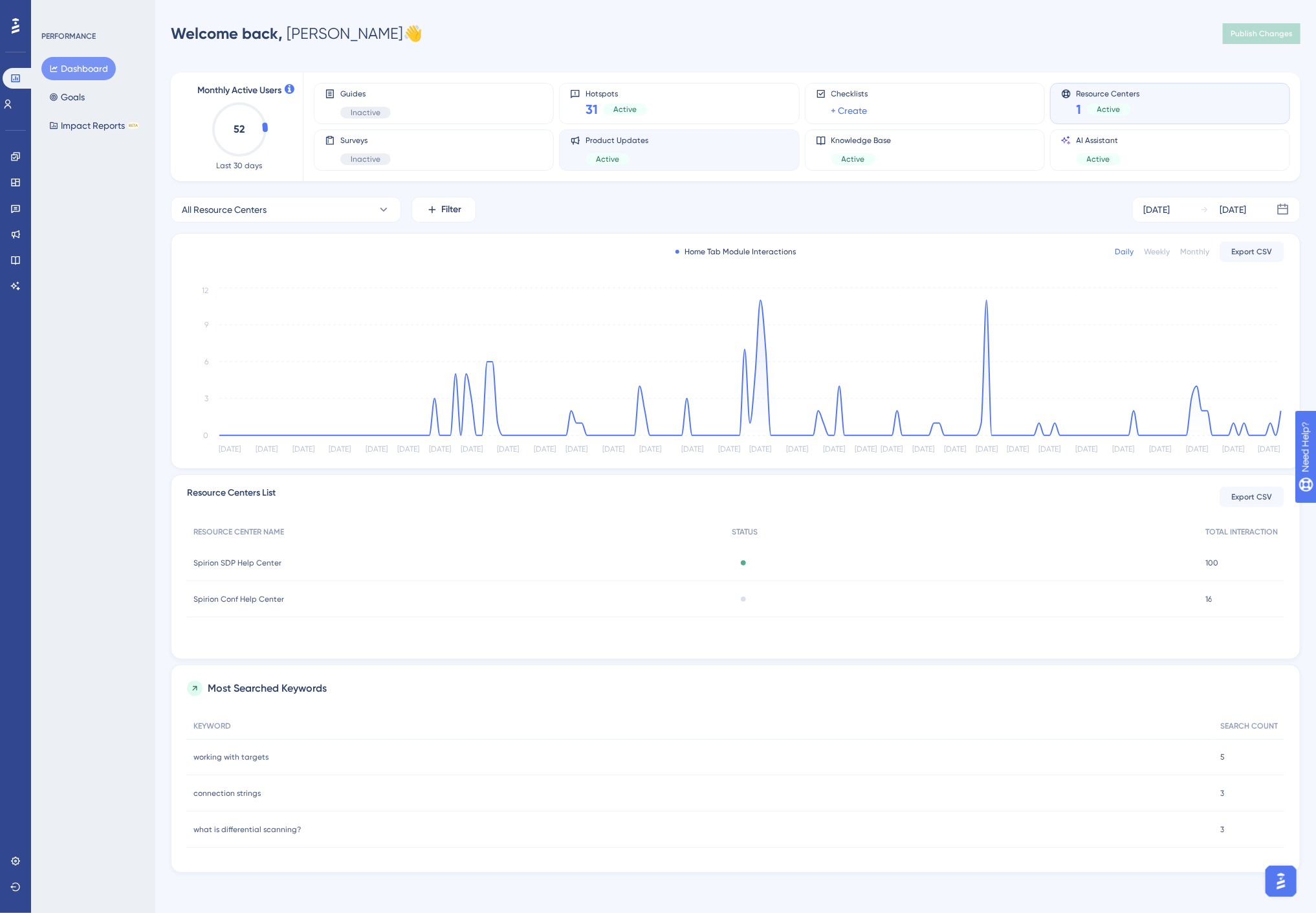
click at [682, 165] on div "Product Updates Active" at bounding box center [679, 150] width 240 height 42
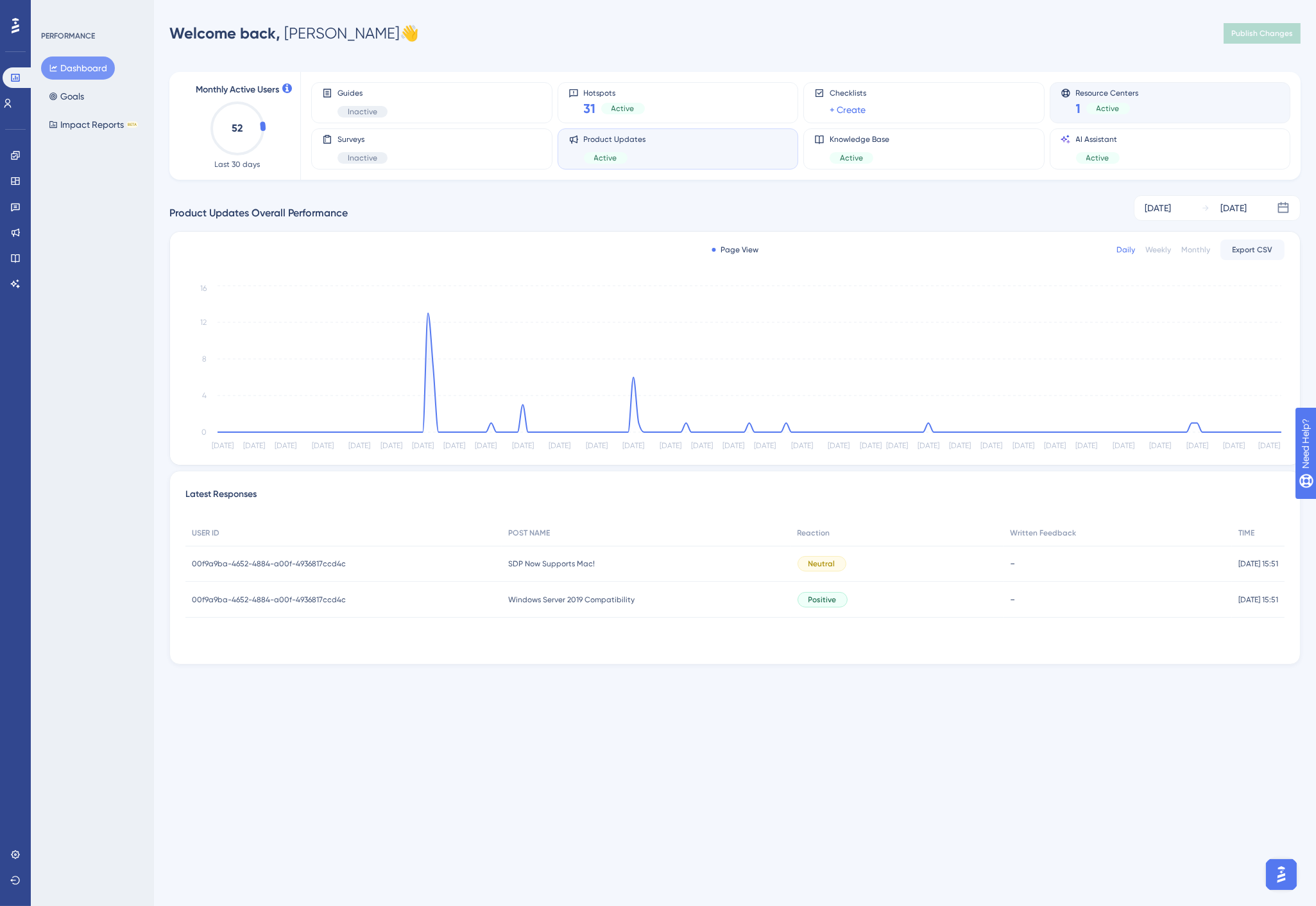
click at [1155, 101] on div "Resource Centers 1 Active" at bounding box center [1170, 103] width 220 height 30
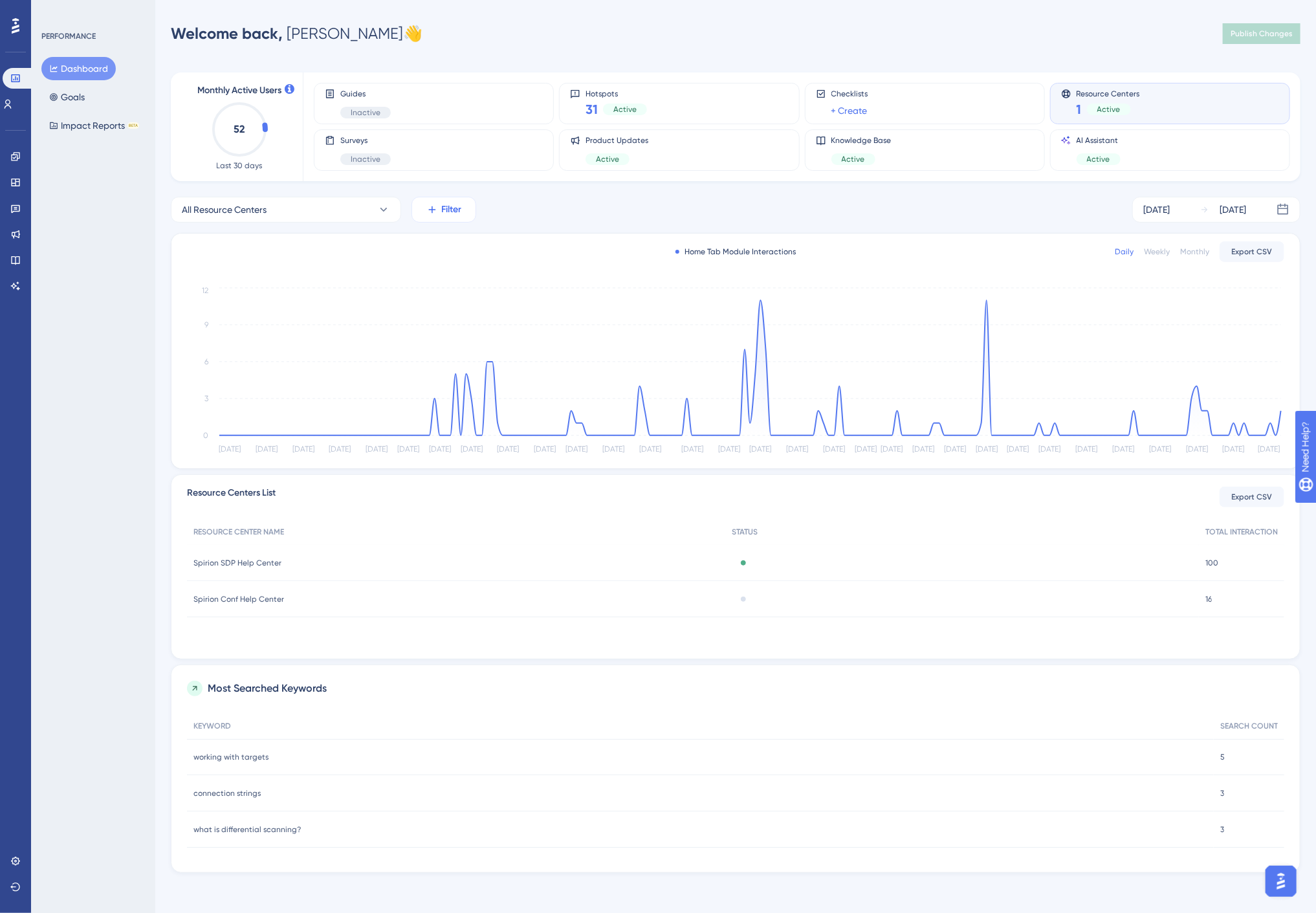
click at [452, 208] on span "Filter" at bounding box center [452, 210] width 20 height 16
click at [474, 325] on div "Status Status" at bounding box center [482, 327] width 105 height 26
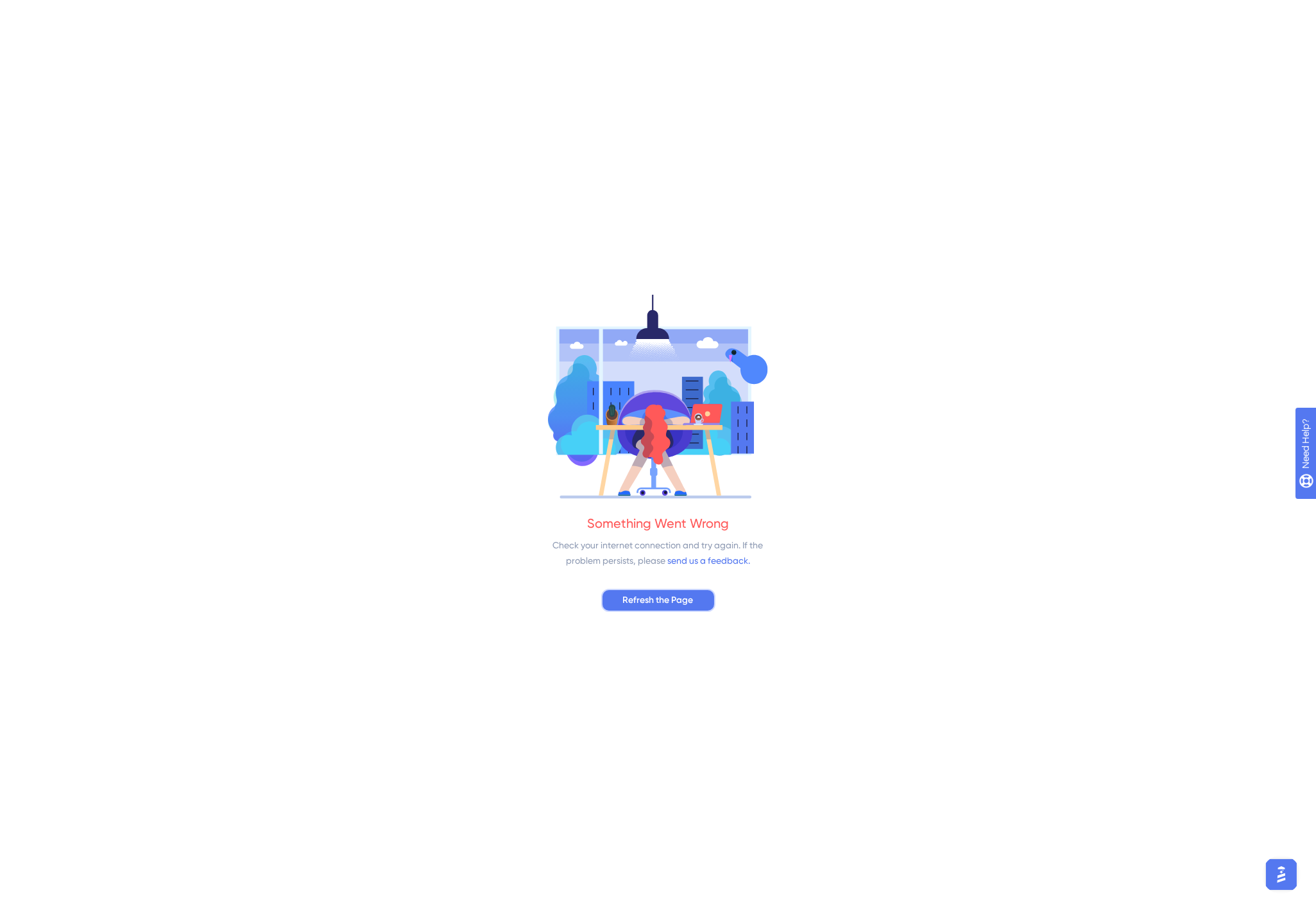
click at [636, 594] on span "Refresh the Page" at bounding box center [658, 600] width 70 height 16
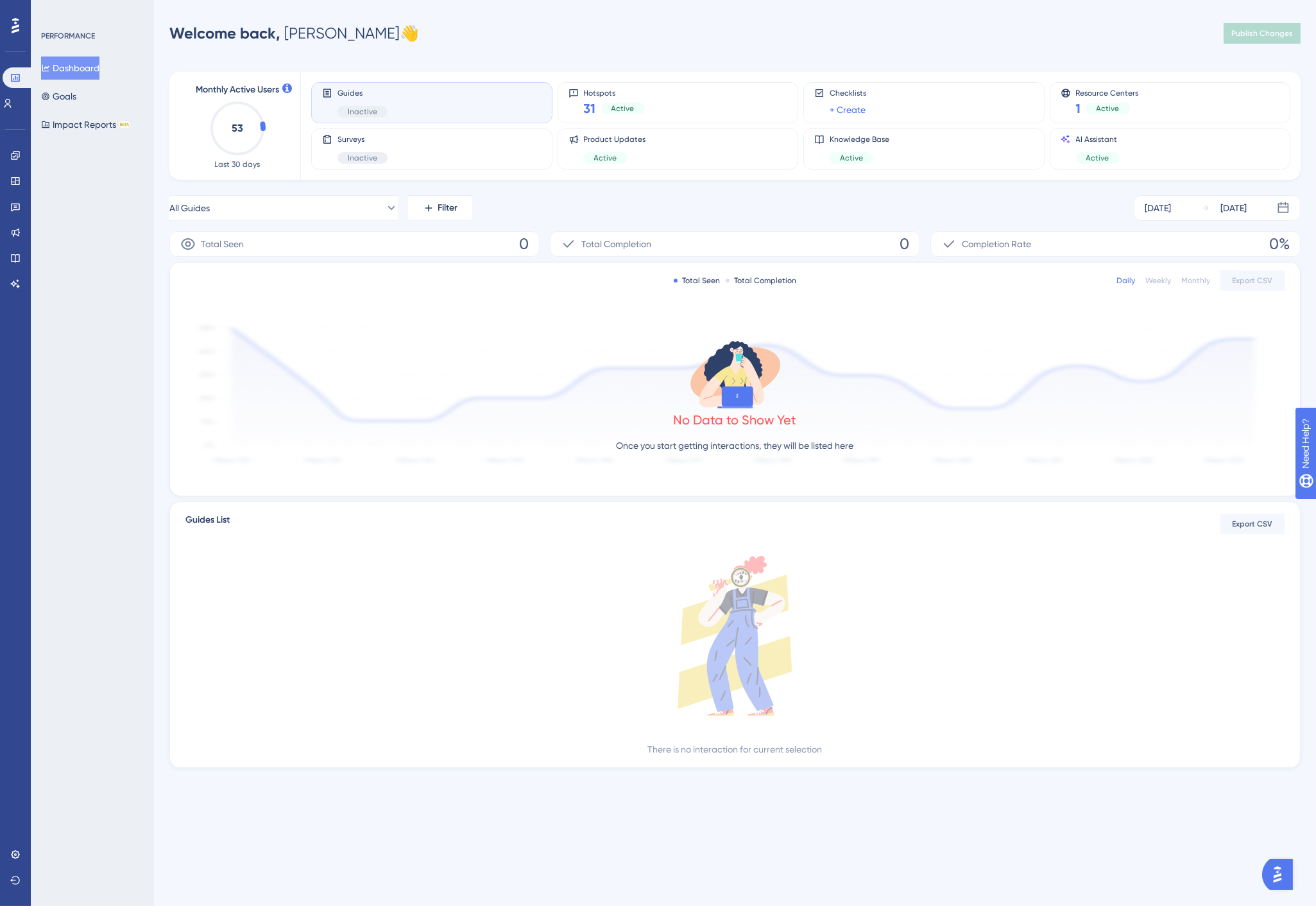
click at [1118, 31] on div "Welcome back, Jason 👋 Publish Changes" at bounding box center [734, 33] width 1131 height 26
click at [1135, 101] on div "1 Active" at bounding box center [1108, 108] width 63 height 18
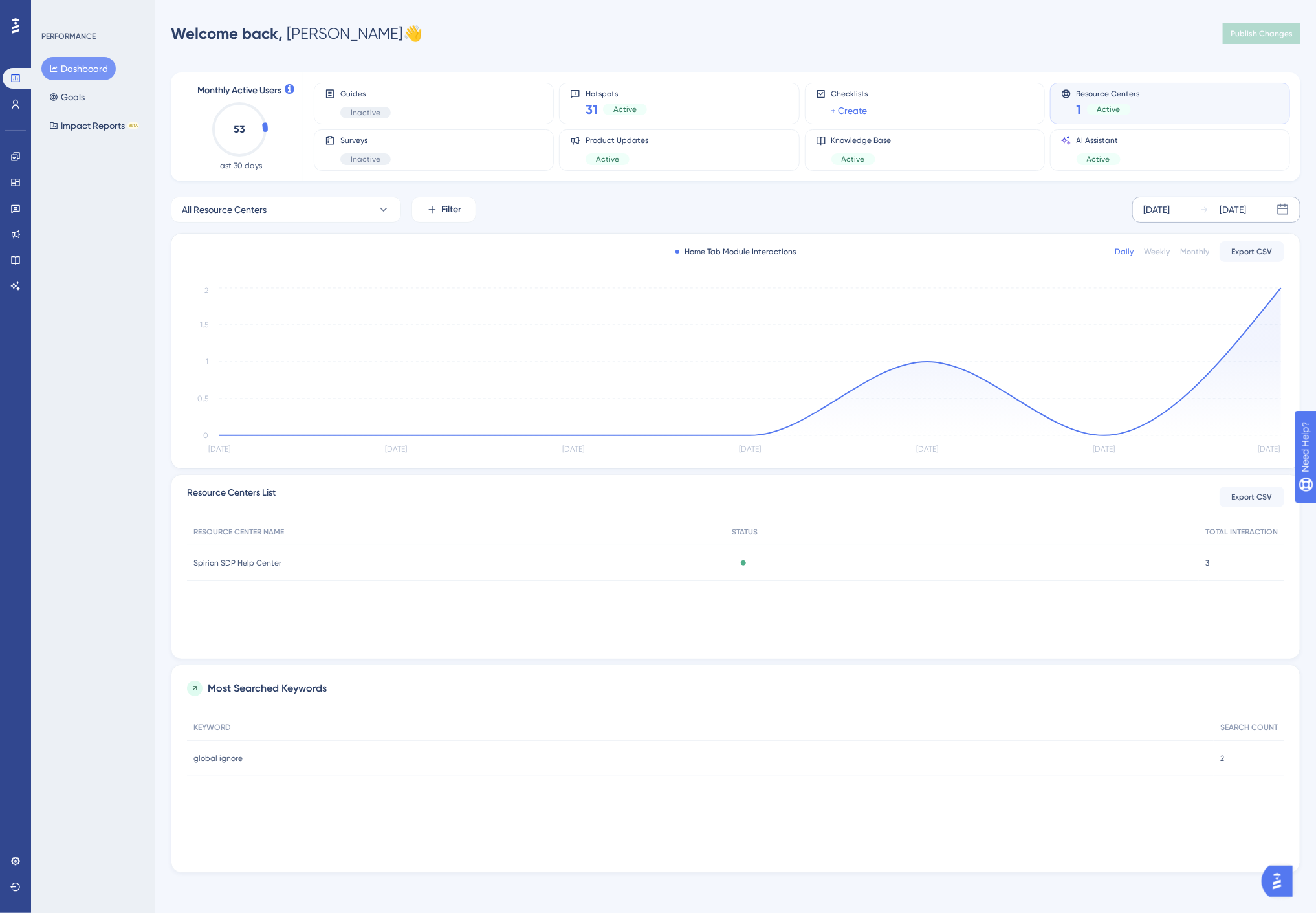
click at [1155, 214] on div "Sep 13 2025" at bounding box center [1156, 210] width 27 height 16
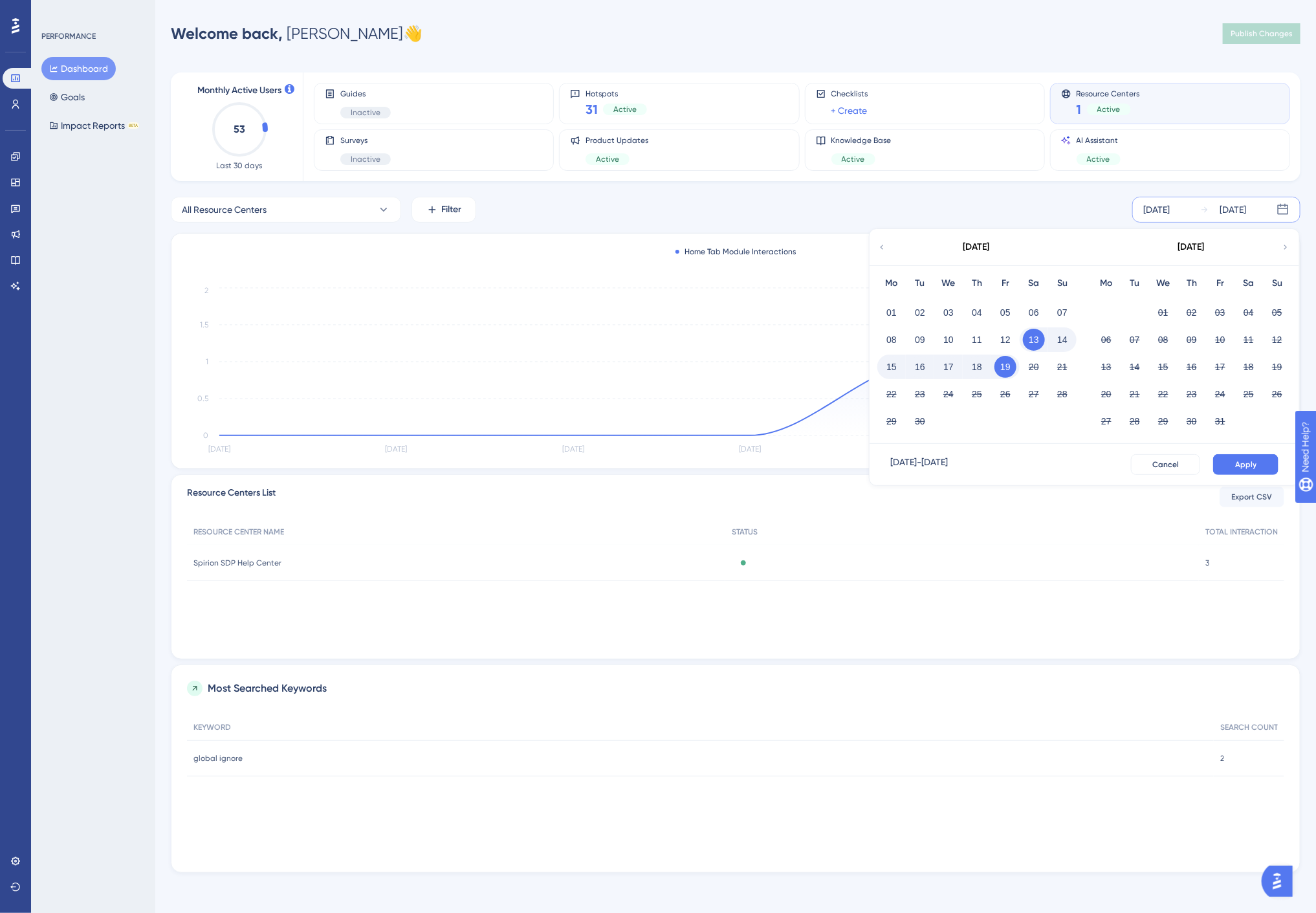
click at [869, 247] on div "September 2025" at bounding box center [976, 247] width 214 height 37
click at [877, 244] on icon at bounding box center [882, 247] width 9 height 11
click at [1133, 309] on button "01" at bounding box center [1135, 312] width 22 height 22
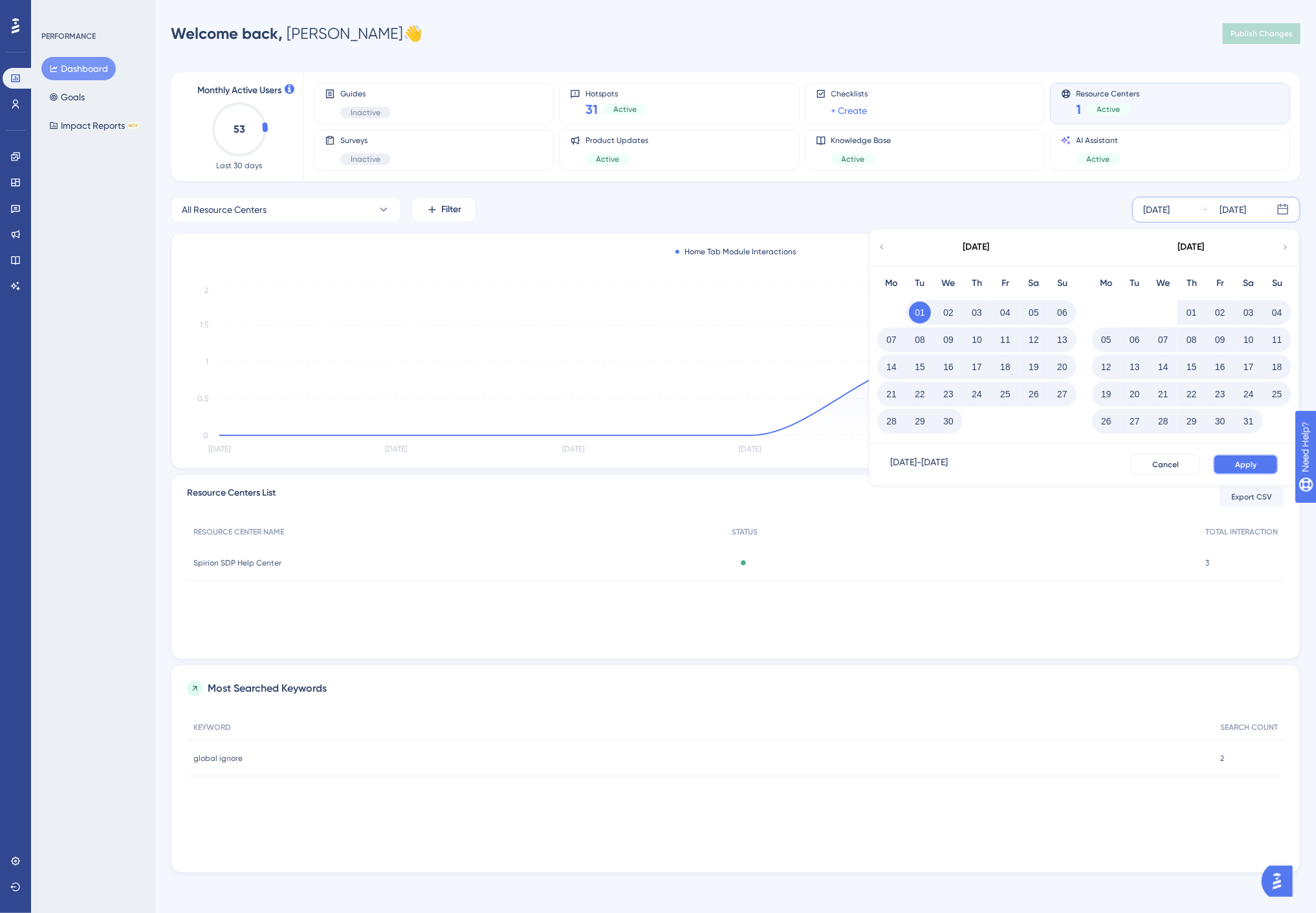
click at [1254, 467] on span "Apply" at bounding box center [1246, 464] width 22 height 10
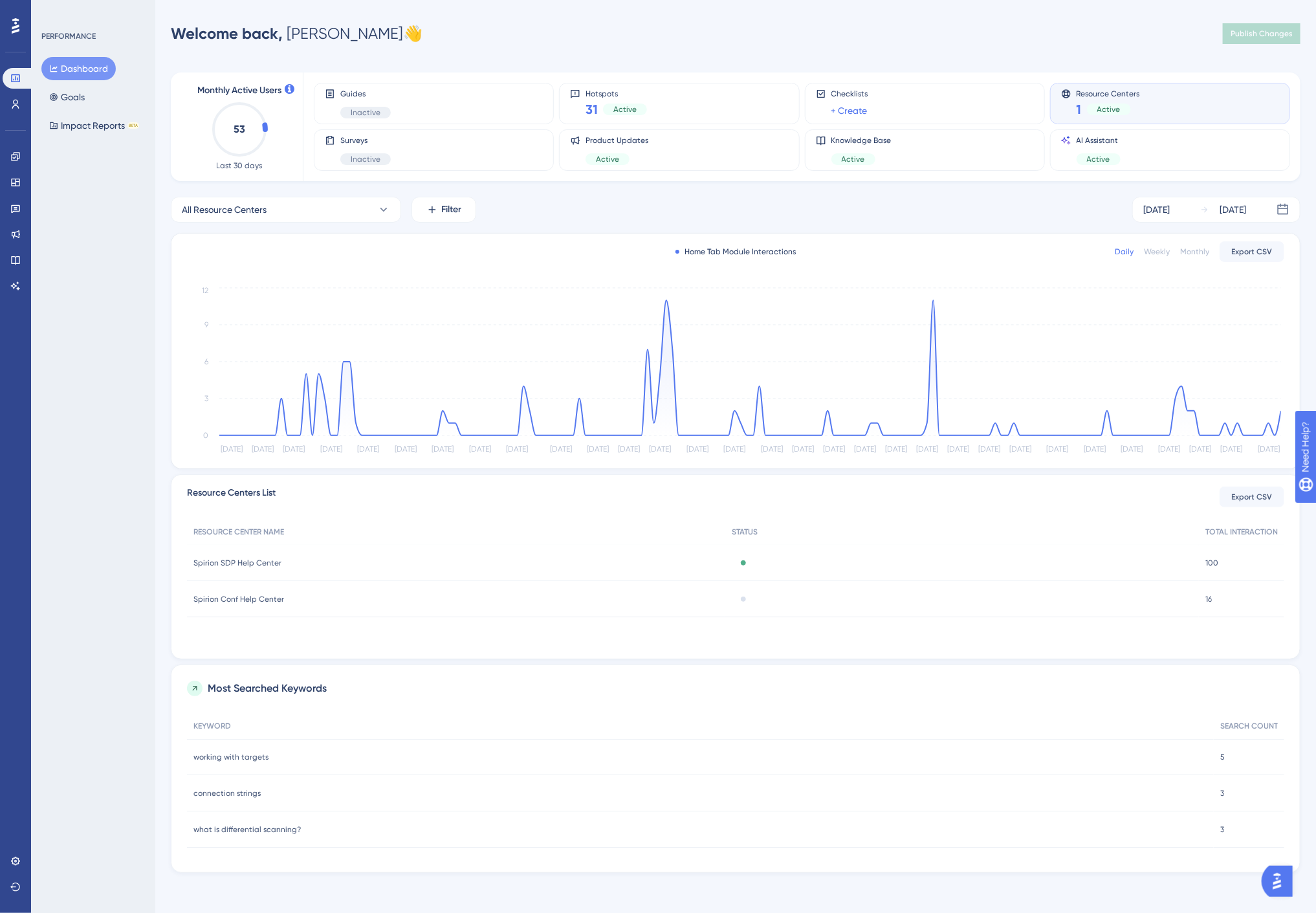
scroll to position [1, 0]
click at [386, 207] on icon at bounding box center [384, 208] width 7 height 4
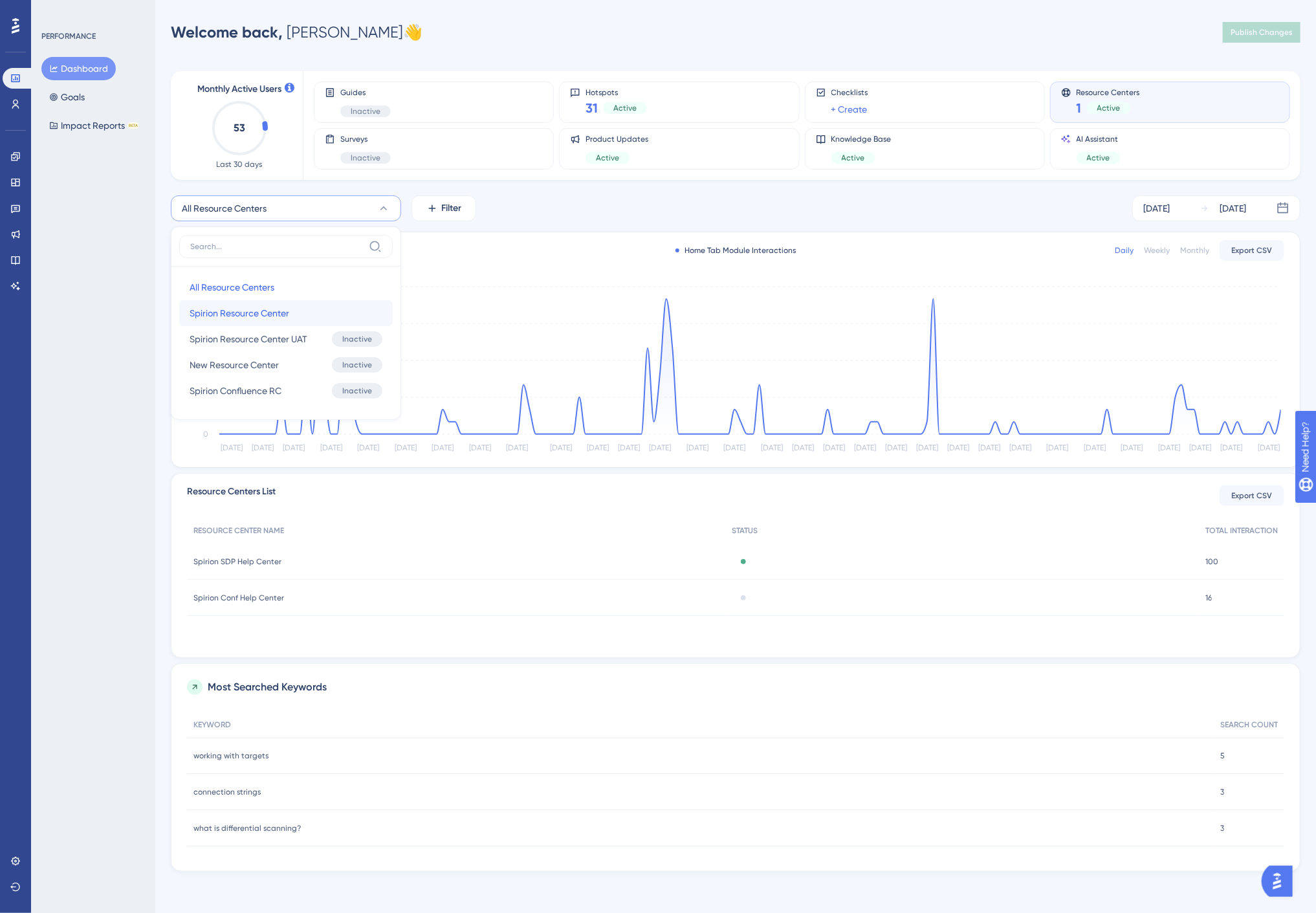
click at [273, 302] on button "Spirion Resource Center Spirion Resource Center" at bounding box center [286, 313] width 214 height 26
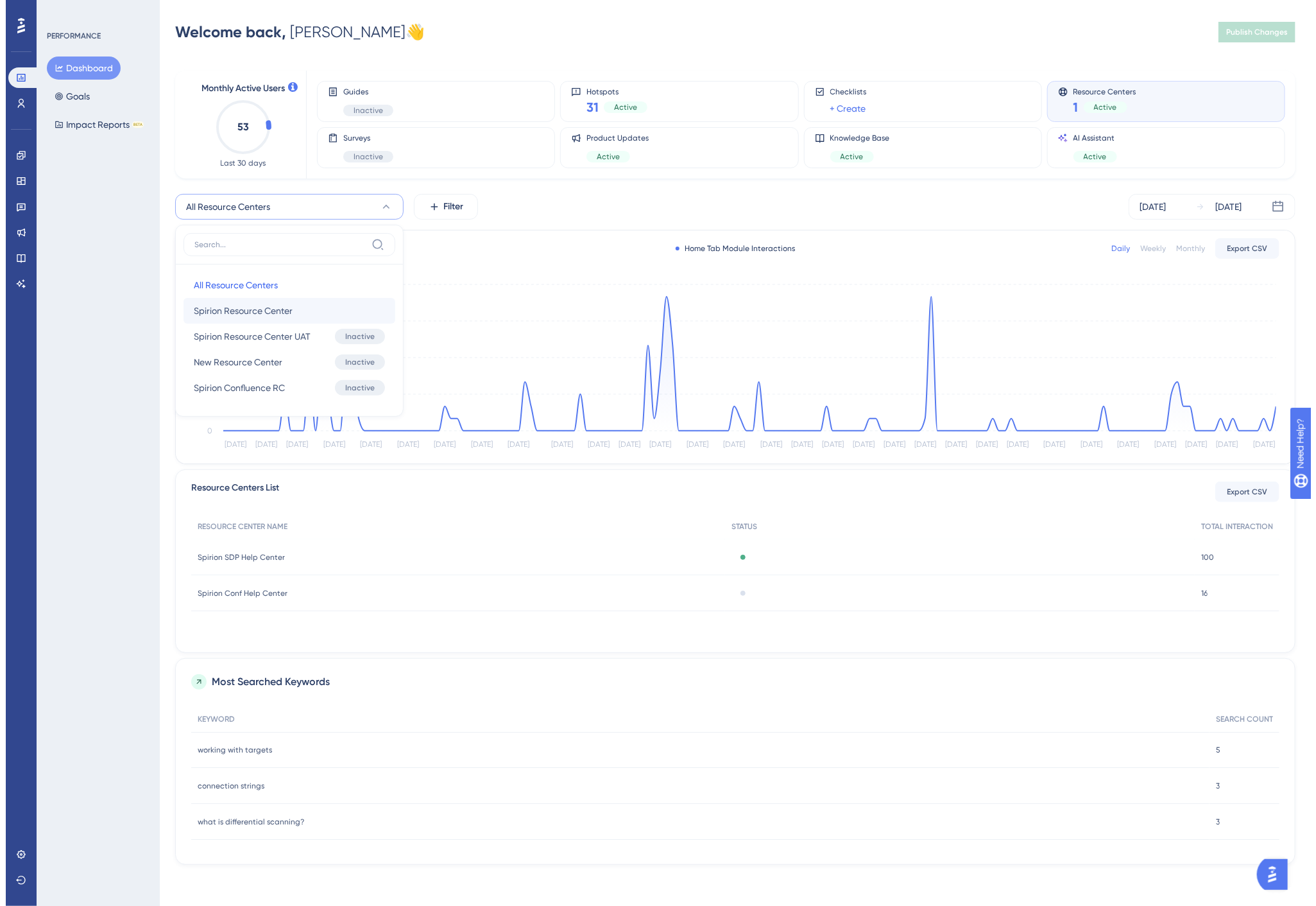
scroll to position [0, 0]
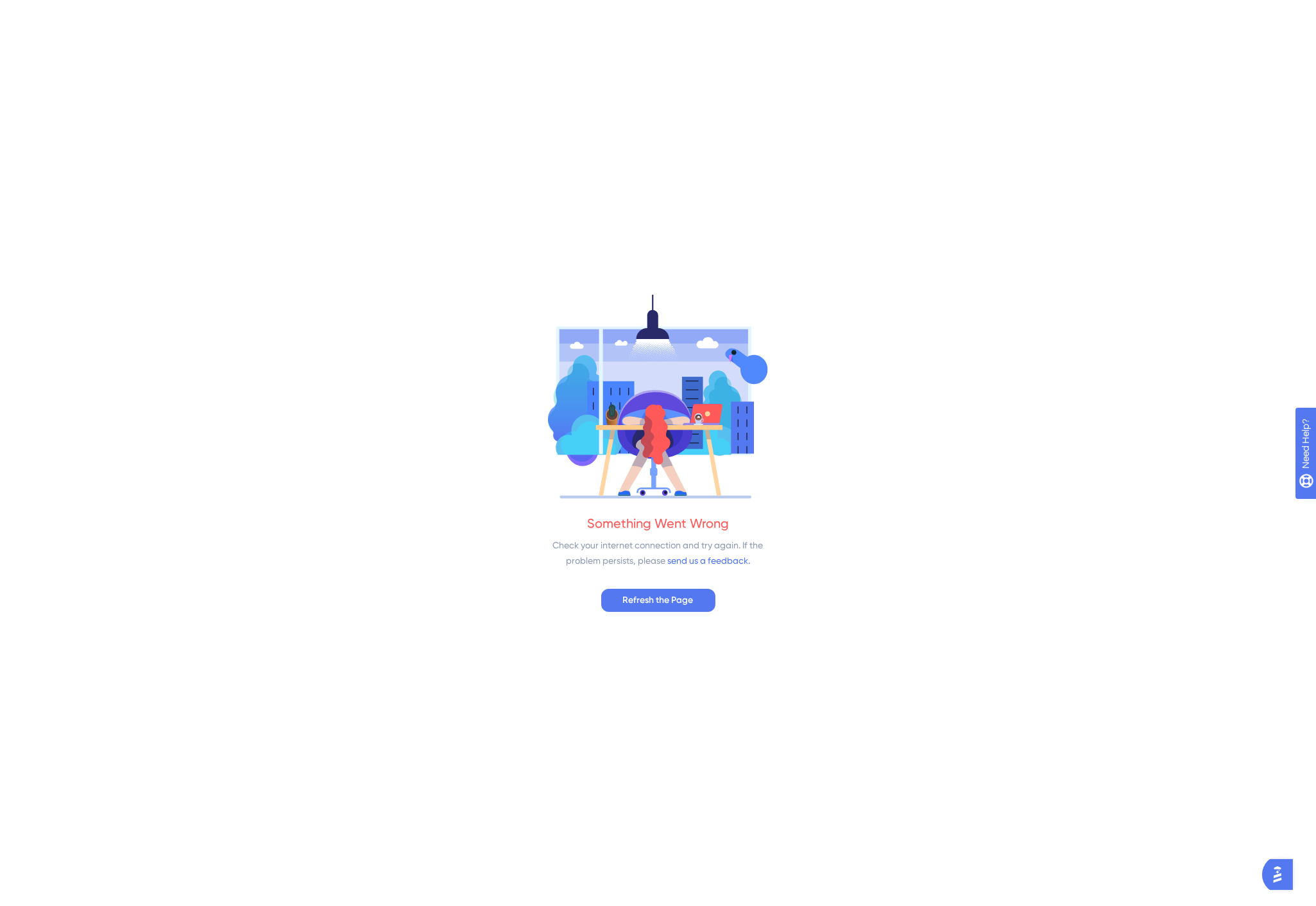
drag, startPoint x: 1155, startPoint y: 231, endPoint x: 1090, endPoint y: 246, distance: 66.7
click at [1155, 231] on div "Something Went Wrong Check your internet connection and try again. If the probl…" at bounding box center [658, 453] width 1316 height 906
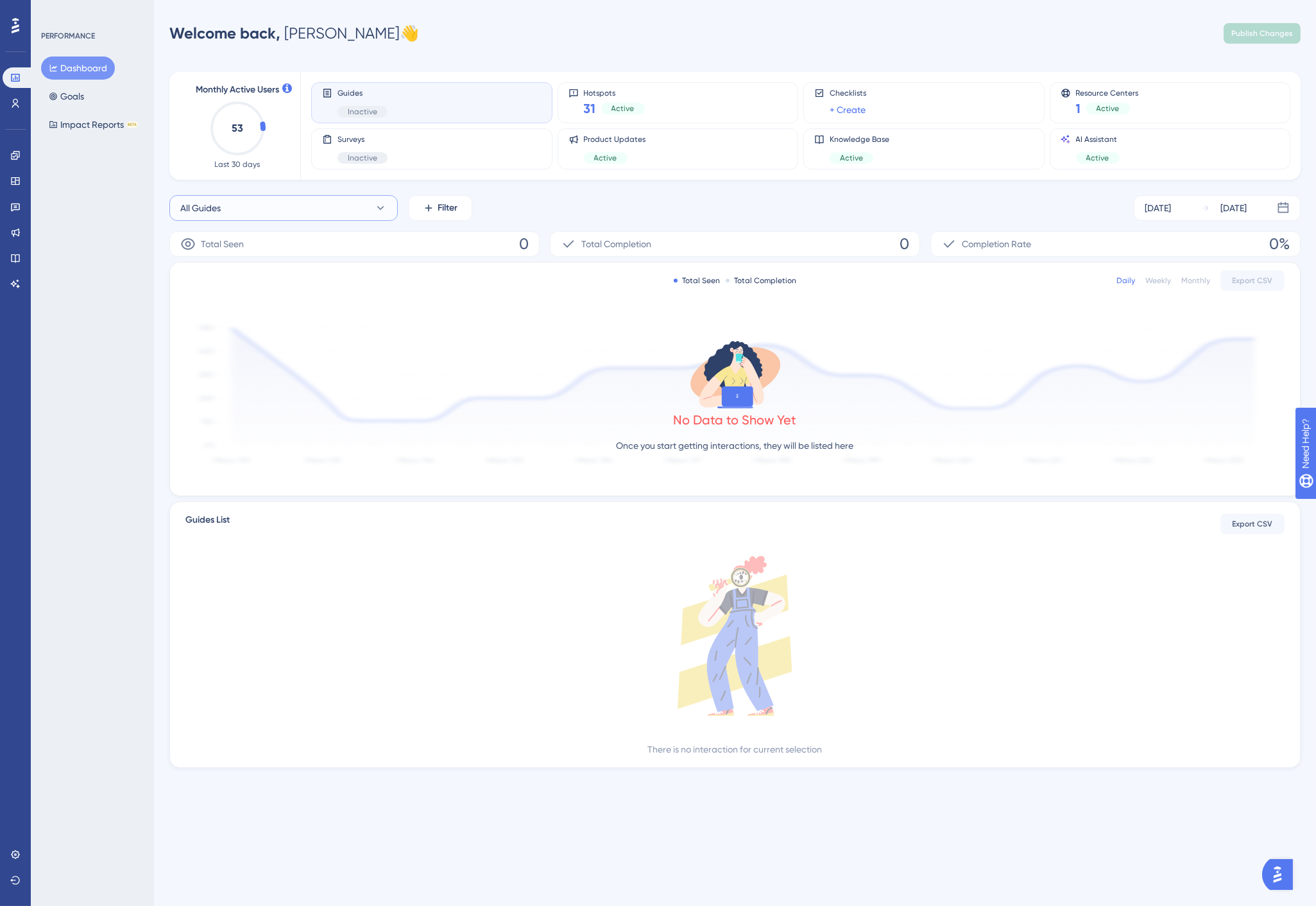
click at [326, 207] on button "All Guides" at bounding box center [283, 208] width 228 height 26
click at [1138, 99] on div "Resource Centers 1 Active" at bounding box center [1170, 103] width 220 height 30
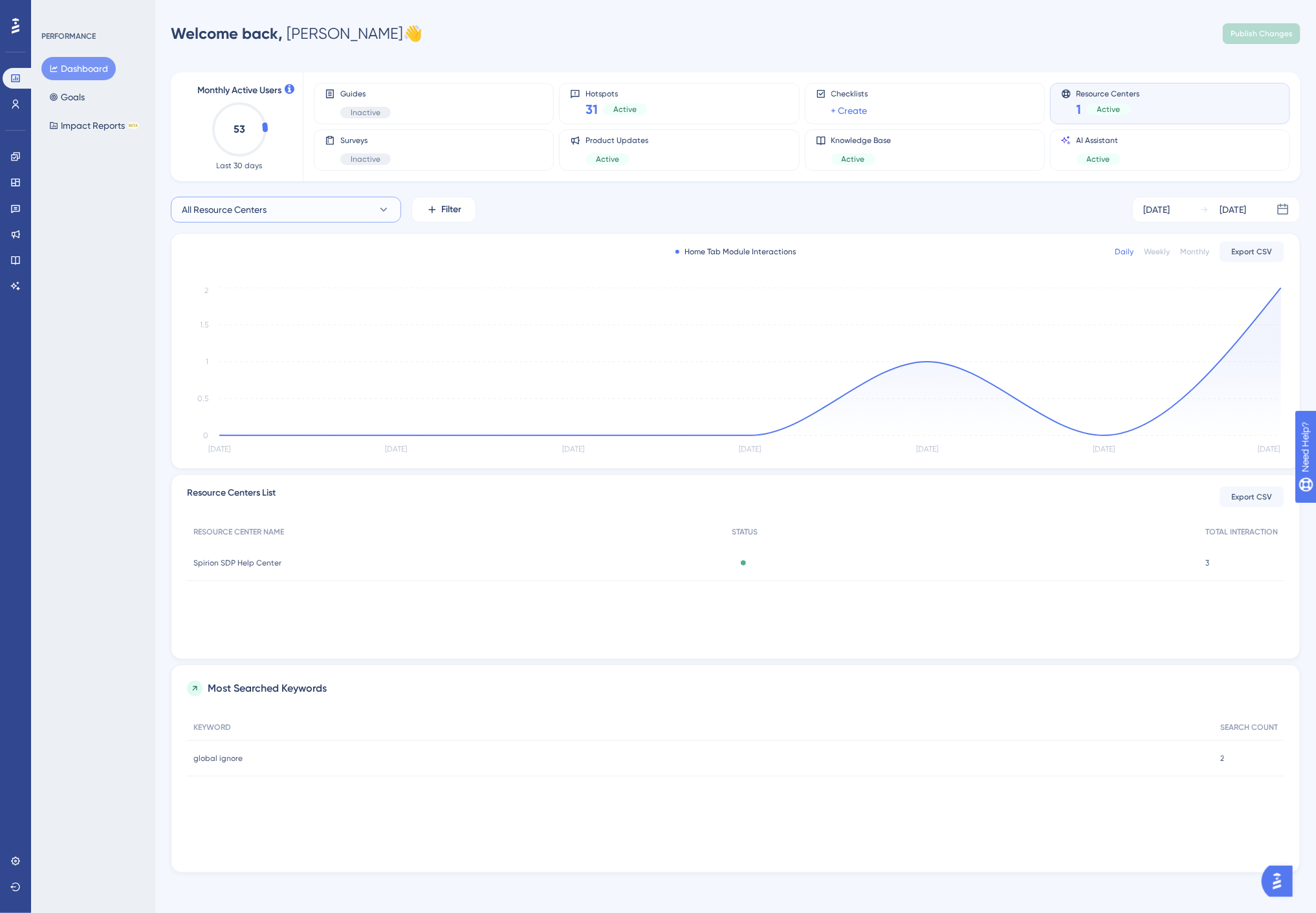
click at [318, 209] on button "All Resource Centers" at bounding box center [285, 209] width 230 height 26
click at [294, 312] on button "Spirion Resource Center Spirion Resource Center" at bounding box center [286, 315] width 214 height 26
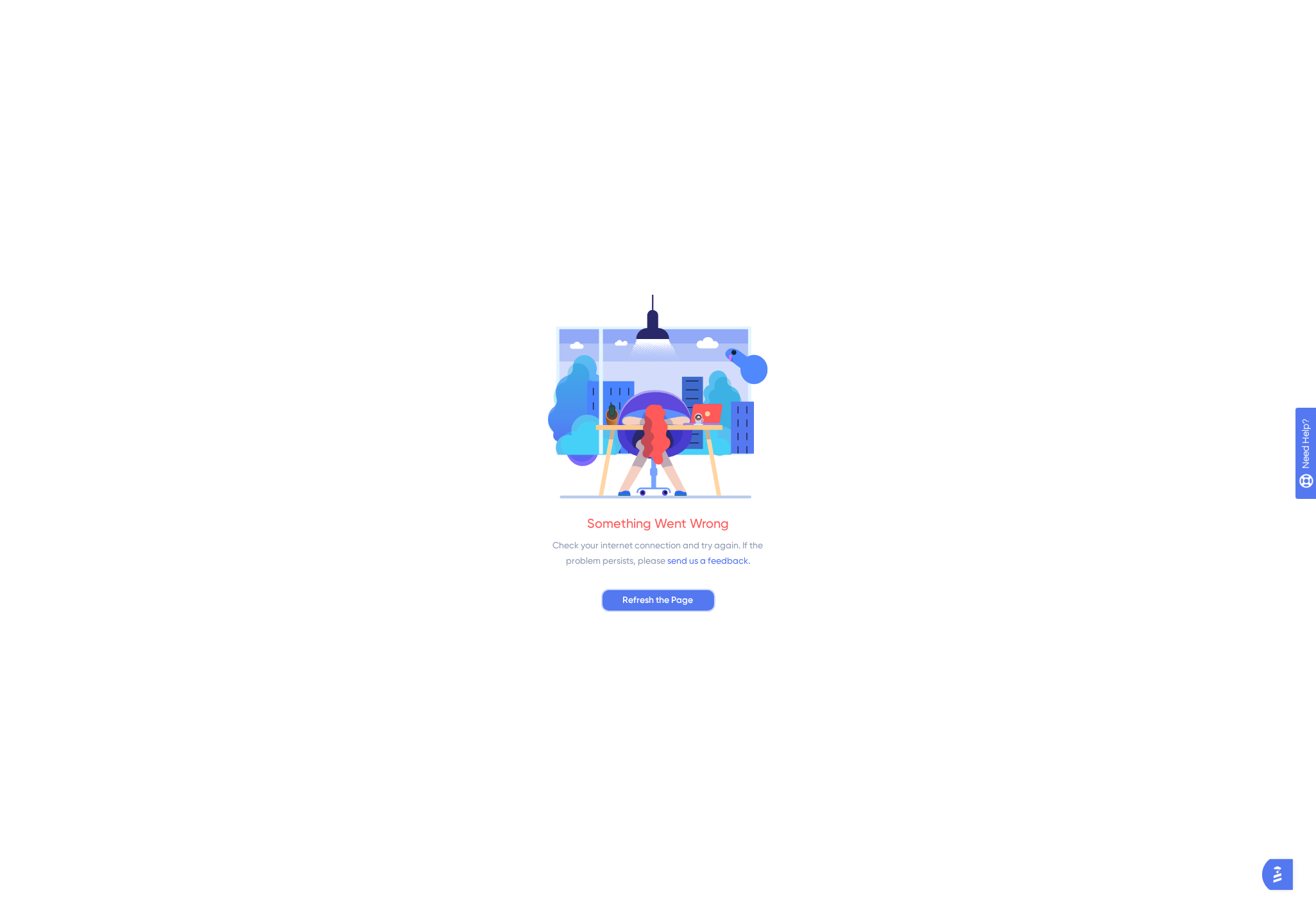
drag, startPoint x: 677, startPoint y: 593, endPoint x: 679, endPoint y: 587, distance: 6.3
click at [678, 593] on span "Refresh the Page" at bounding box center [658, 600] width 70 height 16
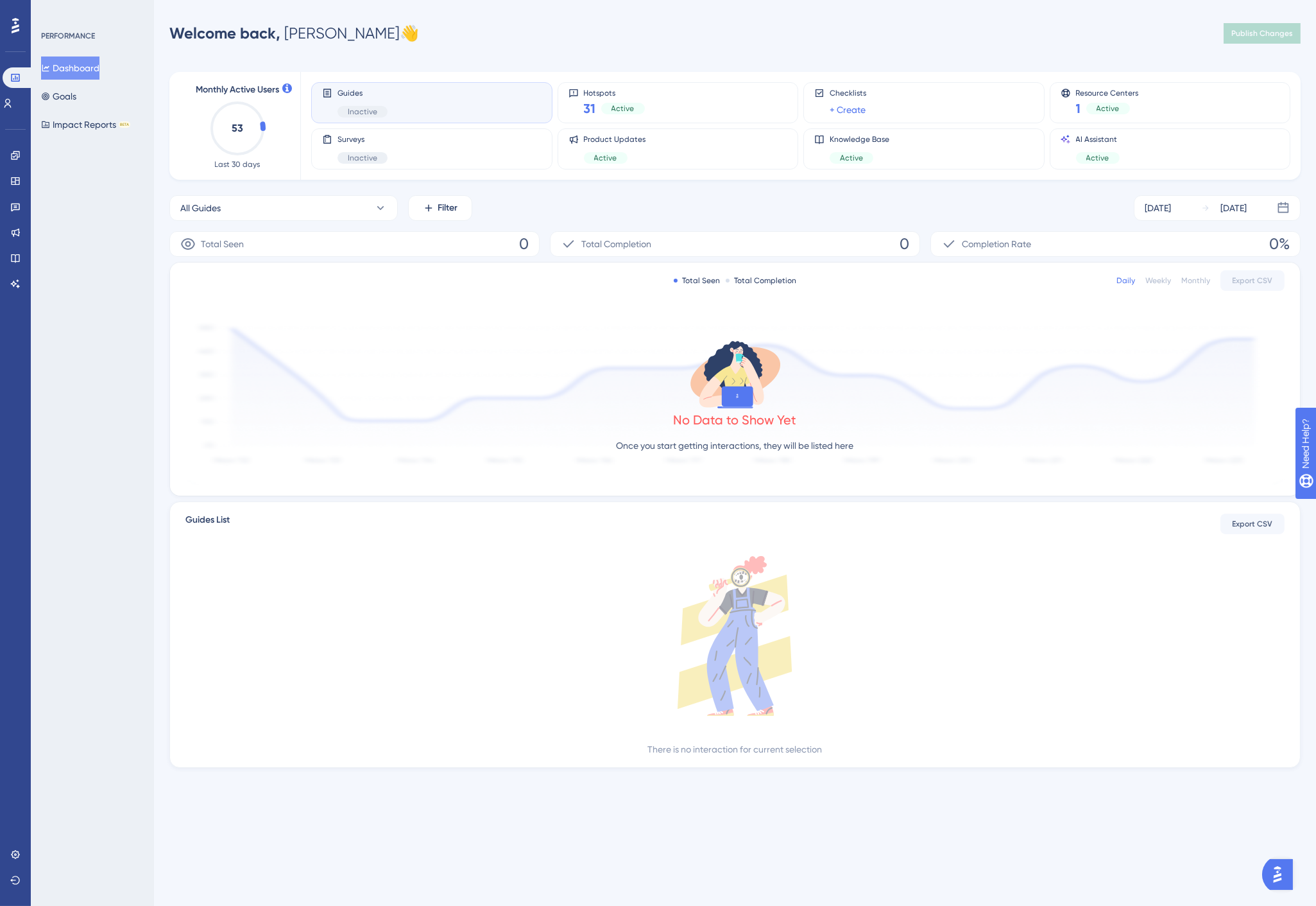
click at [1126, 26] on div "Welcome back, [PERSON_NAME] 👋 Publish Changes" at bounding box center [734, 33] width 1131 height 26
click at [1130, 97] on div "Resource Centers 1 Active" at bounding box center [1108, 103] width 63 height 30
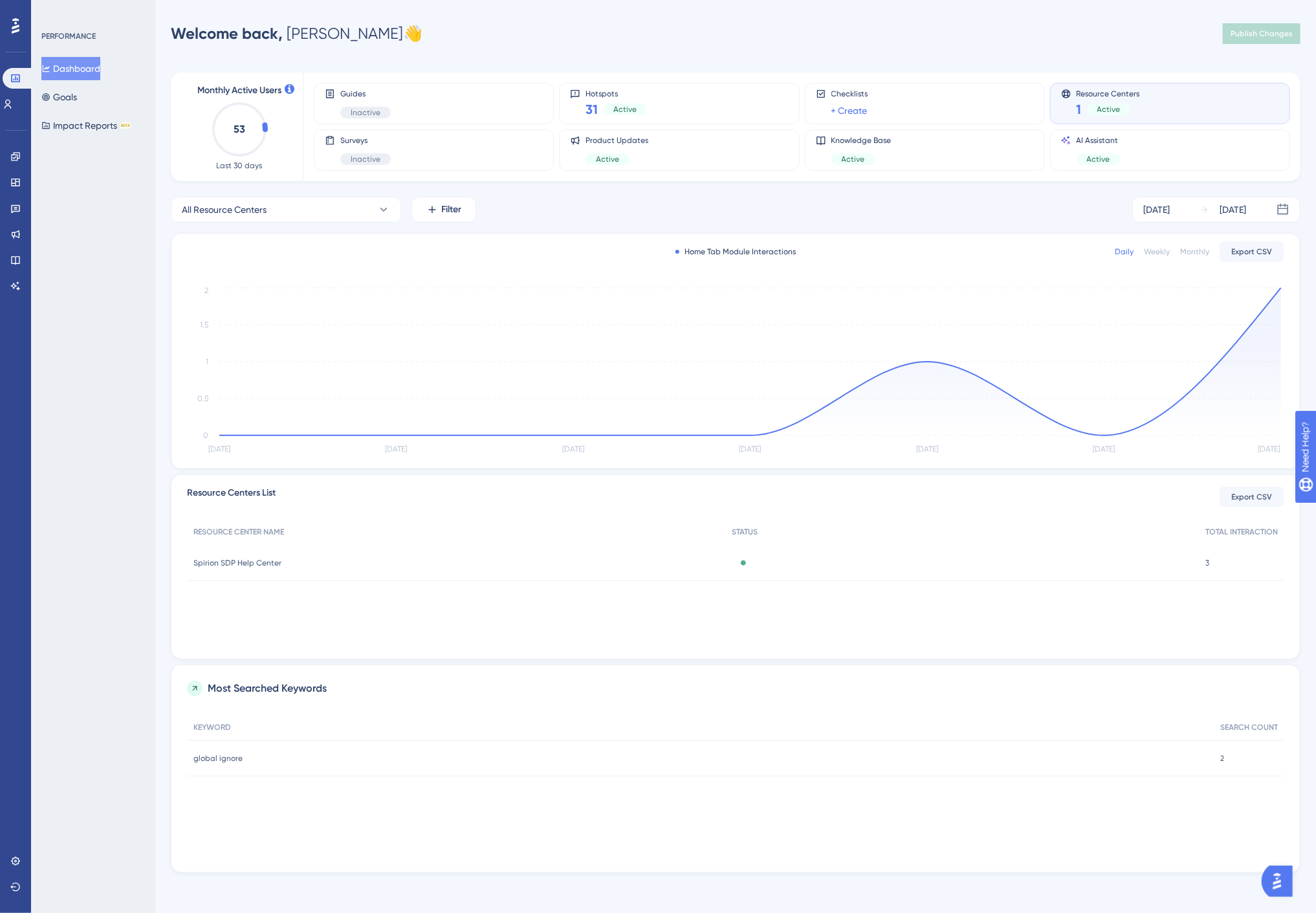
click at [1111, 26] on div "Welcome back, [PERSON_NAME] 👋 Publish Changes" at bounding box center [735, 34] width 1130 height 26
click at [376, 209] on button "All Resource Centers" at bounding box center [285, 209] width 230 height 26
click at [254, 311] on span "Spirion Resource Center" at bounding box center [239, 315] width 100 height 16
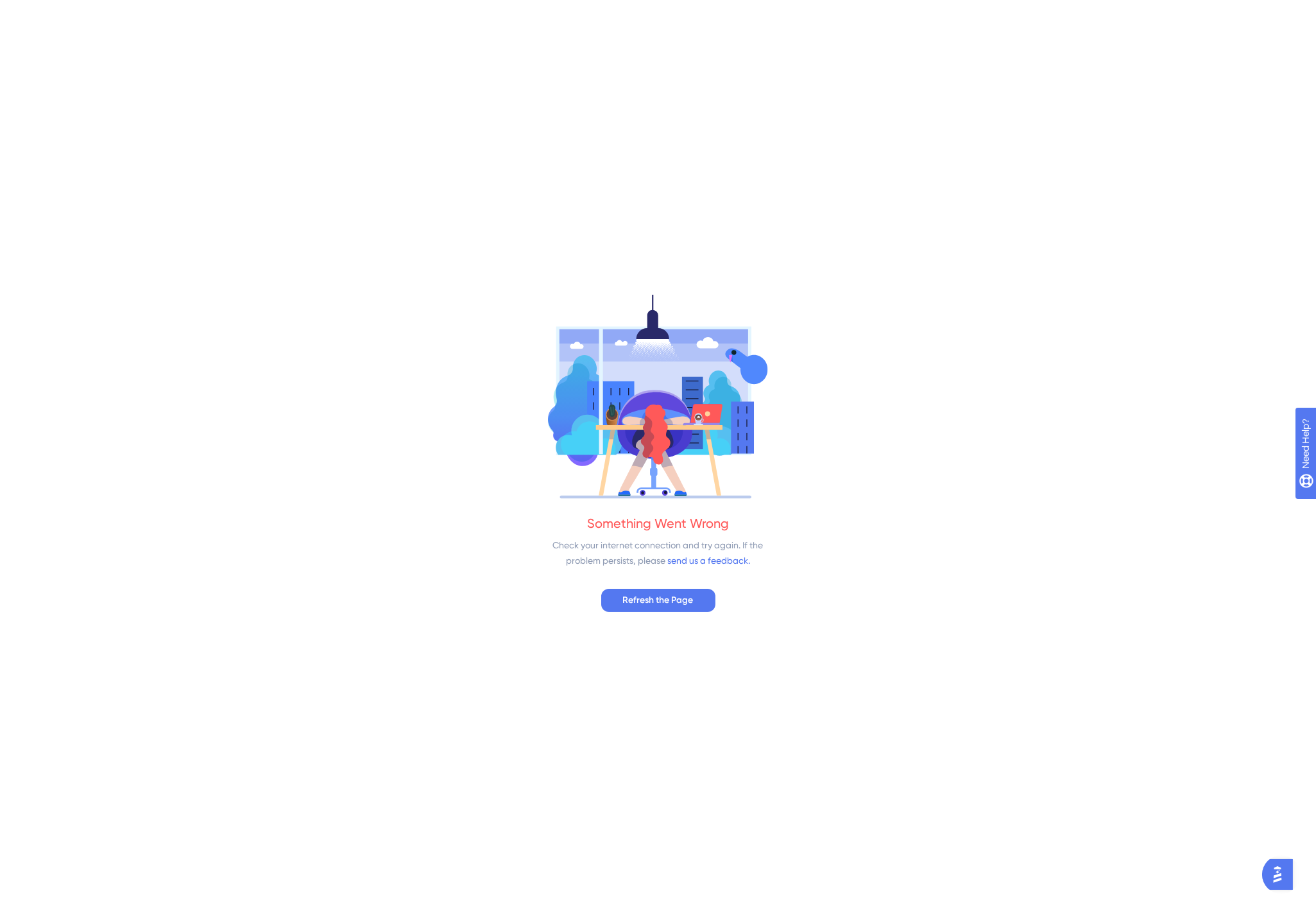
click at [643, 614] on div "Something Went Wrong Check your internet connection and try again. If the probl…" at bounding box center [658, 453] width 1316 height 906
click at [688, 560] on link "send us a feedback." at bounding box center [709, 560] width 82 height 10
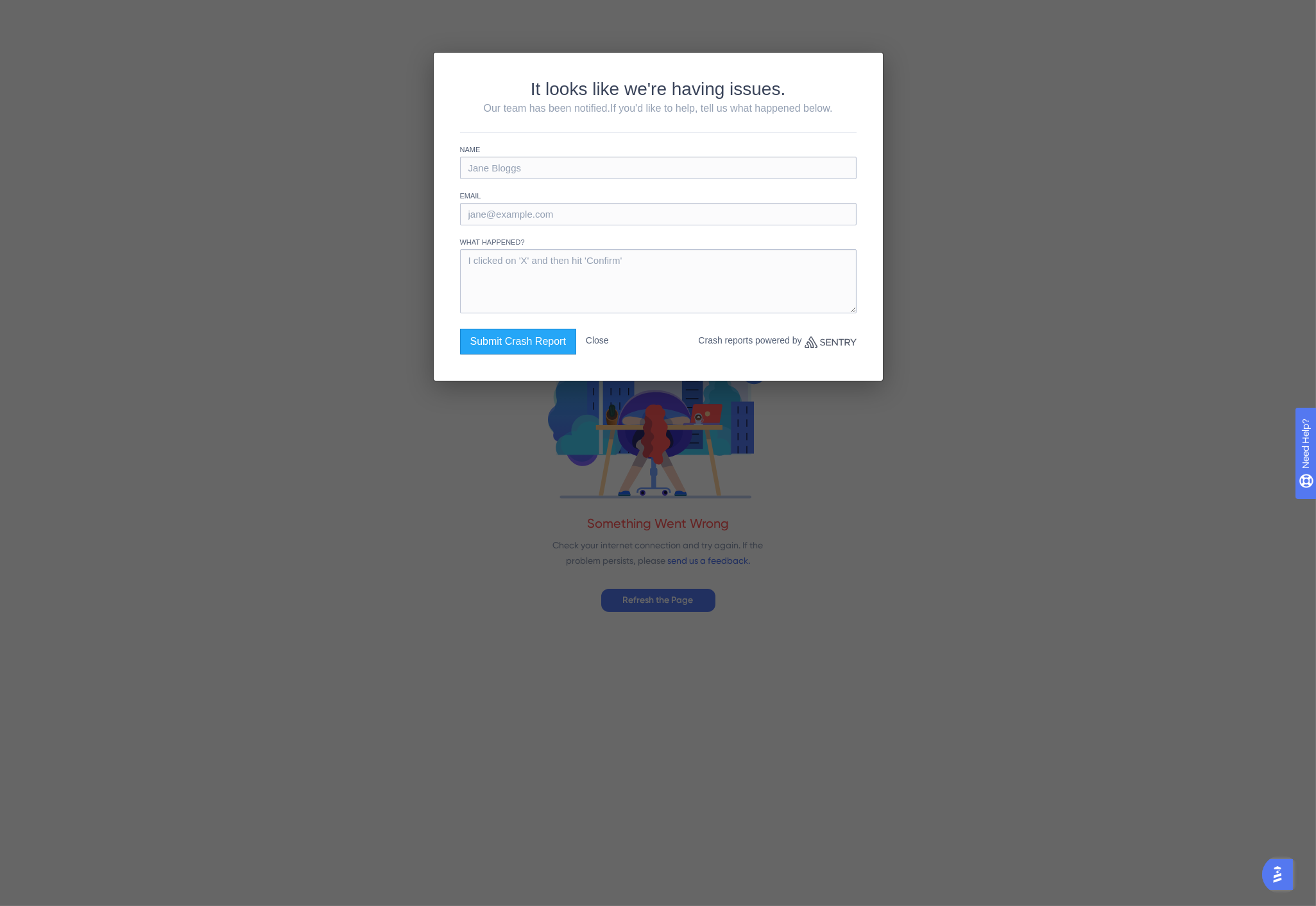
click at [547, 168] on input "text" at bounding box center [658, 168] width 397 height 23
type input "Jason Green"
type input "[DOMAIN_NAME][EMAIL_ADDRESS][DOMAIN_NAME]"
type textarea "I clicked my one active Resource Center from the drop-down list and the web pag…"
click at [516, 339] on button "Submit Crash Report" at bounding box center [518, 341] width 116 height 26
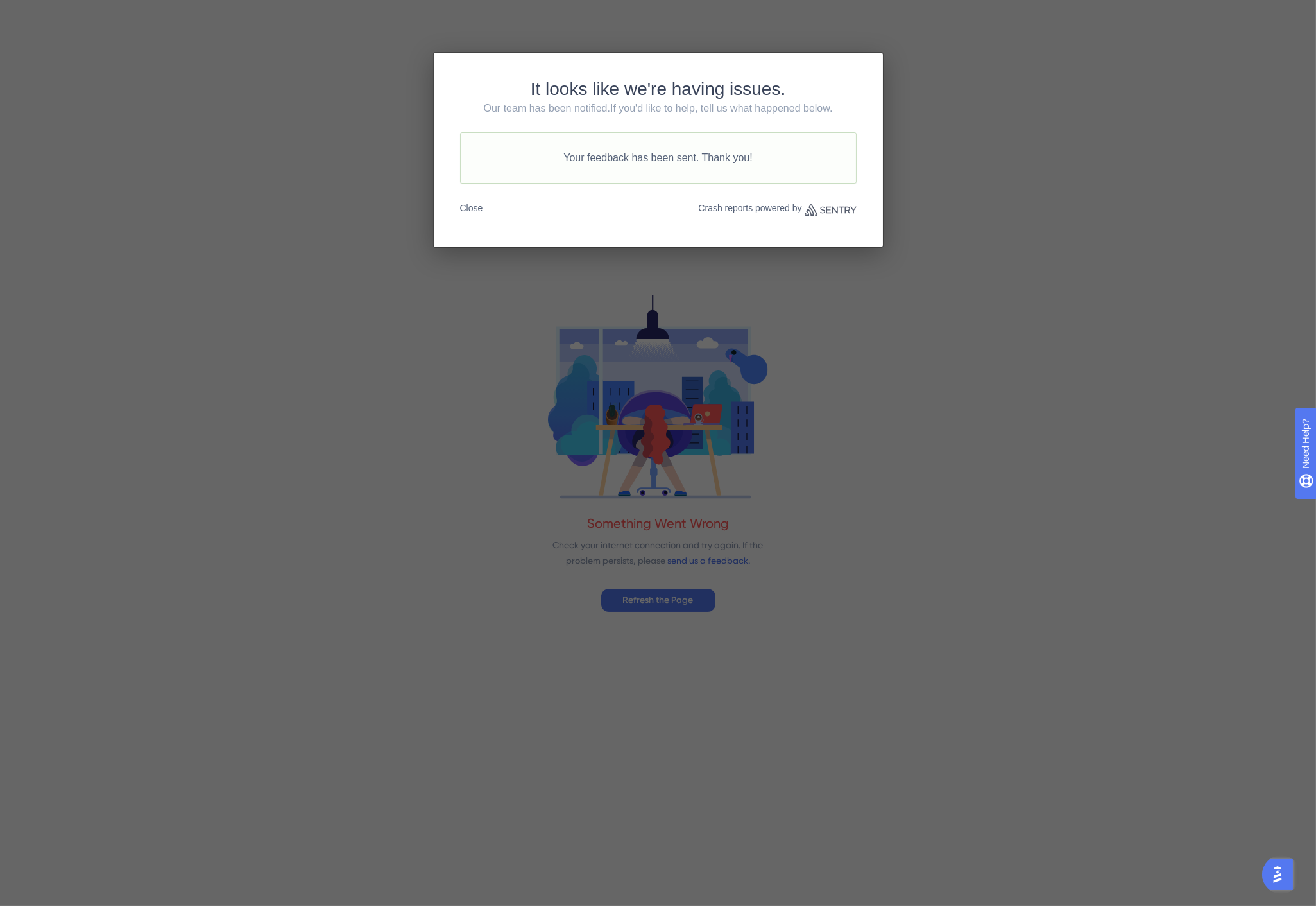
click at [474, 206] on button "Close" at bounding box center [471, 208] width 23 height 23
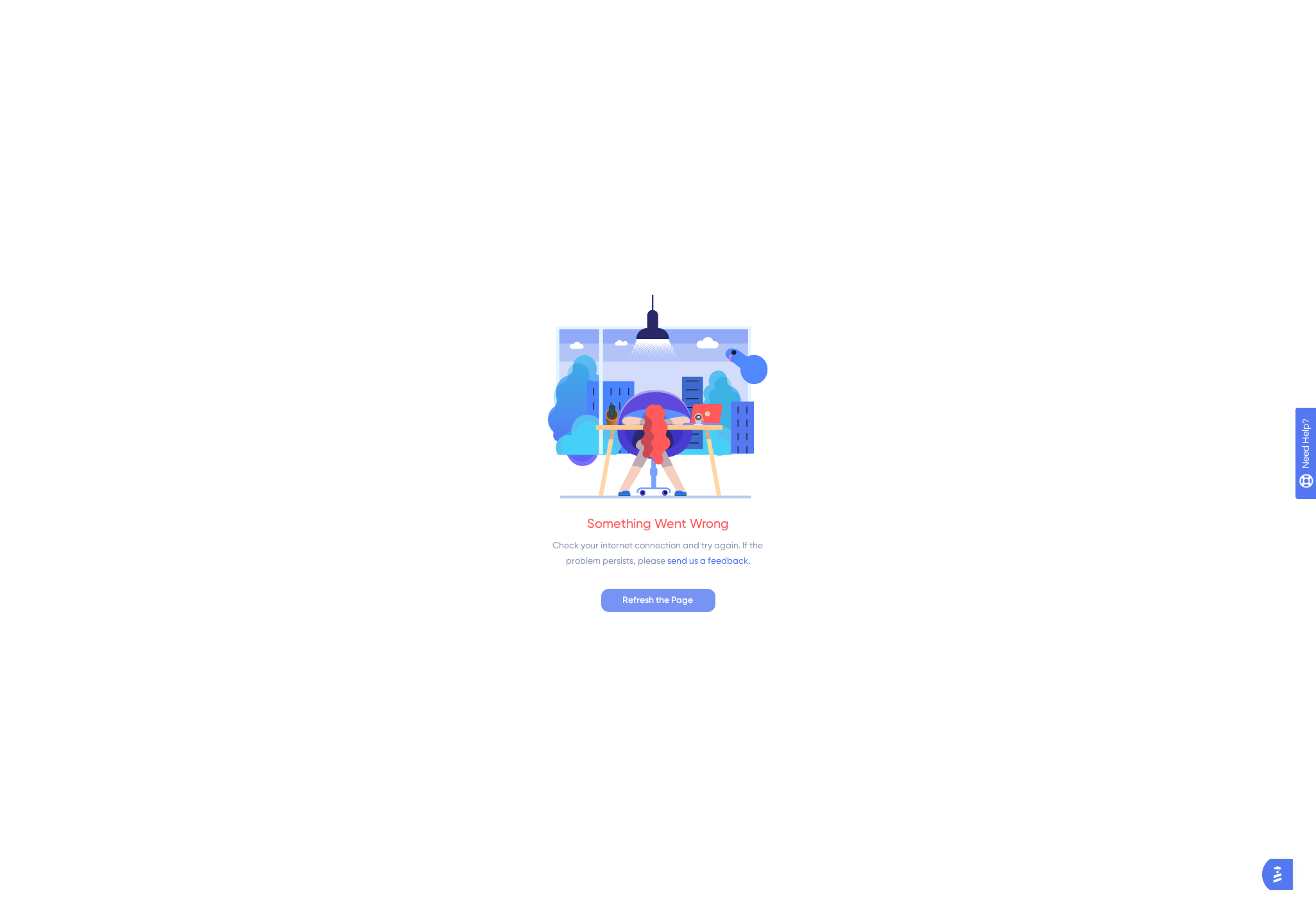
click at [664, 598] on span "Refresh the Page" at bounding box center [658, 600] width 70 height 16
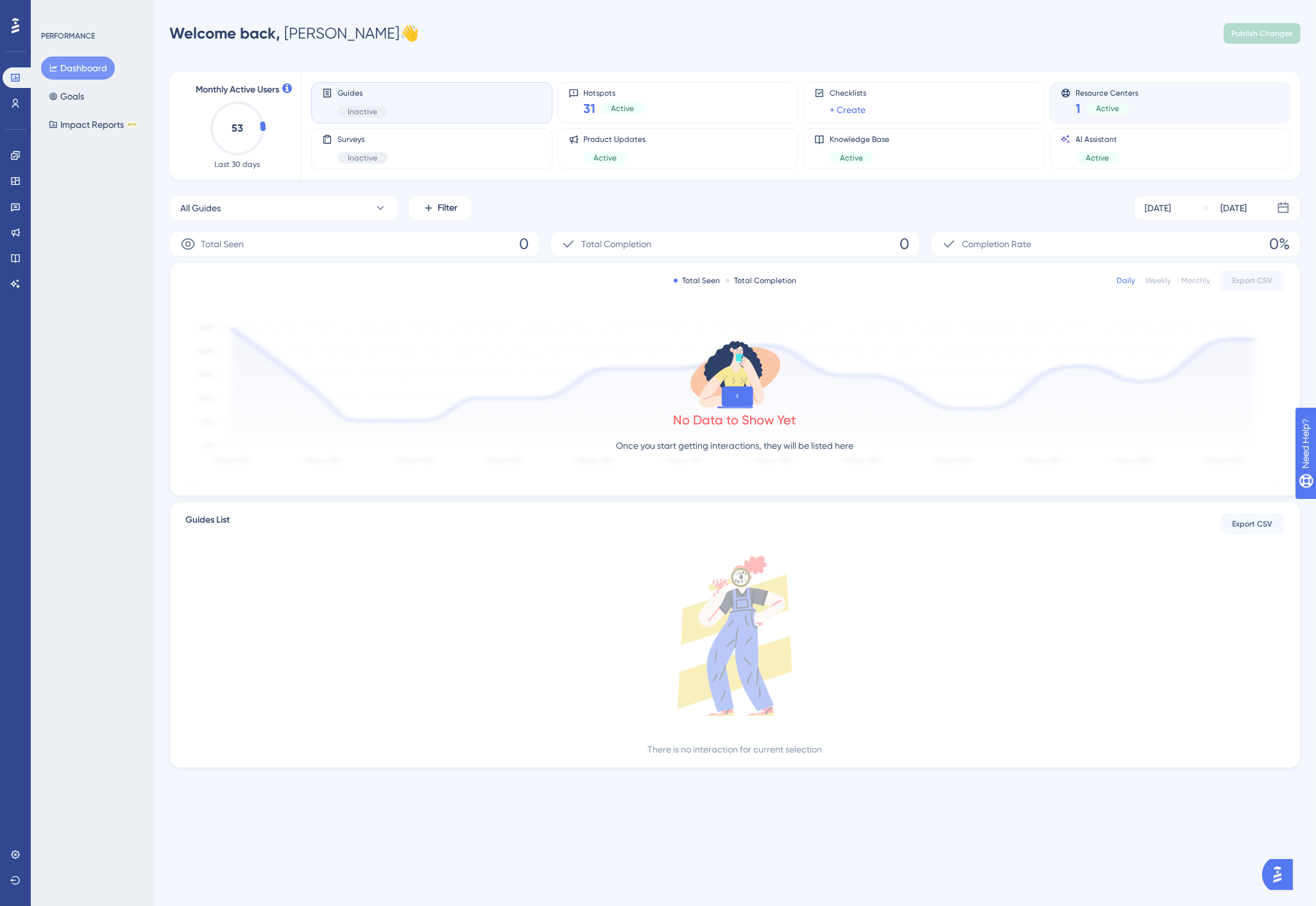
click at [1101, 103] on span "Active" at bounding box center [1108, 108] width 23 height 10
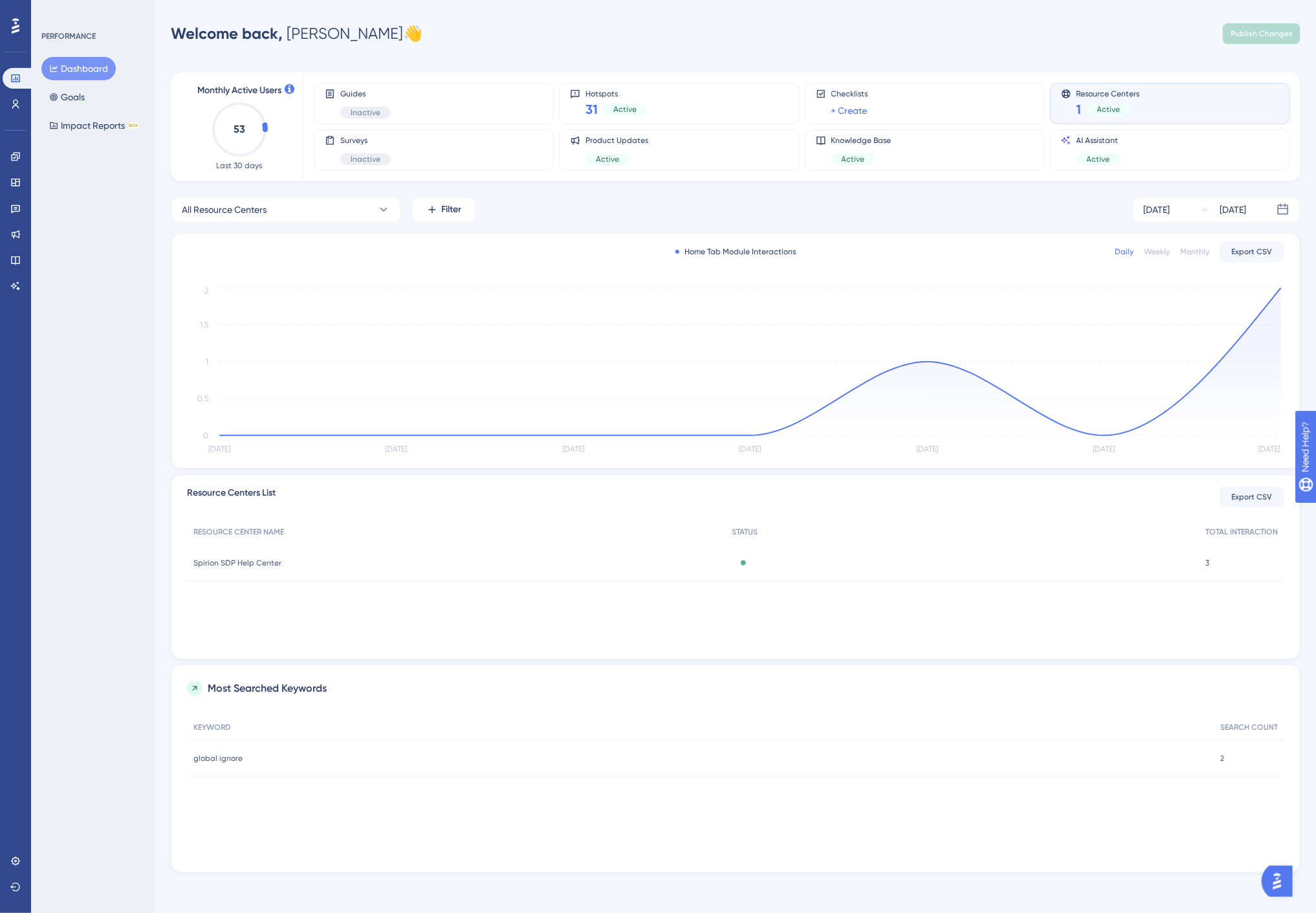
click at [228, 563] on span "Spirion SDP Help Center" at bounding box center [237, 563] width 88 height 10
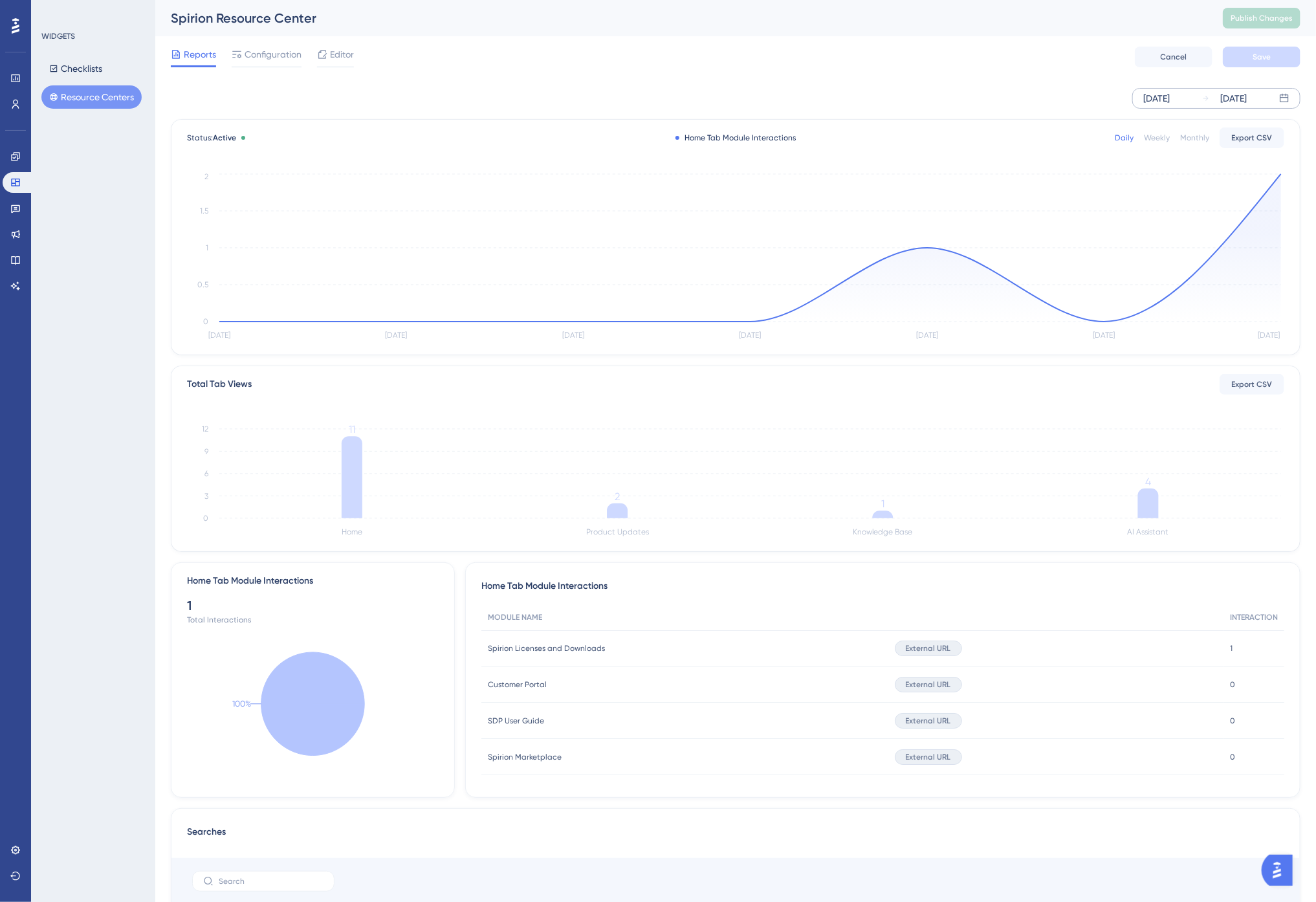
click at [1170, 101] on div "Sep 13 2025" at bounding box center [1156, 98] width 27 height 16
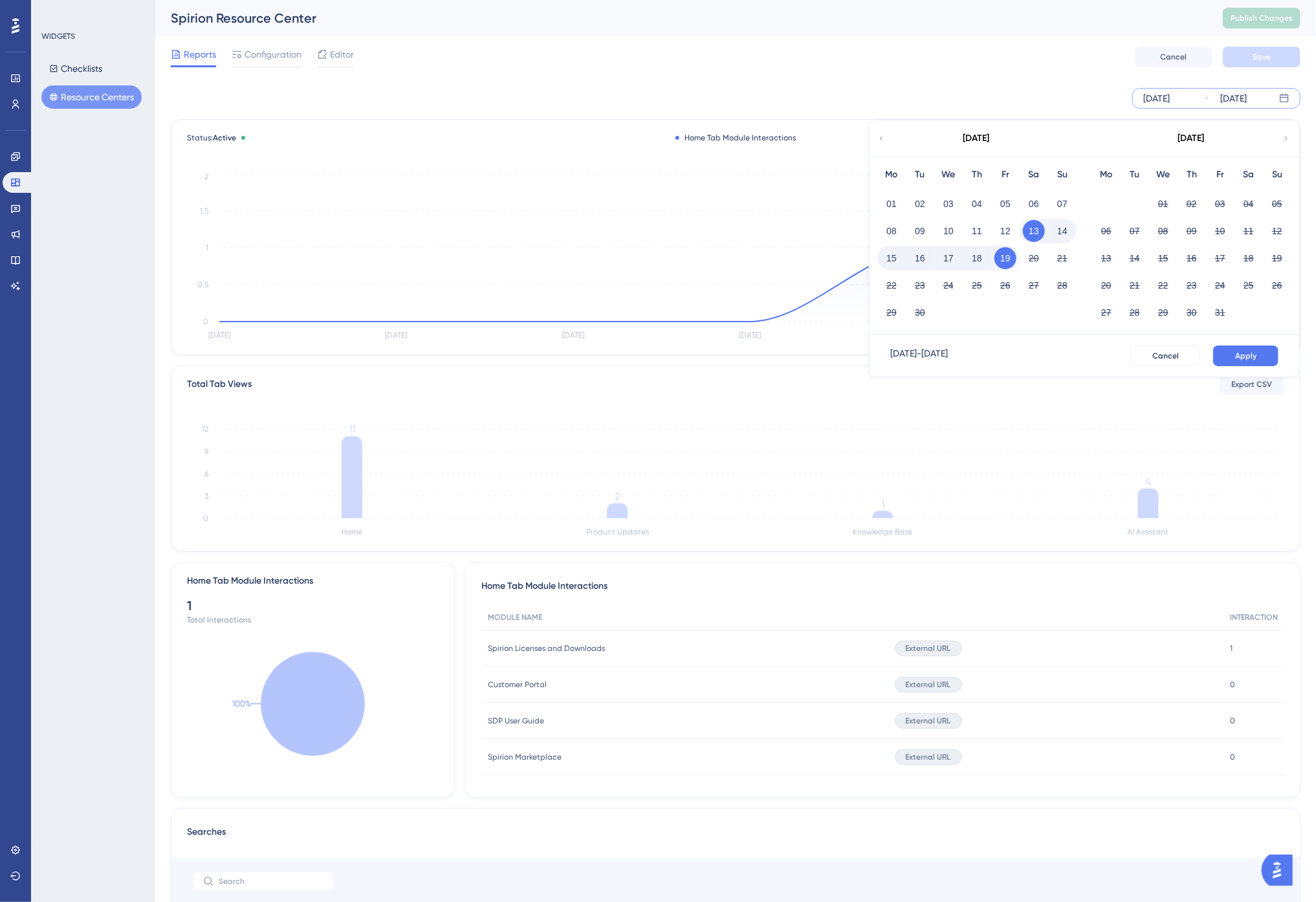
click at [887, 135] on div "September 2025" at bounding box center [976, 138] width 214 height 37
click at [885, 135] on div "September 2025" at bounding box center [976, 138] width 214 height 37
click at [881, 135] on icon at bounding box center [881, 138] width 8 height 11
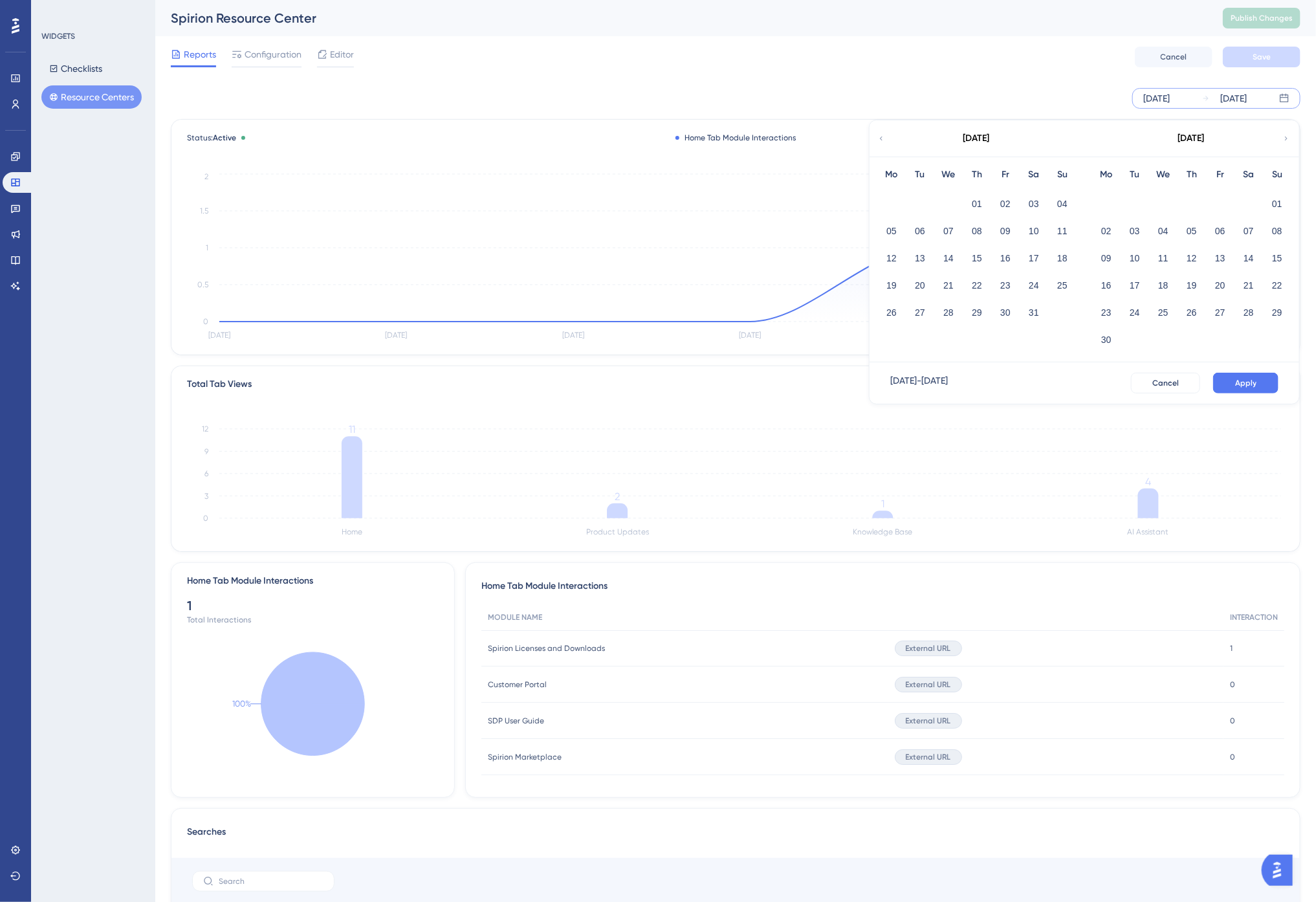
click at [881, 135] on icon at bounding box center [881, 138] width 8 height 11
click at [1137, 204] on button "01" at bounding box center [1135, 204] width 22 height 22
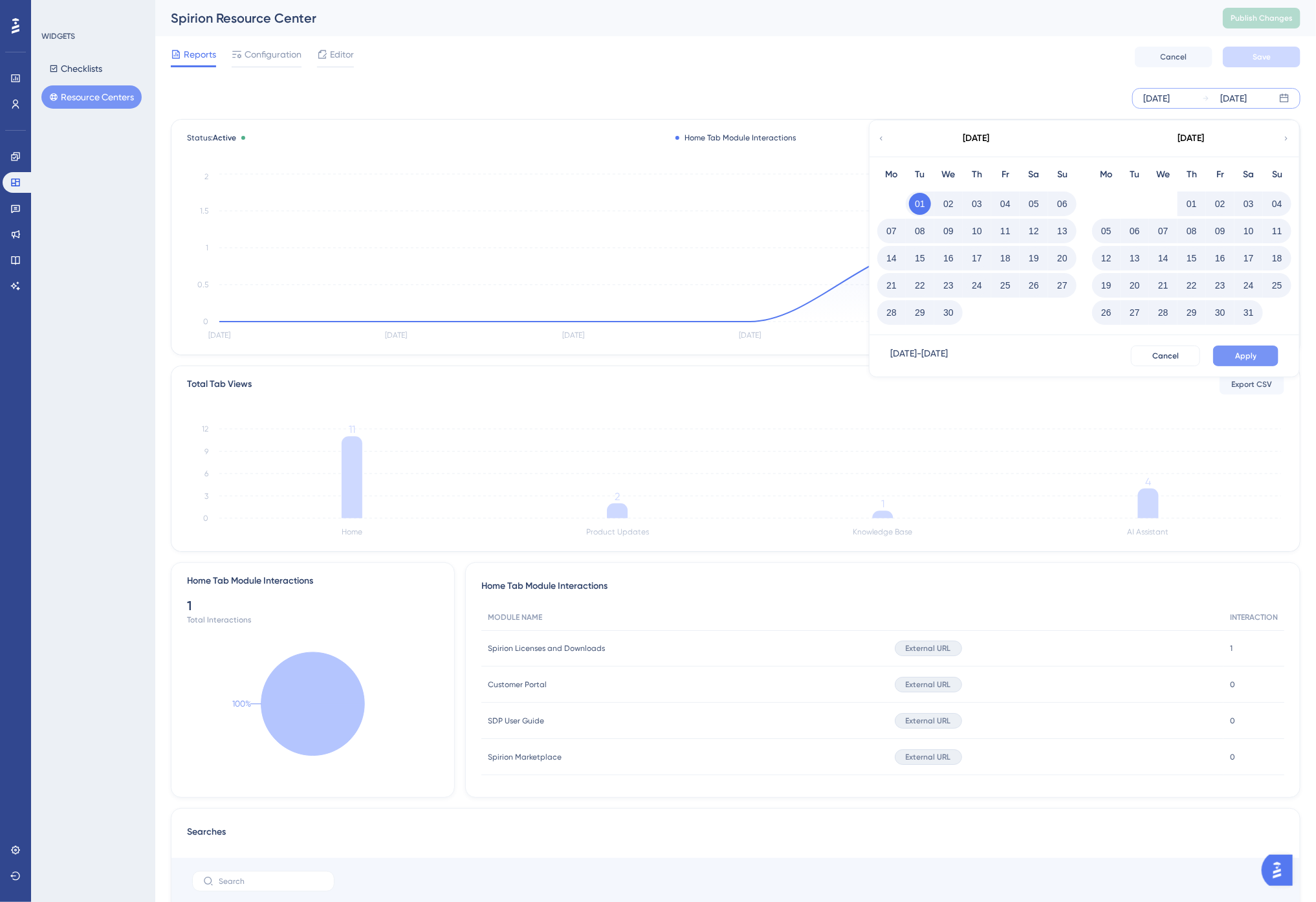
click at [1249, 356] on span "Apply" at bounding box center [1246, 356] width 22 height 10
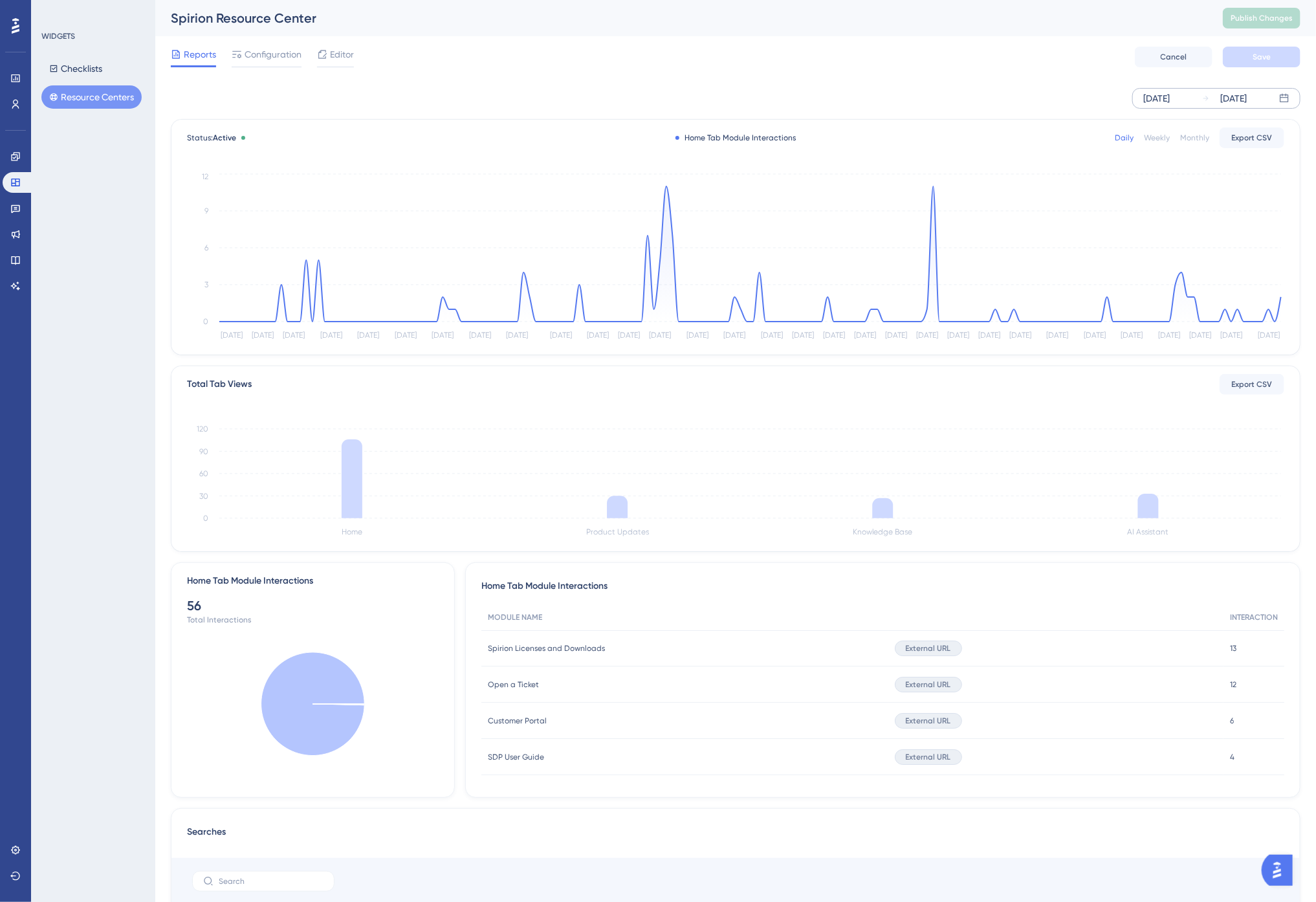
click at [859, 23] on div "Spirion Resource Center" at bounding box center [680, 18] width 1020 height 18
click at [102, 467] on div "WIDGETS Checklists Resource Centers" at bounding box center [92, 451] width 124 height 902
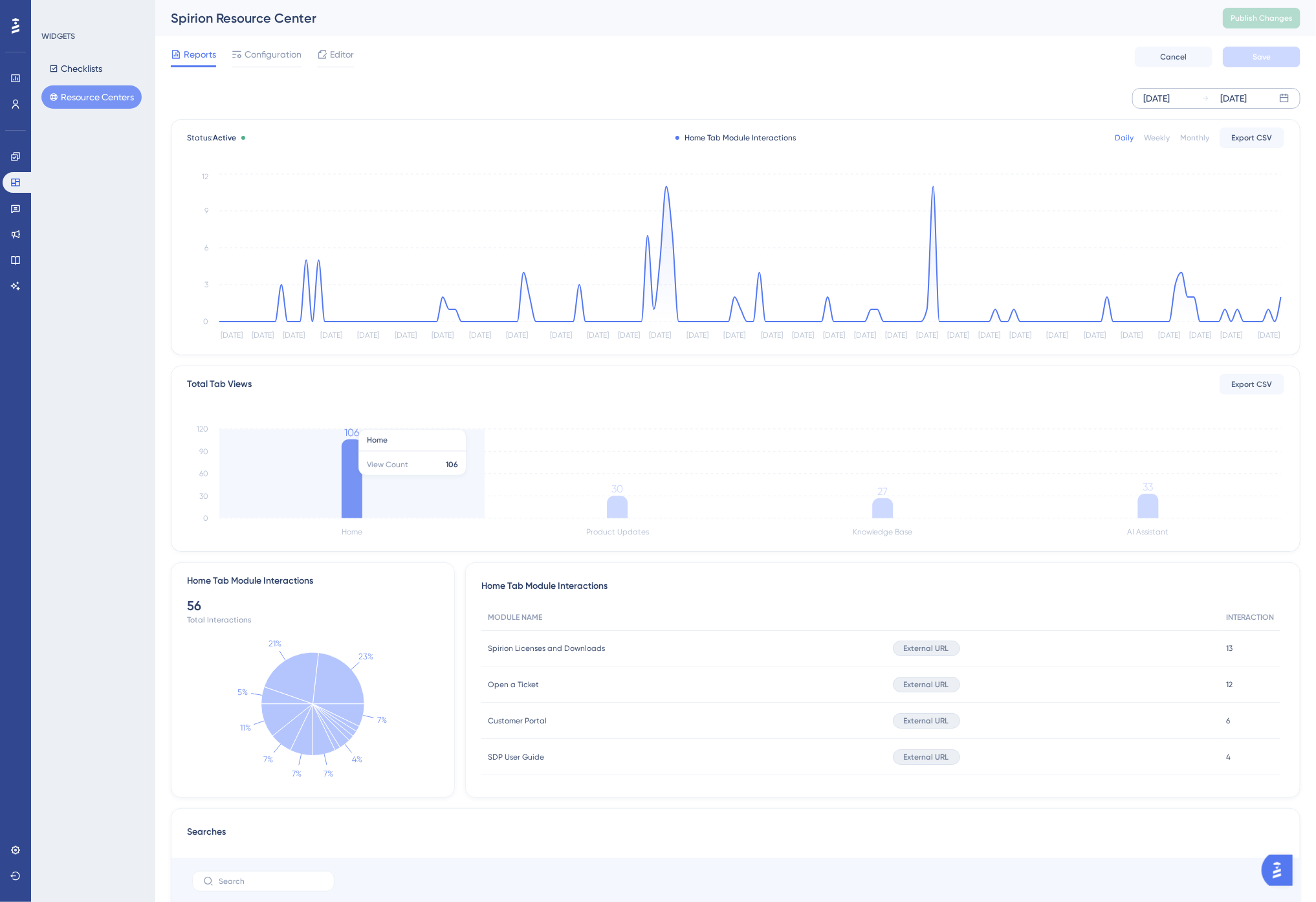
click at [376, 467] on icon "Home Product Updates Knowledge Base AI Assistant 0 30 60 90 120 106 30 27 33" at bounding box center [735, 479] width 1097 height 123
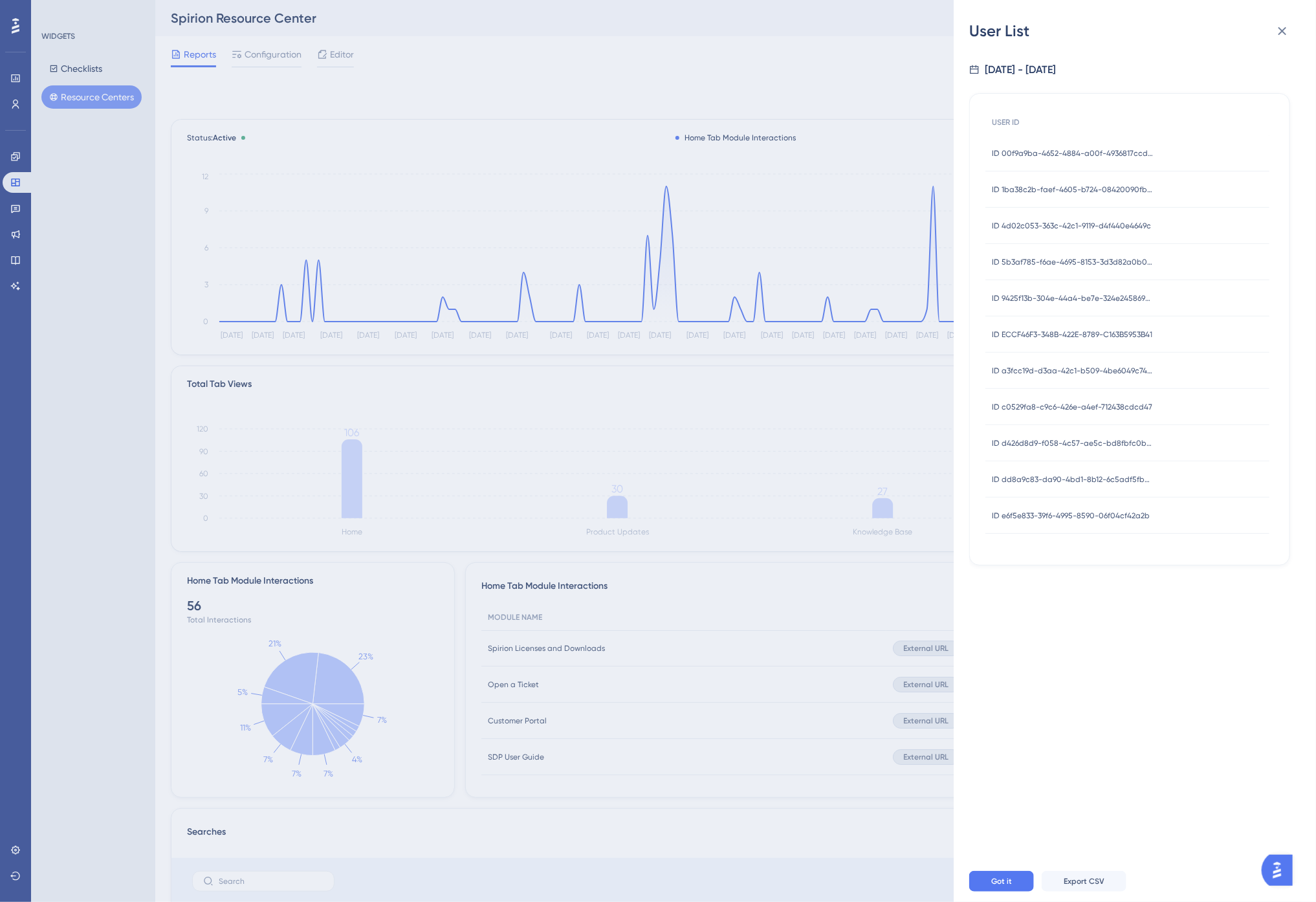
click at [1046, 151] on span "ID 00f9a9ba-4652-4884-a00f-4936817ccd4c" at bounding box center [1073, 153] width 162 height 10
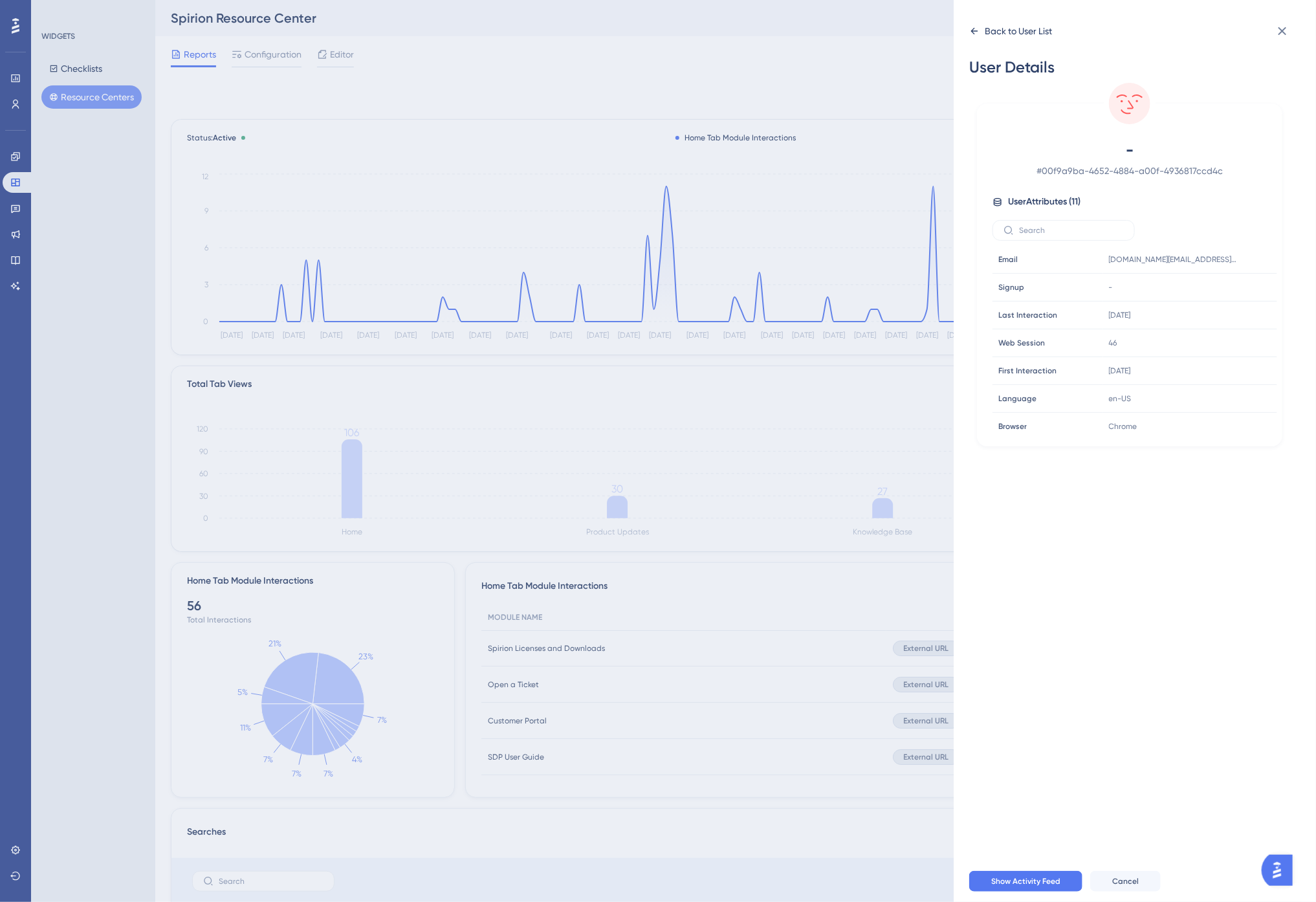
click at [1041, 34] on div "Back to User List" at bounding box center [1019, 31] width 67 height 16
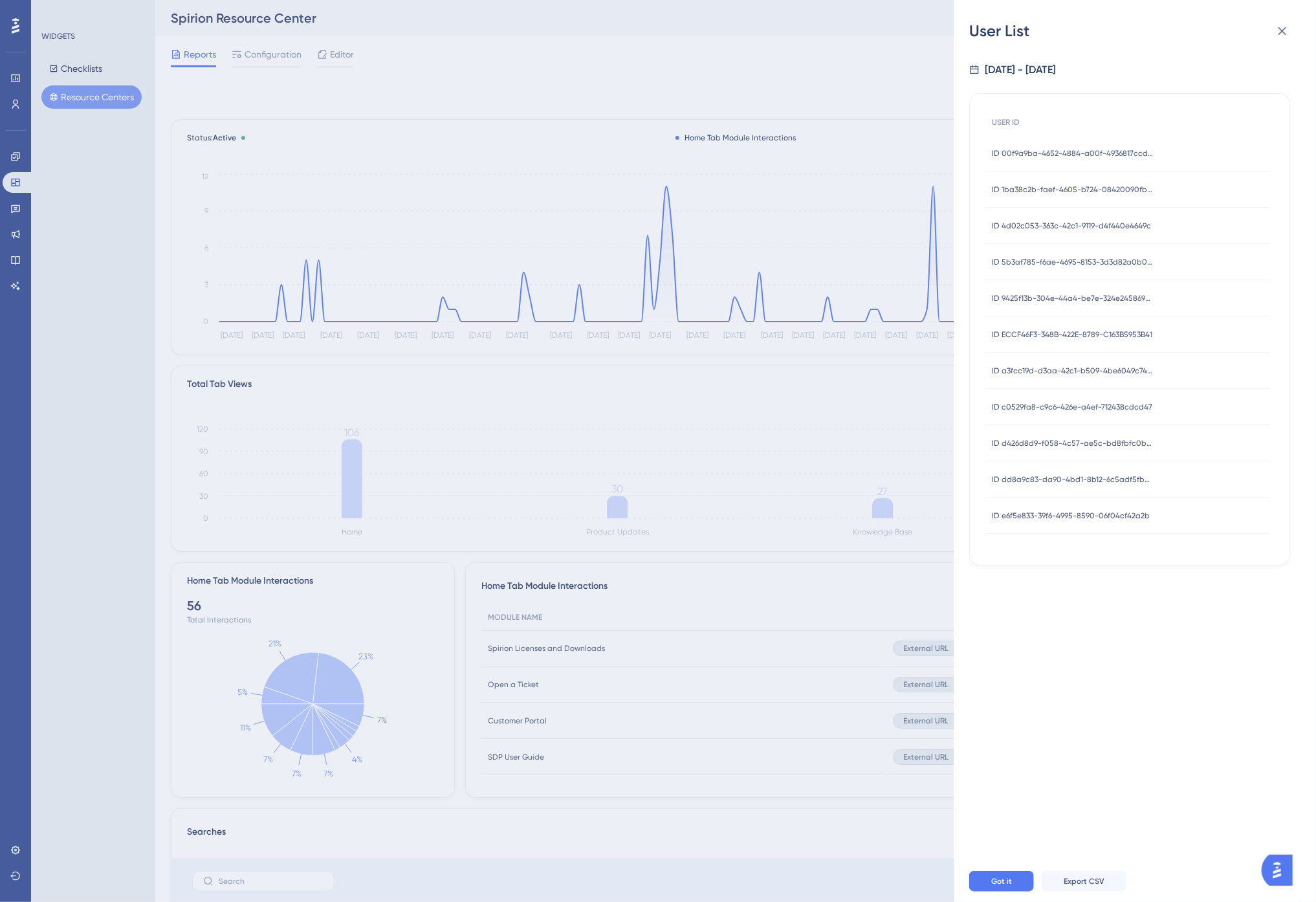
click at [1056, 179] on div "ID 1ba38c2b-faef-4605-b724-08420090fbf8 ID 1ba38c2b-faef-4605-b724-08420090fbf8" at bounding box center [1073, 189] width 162 height 37
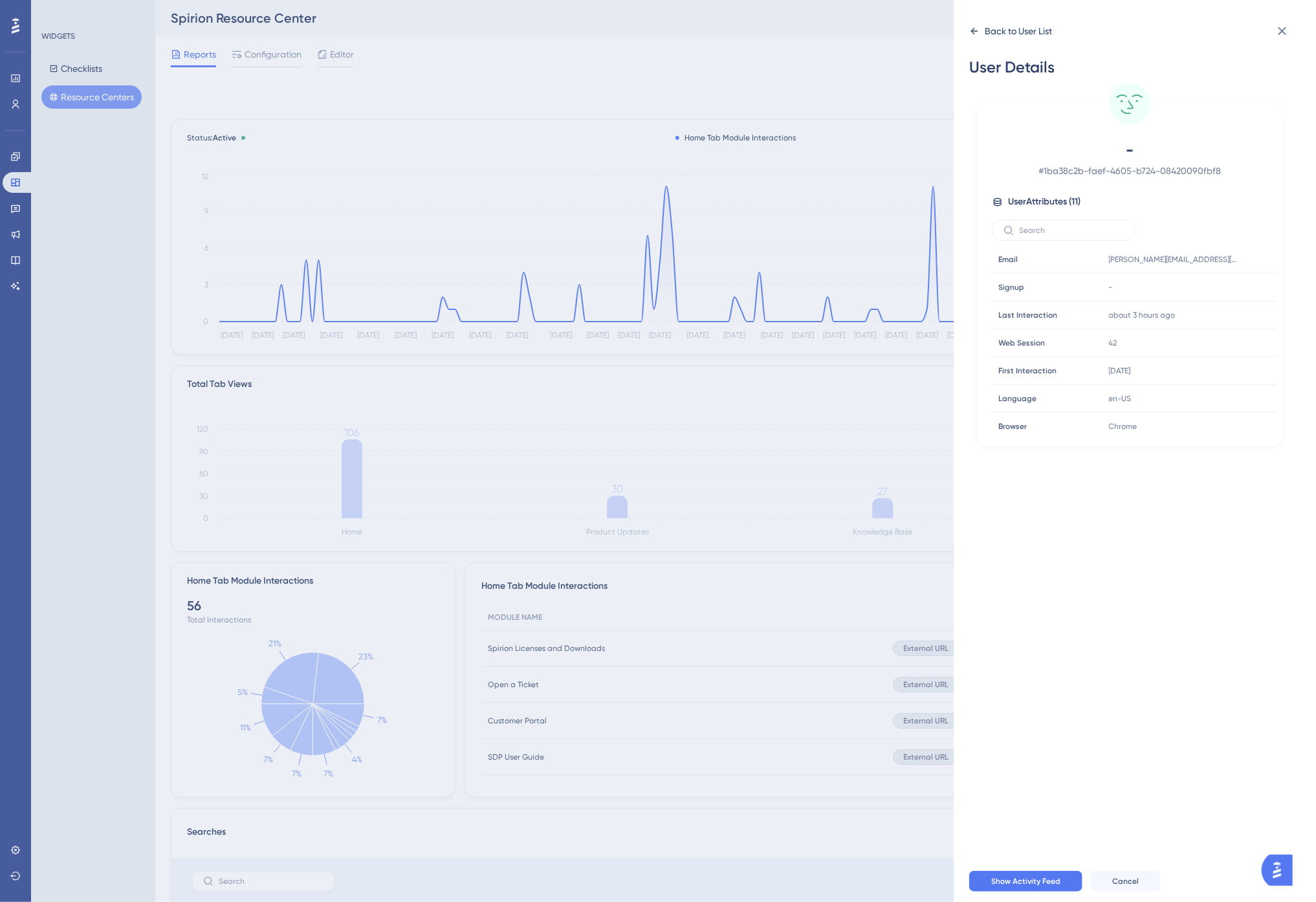
click at [1001, 29] on div "Back to User List" at bounding box center [1019, 31] width 67 height 16
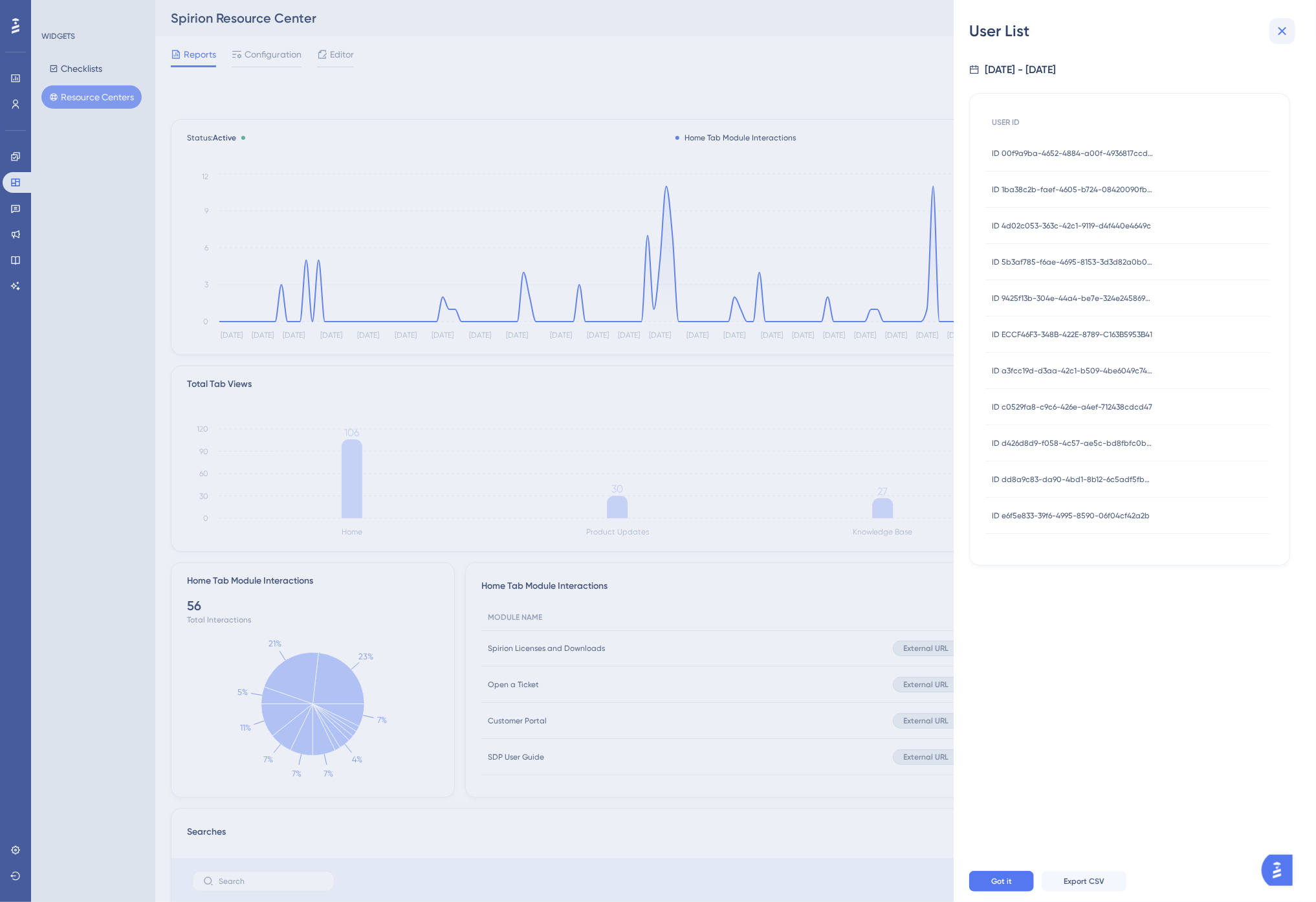
click at [1279, 32] on icon at bounding box center [1282, 31] width 16 height 16
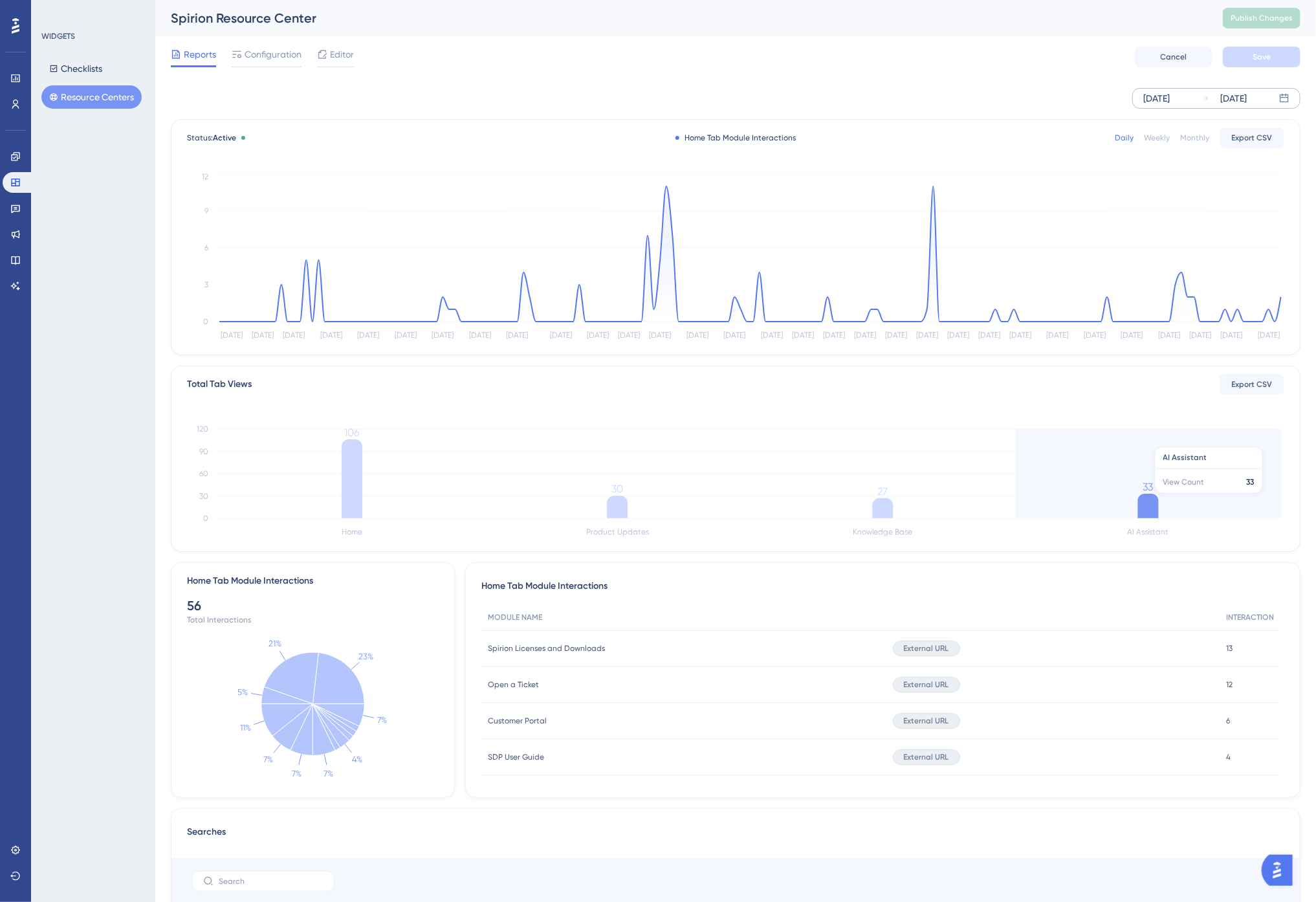
click at [1147, 500] on icon at bounding box center [1148, 506] width 21 height 24
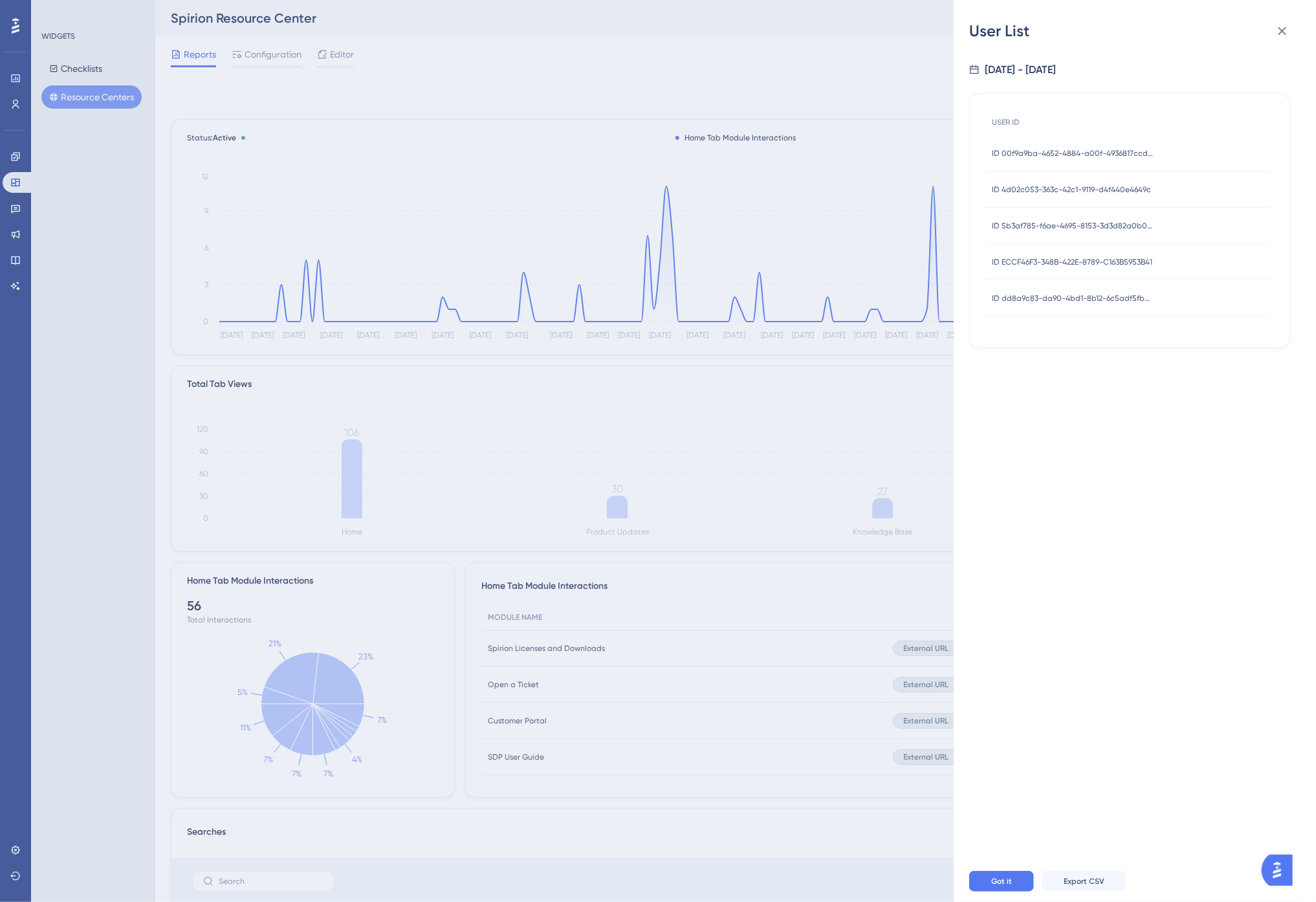
click at [1041, 150] on span "ID 00f9a9ba-4652-4884-a00f-4936817ccd4c" at bounding box center [1073, 153] width 162 height 10
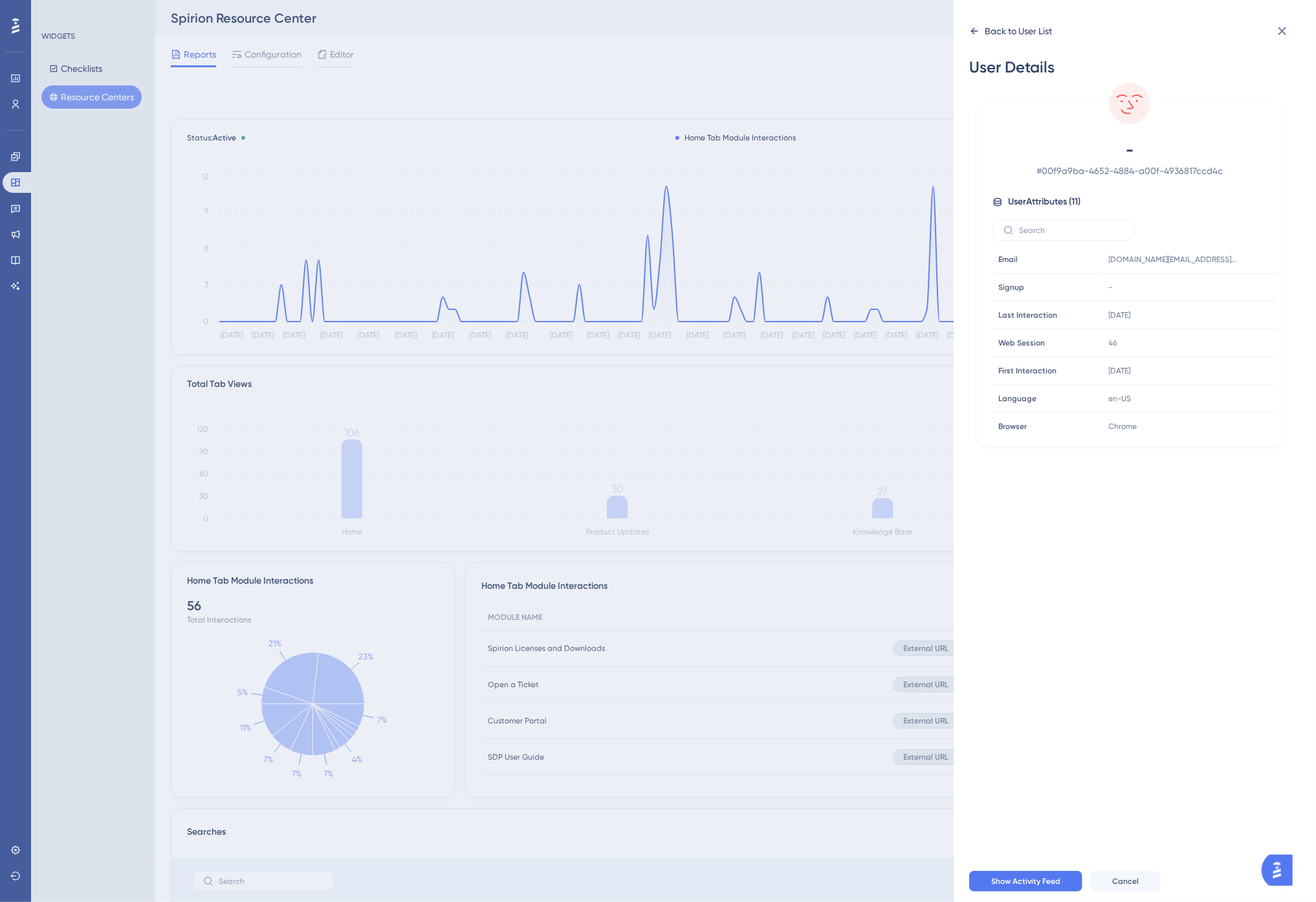
click at [978, 32] on icon at bounding box center [974, 31] width 10 height 10
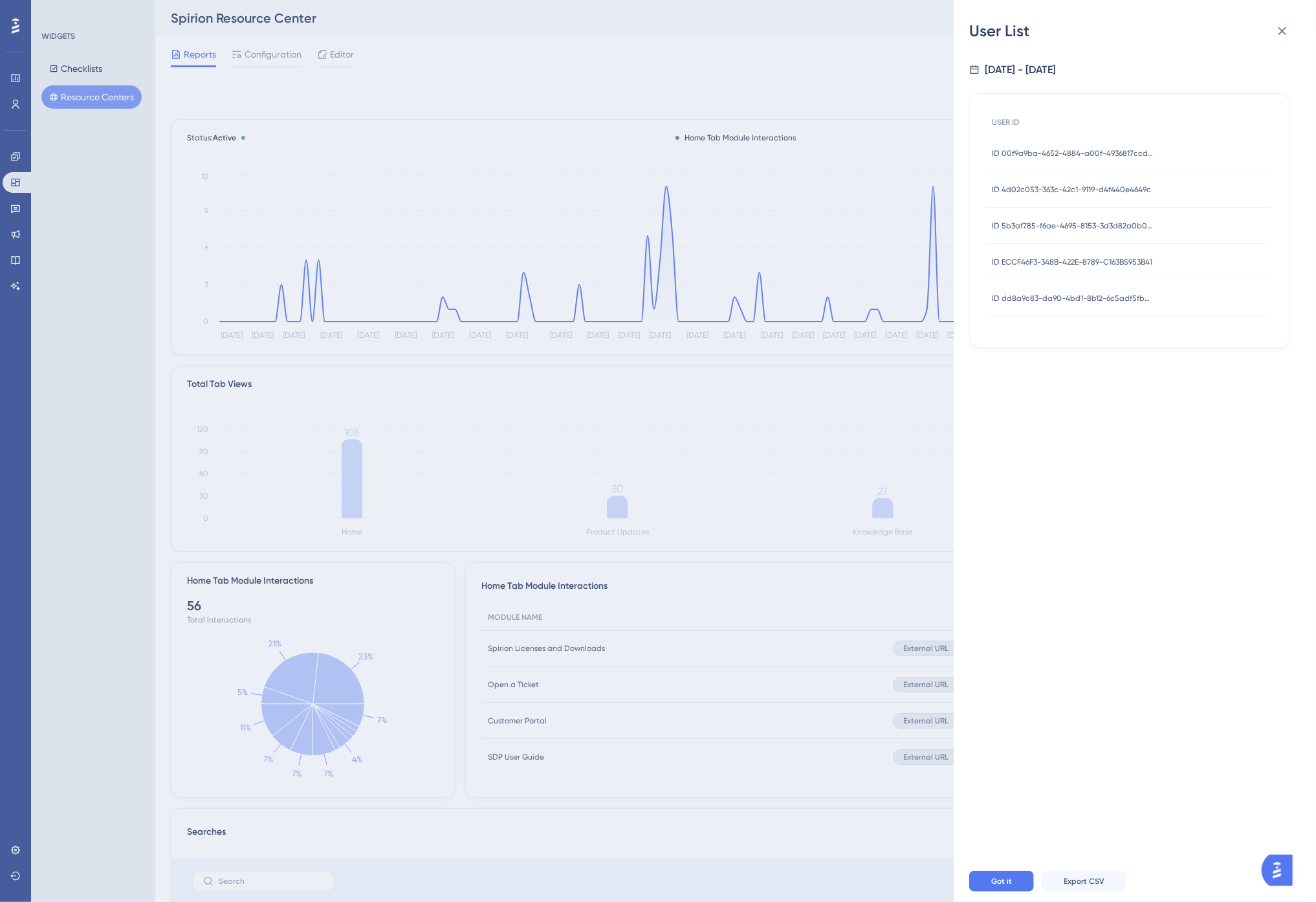
click at [1093, 189] on span "ID 4d02c053-363c-42c1-9119-d4f440e4649c" at bounding box center [1072, 189] width 159 height 10
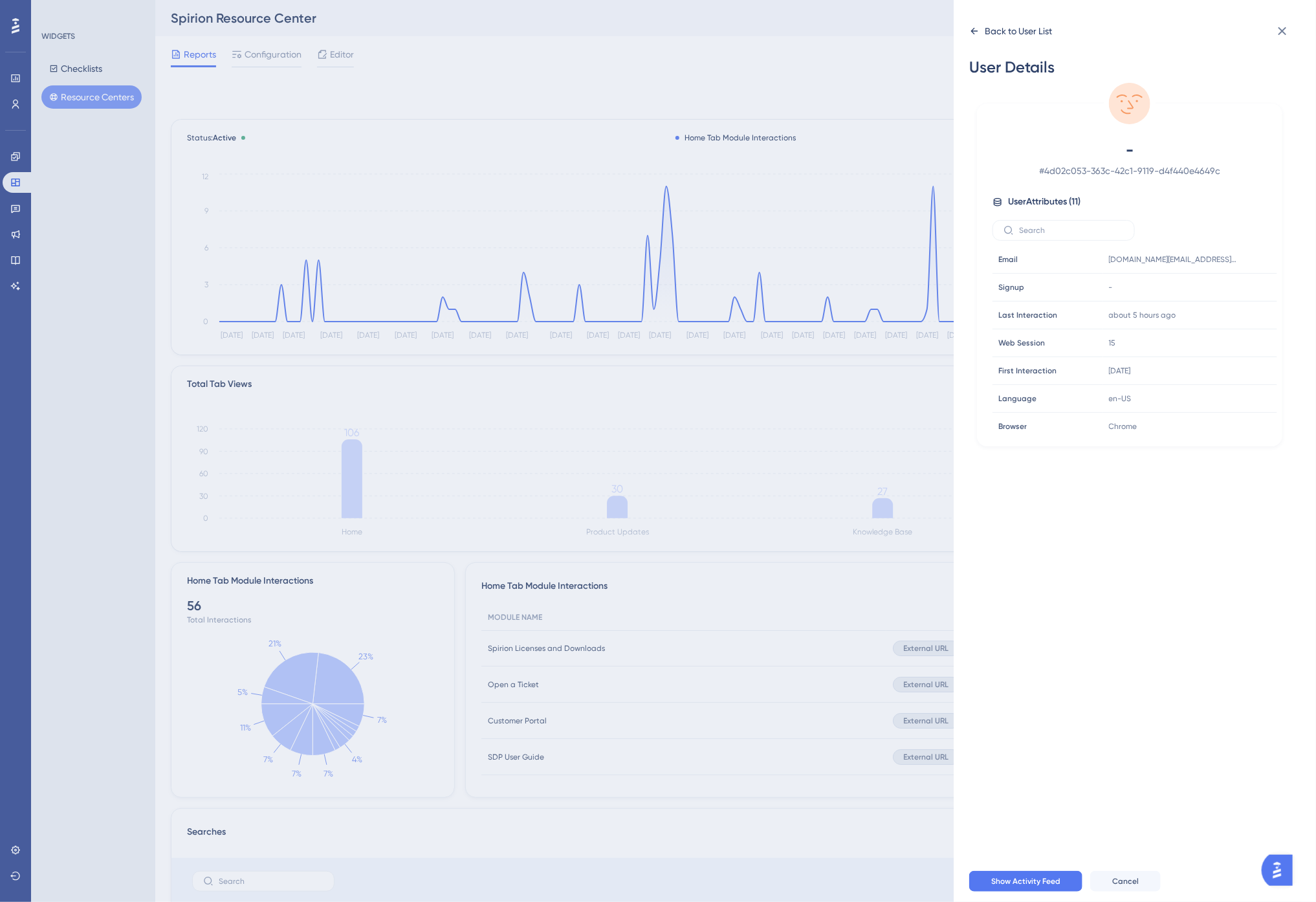
click at [1005, 24] on div "Back to User List" at bounding box center [1019, 31] width 67 height 16
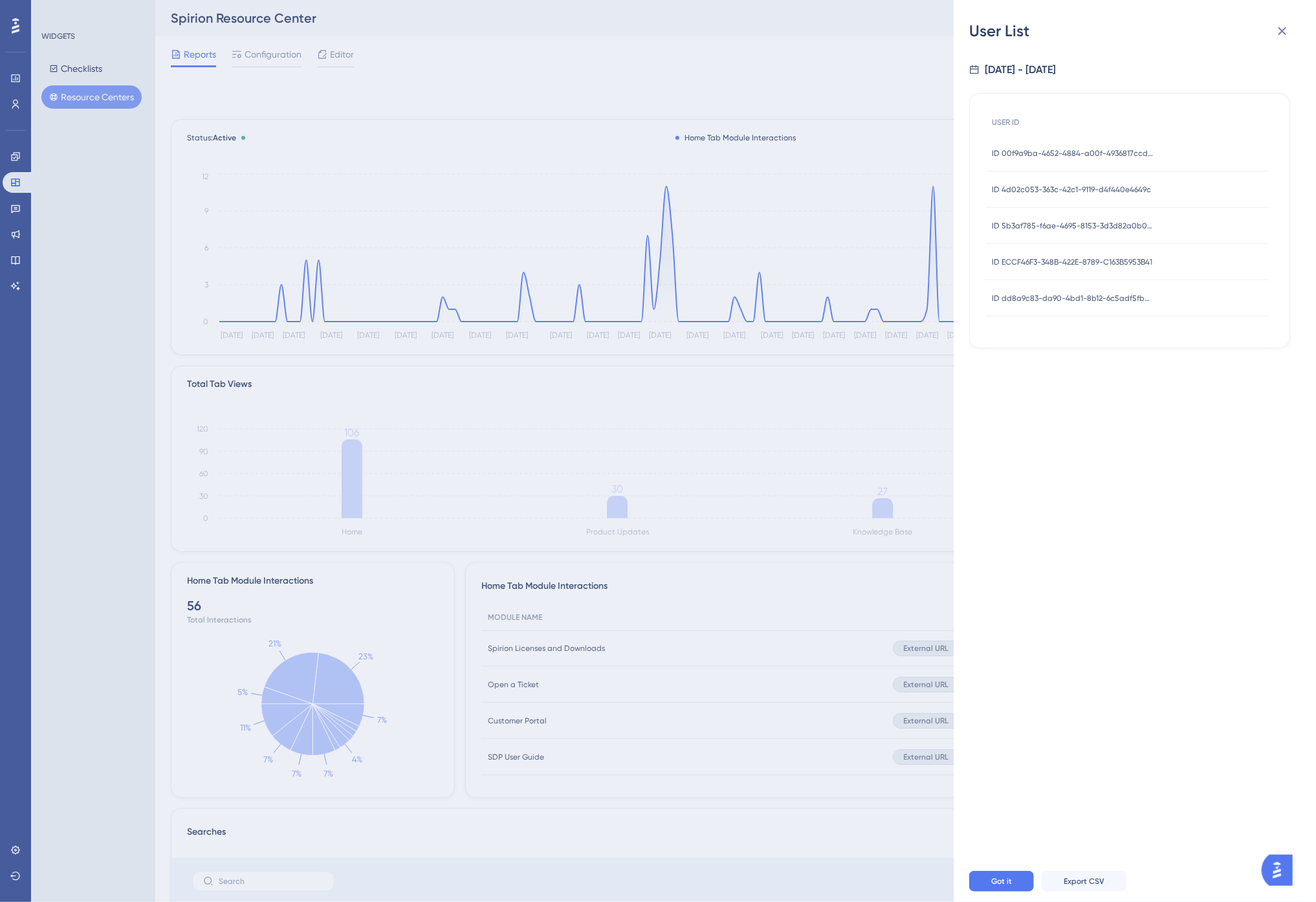
click at [1112, 229] on span "ID 5b3af785-f6ae-4695-8153-3d3d82a0b03a" at bounding box center [1073, 226] width 162 height 10
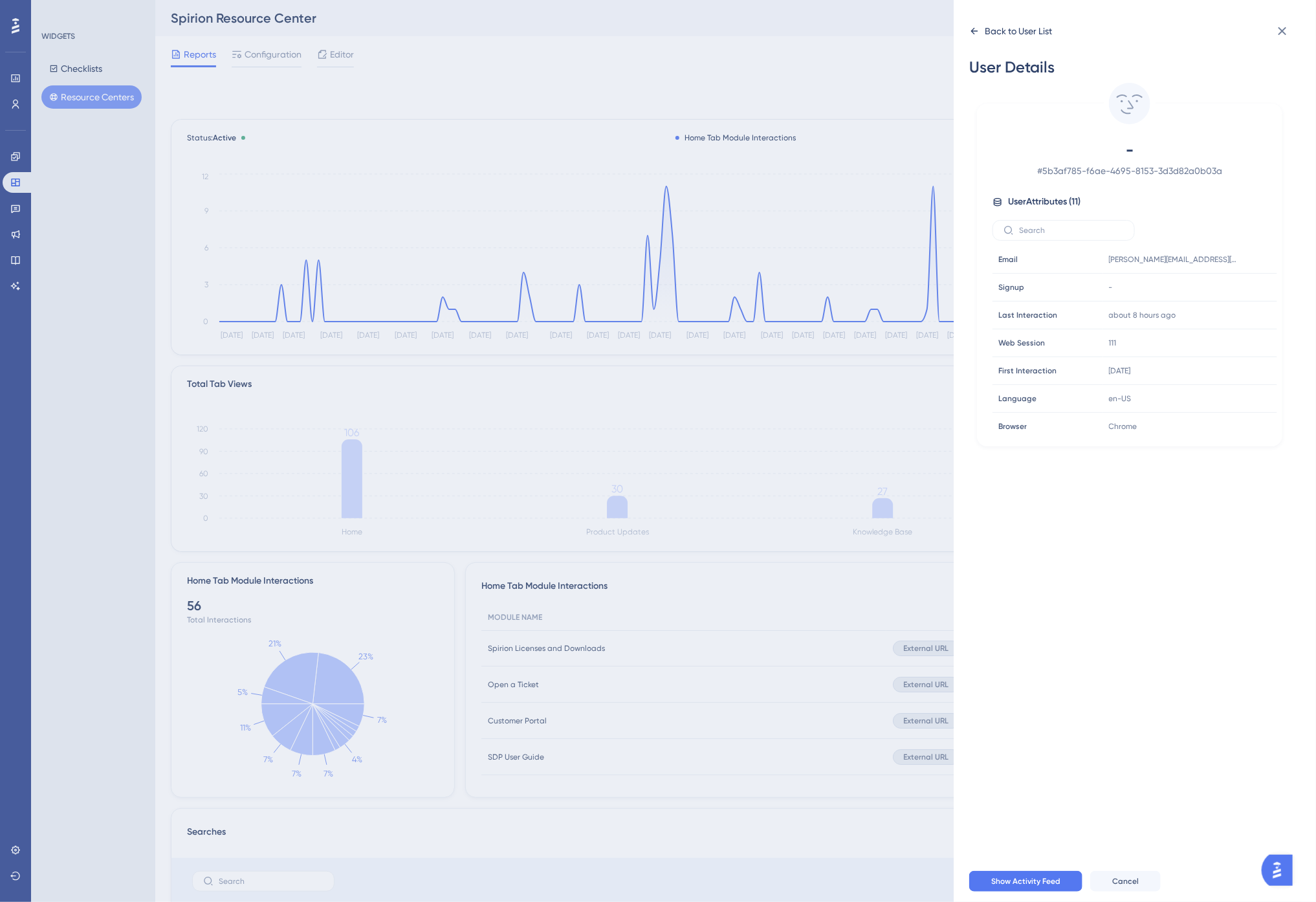
click at [1020, 39] on div "Back to User List" at bounding box center [1011, 31] width 83 height 21
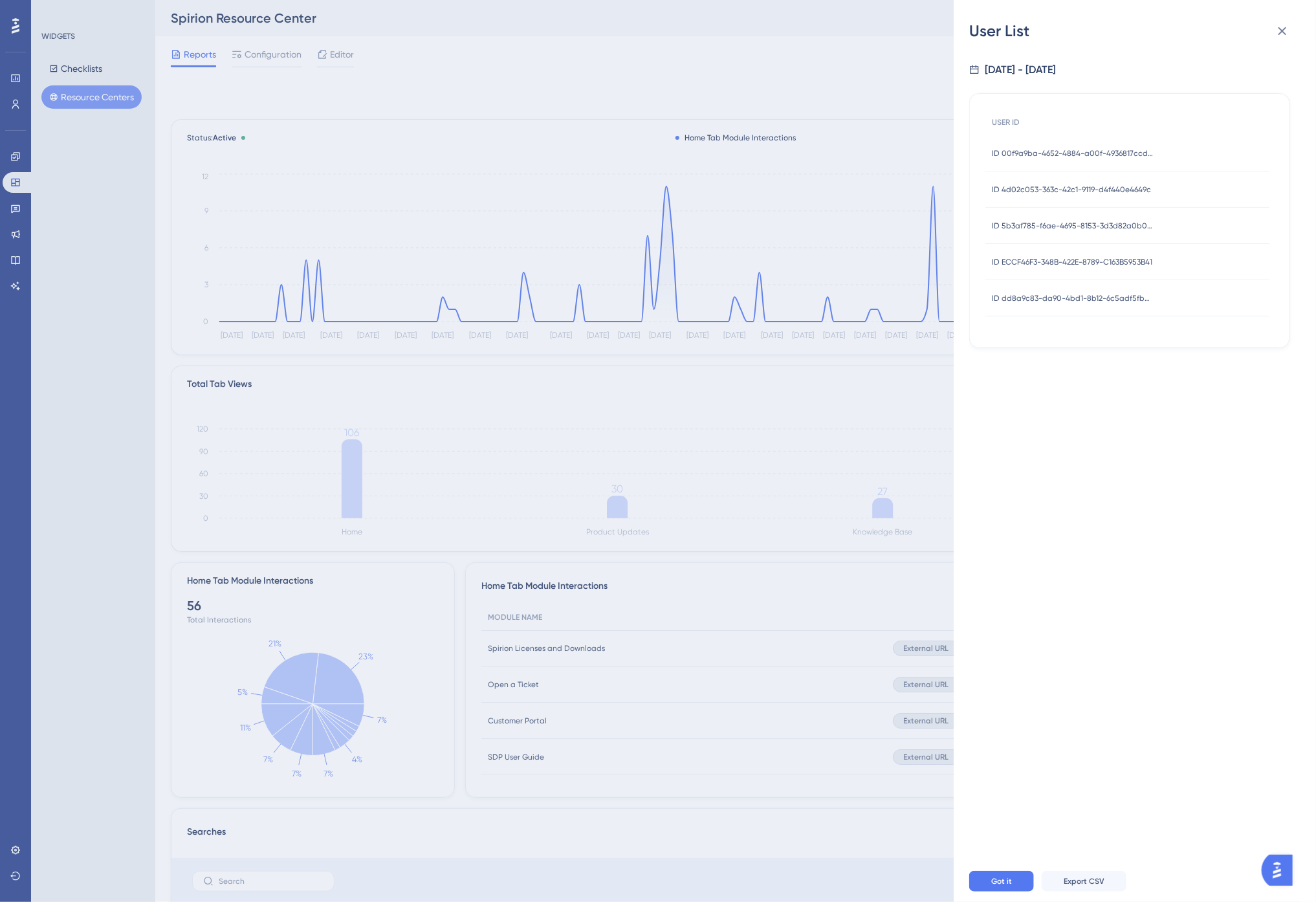
click at [1094, 255] on div "ID ECCF46F3-348B-422E-8789-C163B5953B41 ID ECCF46F3-348B-422E-8789-C163B5953B41" at bounding box center [1072, 262] width 161 height 37
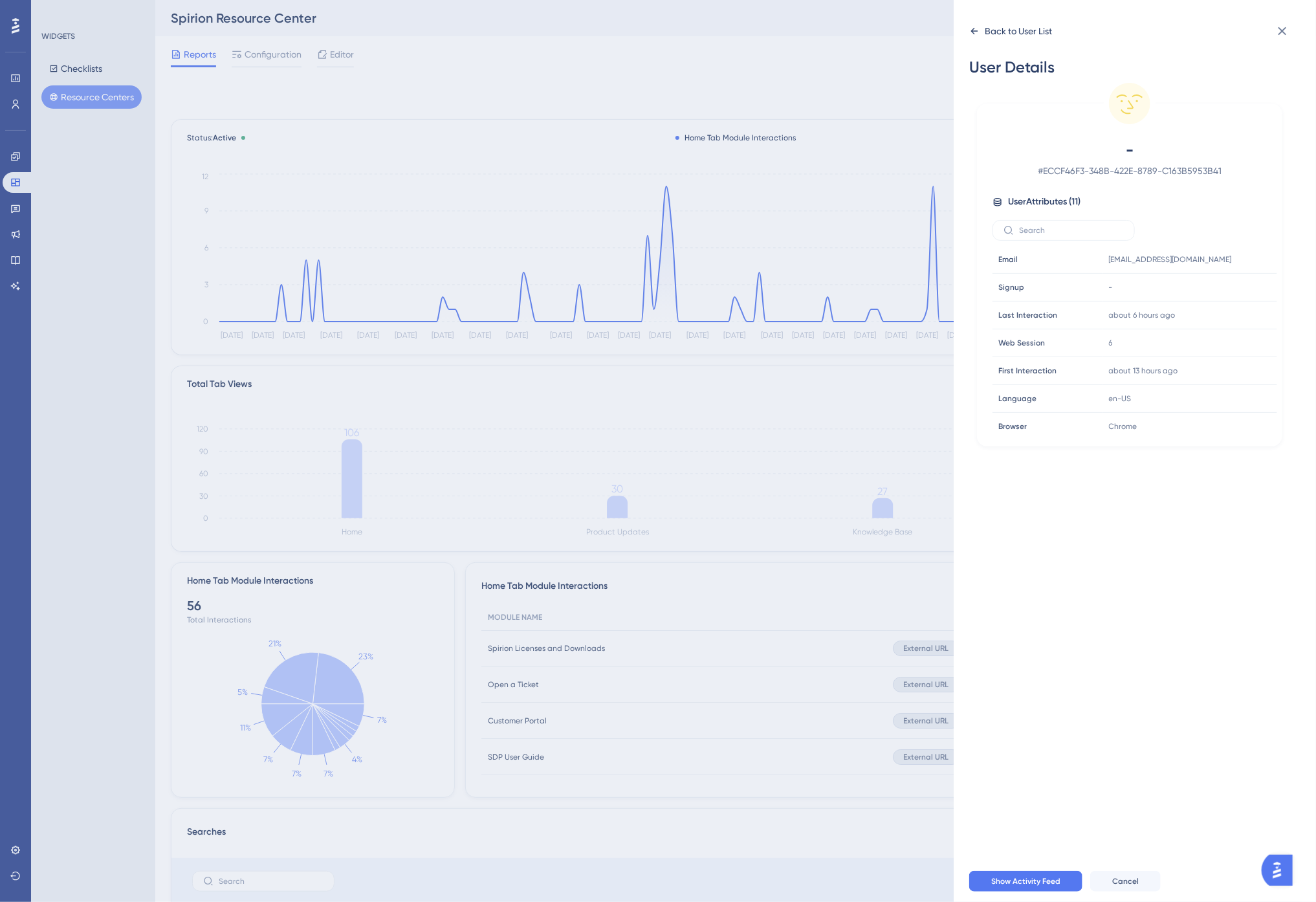
click at [1025, 31] on div "Back to User List" at bounding box center [1019, 31] width 67 height 16
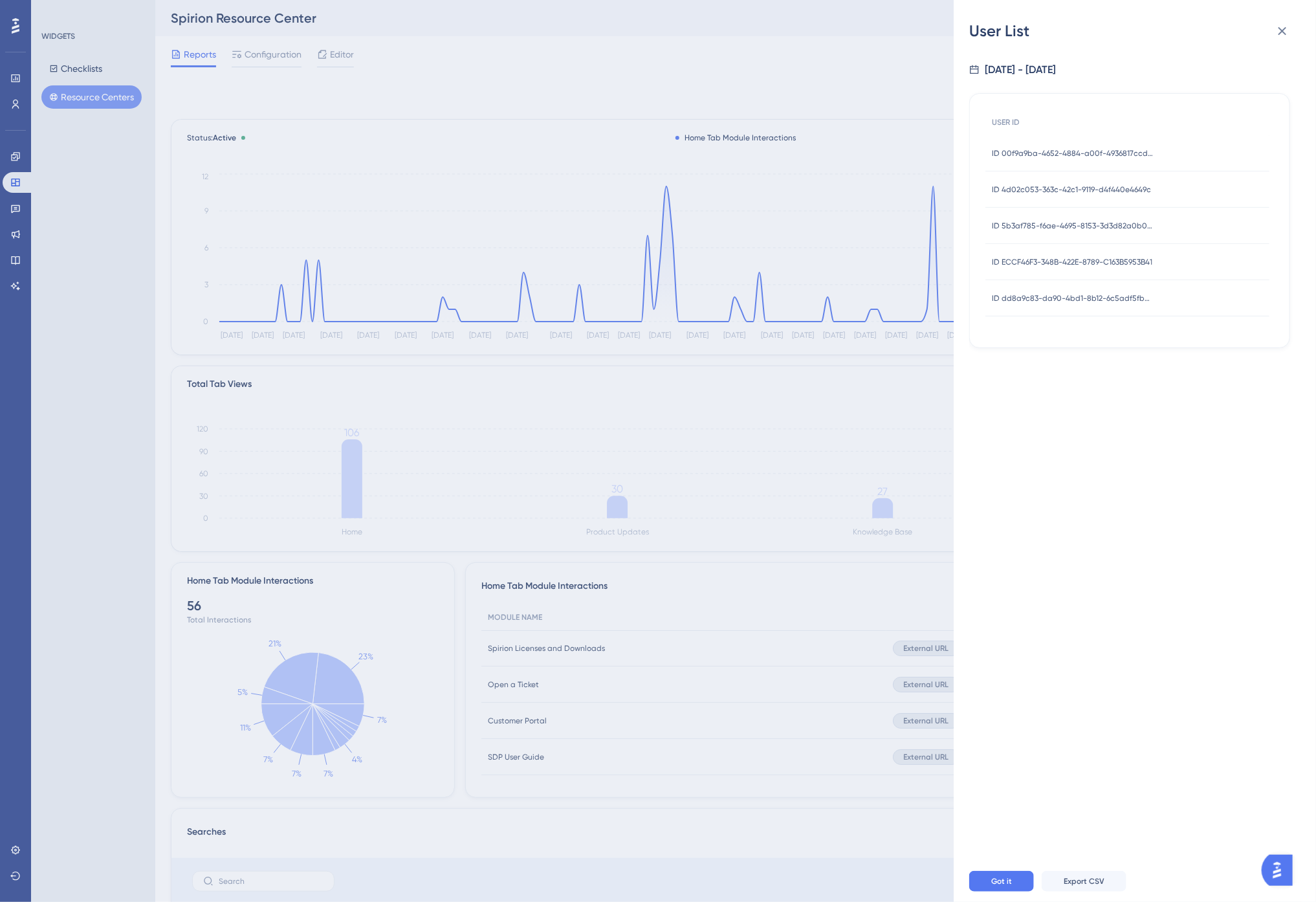
click at [1115, 295] on span "ID dd8a9c83-da90-4bd1-8b12-6c5adf5fbc5f" at bounding box center [1073, 298] width 162 height 10
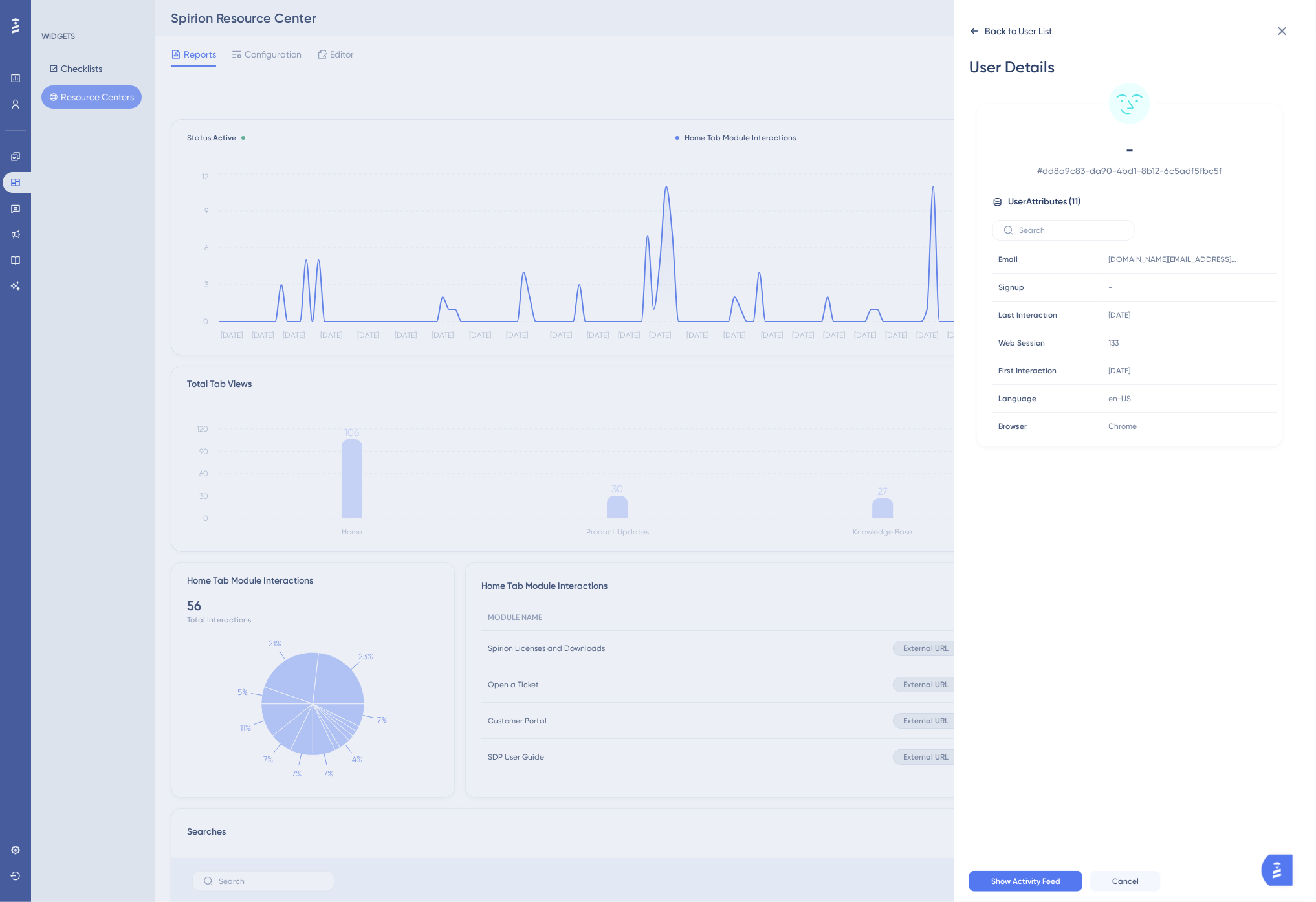
click at [1001, 27] on div "Back to User List" at bounding box center [1019, 31] width 67 height 16
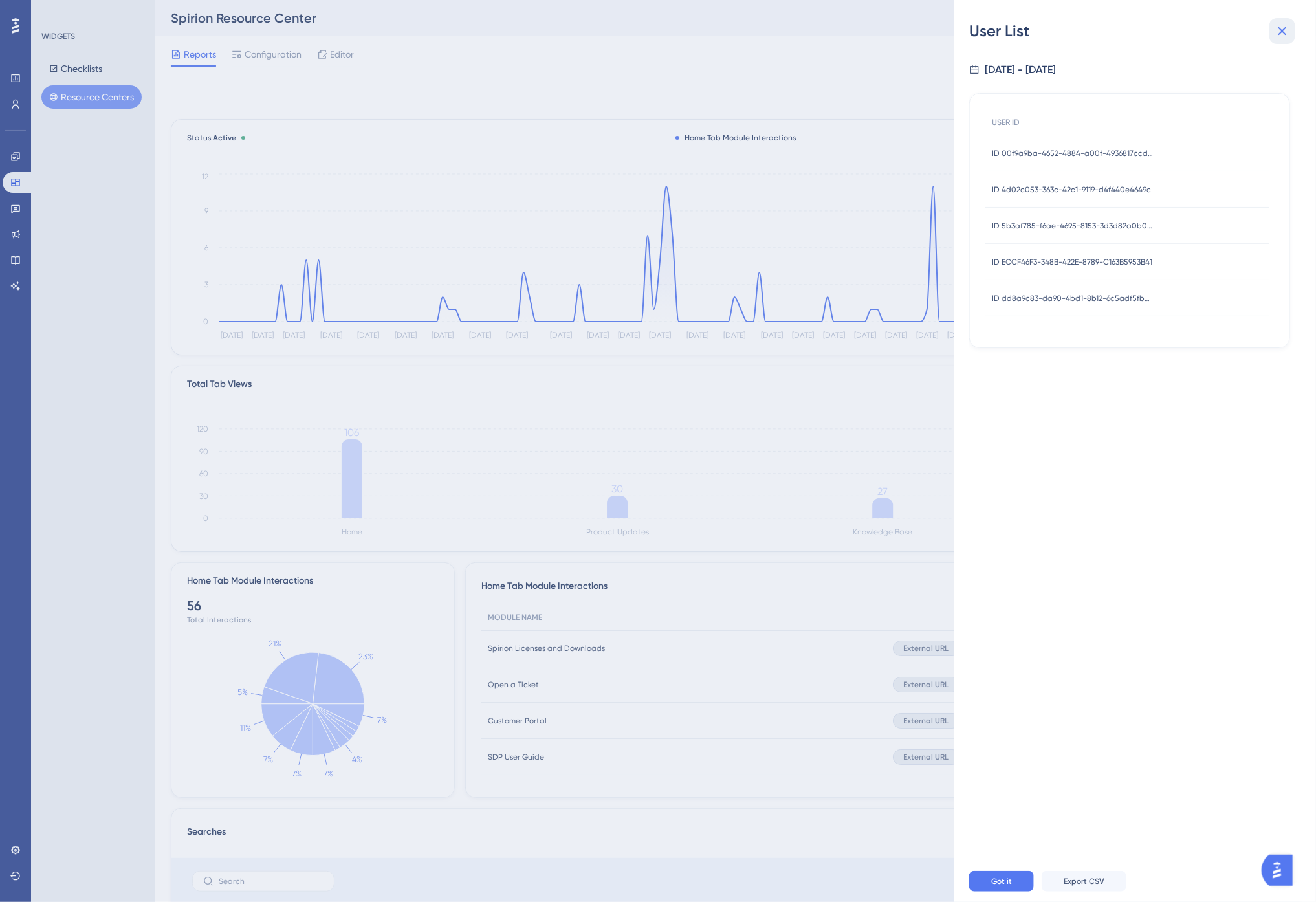
click at [1281, 33] on icon at bounding box center [1283, 32] width 9 height 9
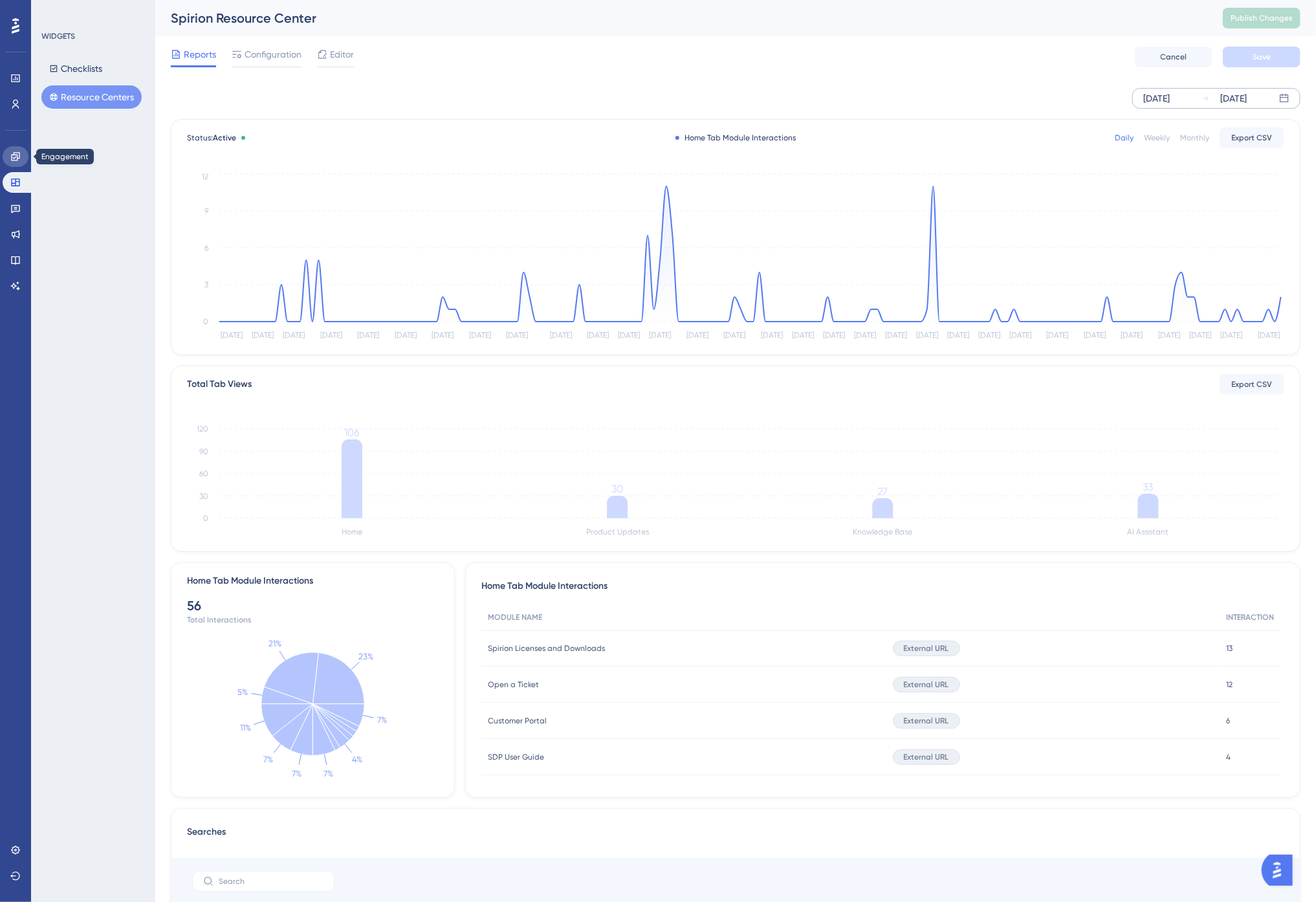
click at [14, 153] on icon at bounding box center [15, 156] width 10 height 10
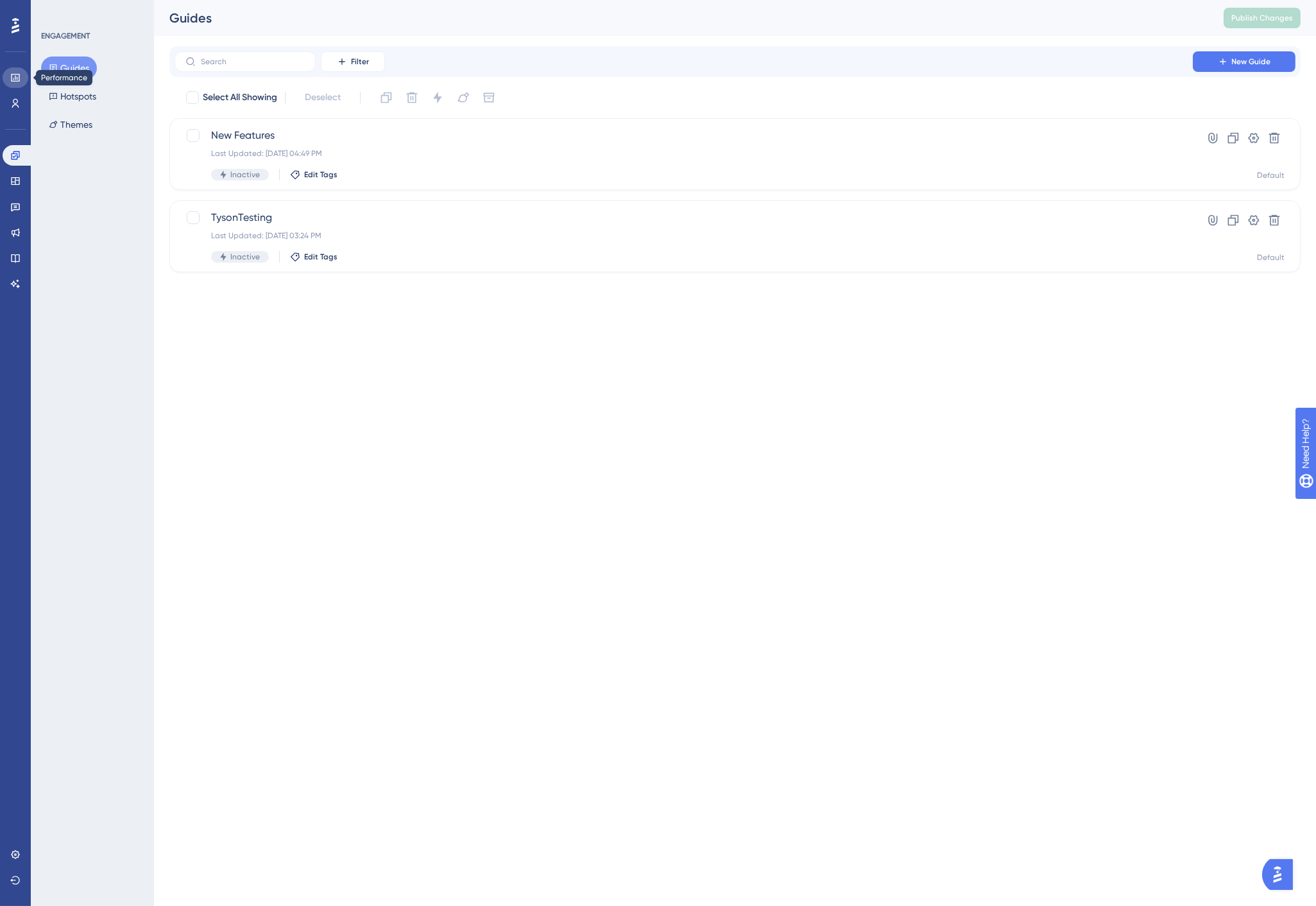
click at [16, 76] on icon at bounding box center [15, 78] width 10 height 10
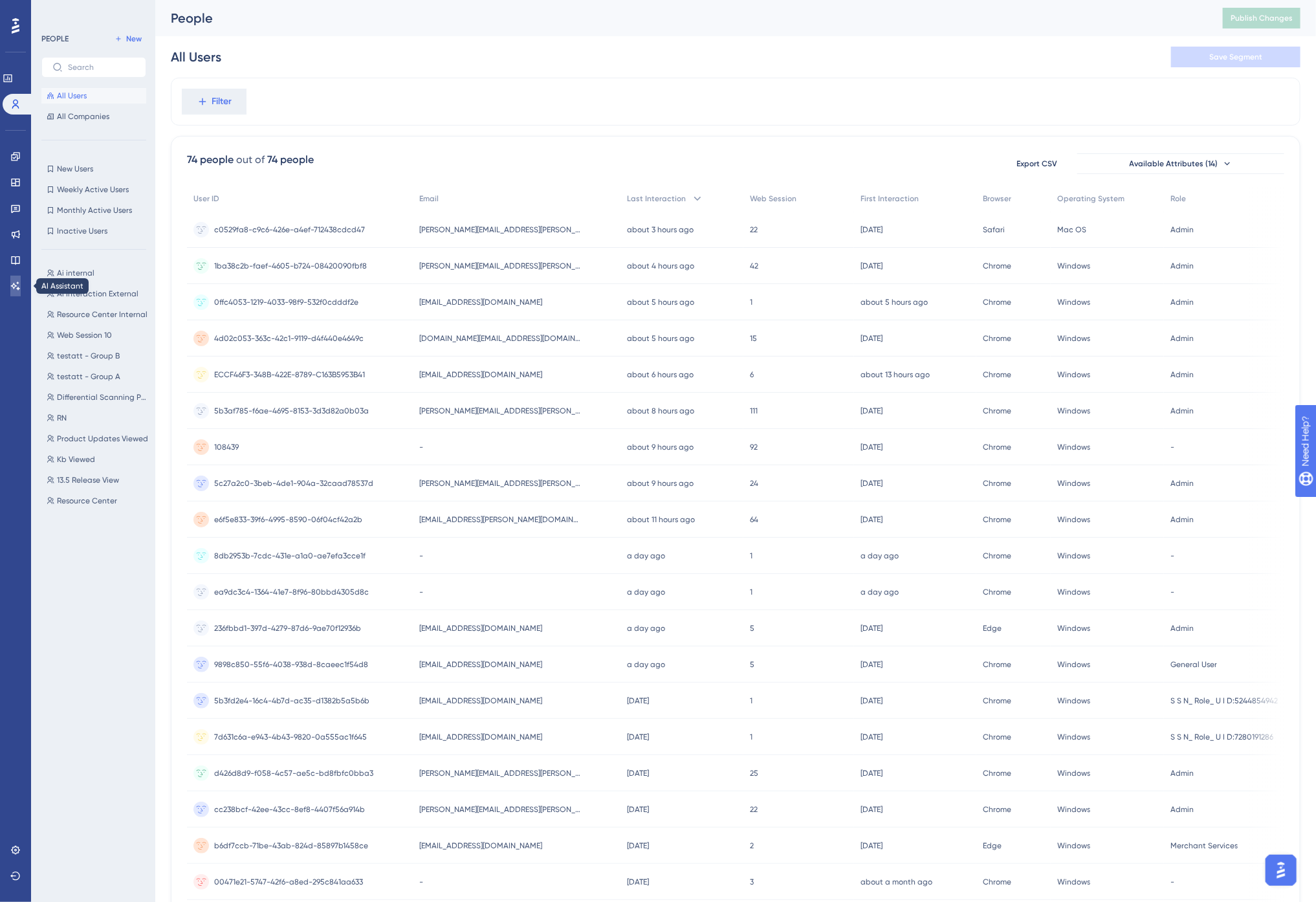
click at [17, 281] on icon at bounding box center [15, 286] width 10 height 10
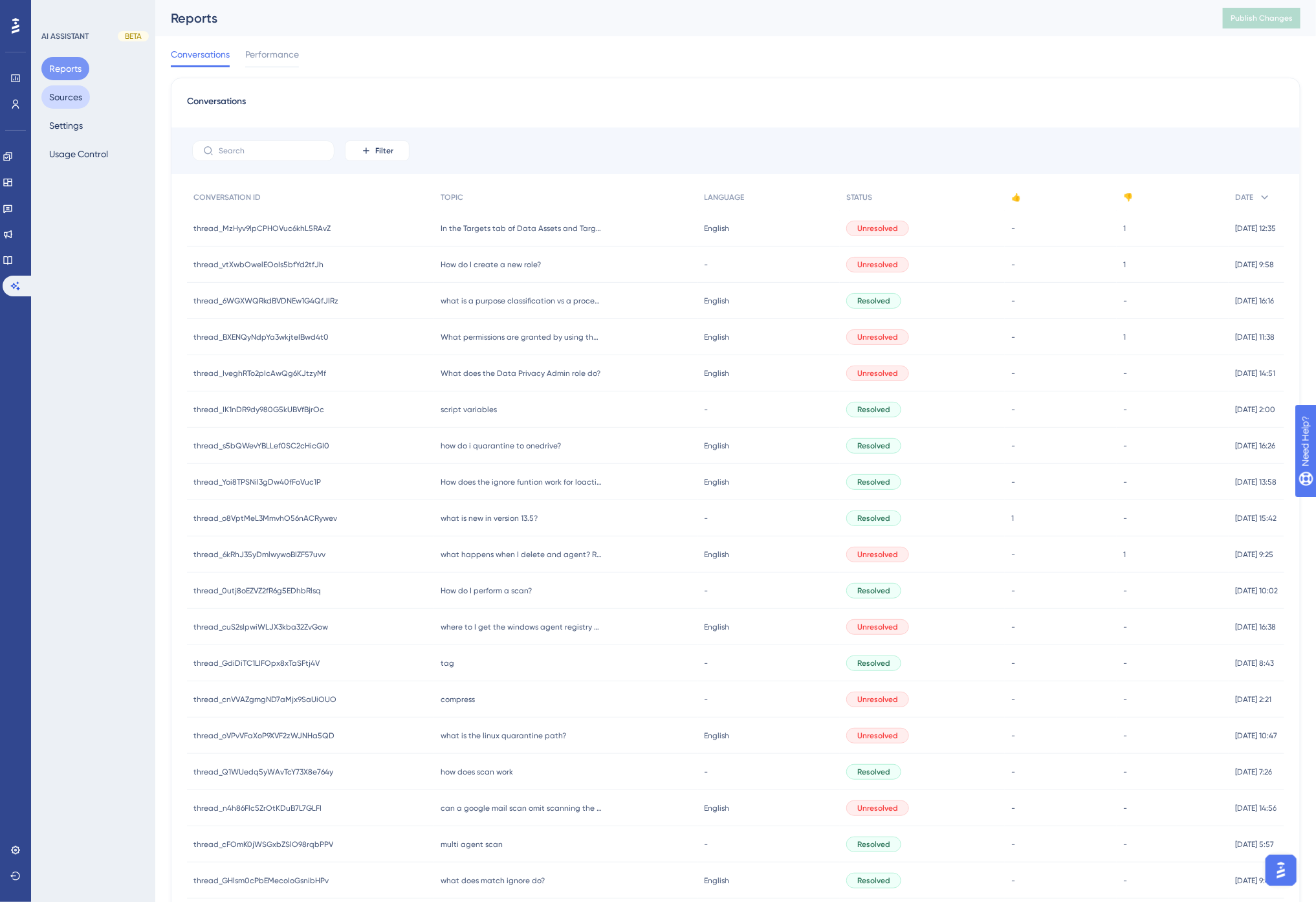
click at [70, 98] on button "Sources" at bounding box center [66, 97] width 49 height 23
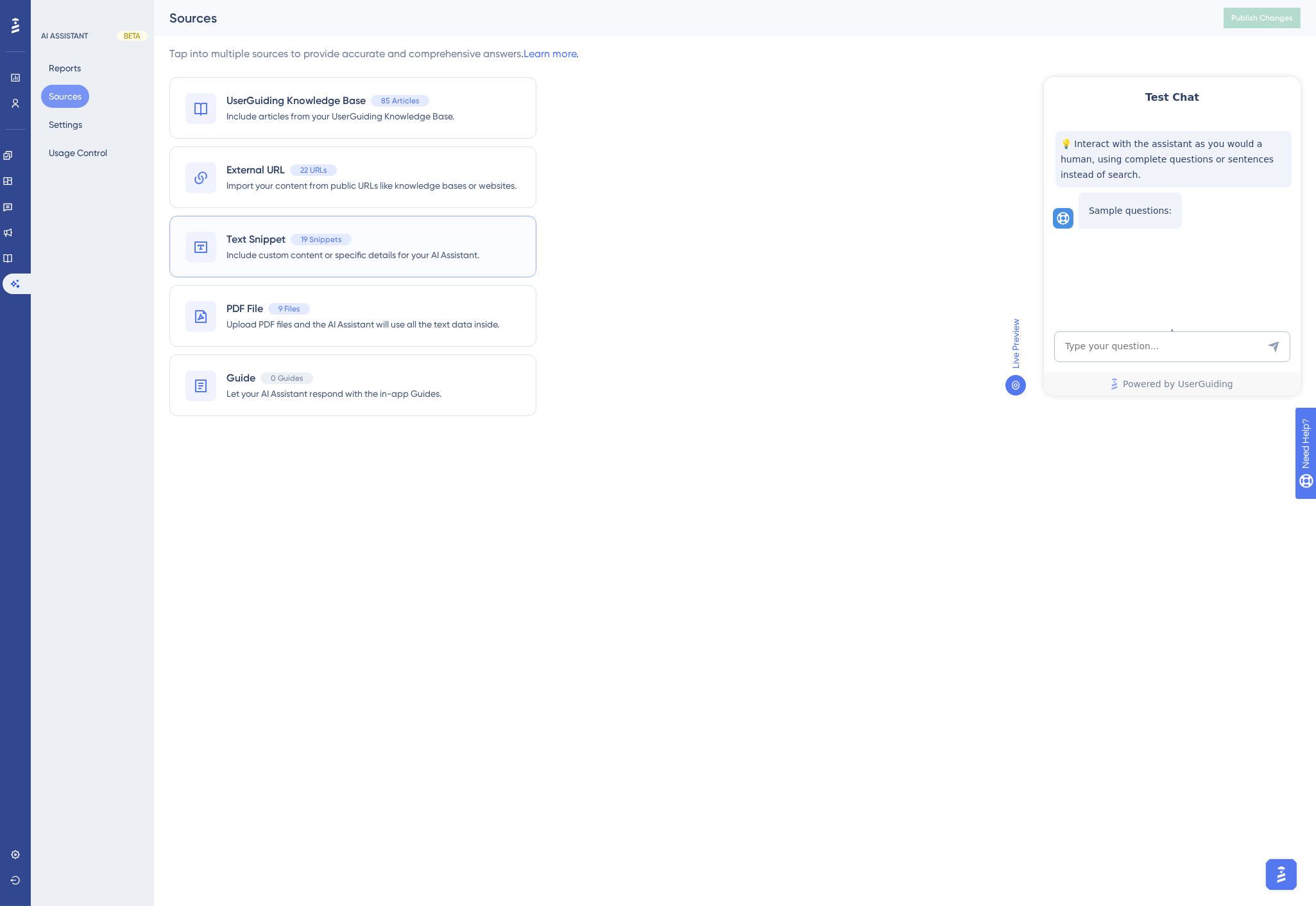
click at [257, 248] on span "Include custom content or specific details for your AI Assistant." at bounding box center [353, 255] width 253 height 16
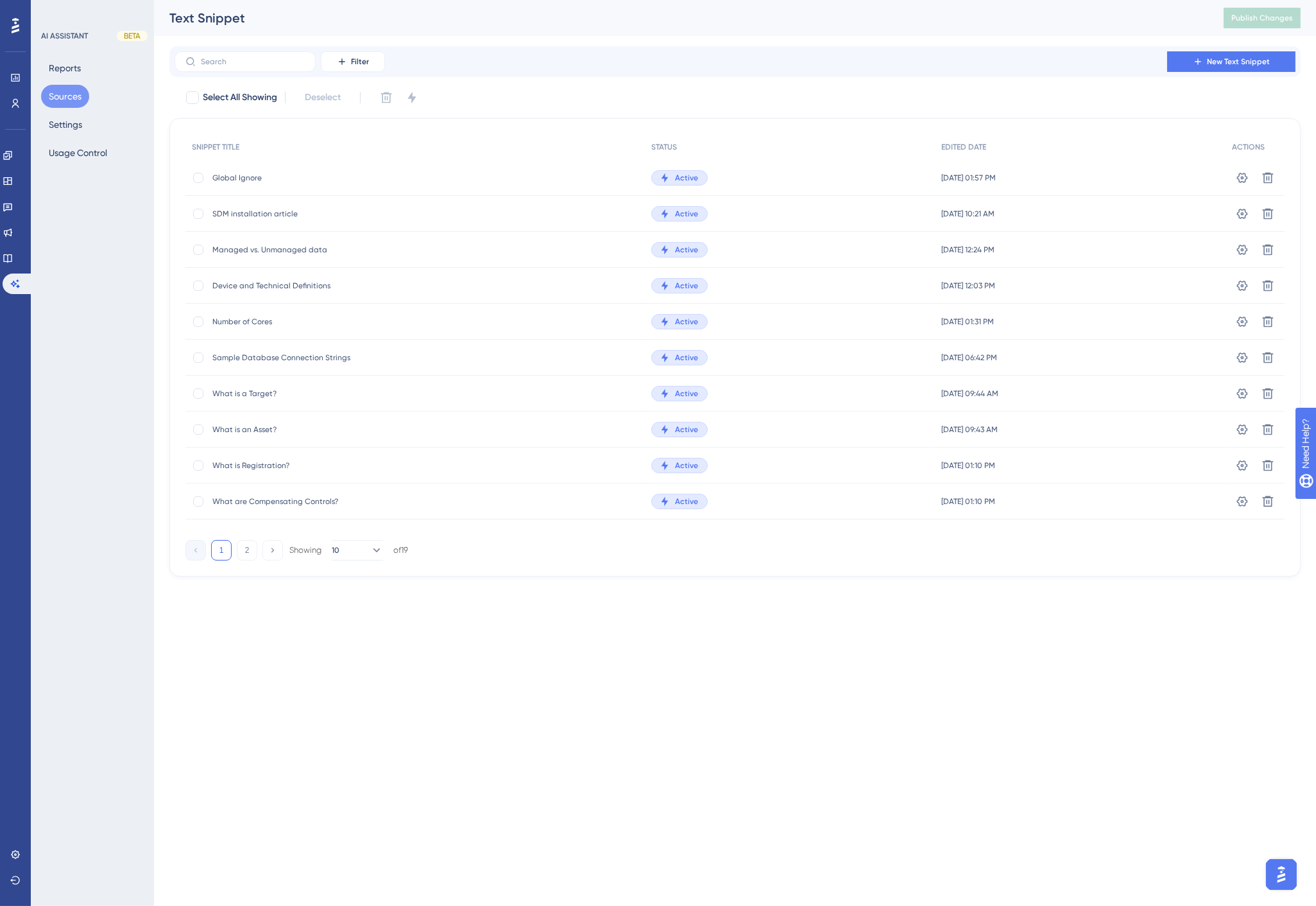
click at [287, 176] on span "Global Ignore" at bounding box center [315, 178] width 205 height 10
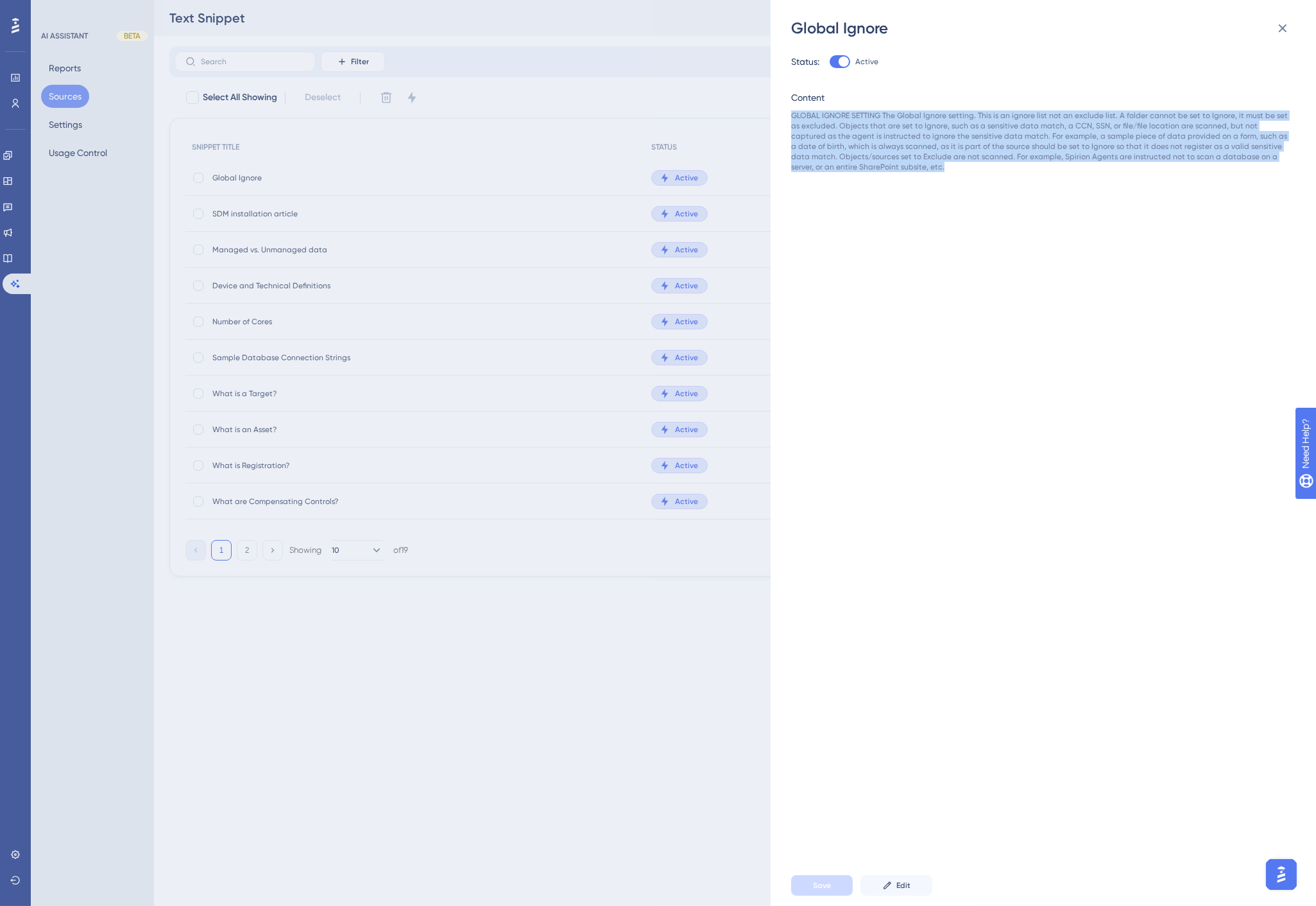
drag, startPoint x: 887, startPoint y: 170, endPoint x: 791, endPoint y: 118, distance: 109.2
click at [791, 118] on div "GLOBAL IGNORE SETTING The Global Ignore setting. This is an ignore list not an …" at bounding box center [1039, 141] width 497 height 62
copy div "GLOBAL IGNORE SETTING The Global Ignore setting. This is an ignore list not an …"
click at [1278, 23] on icon at bounding box center [1283, 28] width 16 height 16
